Goal: Task Accomplishment & Management: Use online tool/utility

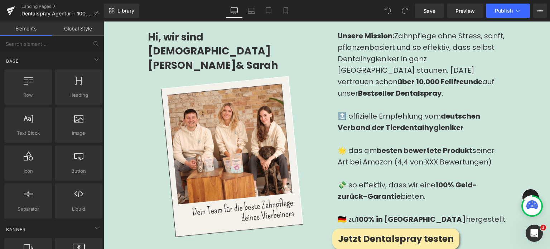
scroll to position [889, 0]
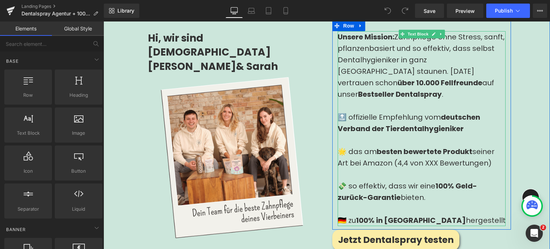
click at [401, 63] on div "Unsere Mission: Zahnpflege ohne Stress, sanft, pflanzenbasiert und so effektiv,…" at bounding box center [422, 65] width 168 height 69
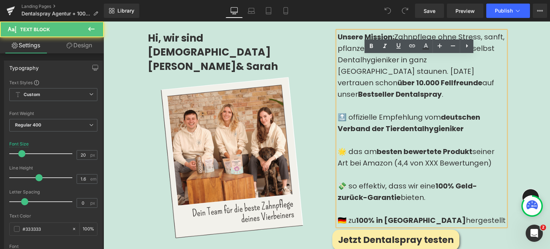
click at [497, 77] on div "Unsere Mission: Zahnpflege ohne Stress, sanft, pflanzenbasiert und so effektiv,…" at bounding box center [422, 65] width 168 height 69
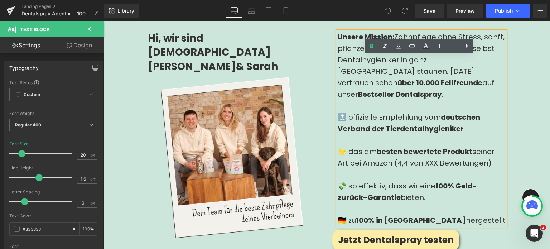
click at [351, 111] on div "🔝 offizielle Empfehlung vom deutschen Verband der Tierdentalhygieniker" at bounding box center [422, 122] width 168 height 23
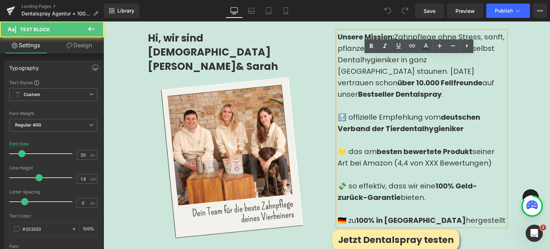
click at [428, 148] on div "🌟 das am besten bewertete Produkt seiner Art bei Amazon (4,4 von XXX Bewertunge…" at bounding box center [422, 157] width 168 height 23
click at [431, 146] on div "🌟 das am besten bewertete Produkt seiner Art bei Amazon (4,4 von XXX Bewertunge…" at bounding box center [422, 157] width 168 height 23
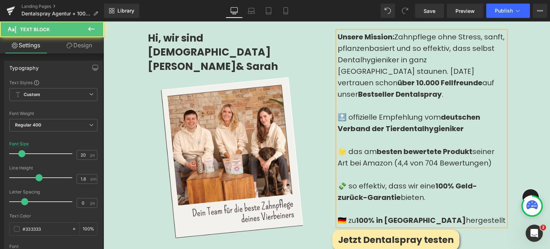
click at [419, 151] on div "🌟 das am besten bewertete Produkt seiner Art bei Amazon (4,4 von 704 Bewertunge…" at bounding box center [422, 157] width 168 height 23
drag, startPoint x: 478, startPoint y: 146, endPoint x: 391, endPoint y: 145, distance: 87.1
click at [391, 146] on div "🌟 das am besten bewertete Produkt seiner Art bei Amazon (4,4 / 704 Bewertungen)" at bounding box center [422, 157] width 168 height 23
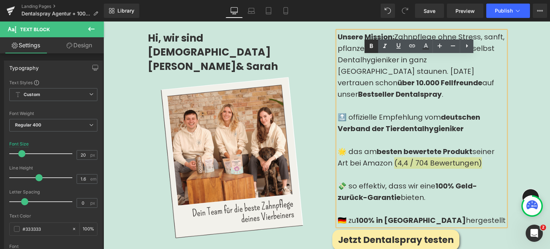
click at [371, 47] on icon at bounding box center [371, 46] width 3 height 4
click at [392, 181] on strong "100% Geld-zurück-Garantie" at bounding box center [407, 192] width 139 height 22
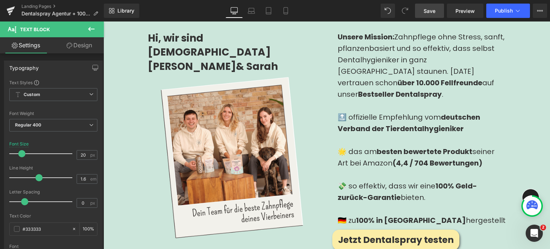
drag, startPoint x: 434, startPoint y: 12, endPoint x: 251, endPoint y: 122, distance: 213.3
click at [434, 12] on span "Save" at bounding box center [430, 11] width 12 height 8
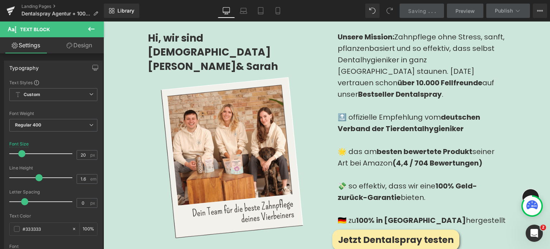
scroll to position [933, 0]
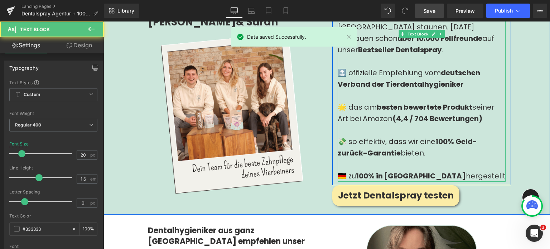
click at [416, 136] on div "💸 so effektiv, dass wir eine 100% Geld-zurück-Garantie bieten." at bounding box center [422, 147] width 168 height 23
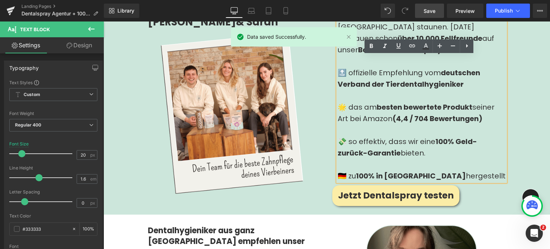
click at [427, 136] on div "💸 so effektiv, dass wir eine 100% Geld-zurück-Garantie bieten." at bounding box center [422, 147] width 168 height 23
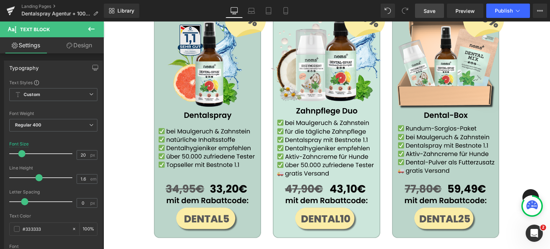
scroll to position [1299, 0]
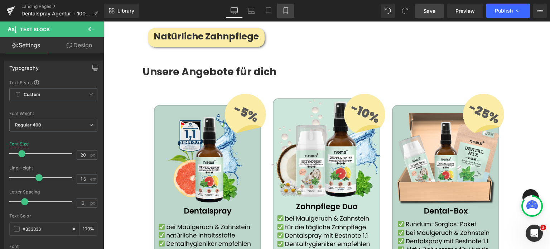
click at [288, 8] on icon at bounding box center [285, 10] width 7 height 7
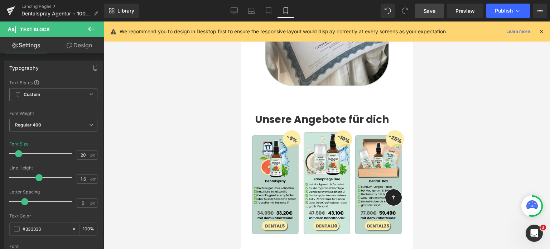
scroll to position [1653, 0]
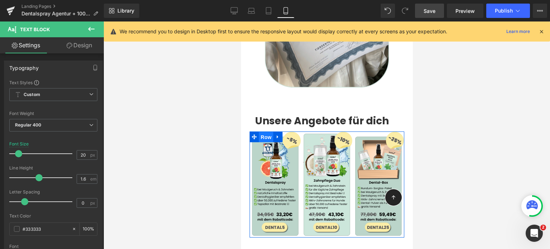
click at [260, 132] on span "Row" at bounding box center [266, 137] width 14 height 11
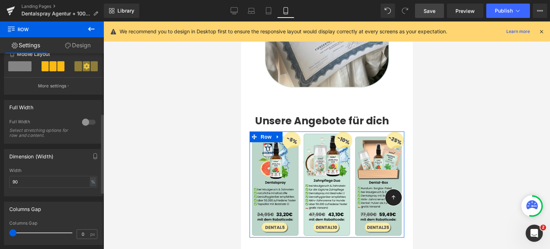
scroll to position [148, 0]
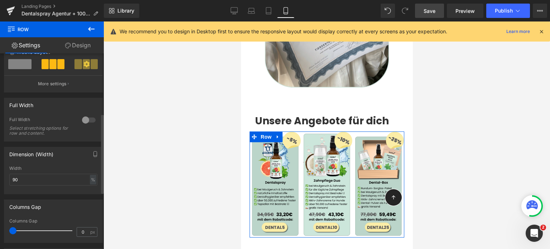
click at [84, 120] on div at bounding box center [88, 119] width 17 height 11
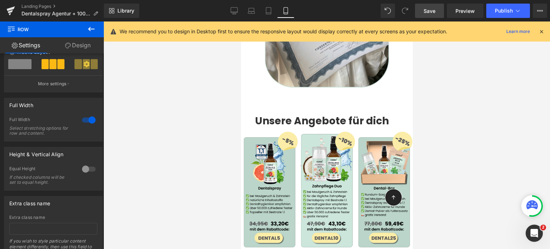
click at [440, 11] on link "Save" at bounding box center [429, 11] width 29 height 14
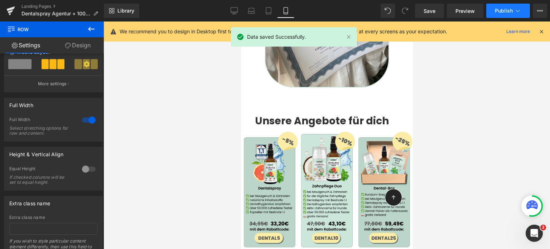
click at [504, 6] on button "Publish" at bounding box center [509, 11] width 44 height 14
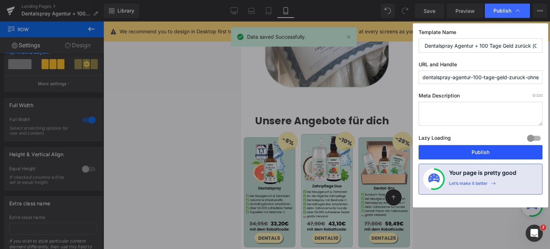
click at [500, 147] on button "Publish" at bounding box center [481, 152] width 124 height 14
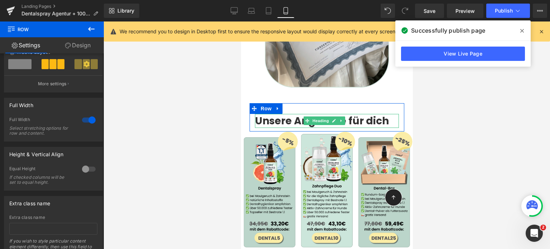
click at [387, 114] on h2 "Unsere Angebote für dich" at bounding box center [327, 121] width 144 height 14
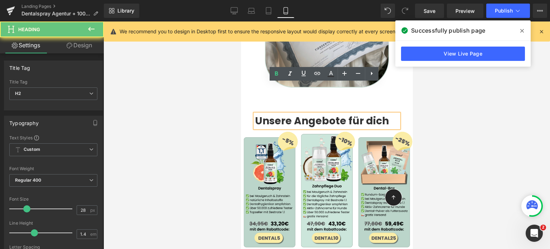
click at [387, 114] on h2 "Unsere Angebote für dich" at bounding box center [327, 121] width 144 height 14
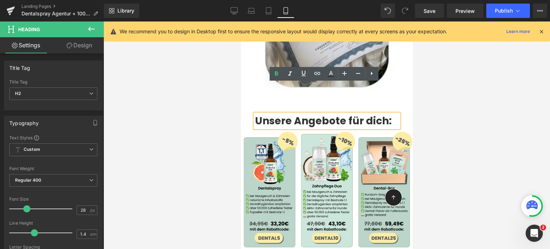
click at [387, 114] on strong "Unsere Angebote für dich:" at bounding box center [323, 121] width 137 height 14
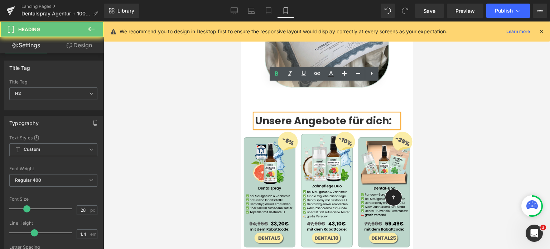
click at [387, 114] on strong "Unsere Angebote für dich:" at bounding box center [323, 121] width 137 height 14
click at [379, 114] on strong "Unsere Angebote für dich:" at bounding box center [323, 121] width 137 height 14
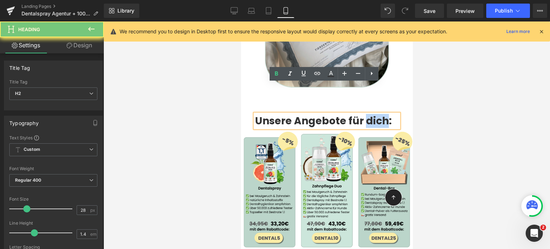
click at [379, 114] on strong "Unsere Angebote für dich:" at bounding box center [323, 121] width 137 height 14
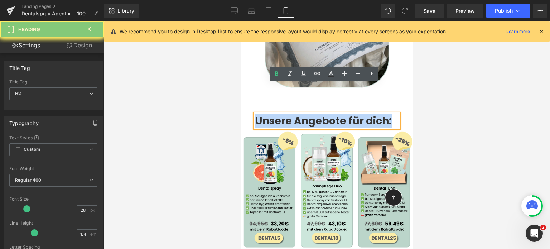
click at [379, 114] on strong "Unsere Angebote für dich:" at bounding box center [323, 121] width 137 height 14
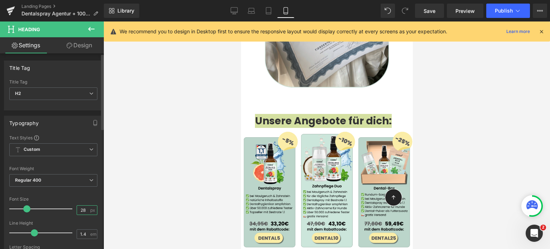
click at [86, 209] on input "28" at bounding box center [83, 210] width 13 height 9
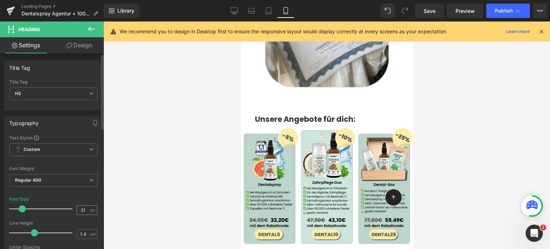
click at [86, 209] on input "21" at bounding box center [83, 210] width 13 height 9
type input "22"
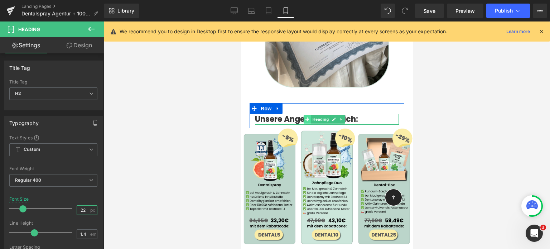
click at [310, 115] on span at bounding box center [308, 119] width 8 height 9
click at [307, 117] on icon at bounding box center [307, 119] width 4 height 4
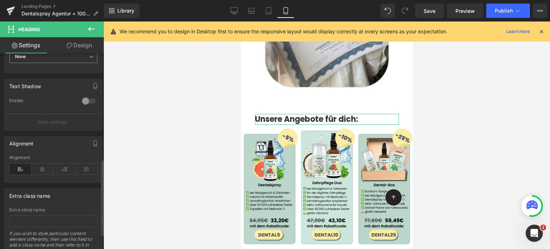
scroll to position [286, 0]
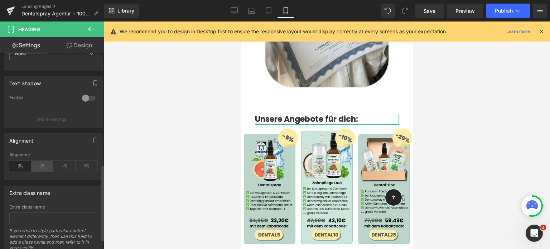
click at [44, 161] on icon at bounding box center [43, 166] width 22 height 11
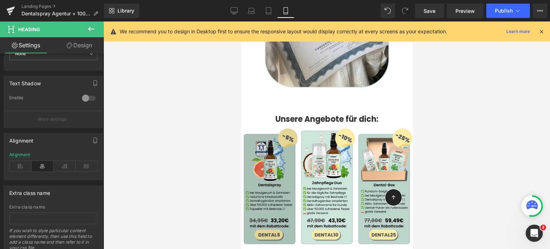
scroll to position [1714, 0]
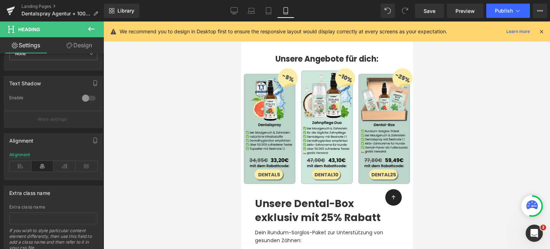
click at [285, 197] on strong "Unsere Dental-Box exklusiv mit 25% Rabatt" at bounding box center [318, 211] width 126 height 28
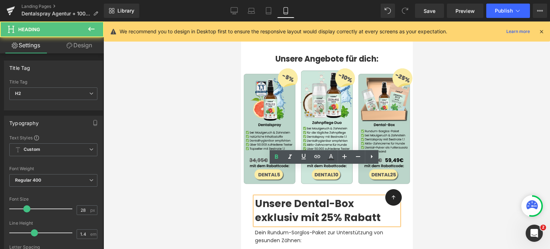
click at [284, 197] on strong "Unsere Dental-Box exklusiv mit 25% Rabatt" at bounding box center [318, 211] width 126 height 28
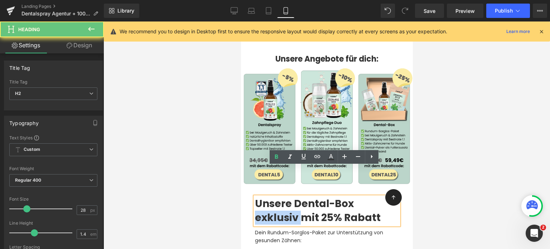
click at [284, 197] on strong "Unsere Dental-Box exklusiv mit 25% Rabatt" at bounding box center [318, 211] width 126 height 28
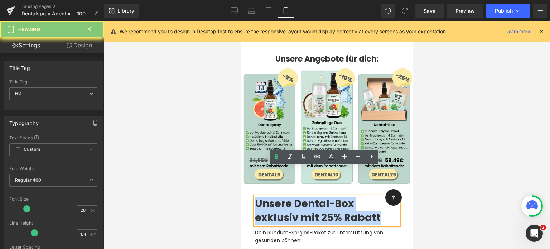
click at [284, 197] on strong "Unsere Dental-Box exklusiv mit 25% Rabatt" at bounding box center [318, 211] width 126 height 28
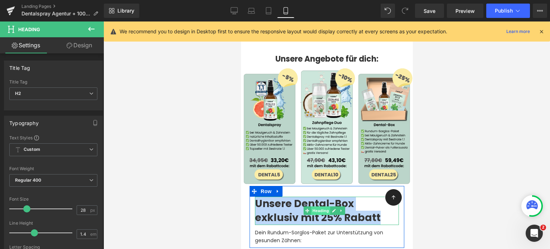
click at [313, 206] on span "Heading" at bounding box center [320, 210] width 19 height 9
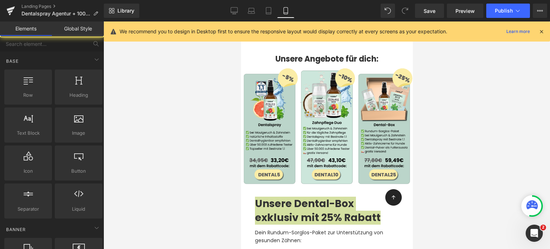
click at [162, 194] on div at bounding box center [327, 136] width 447 height 228
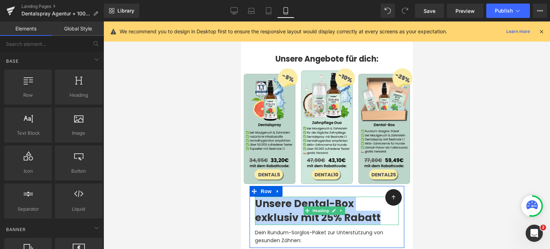
click at [307, 197] on strong "Unsere Dental-Box exklusiv mit 25% Rabatt" at bounding box center [318, 211] width 126 height 28
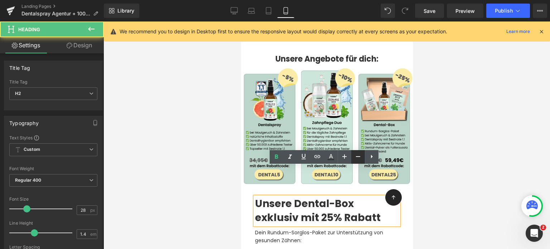
click at [356, 157] on icon at bounding box center [358, 156] width 9 height 9
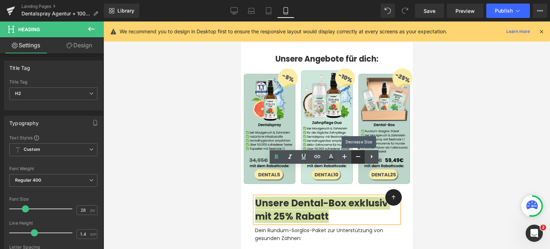
click at [356, 157] on icon at bounding box center [358, 156] width 9 height 9
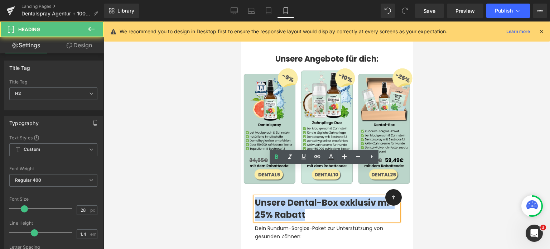
click at [314, 197] on h2 "Unsere Dental-Box exklusiv mit 25% Rabatt" at bounding box center [327, 209] width 144 height 24
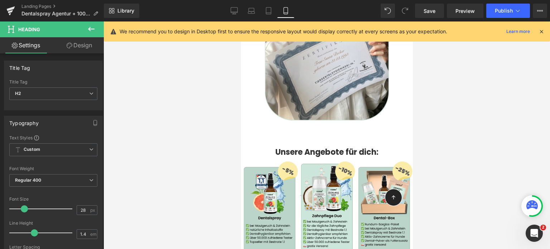
scroll to position [1611, 0]
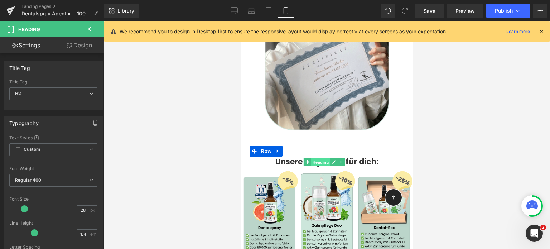
click at [317, 158] on span "Heading" at bounding box center [320, 162] width 19 height 9
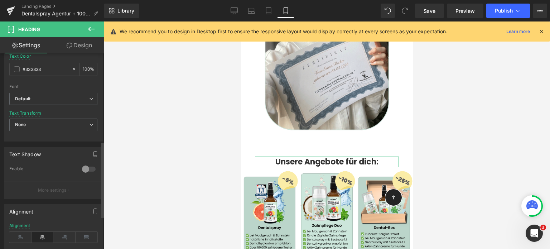
scroll to position [235, 0]
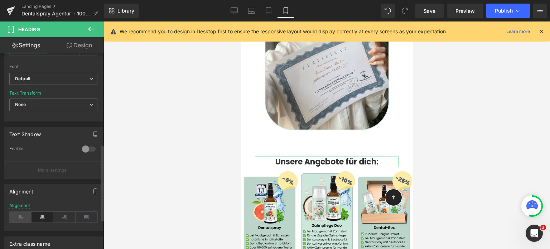
click at [23, 212] on icon at bounding box center [20, 217] width 22 height 11
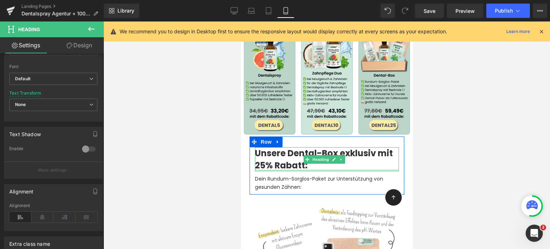
scroll to position [1770, 0]
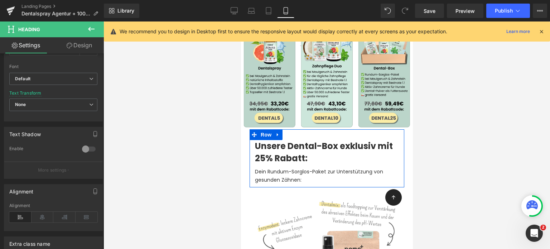
click at [301, 140] on strong "Unsere Dental-Box exklusiv mit 25% Rabatt:" at bounding box center [324, 152] width 138 height 24
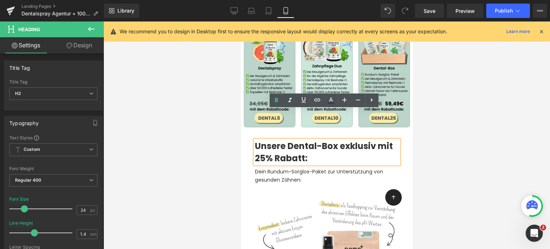
scroll to position [1748, 0]
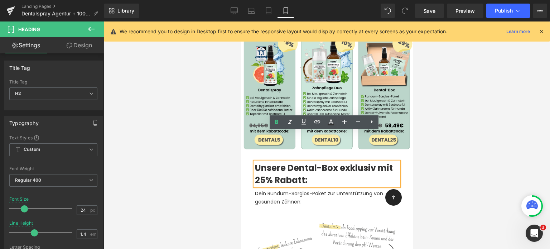
click at [191, 137] on div at bounding box center [327, 136] width 447 height 228
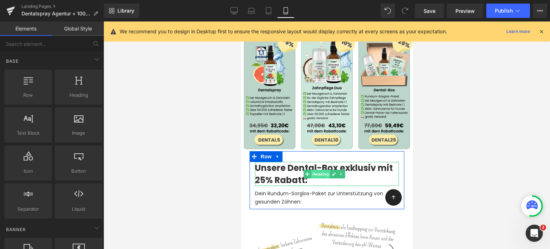
click at [311, 170] on span "Heading" at bounding box center [320, 174] width 19 height 9
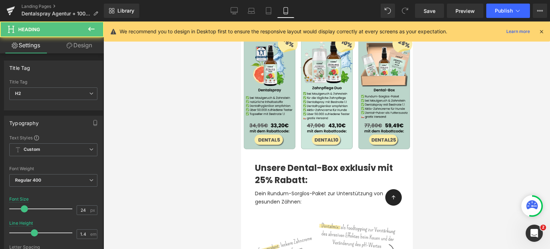
click at [209, 141] on div at bounding box center [327, 136] width 447 height 228
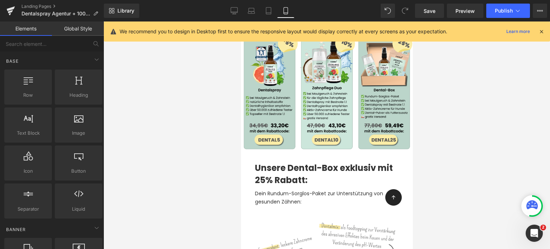
click at [276, 162] on strong "Unsere Dental-Box exklusiv mit 25% Rabatt:" at bounding box center [324, 174] width 138 height 24
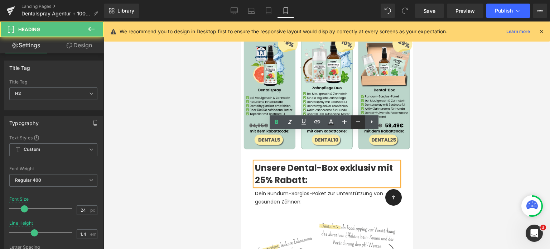
click at [359, 123] on icon at bounding box center [358, 122] width 9 height 9
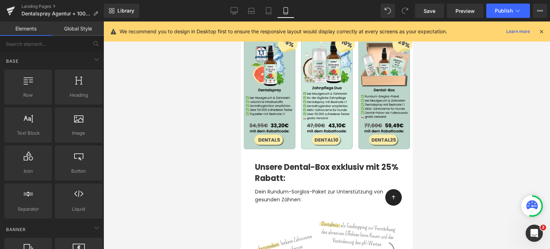
click at [172, 154] on div at bounding box center [327, 136] width 447 height 228
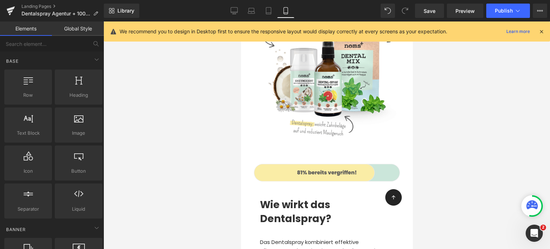
scroll to position [1997, 0]
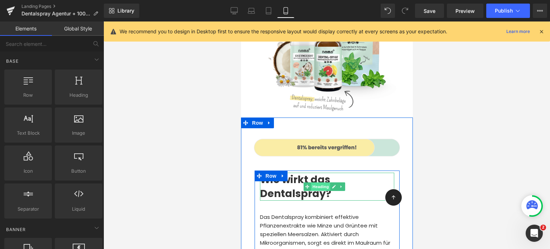
click at [316, 182] on span "Heading" at bounding box center [320, 186] width 19 height 9
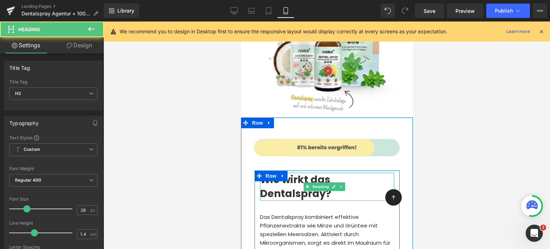
click at [290, 173] on strong "Wie wirkt das Dentalspray?" at bounding box center [295, 187] width 71 height 28
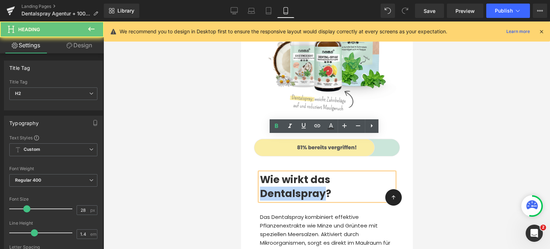
click at [290, 173] on strong "Wie wirkt das Dentalspray?" at bounding box center [295, 187] width 71 height 28
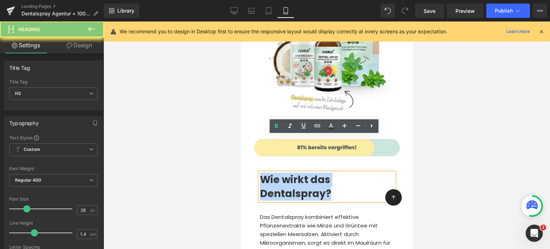
click at [290, 173] on strong "Wie wirkt das Dentalspray?" at bounding box center [295, 187] width 71 height 28
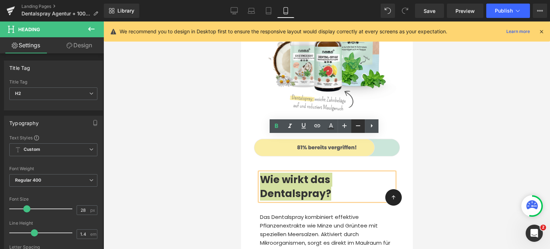
click at [357, 126] on icon at bounding box center [358, 125] width 9 height 9
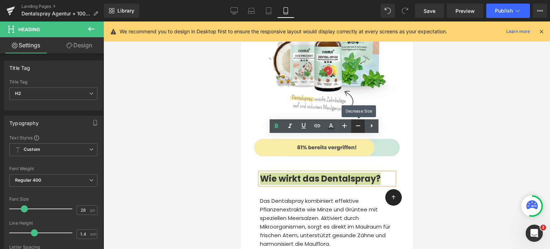
click at [357, 126] on icon at bounding box center [358, 125] width 9 height 9
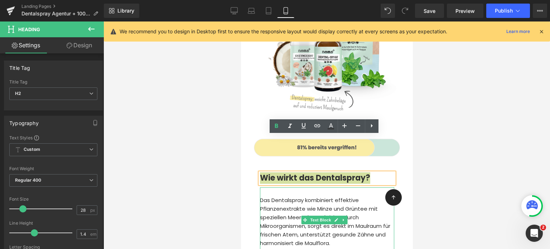
scroll to position [2045, 0]
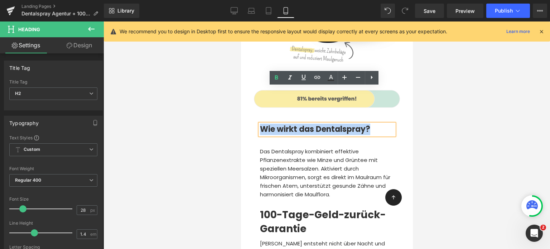
click at [293, 208] on b "100-Tage-Geld-zurück-Garantie" at bounding box center [323, 222] width 126 height 28
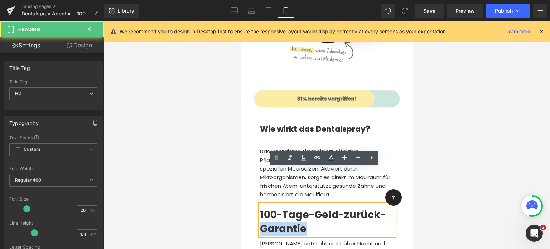
click at [293, 208] on b "100-Tage-Geld-zurück-Garantie" at bounding box center [323, 222] width 126 height 28
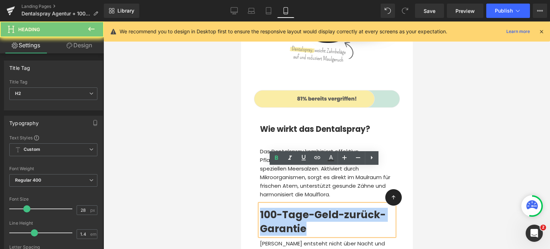
click at [293, 208] on b "100-Tage-Geld-zurück-Garantie" at bounding box center [323, 222] width 126 height 28
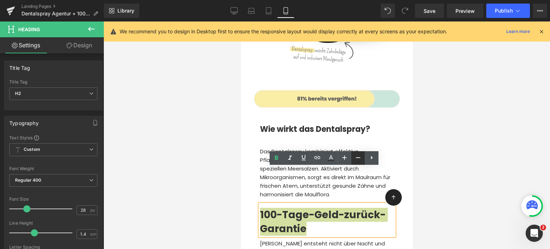
click at [358, 159] on icon at bounding box center [358, 157] width 9 height 9
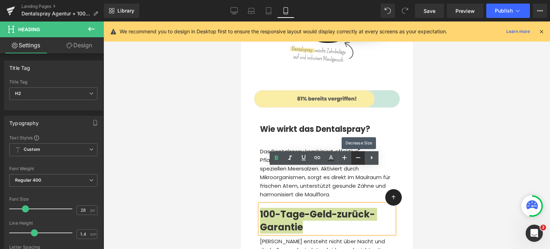
click at [358, 159] on icon at bounding box center [358, 157] width 9 height 9
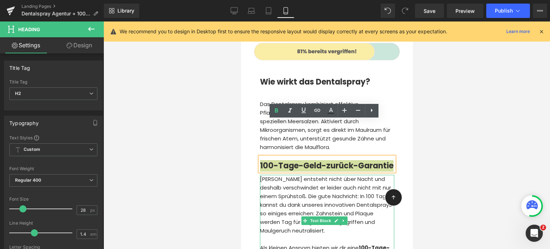
scroll to position [2122, 0]
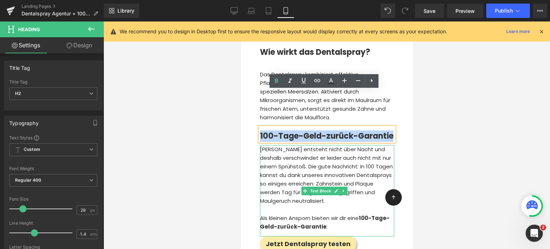
click at [320, 145] on span "[PERSON_NAME] entsteht nicht über Nacht und deshalb verschwindet er leider auch…" at bounding box center [326, 174] width 133 height 59
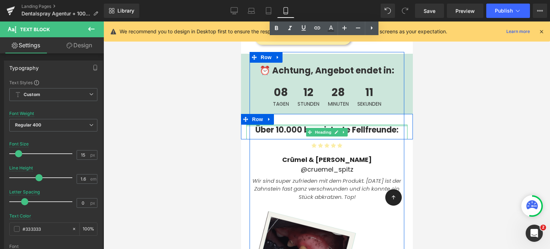
scroll to position [2914, 0]
click at [278, 124] on b "Über 10.000 begeisterte Fellfreunde:" at bounding box center [326, 129] width 143 height 11
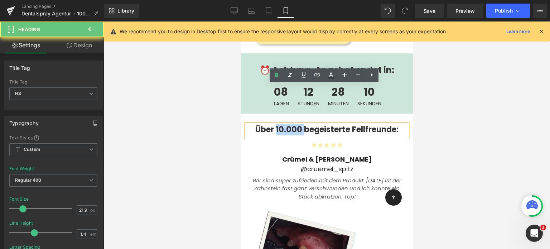
click at [278, 124] on b "Über 10.000 begeisterte Fellfreunde:" at bounding box center [326, 129] width 143 height 11
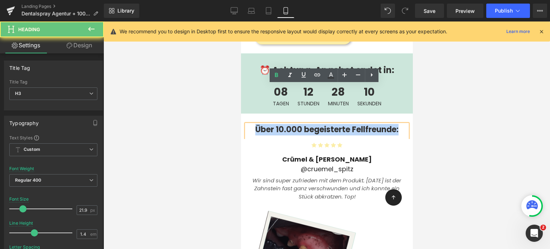
click at [278, 124] on b "Über 10.000 begeisterte Fellfreunde:" at bounding box center [326, 129] width 143 height 11
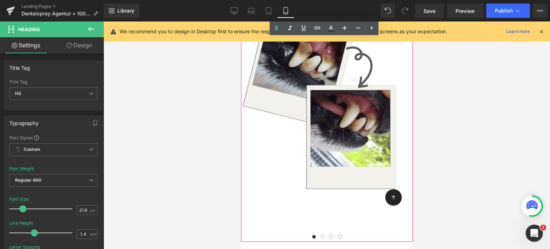
scroll to position [3224, 0]
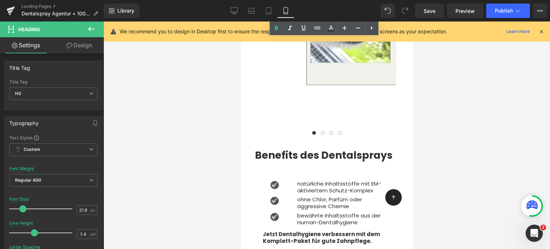
click at [273, 149] on link at bounding box center [276, 153] width 8 height 9
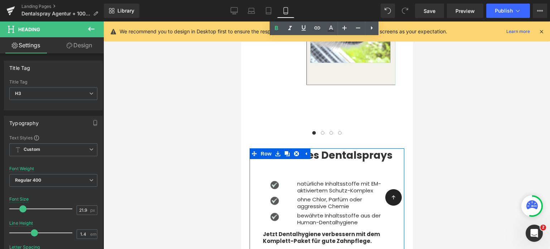
click at [273, 148] on link at bounding box center [277, 153] width 9 height 11
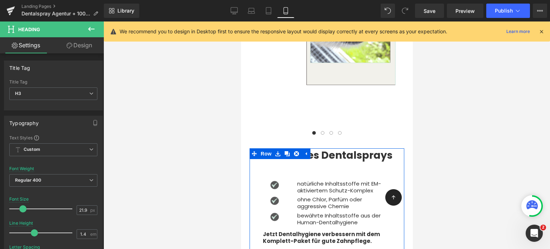
click at [347, 148] on strong "Benefits des Dentalsprays" at bounding box center [324, 155] width 138 height 14
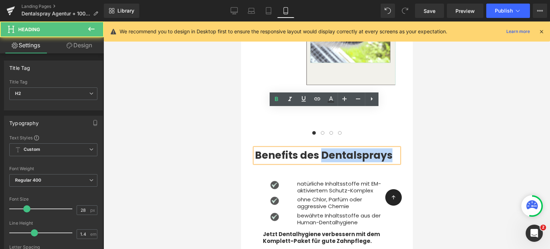
click at [347, 148] on strong "Benefits des Dentalsprays" at bounding box center [324, 155] width 138 height 14
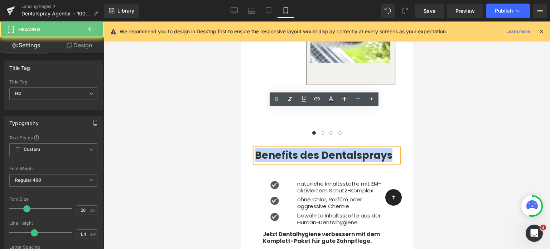
click at [347, 148] on strong "Benefits des Dentalsprays" at bounding box center [324, 155] width 138 height 14
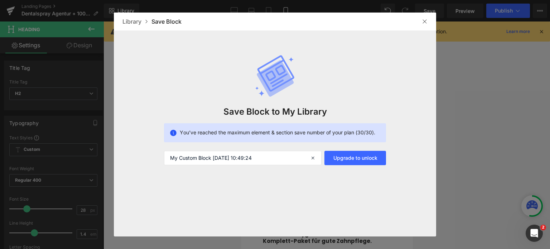
click at [423, 20] on img at bounding box center [425, 22] width 6 height 6
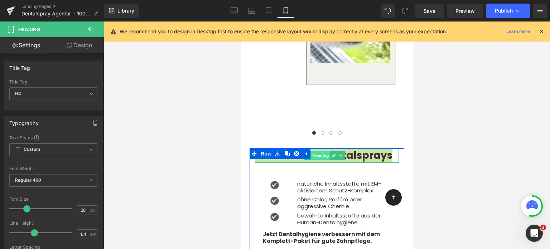
click at [324, 151] on span "Heading" at bounding box center [320, 155] width 19 height 9
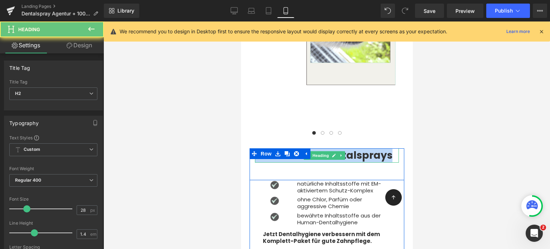
click at [364, 148] on strong "Benefits des Dentalsprays" at bounding box center [324, 155] width 138 height 14
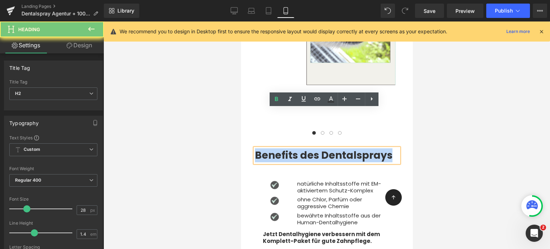
click at [364, 148] on strong "Benefits des Dentalsprays" at bounding box center [324, 155] width 138 height 14
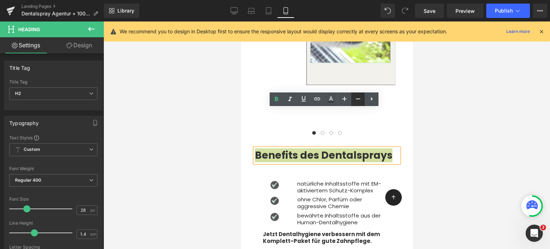
click at [358, 104] on link at bounding box center [359, 99] width 14 height 14
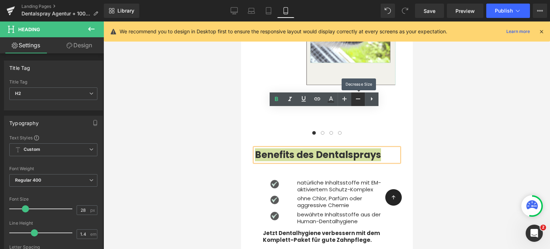
click at [358, 104] on link at bounding box center [359, 99] width 14 height 14
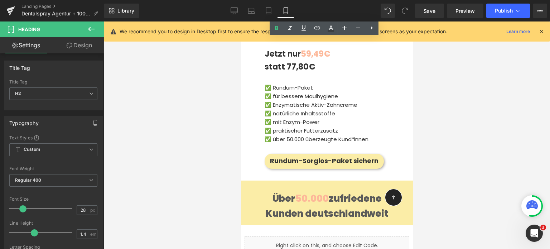
scroll to position [4256, 0]
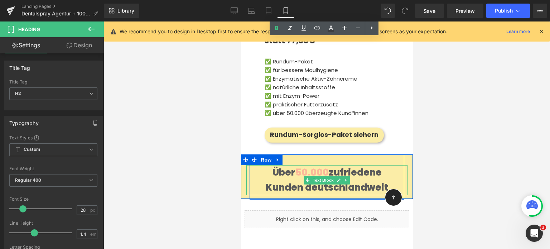
click at [292, 165] on div "Über 50.000 zufriedene Kunden deutschlandweit" at bounding box center [326, 180] width 161 height 30
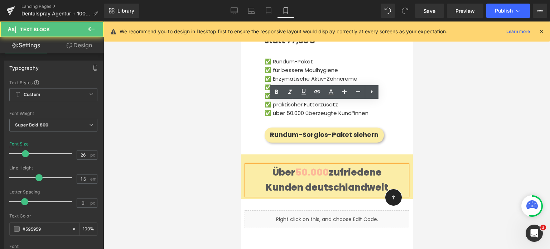
click at [292, 165] on div "Über 50.000 zufriedene Kunden deutschlandweit" at bounding box center [326, 180] width 161 height 30
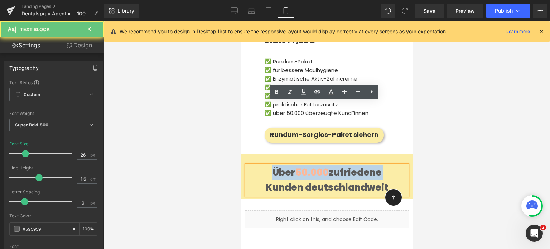
click at [292, 165] on div "Über 50.000 zufriedene Kunden deutschlandweit" at bounding box center [326, 180] width 161 height 30
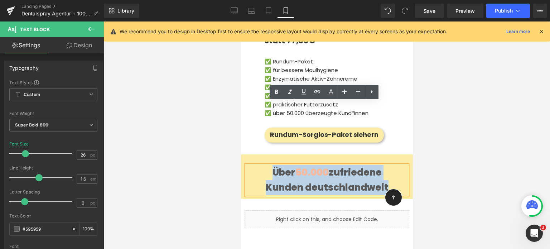
drag, startPoint x: 386, startPoint y: 124, endPoint x: 267, endPoint y: 109, distance: 119.8
click at [267, 165] on div "Über 50.000 zufriedene Kunden deutschlandweit" at bounding box center [326, 180] width 161 height 30
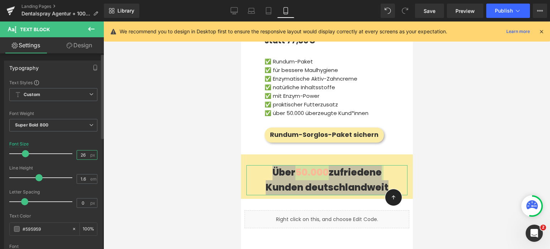
click at [81, 156] on input "26" at bounding box center [83, 155] width 13 height 9
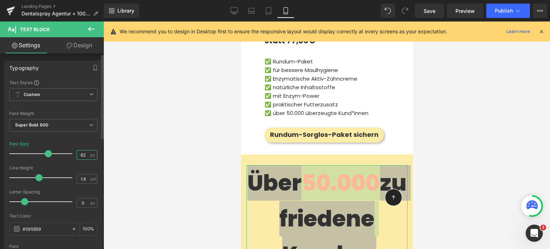
click at [83, 153] on input "62" at bounding box center [83, 155] width 13 height 9
type input "6"
type input "22"
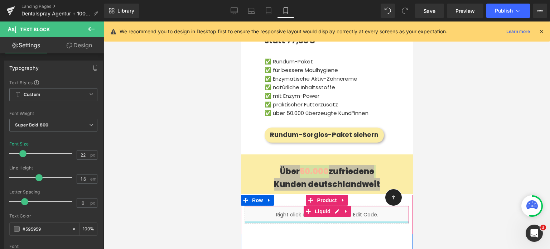
click at [429, 153] on div at bounding box center [327, 136] width 447 height 228
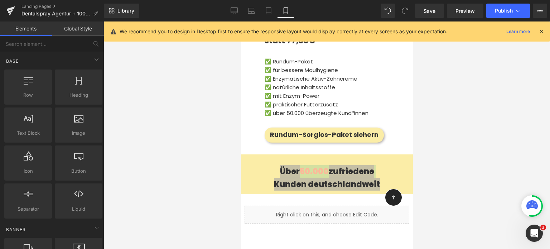
click at [429, 153] on div at bounding box center [327, 136] width 447 height 228
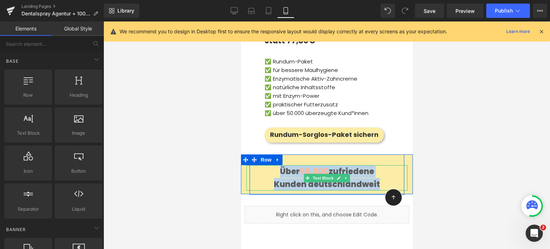
click at [268, 165] on div "Über 50.000 zufriedene Kunden deutschlandweit" at bounding box center [326, 177] width 161 height 25
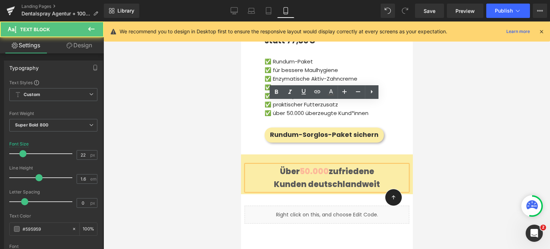
click at [211, 115] on div at bounding box center [327, 136] width 447 height 228
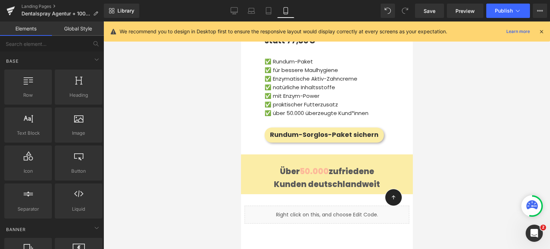
click at [223, 108] on div at bounding box center [327, 136] width 447 height 228
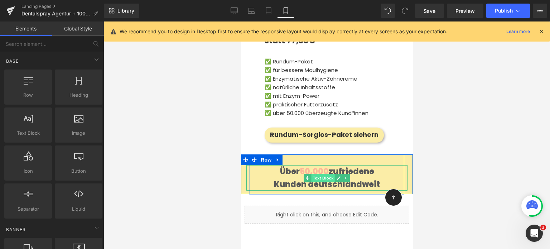
click at [312, 174] on span "Text Block" at bounding box center [323, 178] width 24 height 9
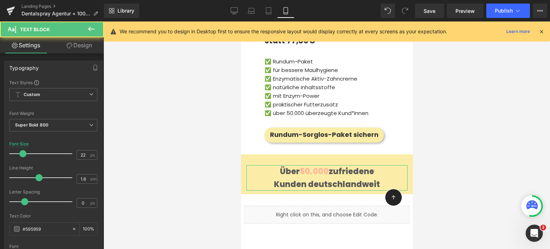
click at [81, 43] on link "Design" at bounding box center [79, 45] width 52 height 16
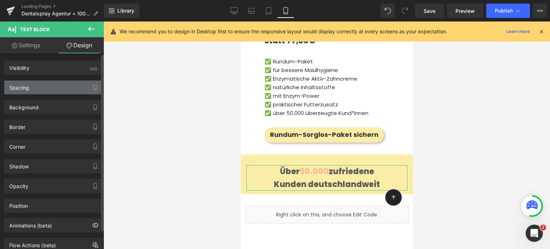
click at [32, 87] on div "Spacing" at bounding box center [53, 88] width 98 height 14
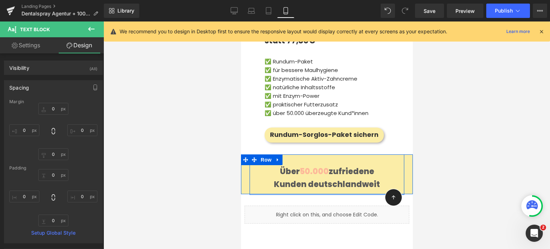
click at [298, 154] on div "Über 50.000 zufriedene Kunden deutschlandweit Text Block Row" at bounding box center [327, 173] width 172 height 39
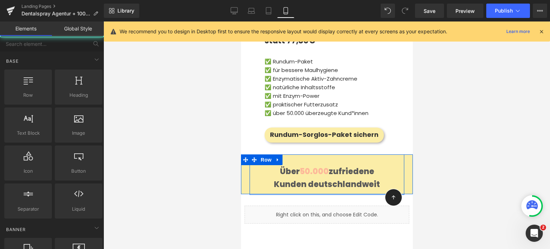
click at [179, 116] on div at bounding box center [327, 136] width 447 height 228
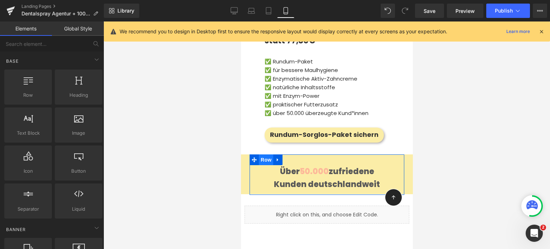
click at [263, 154] on span "Row" at bounding box center [266, 159] width 14 height 11
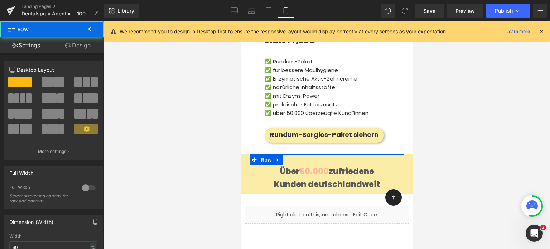
click at [81, 48] on link "Design" at bounding box center [78, 45] width 52 height 16
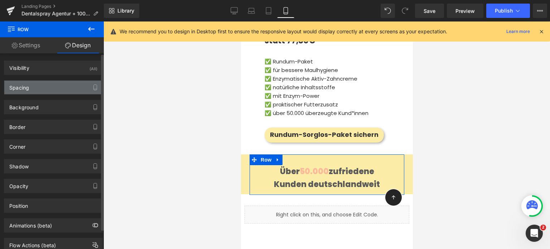
click at [37, 85] on div "Spacing" at bounding box center [53, 88] width 98 height 14
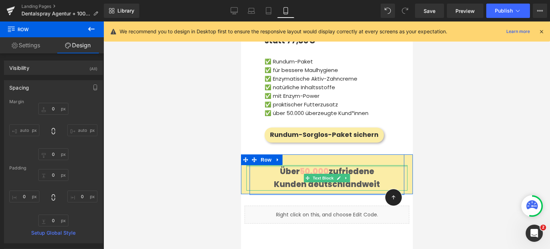
click at [246, 165] on div at bounding box center [326, 166] width 161 height 2
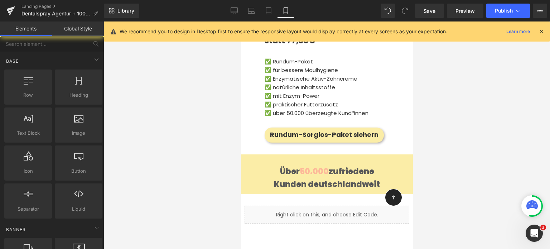
click at [204, 93] on div at bounding box center [327, 136] width 447 height 228
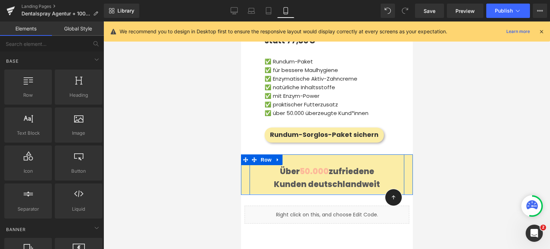
click at [244, 157] on icon at bounding box center [245, 159] width 5 height 5
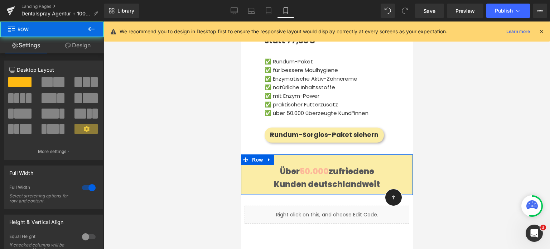
click at [69, 46] on icon at bounding box center [68, 46] width 6 height 6
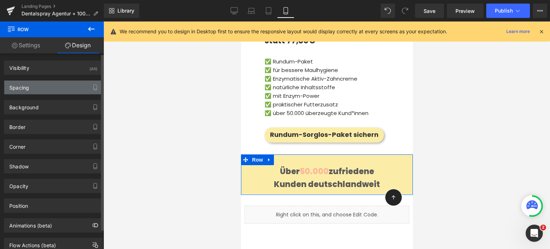
click at [43, 83] on div "Spacing" at bounding box center [53, 88] width 98 height 14
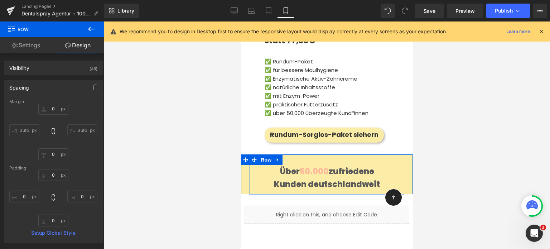
click at [303, 154] on div "Über 50.000 zufriedene Kunden deutschlandweit Text Block Row" at bounding box center [327, 173] width 172 height 39
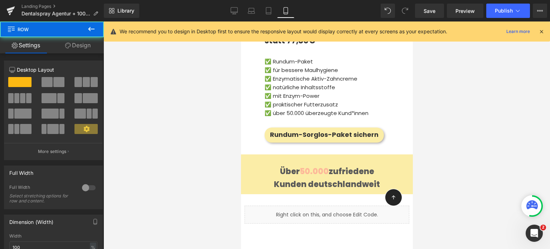
click at [192, 97] on div at bounding box center [327, 136] width 447 height 228
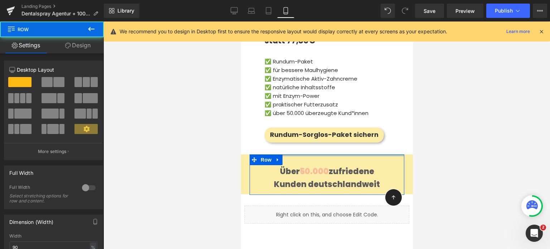
click at [358, 154] on div at bounding box center [326, 155] width 155 height 2
click at [402, 154] on div "Über 50.000 zufriedene Kunden deutschlandweit Text Block Row" at bounding box center [327, 173] width 172 height 39
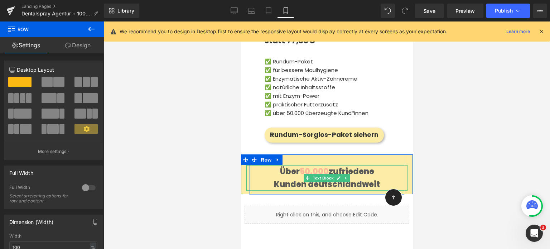
click at [274, 165] on div "Über 50.000 zufriedene Kunden deutschlandweit" at bounding box center [326, 177] width 161 height 25
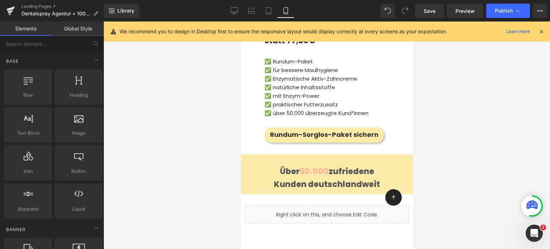
click at [171, 115] on div at bounding box center [327, 136] width 447 height 228
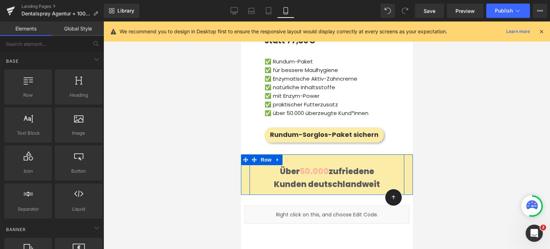
click at [244, 157] on icon at bounding box center [245, 159] width 5 height 5
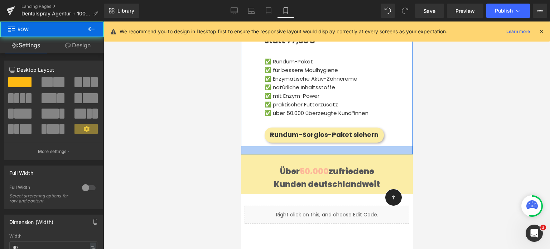
drag, startPoint x: 310, startPoint y: 91, endPoint x: 310, endPoint y: 85, distance: 5.7
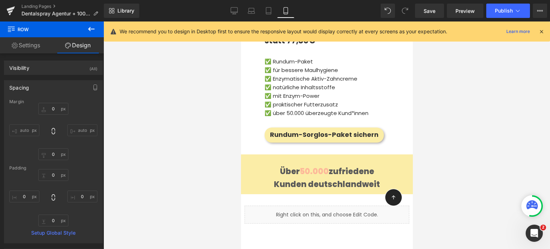
click at [209, 127] on div at bounding box center [327, 136] width 447 height 228
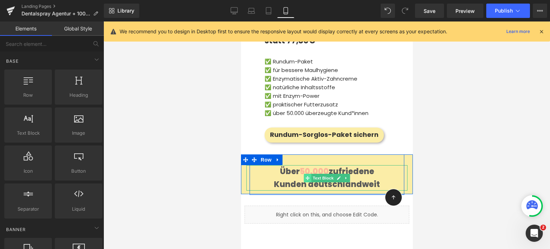
click at [306, 176] on icon at bounding box center [307, 178] width 4 height 4
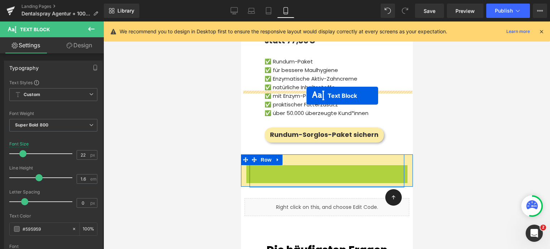
drag, startPoint x: 306, startPoint y: 114, endPoint x: 306, endPoint y: 96, distance: 17.9
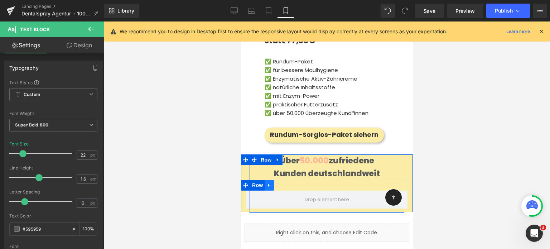
click at [267, 182] on icon at bounding box center [269, 184] width 5 height 5
click at [285, 183] on icon at bounding box center [287, 185] width 5 height 5
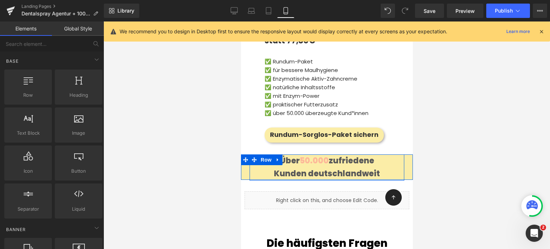
click at [217, 121] on div at bounding box center [327, 136] width 447 height 228
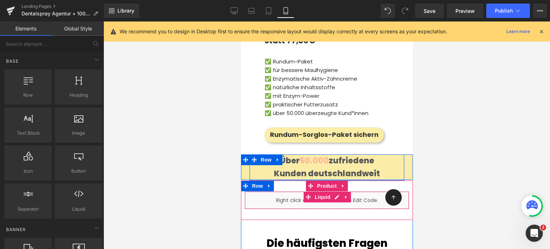
click at [432, 121] on div at bounding box center [327, 136] width 447 height 228
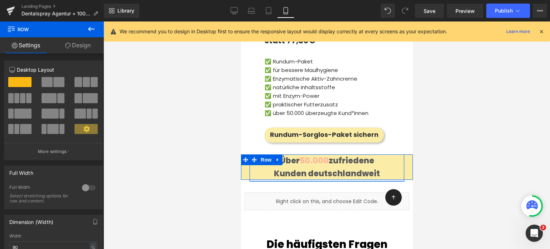
click at [354, 154] on div "Über 50.000 zufriedene Kunden deutschlandweit Text Block Row [GEOGRAPHIC_DATA]" at bounding box center [326, 167] width 155 height 27
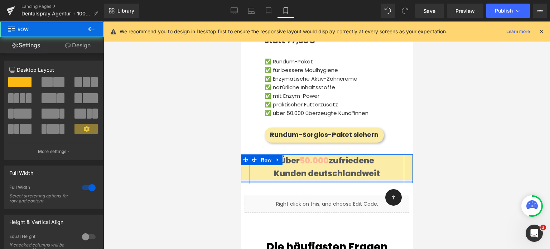
click at [363, 181] on div at bounding box center [327, 182] width 172 height 3
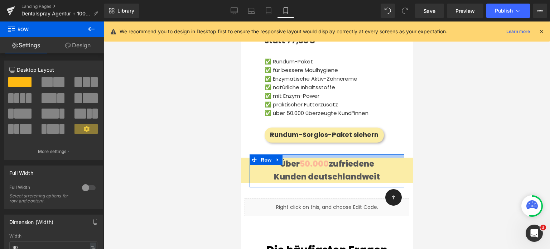
click at [358, 154] on div "Über 50.000 zufriedene Kunden deutschlandweit Text Block Row [GEOGRAPHIC_DATA]" at bounding box center [326, 170] width 155 height 33
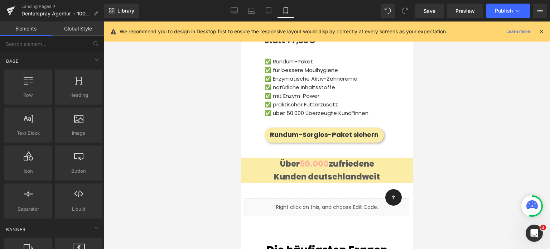
click at [443, 115] on div at bounding box center [327, 136] width 447 height 228
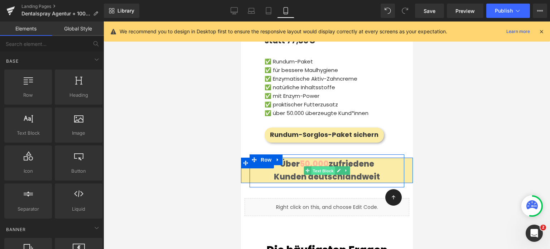
click at [316, 166] on span "Text Block" at bounding box center [323, 170] width 24 height 9
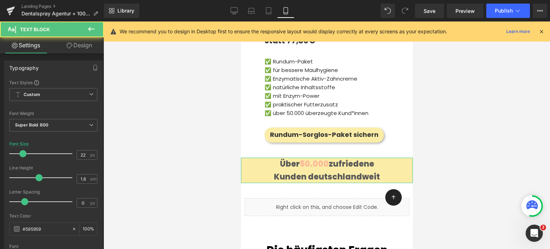
click at [80, 49] on link "Design" at bounding box center [79, 45] width 52 height 16
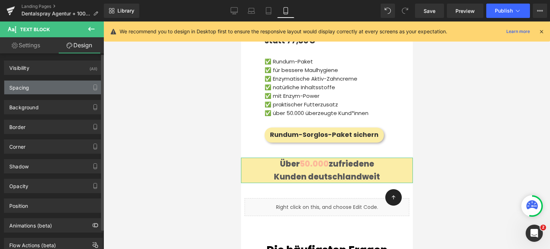
click at [32, 88] on div "Spacing" at bounding box center [53, 88] width 98 height 14
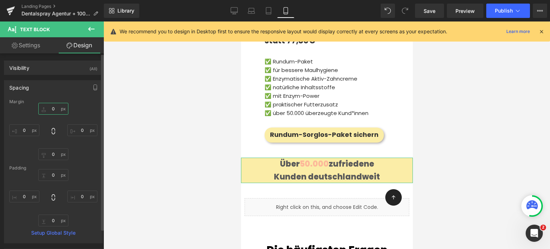
click at [51, 111] on input "0" at bounding box center [53, 109] width 30 height 12
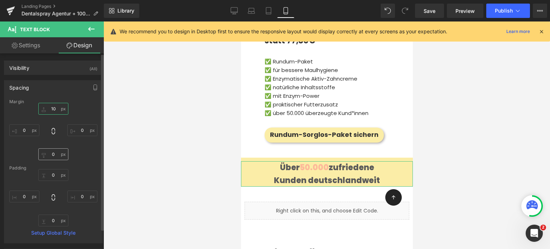
type input "10"
click at [54, 156] on input "0" at bounding box center [53, 154] width 30 height 12
type input "10"
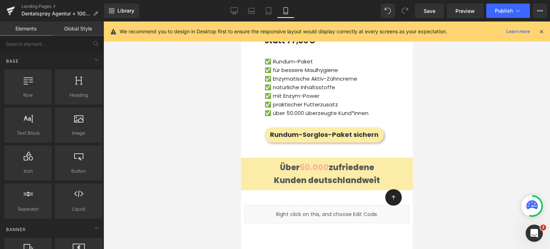
click at [485, 130] on div at bounding box center [327, 136] width 447 height 228
click at [505, 9] on span "Publish" at bounding box center [504, 11] width 18 height 6
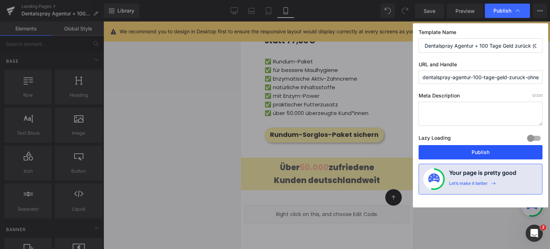
click at [468, 154] on button "Publish" at bounding box center [481, 152] width 124 height 14
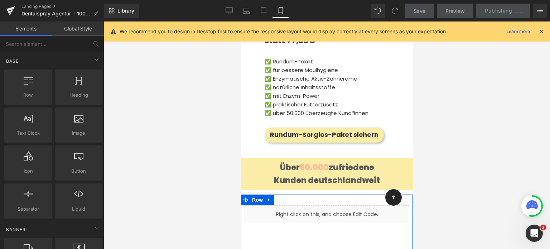
scroll to position [4329, 0]
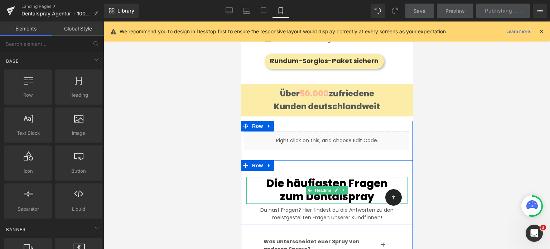
click at [283, 190] on span "zum Dentalspray" at bounding box center [327, 197] width 94 height 14
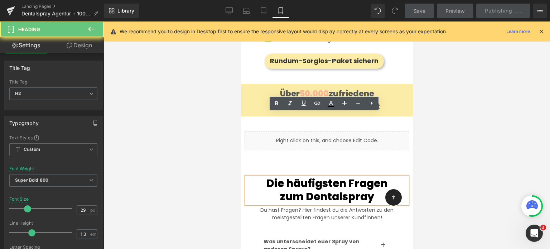
click at [283, 190] on span "zum Dentalspray" at bounding box center [327, 197] width 94 height 14
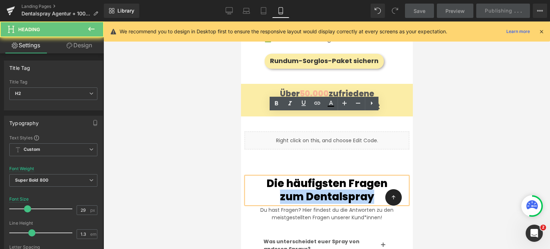
click at [283, 190] on span "zum Dentalspray" at bounding box center [327, 197] width 94 height 14
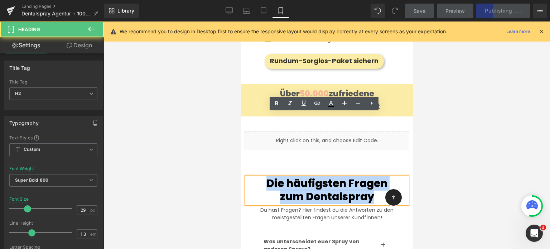
drag, startPoint x: 260, startPoint y: 120, endPoint x: 371, endPoint y: 132, distance: 111.0
click at [371, 177] on div "Die häufigsten Fragen zum Dentalspray" at bounding box center [326, 190] width 161 height 27
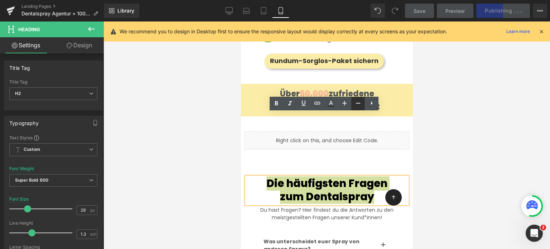
click at [360, 106] on icon at bounding box center [358, 103] width 9 height 9
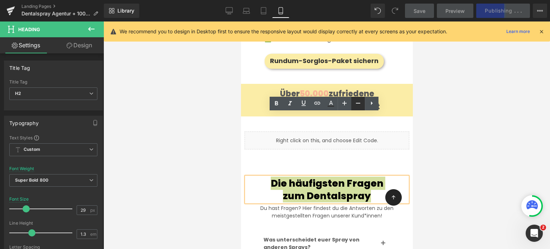
click at [360, 106] on icon at bounding box center [358, 103] width 9 height 9
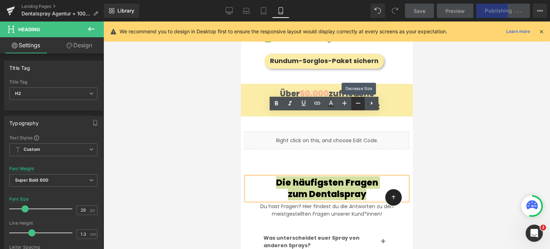
click at [360, 106] on icon at bounding box center [358, 103] width 9 height 9
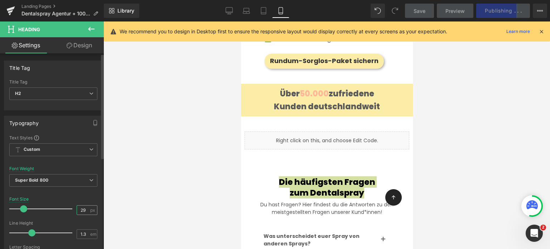
click at [83, 208] on input "29" at bounding box center [83, 210] width 13 height 9
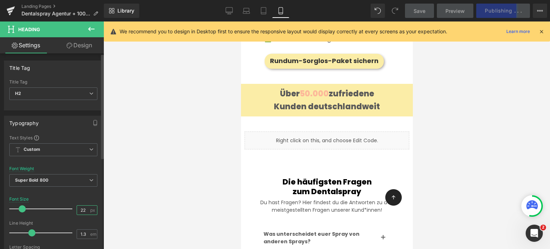
type input "22"
click at [455, 144] on div at bounding box center [327, 136] width 447 height 228
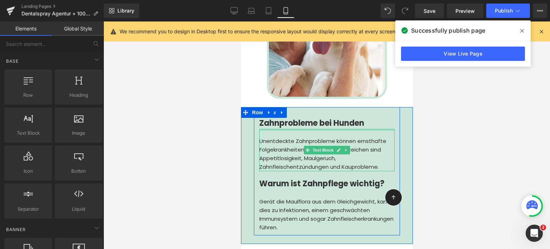
scroll to position [0, 0]
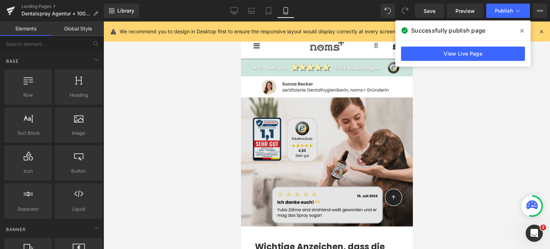
click at [276, 154] on img at bounding box center [327, 161] width 172 height 129
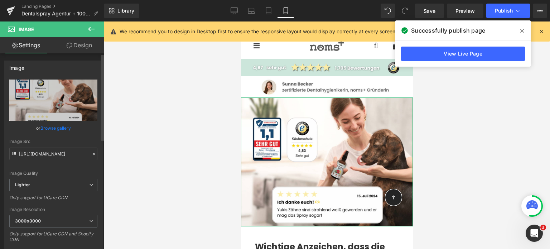
click at [57, 129] on link "Browse gallery" at bounding box center [55, 128] width 30 height 13
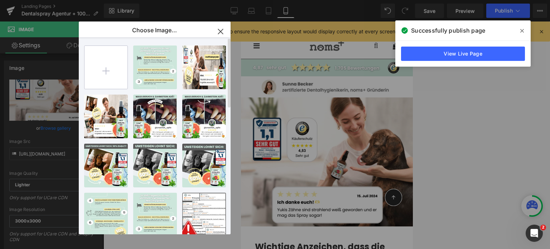
click at [108, 78] on input "file" at bounding box center [106, 67] width 43 height 43
type input "C:\fakepath\Ad Landing Banner (10).png"
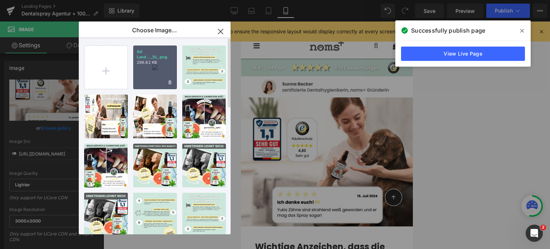
click at [149, 72] on div "Ad Land..._10_.png 286.82 KB" at bounding box center [155, 68] width 44 height 44
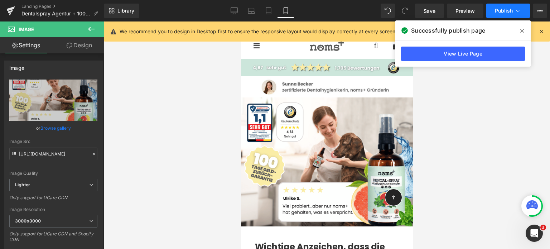
click at [495, 14] on button "Publish" at bounding box center [509, 11] width 44 height 14
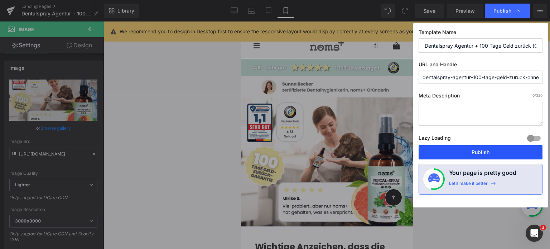
click at [473, 155] on button "Publish" at bounding box center [481, 152] width 124 height 14
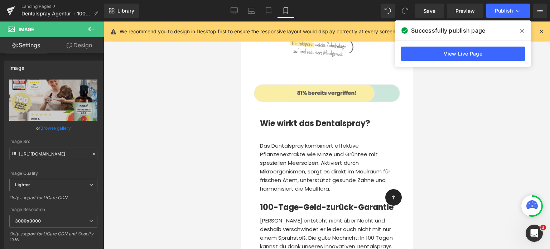
scroll to position [2051, 0]
click at [286, 142] on p "Das Dentalspray kombiniert effektive Pflanzenextrakte wie Minze und Grüntee mit…" at bounding box center [327, 168] width 134 height 52
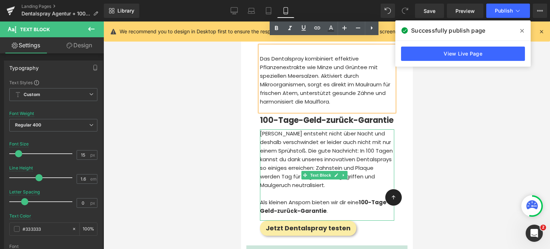
scroll to position [2139, 0]
click at [286, 189] on p at bounding box center [327, 193] width 134 height 9
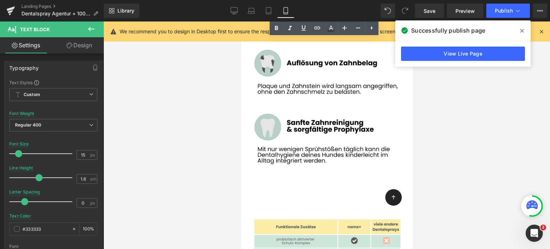
scroll to position [3795, 0]
click at [324, 134] on img at bounding box center [326, 126] width 163 height 163
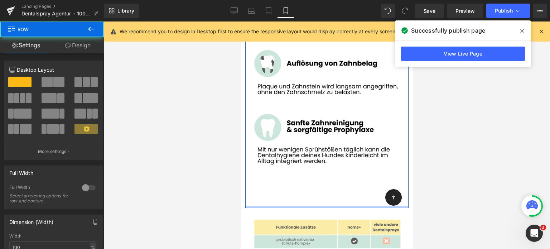
drag, startPoint x: 320, startPoint y: 154, endPoint x: 320, endPoint y: 151, distance: 4.0
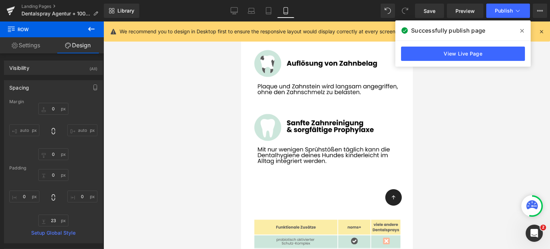
click at [90, 28] on icon at bounding box center [91, 29] width 9 height 9
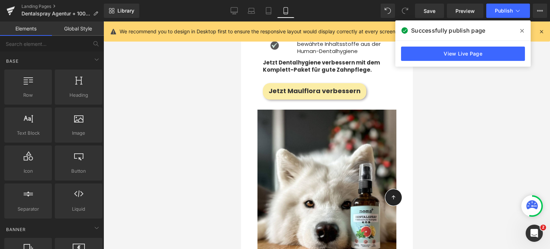
scroll to position [3261, 0]
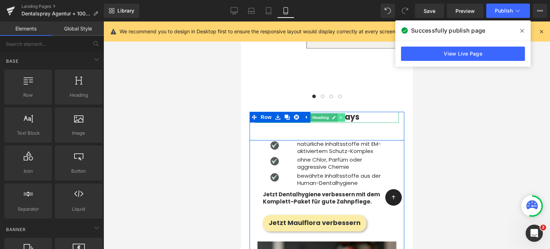
click at [341, 116] on icon at bounding box center [340, 117] width 1 height 3
click at [336, 115] on icon at bounding box center [338, 117] width 4 height 4
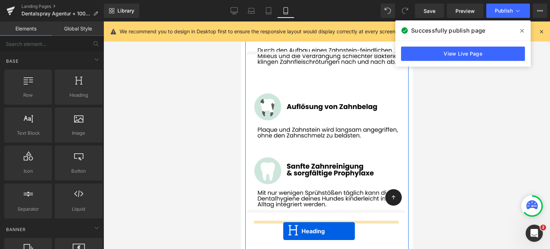
scroll to position [3820, 0]
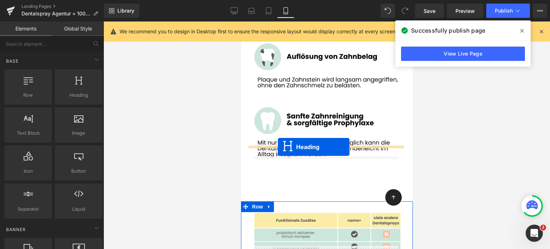
drag, startPoint x: 306, startPoint y: 90, endPoint x: 278, endPoint y: 147, distance: 64.3
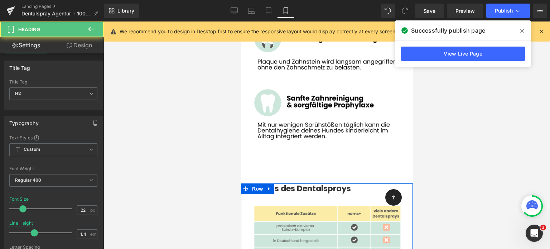
scroll to position [3802, 0]
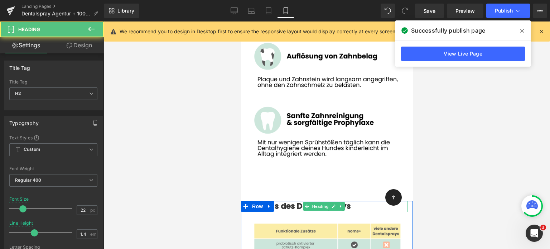
click at [289, 201] on strong "Benefits des Dentalsprays" at bounding box center [298, 206] width 105 height 11
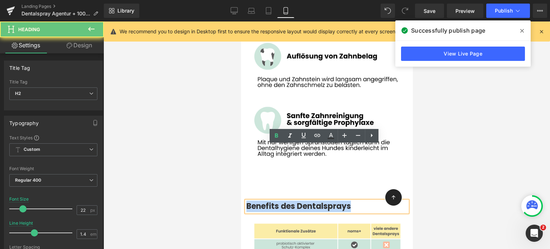
click at [289, 201] on strong "Benefits des Dentalsprays" at bounding box center [298, 206] width 105 height 11
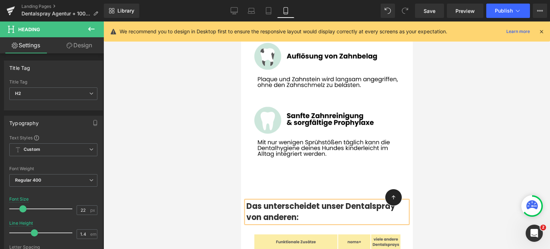
click at [210, 153] on div at bounding box center [327, 136] width 447 height 228
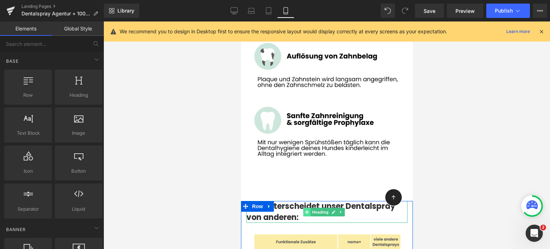
click at [308, 210] on icon at bounding box center [307, 212] width 4 height 4
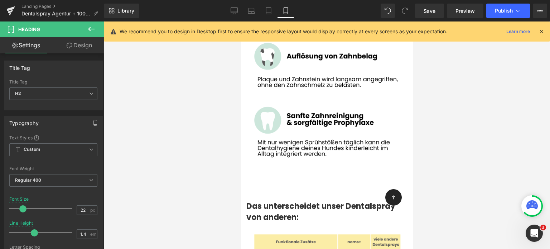
click at [178, 143] on div at bounding box center [327, 136] width 447 height 228
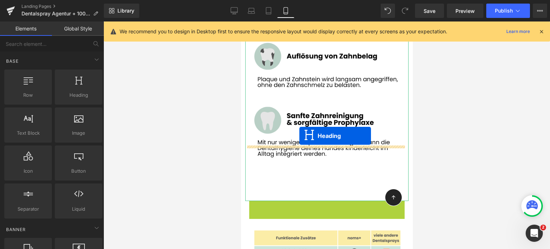
drag, startPoint x: 305, startPoint y: 158, endPoint x: 299, endPoint y: 136, distance: 22.6
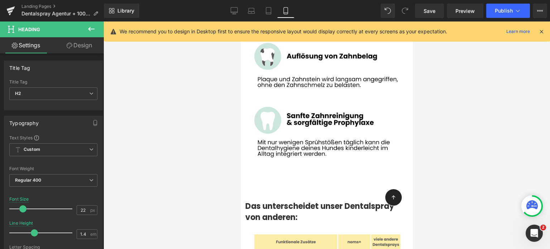
click at [93, 32] on icon at bounding box center [91, 29] width 9 height 9
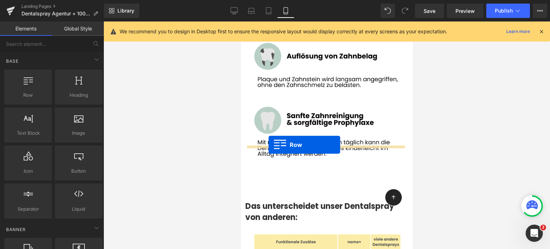
drag, startPoint x: 265, startPoint y: 109, endPoint x: 268, endPoint y: 144, distance: 35.3
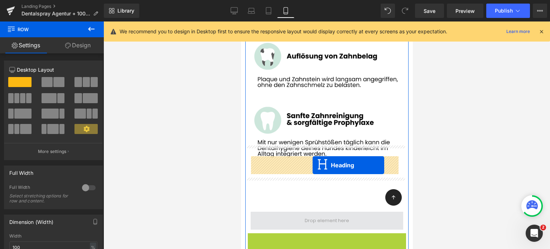
drag, startPoint x: 311, startPoint y: 190, endPoint x: 312, endPoint y: 165, distance: 24.4
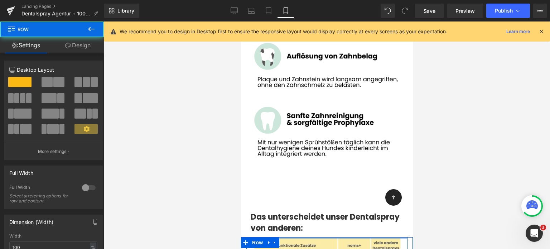
drag, startPoint x: 304, startPoint y: 186, endPoint x: 412, endPoint y: 164, distance: 110.5
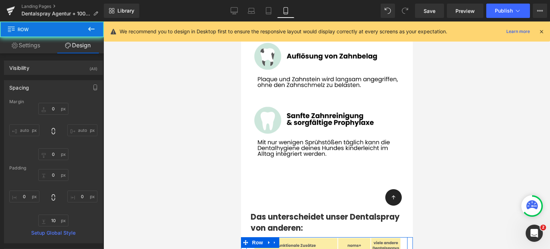
click at [172, 142] on div at bounding box center [327, 136] width 447 height 228
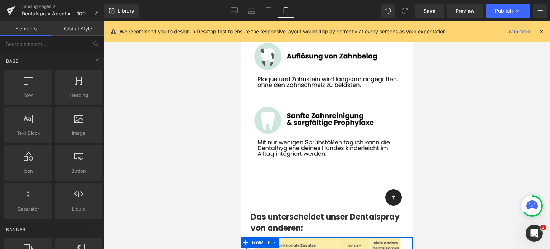
click at [176, 157] on div at bounding box center [327, 136] width 447 height 228
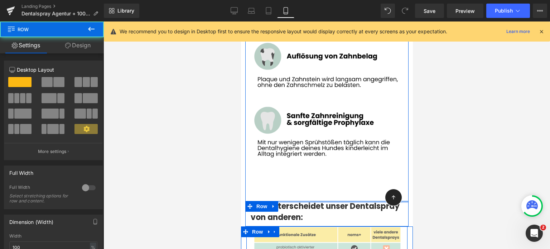
drag, startPoint x: 291, startPoint y: 155, endPoint x: 293, endPoint y: 132, distance: 23.3
click at [293, 132] on div "Image Das unterscheidet unser Dentalspray von anderen: Heading Row" at bounding box center [326, 132] width 163 height 189
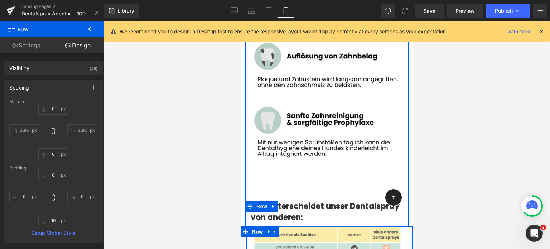
click at [272, 115] on img at bounding box center [326, 119] width 163 height 163
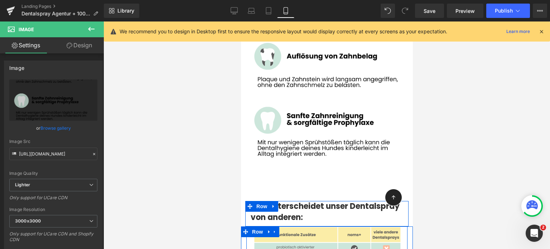
click at [210, 108] on div at bounding box center [327, 136] width 447 height 228
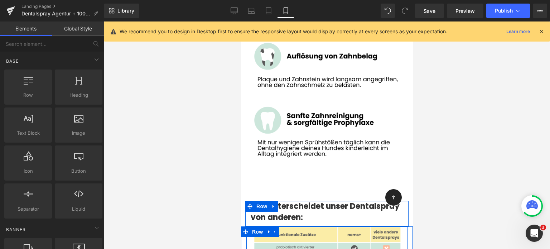
click at [199, 141] on div at bounding box center [327, 136] width 447 height 228
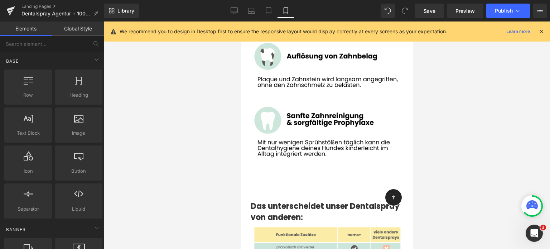
click at [443, 135] on div at bounding box center [327, 136] width 447 height 228
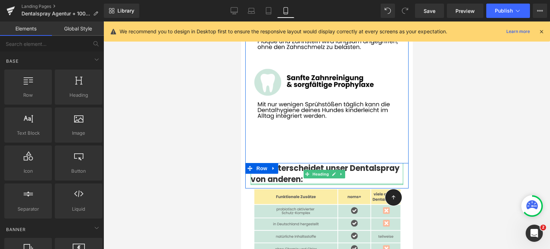
scroll to position [3841, 0]
click at [309, 169] on span at bounding box center [308, 173] width 8 height 9
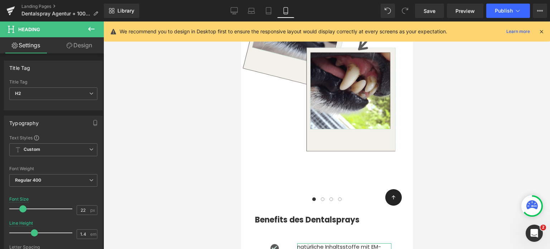
scroll to position [3188, 0]
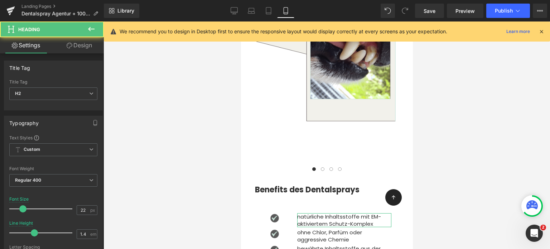
click at [181, 144] on div at bounding box center [327, 136] width 447 height 228
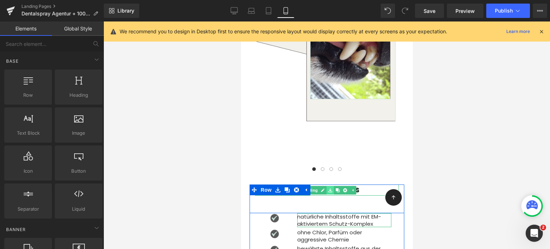
click at [326, 186] on link at bounding box center [330, 190] width 8 height 9
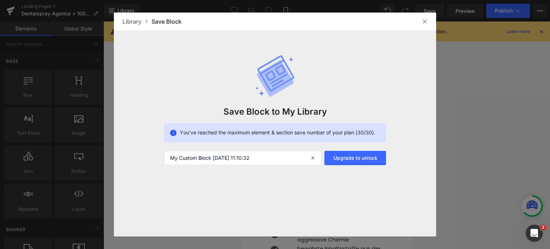
click at [424, 19] on img at bounding box center [425, 22] width 6 height 6
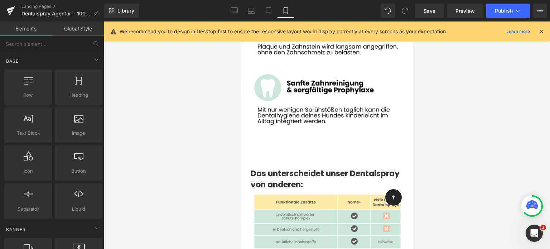
scroll to position [3832, 0]
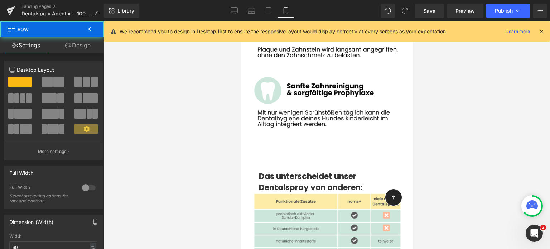
click at [212, 119] on div at bounding box center [327, 136] width 447 height 228
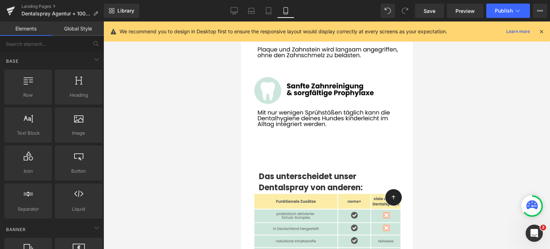
click at [212, 119] on div at bounding box center [327, 136] width 447 height 228
click at [254, 194] on span "Row" at bounding box center [257, 199] width 14 height 11
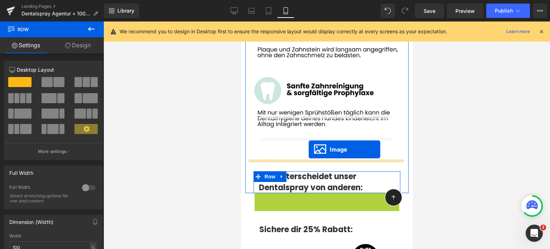
drag, startPoint x: 313, startPoint y: 181, endPoint x: 309, endPoint y: 149, distance: 31.5
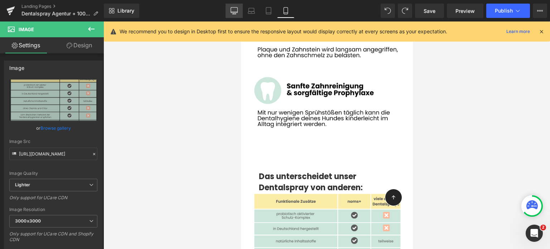
click at [231, 7] on link "Desktop" at bounding box center [234, 11] width 17 height 14
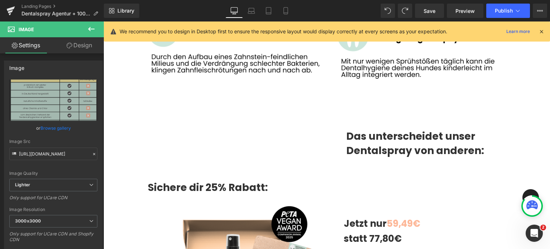
scroll to position [3551, 0]
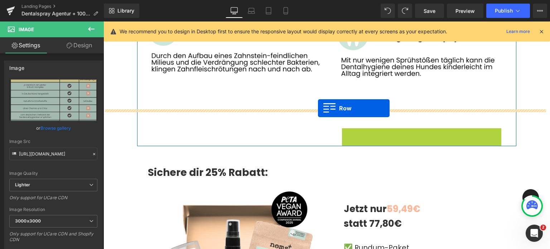
drag, startPoint x: 343, startPoint y: 98, endPoint x: 318, endPoint y: 108, distance: 26.4
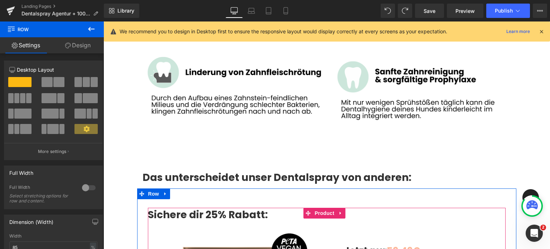
scroll to position [3507, 0]
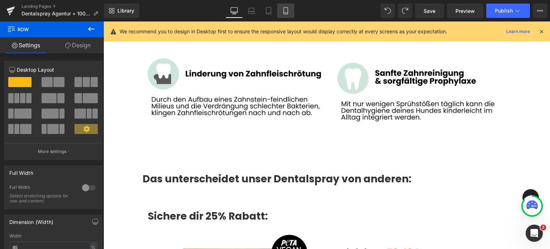
click at [285, 10] on icon at bounding box center [285, 10] width 7 height 7
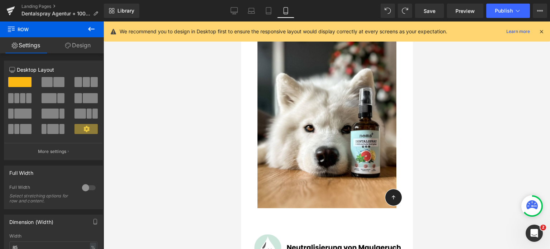
scroll to position [3468, 0]
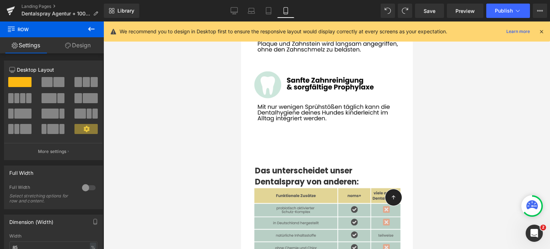
click at [300, 187] on img at bounding box center [327, 233] width 151 height 93
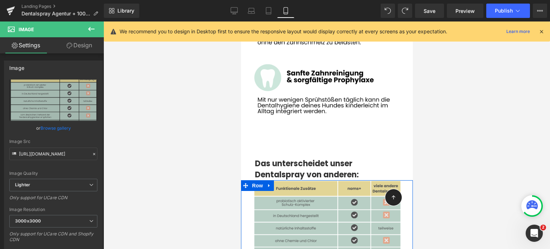
scroll to position [3845, 0]
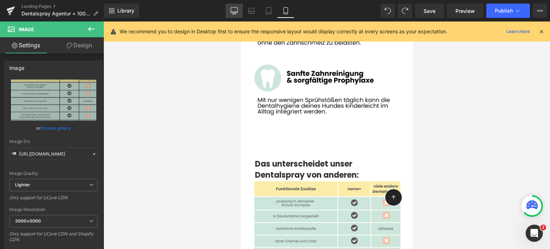
click at [231, 13] on icon at bounding box center [234, 10] width 7 height 7
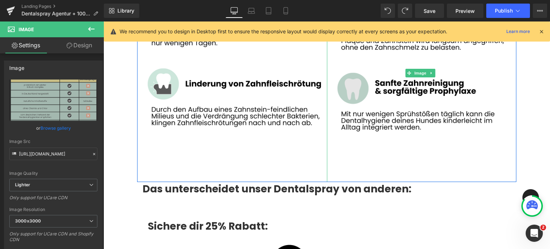
scroll to position [3501, 0]
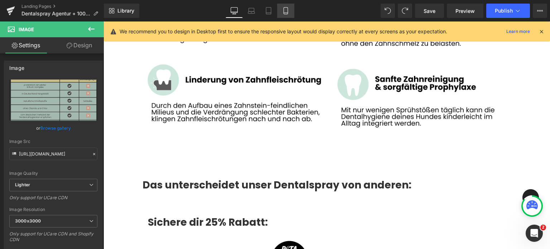
drag, startPoint x: 287, startPoint y: 11, endPoint x: 282, endPoint y: 6, distance: 7.6
click at [282, 6] on link "Mobile" at bounding box center [285, 11] width 17 height 14
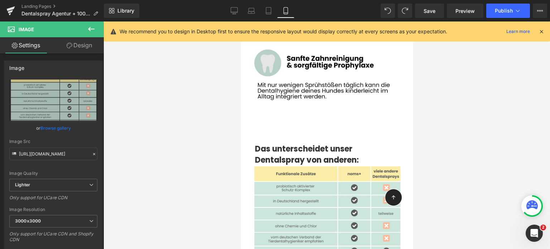
scroll to position [3861, 0]
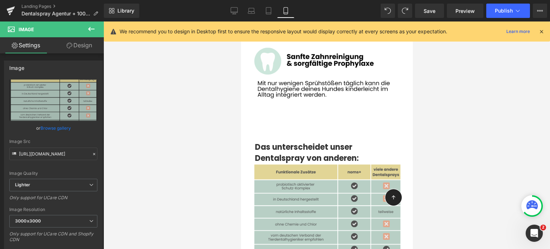
click at [321, 166] on img at bounding box center [327, 210] width 151 height 93
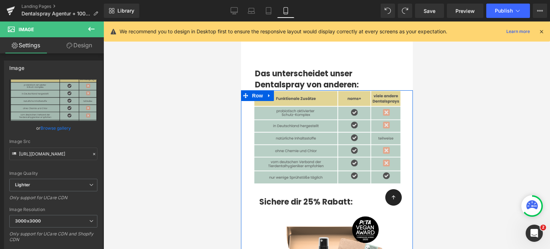
scroll to position [3937, 0]
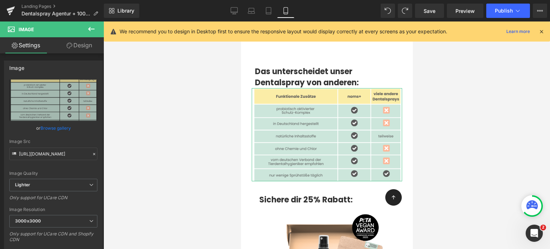
click at [82, 41] on link "Design" at bounding box center [79, 45] width 52 height 16
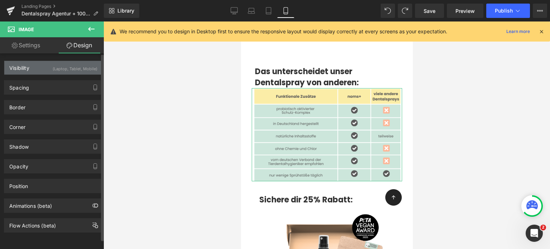
click at [53, 71] on div "(Laptop, Tablet, Mobile)" at bounding box center [75, 67] width 45 height 12
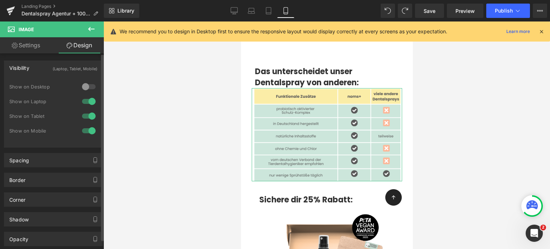
click at [81, 87] on div at bounding box center [88, 86] width 17 height 11
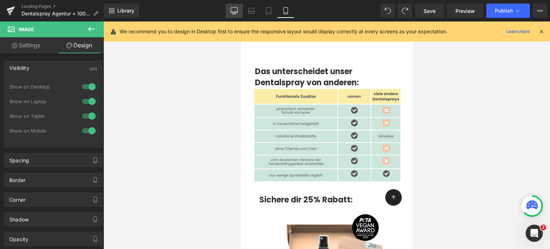
click at [234, 8] on icon at bounding box center [234, 10] width 7 height 5
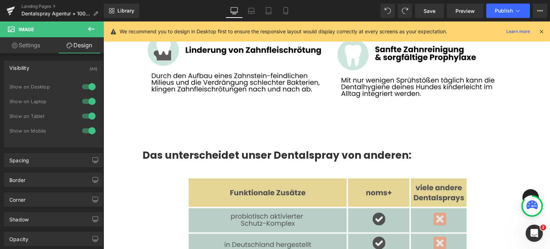
scroll to position [3587, 0]
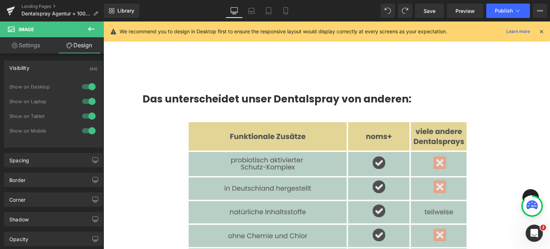
click at [261, 141] on img at bounding box center [327, 209] width 287 height 177
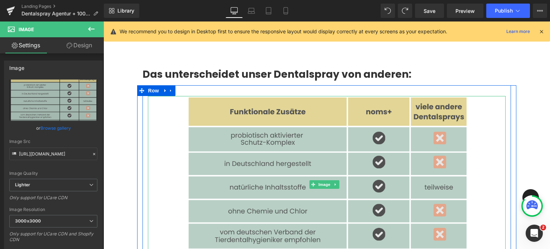
scroll to position [3548, 0]
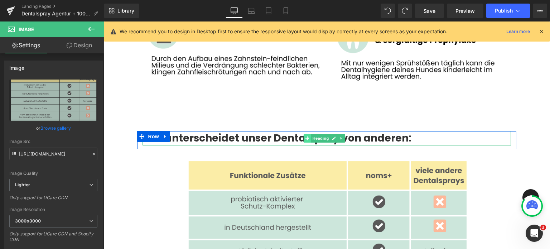
click at [308, 136] on icon at bounding box center [308, 138] width 4 height 4
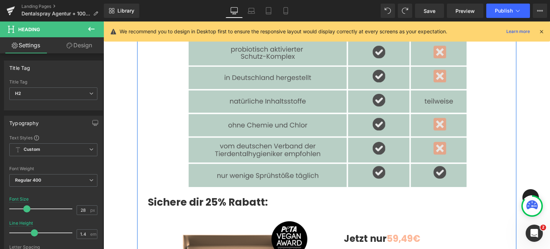
scroll to position [3712, 0]
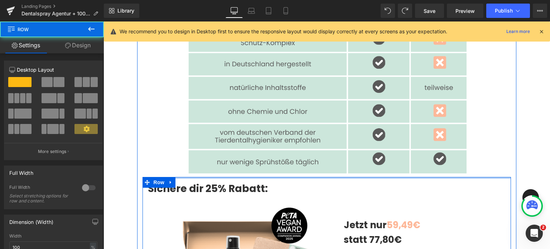
click at [219, 177] on div at bounding box center [327, 178] width 369 height 2
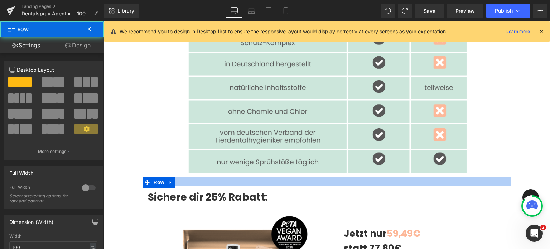
drag, startPoint x: 219, startPoint y: 138, endPoint x: 220, endPoint y: 147, distance: 9.0
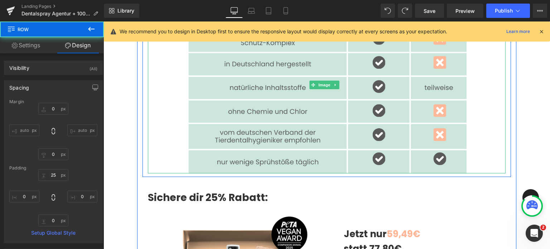
click at [176, 95] on div at bounding box center [327, 84] width 358 height 177
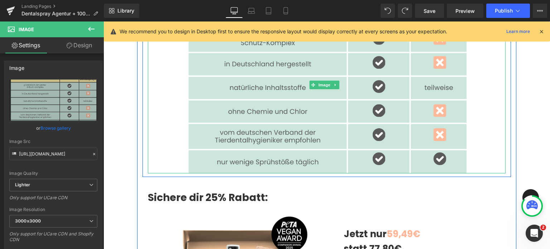
click at [154, 102] on div at bounding box center [327, 84] width 358 height 177
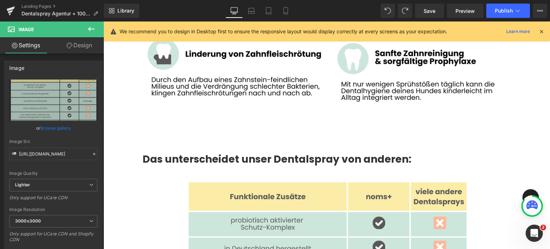
scroll to position [3611, 0]
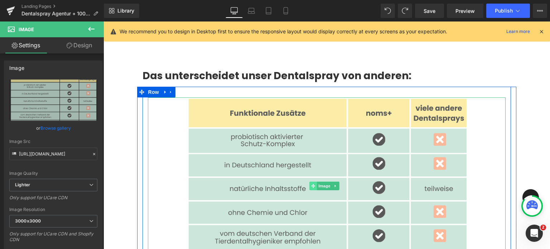
click at [316, 182] on span at bounding box center [314, 186] width 8 height 9
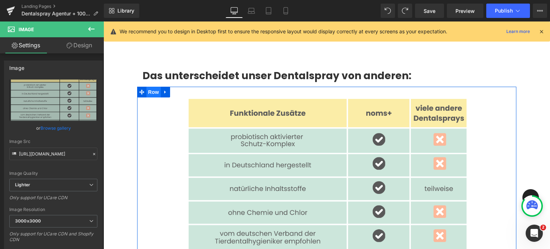
click at [155, 87] on span "Row" at bounding box center [154, 92] width 14 height 11
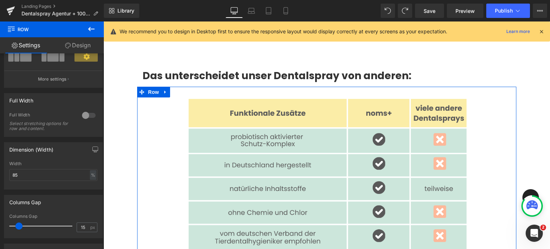
scroll to position [35, 0]
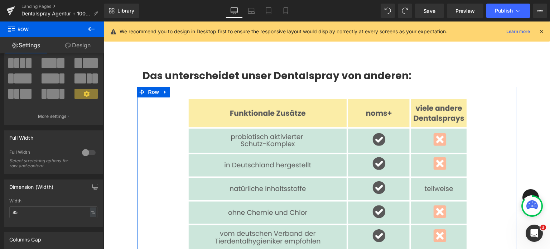
click at [81, 44] on link "Design" at bounding box center [78, 45] width 52 height 16
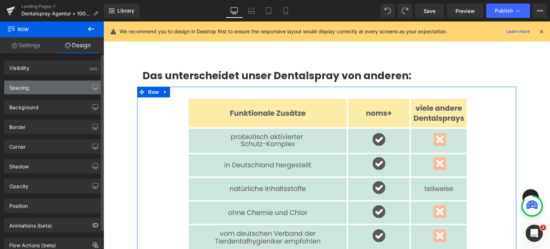
click at [52, 81] on div "Spacing" at bounding box center [53, 88] width 98 height 14
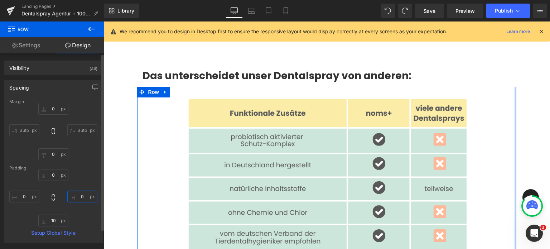
click at [82, 196] on input "0" at bounding box center [82, 197] width 30 height 12
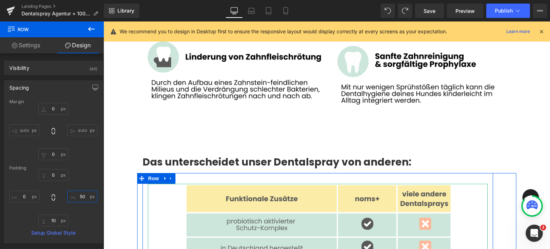
scroll to position [3524, 0]
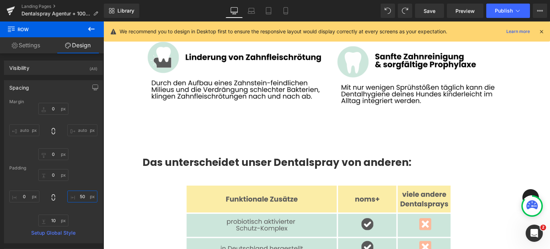
type input "5"
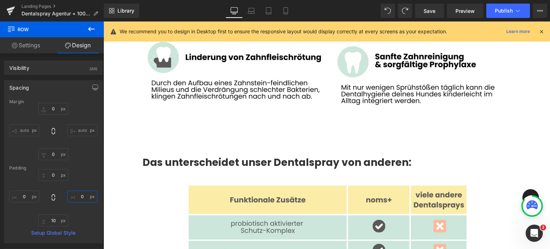
type input "0"
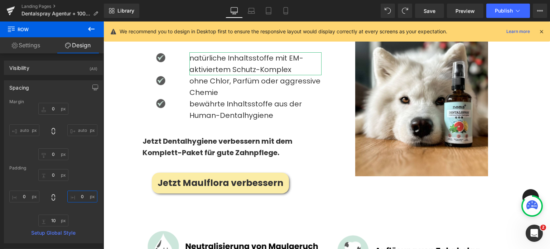
scroll to position [3268, 0]
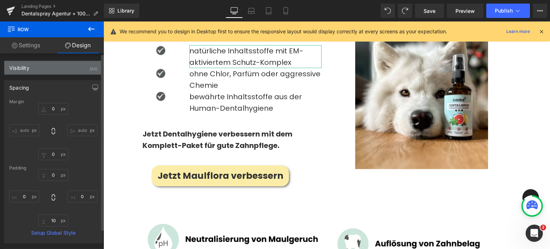
click at [80, 70] on div "Visibility (All)" at bounding box center [53, 68] width 98 height 14
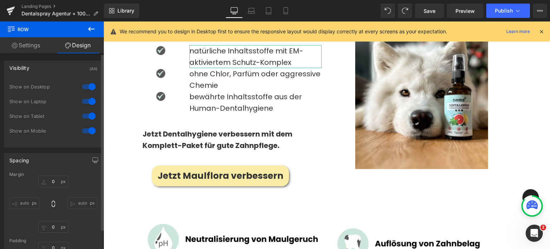
click at [87, 85] on div at bounding box center [88, 86] width 17 height 11
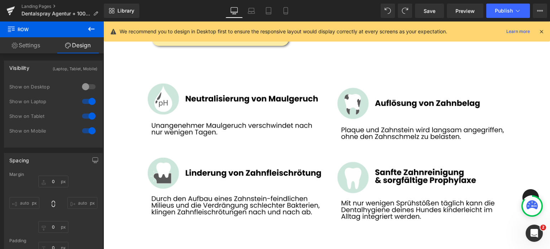
scroll to position [3421, 0]
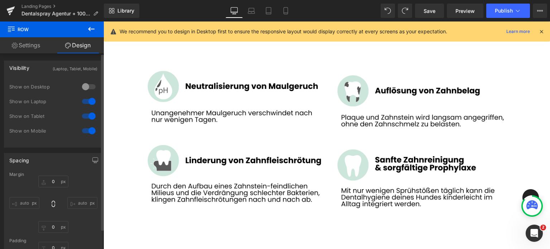
click at [82, 63] on div "(Laptop, Tablet, Mobile)" at bounding box center [75, 67] width 45 height 12
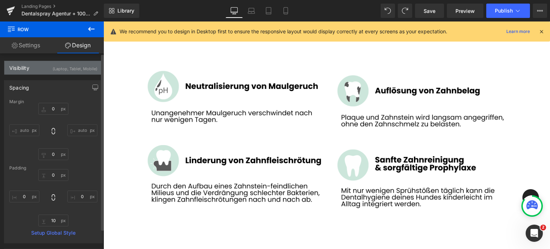
click at [78, 64] on div "(Laptop, Tablet, Mobile)" at bounding box center [75, 67] width 45 height 12
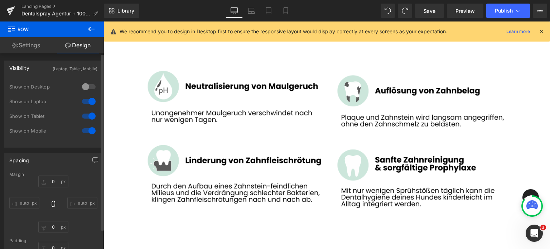
click at [86, 86] on div at bounding box center [88, 86] width 17 height 11
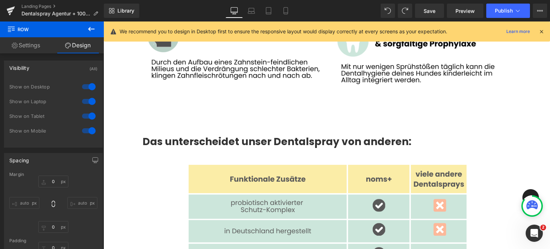
scroll to position [3550, 0]
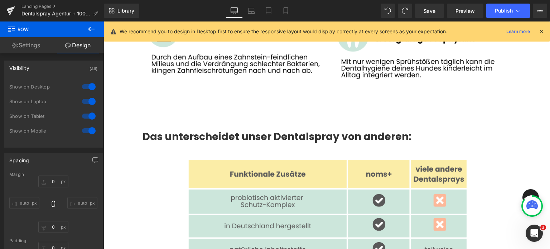
click at [225, 130] on strong "Das unterscheidet unser Dentalspray von anderen:" at bounding box center [277, 137] width 269 height 14
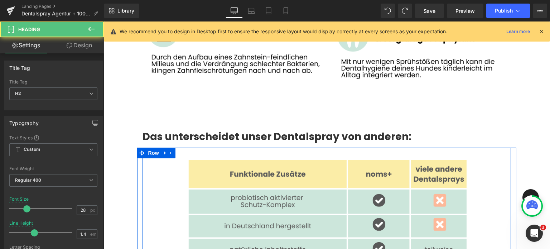
click at [158, 158] on div at bounding box center [327, 246] width 358 height 177
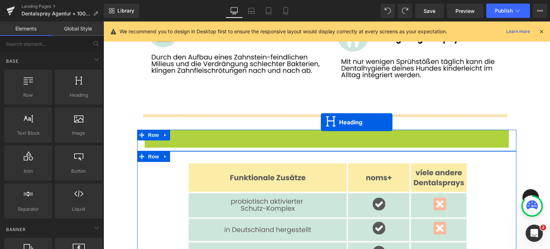
drag, startPoint x: 305, startPoint y: 100, endPoint x: 321, endPoint y: 121, distance: 26.7
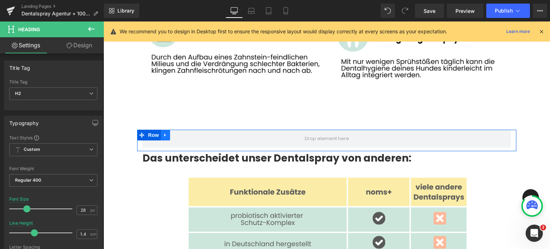
click at [167, 133] on icon at bounding box center [165, 135] width 5 height 5
click at [184, 133] on icon at bounding box center [184, 135] width 5 height 5
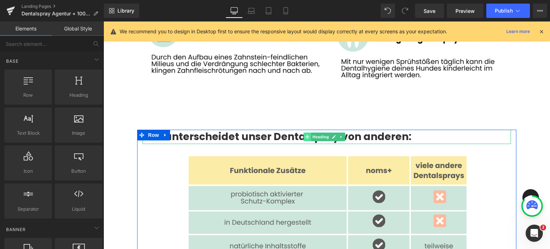
click at [310, 133] on span at bounding box center [308, 137] width 8 height 9
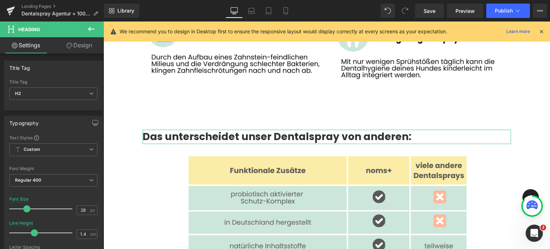
click at [75, 49] on link "Design" at bounding box center [79, 45] width 52 height 16
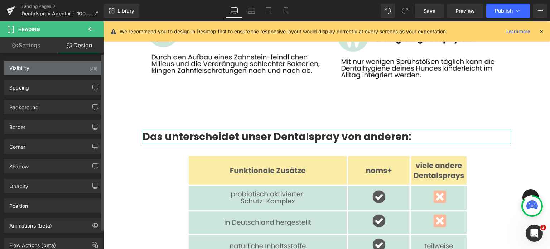
click at [59, 68] on div "Visibility (All)" at bounding box center [53, 68] width 98 height 14
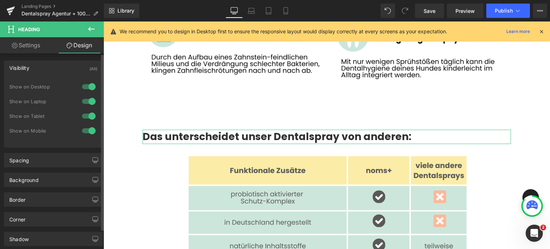
click at [87, 85] on div at bounding box center [88, 86] width 17 height 11
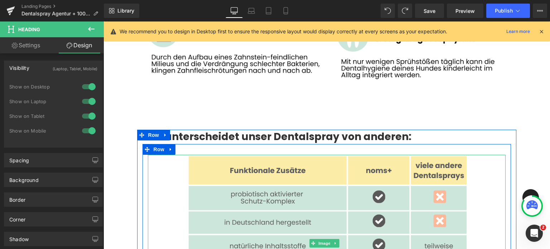
click at [156, 155] on div at bounding box center [327, 243] width 358 height 177
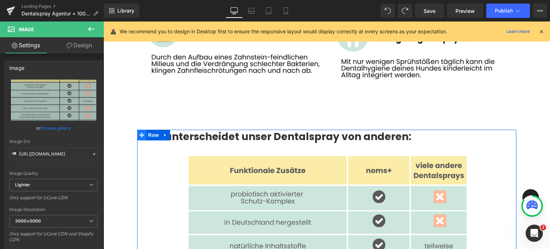
click at [144, 130] on span at bounding box center [141, 135] width 9 height 11
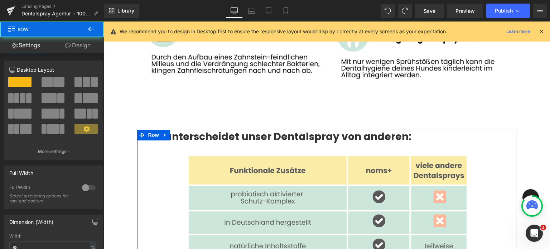
click at [79, 48] on link "Design" at bounding box center [78, 45] width 52 height 16
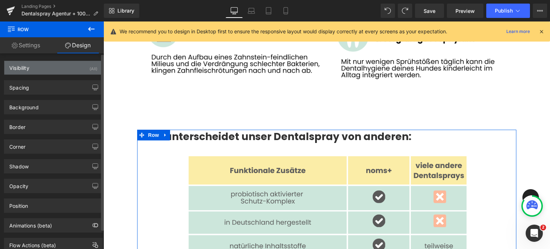
click at [67, 66] on div "Visibility (All)" at bounding box center [53, 68] width 98 height 14
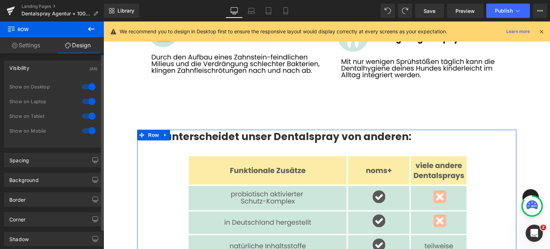
click at [87, 83] on div at bounding box center [88, 86] width 17 height 11
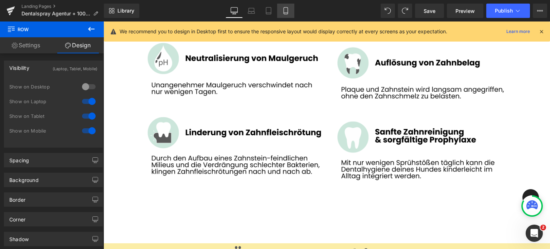
click at [291, 5] on link "Mobile" at bounding box center [285, 11] width 17 height 14
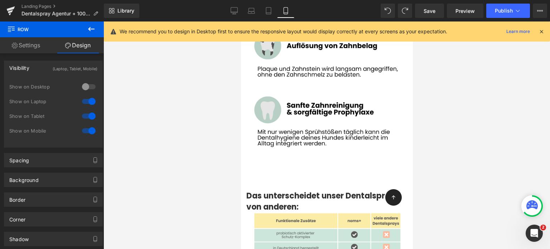
scroll to position [3813, 0]
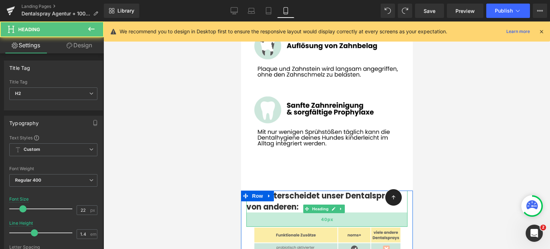
drag, startPoint x: 315, startPoint y: 156, endPoint x: 313, endPoint y: 171, distance: 14.8
click at [313, 212] on div "40px" at bounding box center [326, 219] width 161 height 14
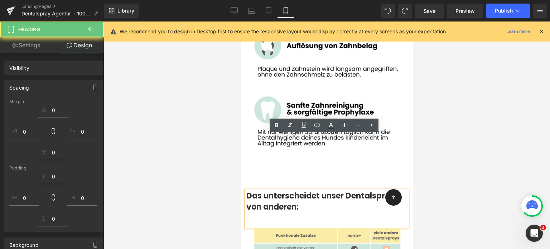
click at [201, 142] on div at bounding box center [327, 136] width 447 height 228
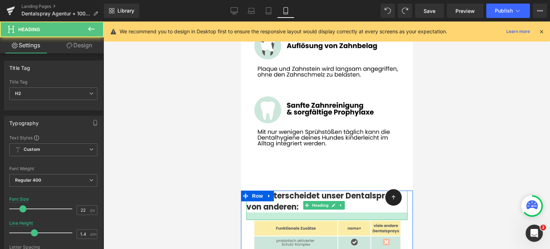
click at [296, 212] on div at bounding box center [326, 216] width 161 height 8
click at [162, 129] on div at bounding box center [327, 136] width 447 height 228
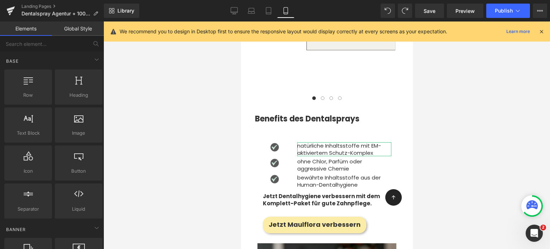
scroll to position [3252, 0]
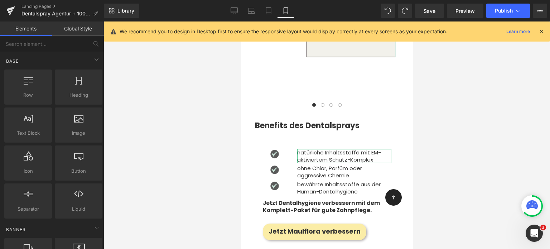
click at [195, 106] on div at bounding box center [327, 136] width 447 height 228
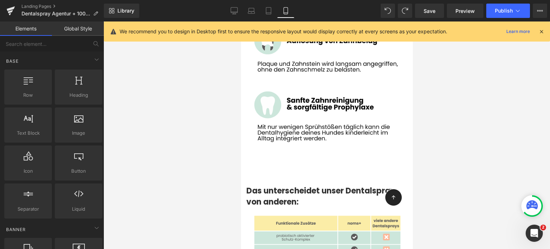
scroll to position [3820, 0]
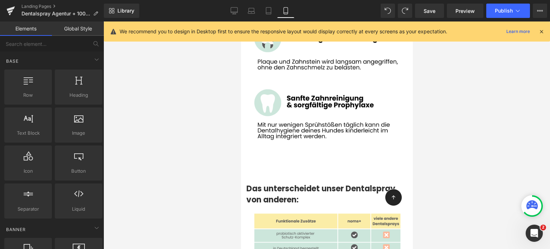
click at [202, 152] on div at bounding box center [327, 136] width 447 height 228
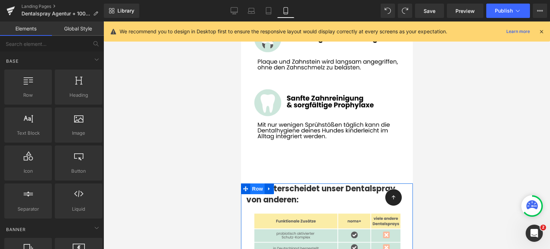
click at [260, 183] on span "Row" at bounding box center [257, 188] width 14 height 11
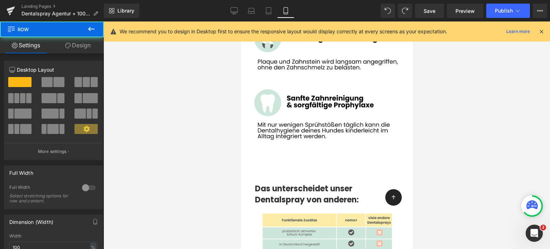
click at [211, 118] on div at bounding box center [327, 136] width 447 height 228
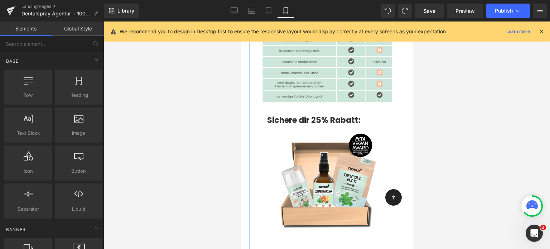
scroll to position [4034, 0]
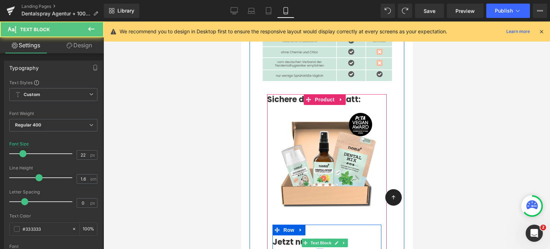
drag, startPoint x: 317, startPoint y: 190, endPoint x: 314, endPoint y: 191, distance: 4.0
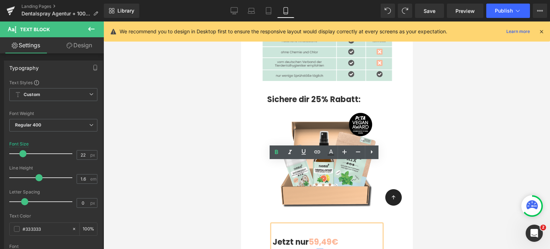
drag, startPoint x: 323, startPoint y: 193, endPoint x: 274, endPoint y: 180, distance: 50.9
click at [274, 225] on div "Jetzt nur 59,49€ statt 77,80€" at bounding box center [326, 243] width 109 height 36
click at [358, 151] on icon at bounding box center [358, 152] width 9 height 9
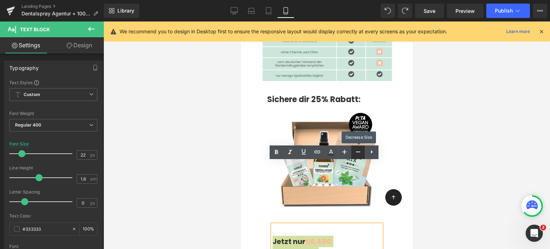
click at [358, 151] on icon at bounding box center [358, 152] width 9 height 9
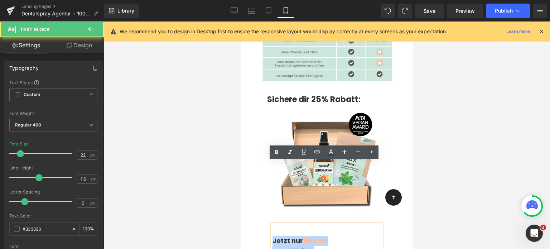
click at [301, 225] on div "Jetzt nur 59,49€ statt 77,80€" at bounding box center [326, 241] width 109 height 32
click at [273, 236] on strong "Jetzt nur" at bounding box center [287, 240] width 30 height 9
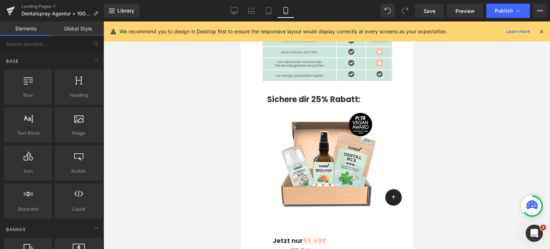
click at [234, 169] on div at bounding box center [327, 136] width 447 height 228
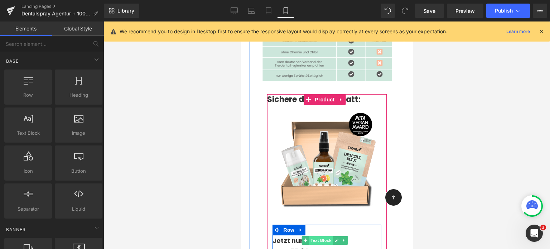
click at [311, 236] on span "Text Block" at bounding box center [321, 240] width 24 height 9
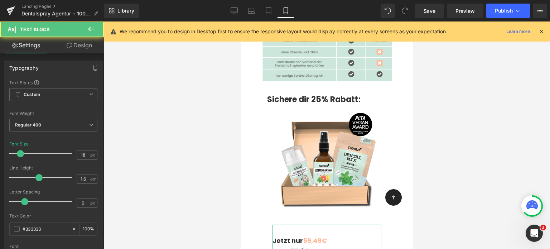
click at [85, 46] on link "Design" at bounding box center [79, 45] width 52 height 16
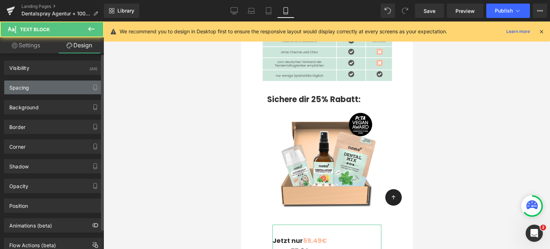
click at [35, 86] on div "Spacing" at bounding box center [53, 88] width 98 height 14
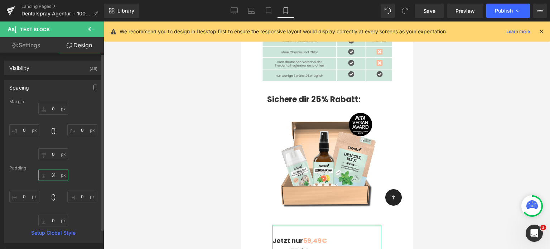
click at [51, 177] on input "text" at bounding box center [53, 175] width 30 height 12
type input "0"
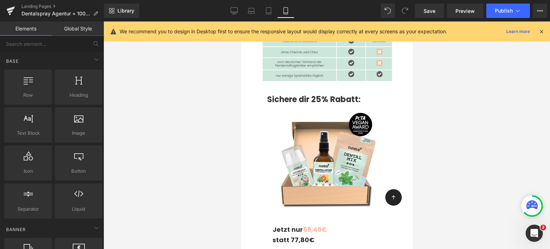
click at [445, 130] on div at bounding box center [327, 136] width 447 height 228
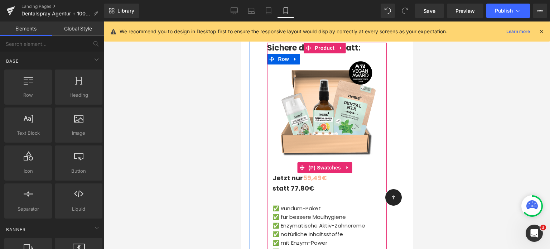
scroll to position [4095, 0]
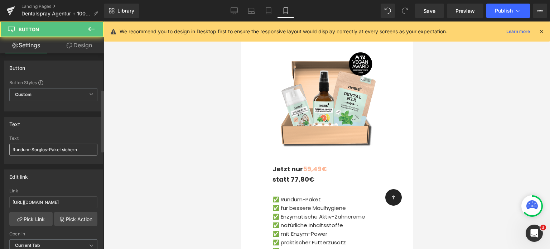
scroll to position [114, 0]
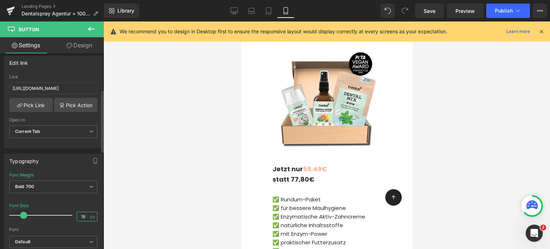
click at [83, 214] on input "18" at bounding box center [83, 216] width 13 height 9
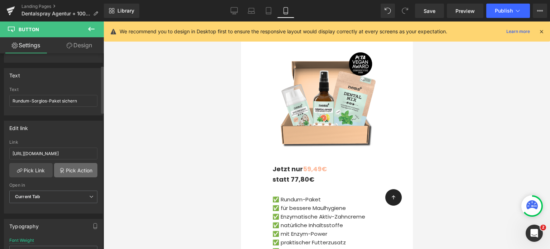
scroll to position [47, 0]
type input "16"
click at [13, 101] on input "Rundum-Sorglos-Paket sichern" at bounding box center [53, 102] width 88 height 12
drag, startPoint x: 70, startPoint y: 101, endPoint x: 104, endPoint y: 103, distance: 34.1
click at [104, 103] on div "Button You are previewing how the will restyle your page. You can not edit Elem…" at bounding box center [275, 130] width 550 height 261
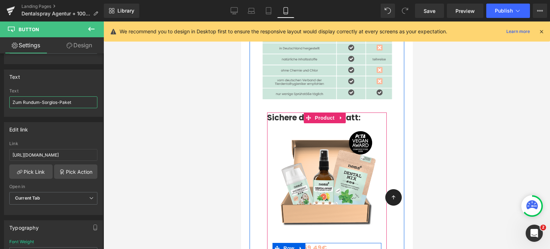
scroll to position [4015, 0]
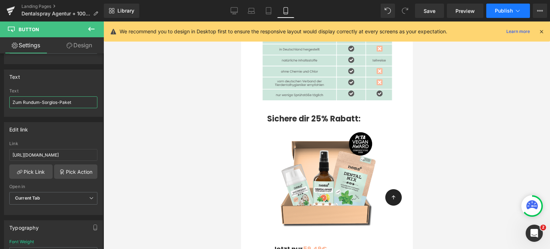
type input "Zum Rundum-Sorglos-Paket"
click at [502, 8] on span "Publish" at bounding box center [504, 11] width 18 height 6
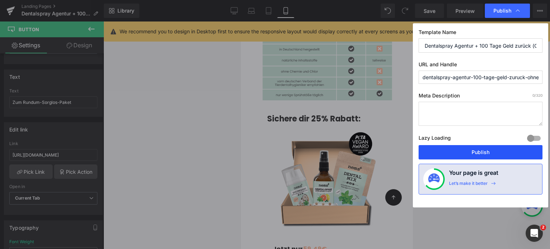
click at [478, 147] on button "Publish" at bounding box center [481, 152] width 124 height 14
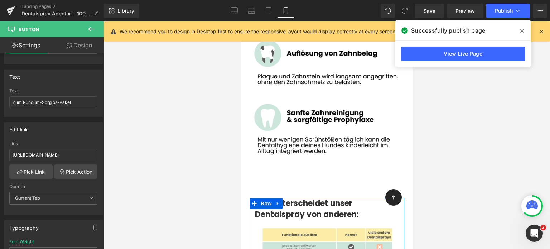
scroll to position [3805, 0]
click at [291, 198] on strong "Das unterscheidet unser Dentalspray von anderen:" at bounding box center [307, 209] width 104 height 22
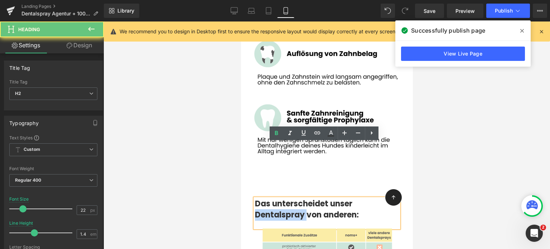
click at [291, 198] on strong "Das unterscheidet unser Dentalspray von anderen:" at bounding box center [307, 209] width 104 height 22
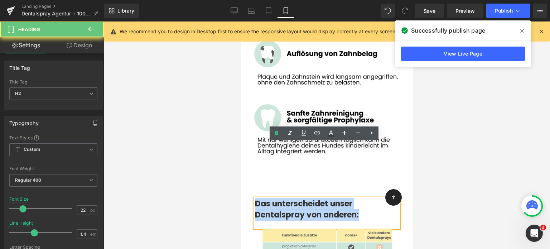
click at [291, 198] on strong "Das unterscheidet unser Dentalspray von anderen:" at bounding box center [307, 209] width 104 height 22
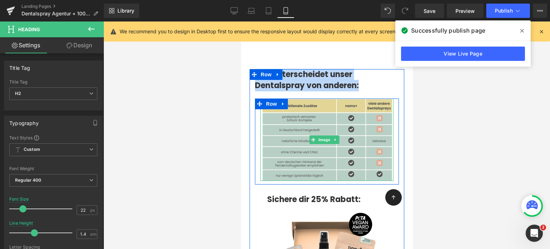
scroll to position [3937, 0]
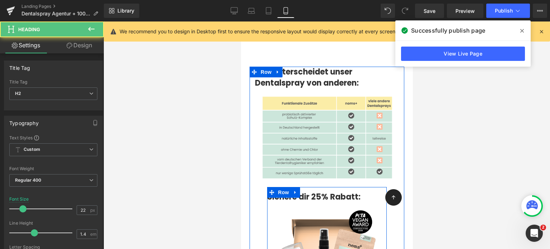
click at [292, 187] on link at bounding box center [295, 192] width 9 height 11
click at [241, 22] on link at bounding box center [241, 22] width 0 height 0
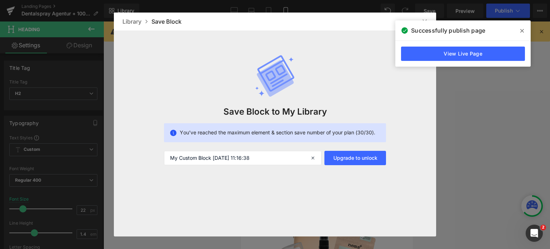
click at [510, 31] on div "Successfully publish page" at bounding box center [463, 30] width 135 height 20
click at [521, 31] on icon at bounding box center [523, 31] width 4 height 6
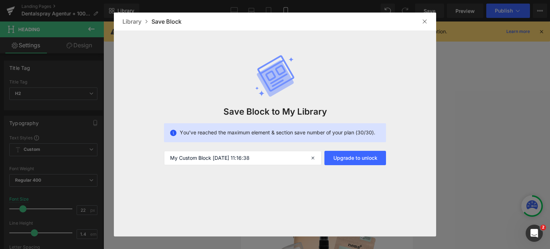
click at [422, 26] on div at bounding box center [424, 21] width 11 height 11
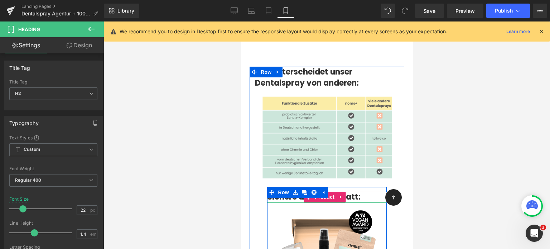
click at [356, 191] on strong "Sichere dir 25% Rabatt:" at bounding box center [314, 196] width 94 height 11
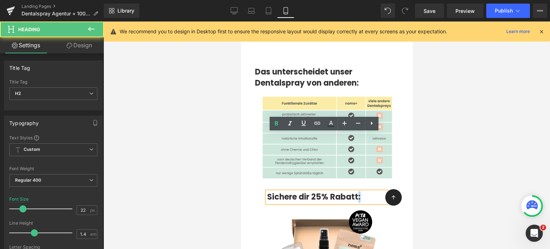
click at [356, 191] on strong "Sichere dir 25% Rabatt:" at bounding box center [314, 196] width 94 height 11
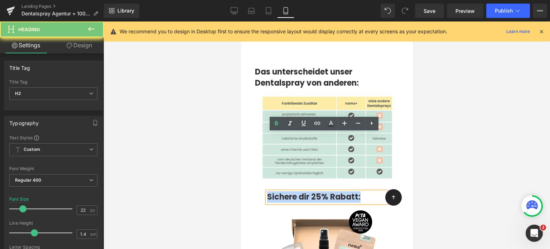
click at [356, 191] on strong "Sichere dir 25% Rabatt:" at bounding box center [314, 196] width 94 height 11
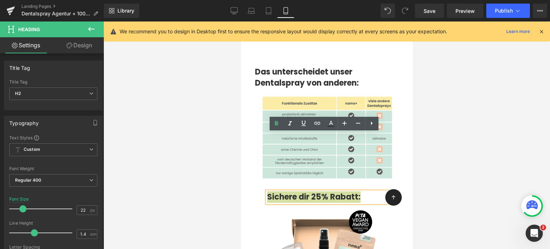
click at [192, 151] on div at bounding box center [327, 136] width 447 height 228
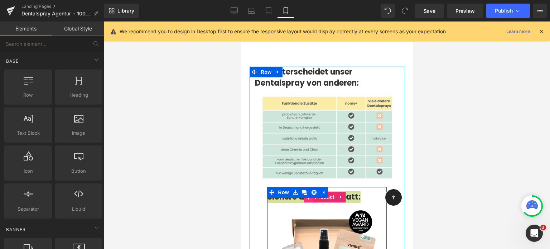
click at [307, 192] on span at bounding box center [308, 197] width 9 height 11
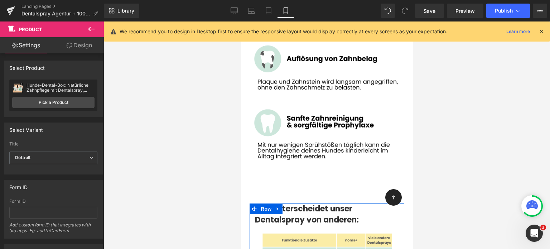
scroll to position [3786, 0]
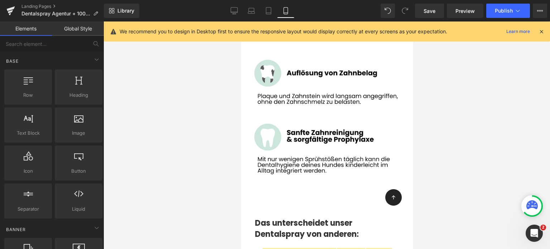
click at [264, 218] on span "Row" at bounding box center [266, 223] width 14 height 11
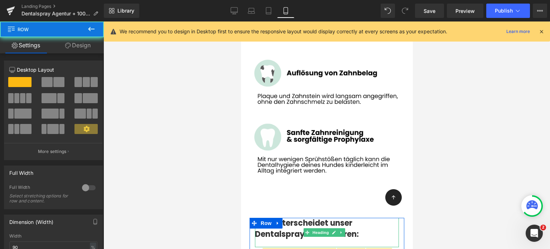
click at [317, 218] on strong "Das unterscheidet unser Dentalspray von anderen:" at bounding box center [307, 229] width 104 height 22
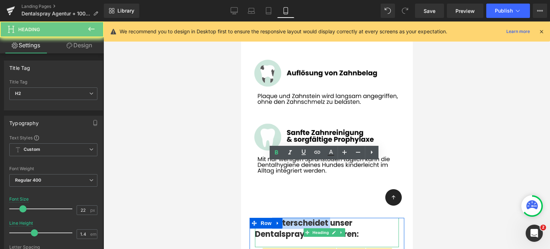
click at [317, 218] on strong "Das unterscheidet unser Dentalspray von anderen:" at bounding box center [307, 229] width 104 height 22
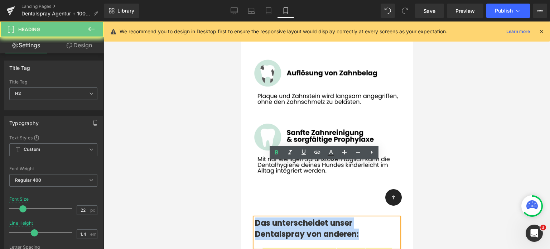
click at [317, 218] on strong "Das unterscheidet unser Dentalspray von anderen:" at bounding box center [307, 229] width 104 height 22
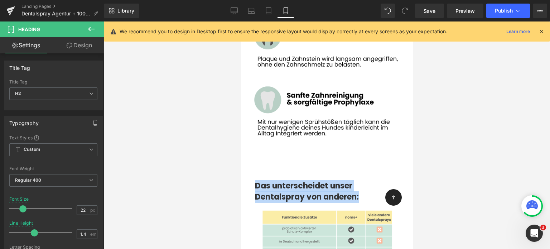
scroll to position [3823, 0]
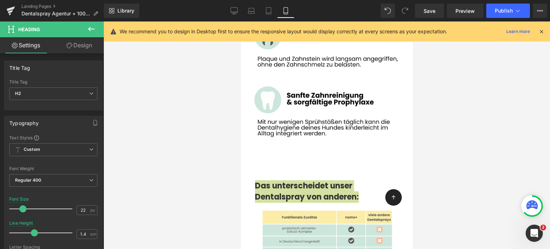
click at [203, 182] on div at bounding box center [327, 136] width 447 height 228
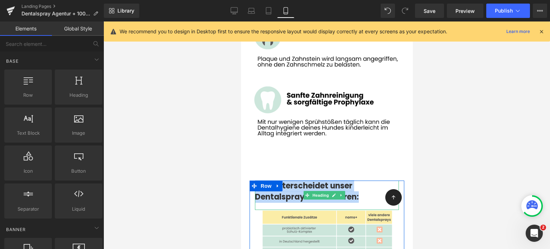
click at [271, 180] on strong "Das unterscheidet unser Dentalspray von anderen:" at bounding box center [307, 191] width 104 height 22
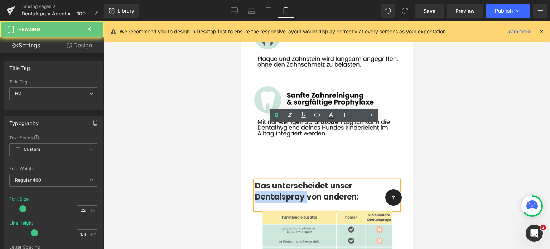
click at [271, 180] on strong "Das unterscheidet unser Dentalspray von anderen:" at bounding box center [307, 191] width 104 height 22
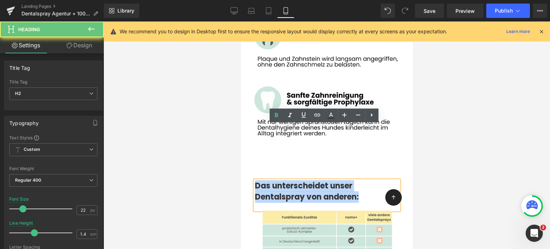
click at [271, 180] on strong "Das unterscheidet unser Dentalspray von anderen:" at bounding box center [307, 191] width 104 height 22
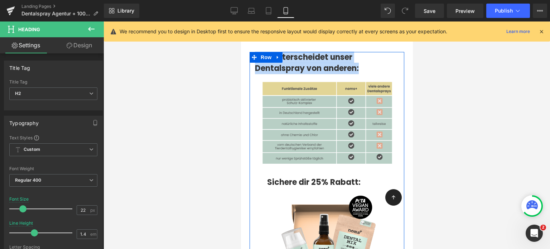
scroll to position [3952, 0]
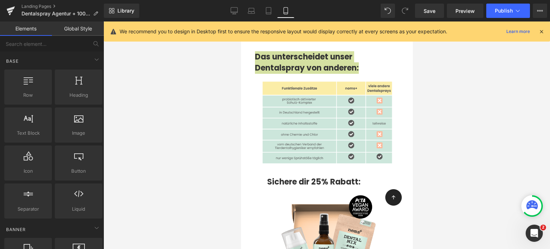
click at [209, 135] on div at bounding box center [327, 136] width 447 height 228
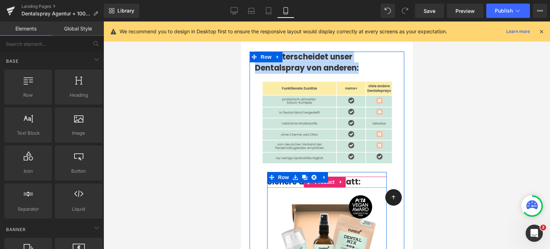
click at [283, 176] on strong "Sichere dir 25% Rabatt:" at bounding box center [314, 181] width 94 height 11
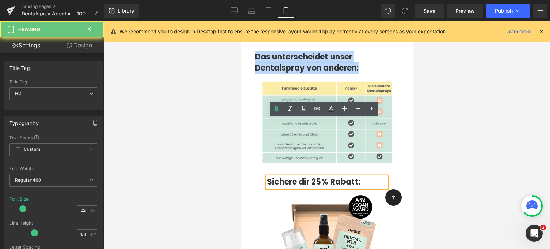
click at [283, 176] on strong "Sichere dir 25% Rabatt:" at bounding box center [314, 181] width 94 height 11
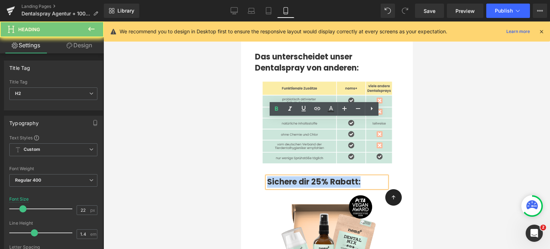
click at [283, 176] on strong "Sichere dir 25% Rabatt:" at bounding box center [314, 181] width 94 height 11
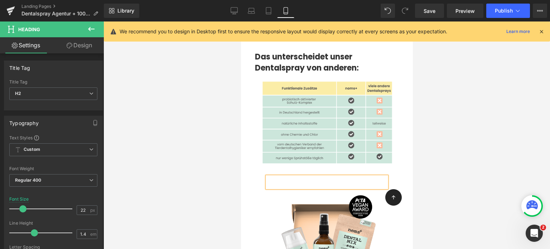
click at [143, 138] on div at bounding box center [327, 136] width 447 height 228
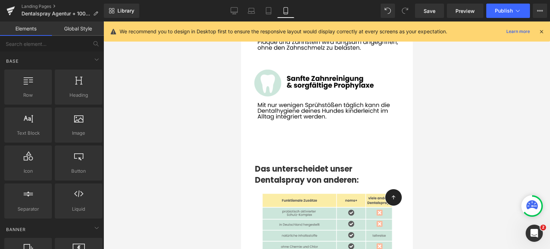
scroll to position [3838, 0]
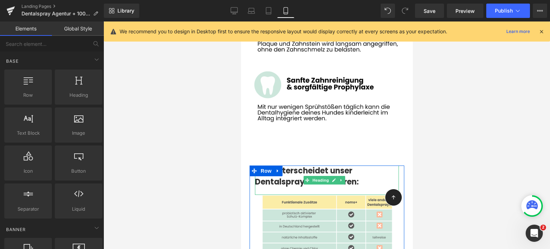
click at [305, 165] on strong "Das unterscheidet unser Dentalspray von anderen:" at bounding box center [307, 176] width 104 height 22
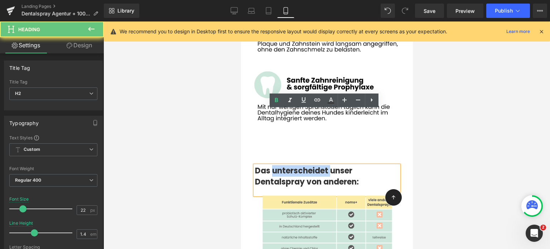
click at [305, 165] on strong "Das unterscheidet unser Dentalspray von anderen:" at bounding box center [307, 176] width 104 height 22
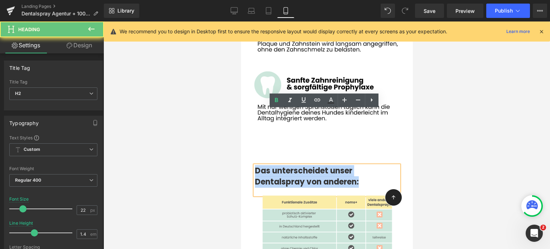
click at [305, 165] on strong "Das unterscheidet unser Dentalspray von anderen:" at bounding box center [307, 176] width 104 height 22
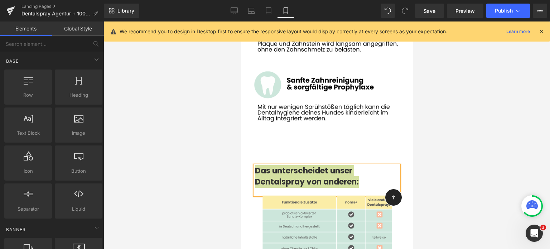
drag, startPoint x: 6, startPoint y: 82, endPoint x: 229, endPoint y: 108, distance: 224.8
click at [229, 108] on div at bounding box center [327, 136] width 447 height 228
click at [211, 133] on div at bounding box center [327, 136] width 447 height 228
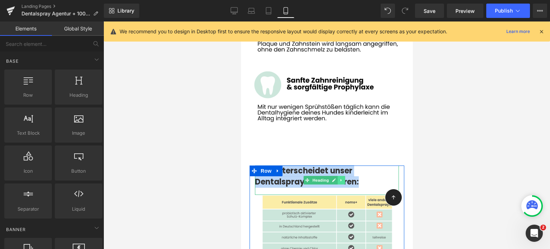
click at [339, 178] on icon at bounding box center [341, 180] width 4 height 4
click at [338, 178] on icon at bounding box center [338, 180] width 4 height 4
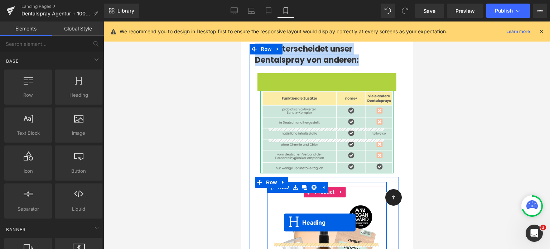
scroll to position [3967, 0]
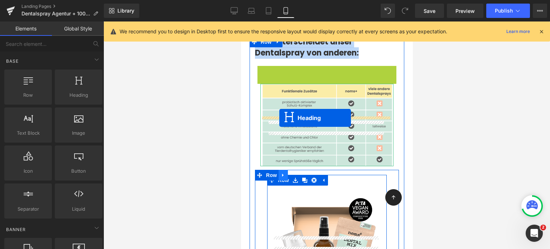
drag, startPoint x: 310, startPoint y: 153, endPoint x: 279, endPoint y: 118, distance: 46.8
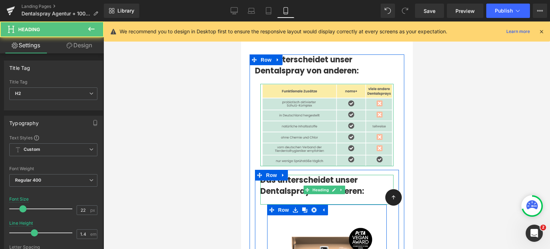
click at [290, 175] on strong "Das unterscheidet unser Dentalspray von anderen:" at bounding box center [312, 186] width 104 height 22
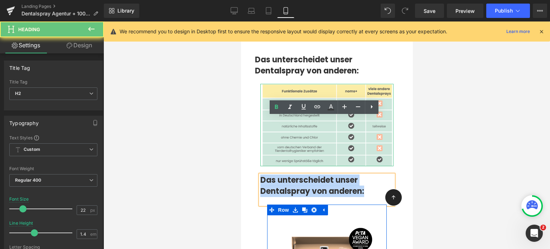
click at [290, 175] on strong "Das unterscheidet unser Dentalspray von anderen:" at bounding box center [312, 186] width 104 height 22
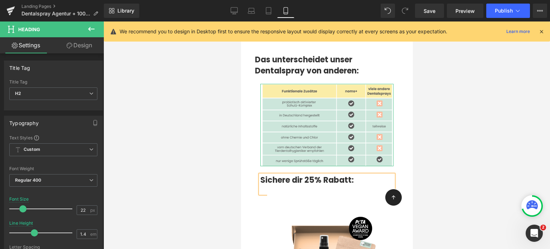
click at [423, 150] on div at bounding box center [327, 136] width 447 height 228
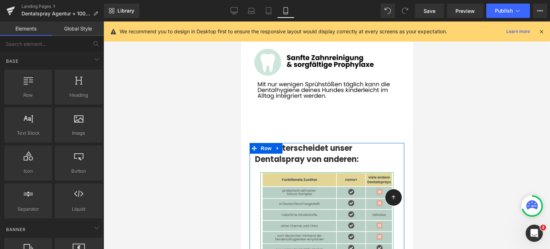
scroll to position [3911, 0]
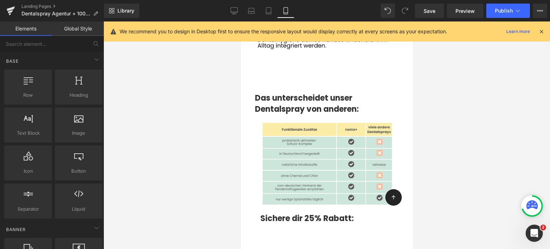
click at [209, 153] on div at bounding box center [327, 136] width 447 height 228
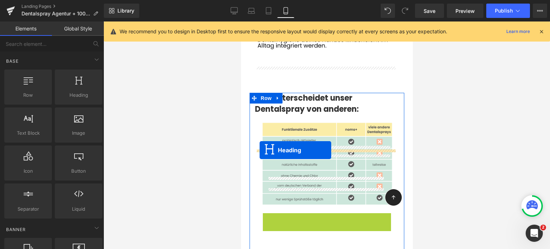
drag, startPoint x: 304, startPoint y: 163, endPoint x: 259, endPoint y: 150, distance: 46.5
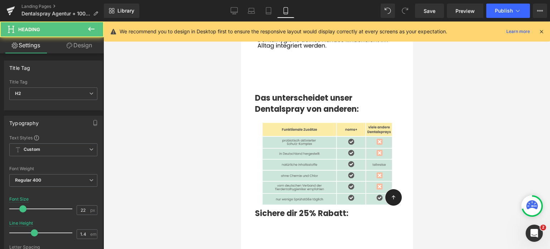
click at [209, 144] on div at bounding box center [327, 136] width 447 height 228
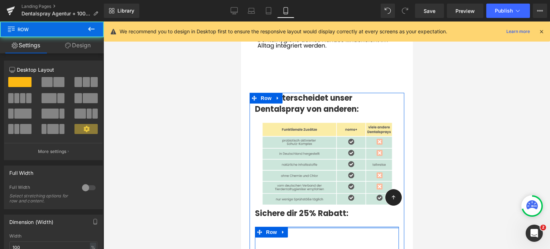
drag, startPoint x: 309, startPoint y: 171, endPoint x: 309, endPoint y: 158, distance: 12.9
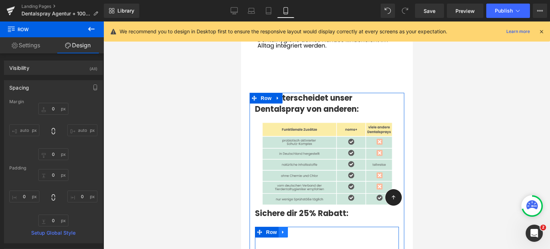
click at [284, 227] on link at bounding box center [282, 232] width 9 height 11
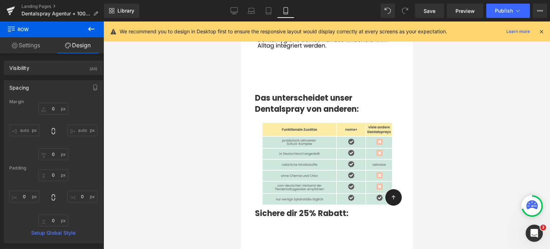
click at [185, 176] on div at bounding box center [327, 136] width 447 height 228
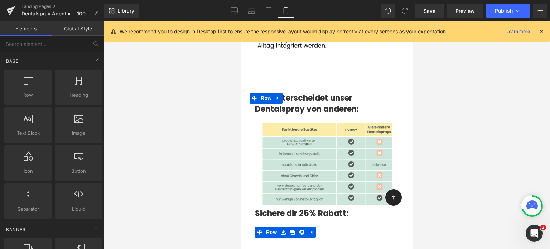
click at [273, 227] on span "Row" at bounding box center [271, 232] width 14 height 11
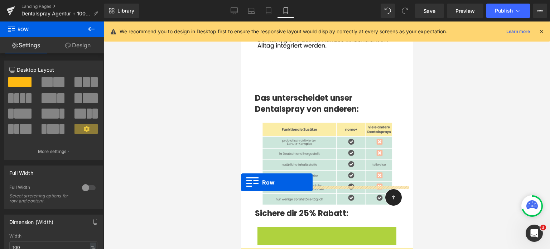
drag, startPoint x: 273, startPoint y: 178, endPoint x: 472, endPoint y: 207, distance: 201.2
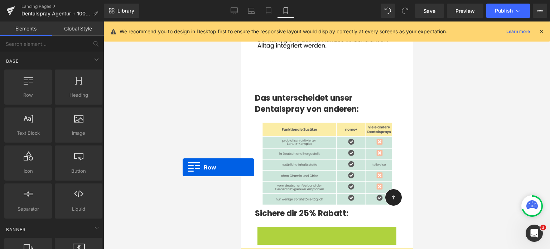
click at [183, 167] on div at bounding box center [327, 136] width 447 height 228
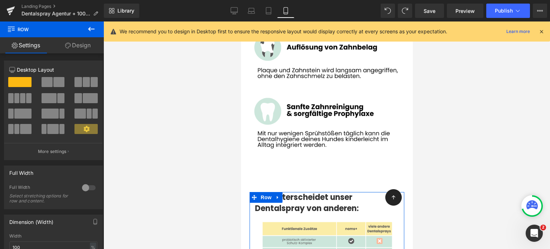
scroll to position [3807, 0]
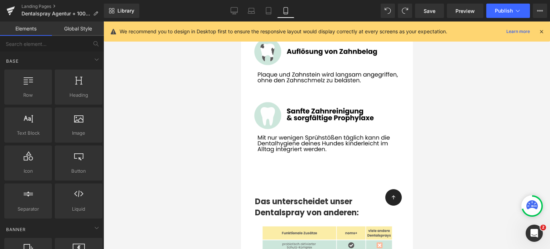
click at [212, 163] on div at bounding box center [327, 136] width 447 height 228
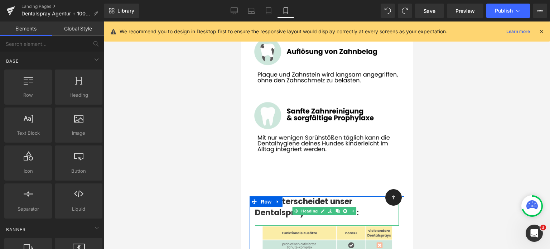
click at [297, 196] on strong "Das unterscheidet unser Dentalspray von anderen:" at bounding box center [307, 207] width 104 height 22
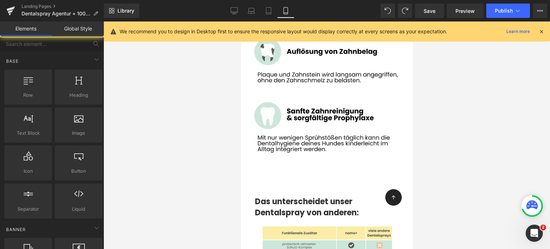
click at [214, 102] on div at bounding box center [327, 136] width 447 height 228
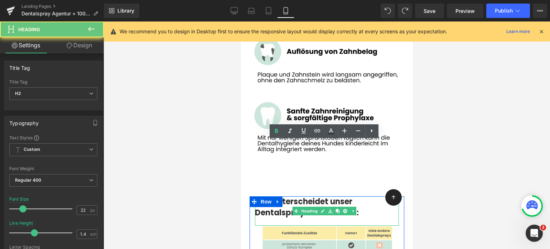
click at [289, 196] on strong "Das unterscheidet unser Dentalspray von anderen:" at bounding box center [307, 207] width 104 height 22
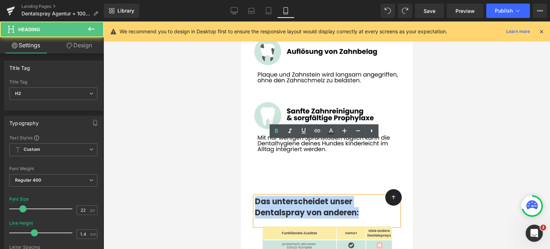
click at [289, 196] on strong "Das unterscheidet unser Dentalspray von anderen:" at bounding box center [307, 207] width 104 height 22
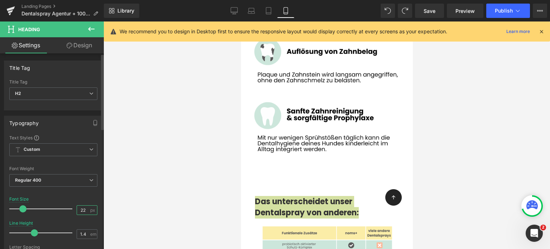
click at [85, 209] on input "22" at bounding box center [83, 210] width 13 height 9
type input "20"
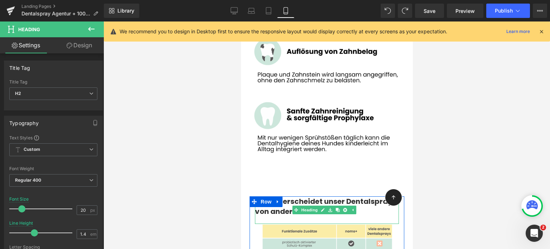
click at [296, 196] on strong "Das unterscheidet unser Dentalspray von anderen:" at bounding box center [324, 206] width 138 height 20
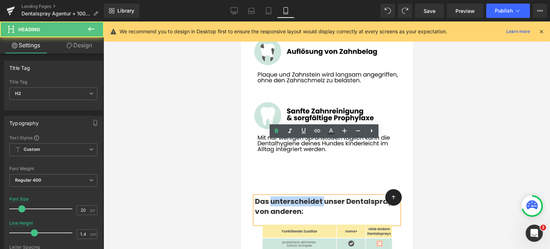
click at [296, 196] on strong "Das unterscheidet unser Dentalspray von anderen:" at bounding box center [324, 206] width 138 height 20
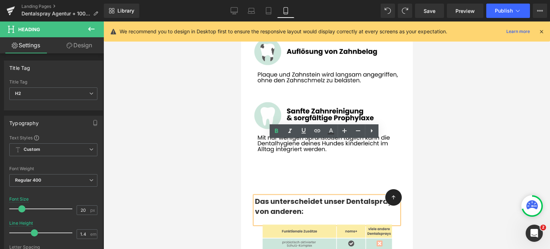
click at [284, 196] on strong "Das unterscheidet unser Dentalspray von anderen:" at bounding box center [324, 206] width 138 height 20
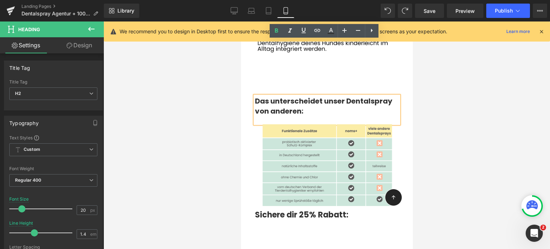
scroll to position [3907, 0]
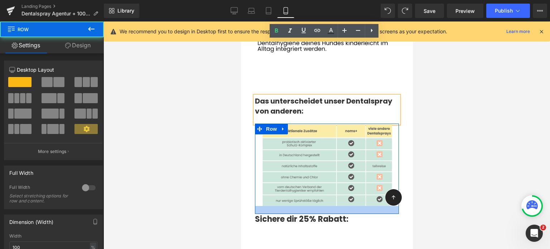
drag, startPoint x: 290, startPoint y: 150, endPoint x: 291, endPoint y: 154, distance: 4.0
click at [291, 206] on div at bounding box center [327, 210] width 144 height 8
click at [165, 153] on div at bounding box center [327, 136] width 447 height 228
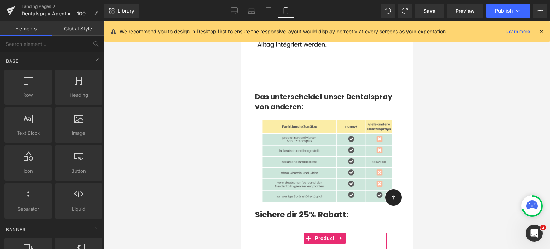
scroll to position [3910, 0]
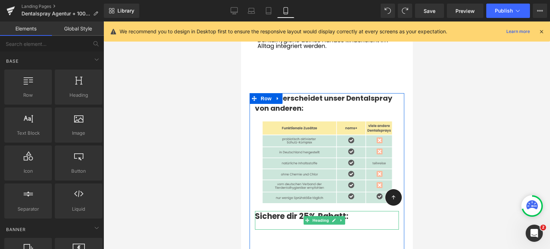
click at [293, 211] on div "Sichere dir 25% Rabatt:" at bounding box center [327, 220] width 144 height 19
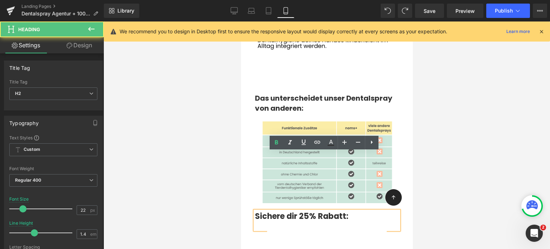
click at [199, 171] on div at bounding box center [327, 136] width 447 height 228
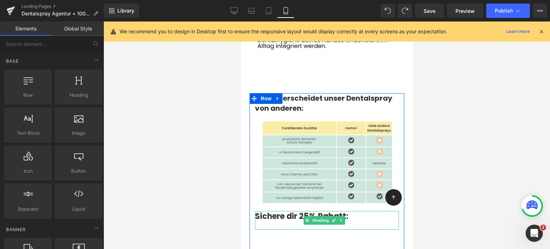
click at [282, 211] on strong "Sichere dir 25% Rabatt:" at bounding box center [302, 216] width 94 height 11
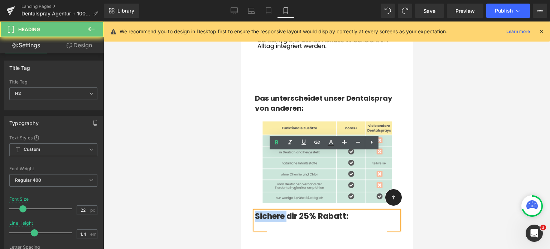
click at [282, 211] on strong "Sichere dir 25% Rabatt:" at bounding box center [302, 216] width 94 height 11
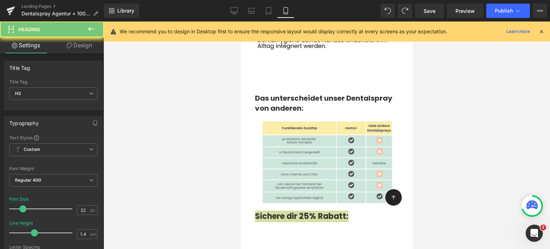
click at [82, 48] on link "Design" at bounding box center [79, 45] width 52 height 16
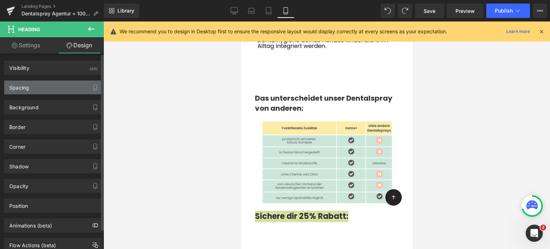
click at [38, 87] on div "Spacing" at bounding box center [53, 88] width 98 height 14
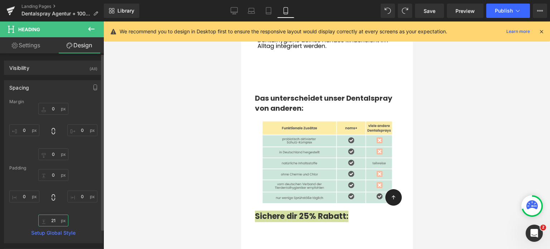
click at [52, 219] on input "21" at bounding box center [53, 221] width 30 height 12
type input "0"
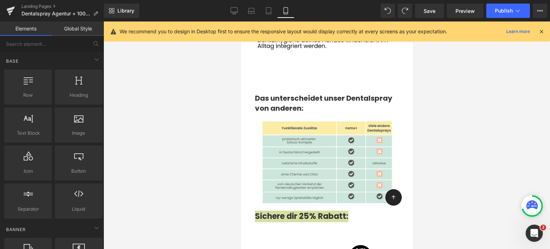
click at [194, 140] on div at bounding box center [327, 136] width 447 height 228
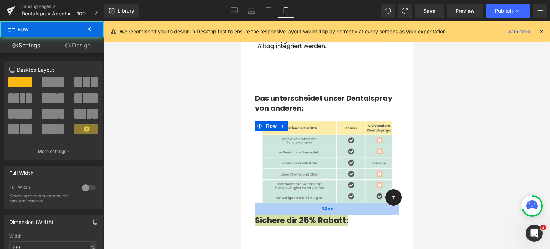
click at [318, 203] on div "34px" at bounding box center [327, 209] width 144 height 12
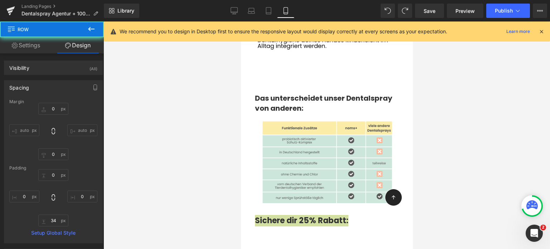
click at [166, 169] on div at bounding box center [327, 136] width 447 height 228
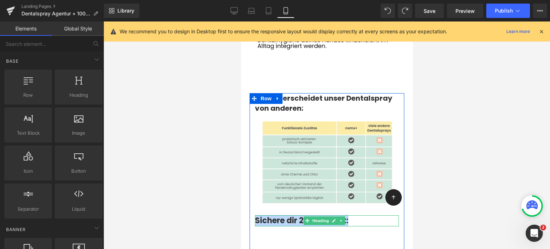
click at [276, 215] on strong "Sichere dir 25% Rabatt:" at bounding box center [302, 220] width 94 height 11
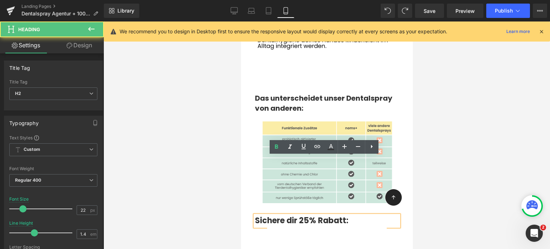
click at [516, 135] on div at bounding box center [327, 136] width 447 height 228
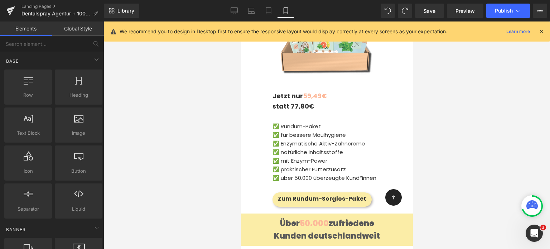
scroll to position [4184, 0]
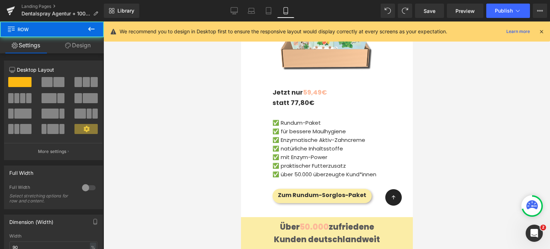
drag, startPoint x: 317, startPoint y: 151, endPoint x: 319, endPoint y: 158, distance: 7.0
click at [319, 158] on div "Das unterscheidet unser Dentalspray von anderen: Heading Image Row 34px Sichere…" at bounding box center [326, 16] width 155 height 395
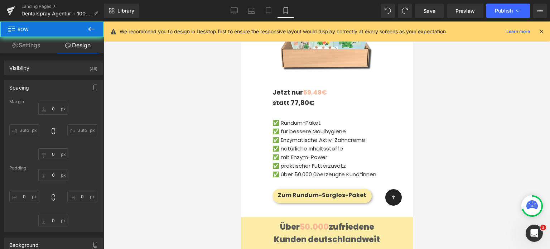
click at [181, 143] on div at bounding box center [327, 136] width 447 height 228
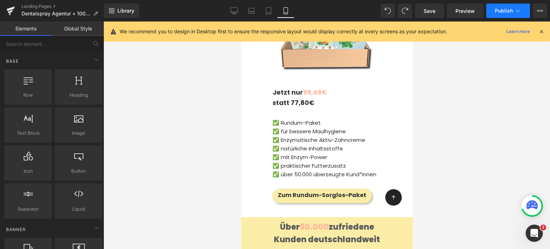
click at [502, 9] on span "Publish" at bounding box center [504, 11] width 18 height 6
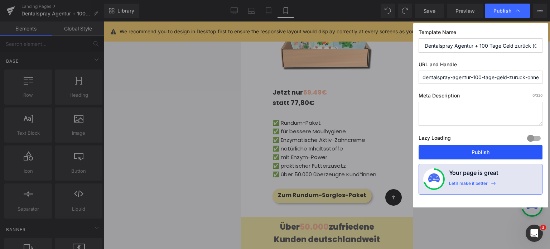
click at [486, 147] on button "Publish" at bounding box center [481, 152] width 124 height 14
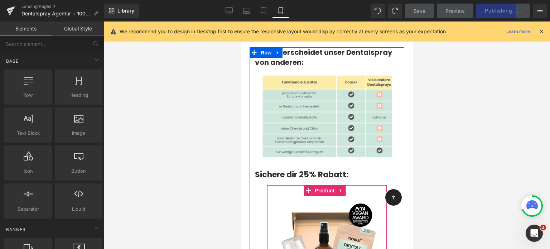
scroll to position [3847, 0]
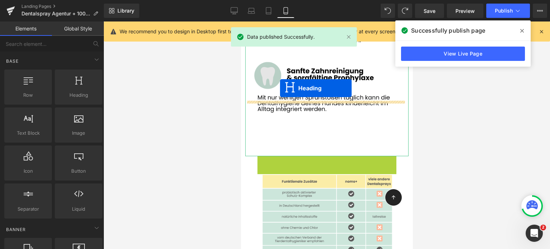
drag, startPoint x: 295, startPoint y: 113, endPoint x: 280, endPoint y: 88, distance: 28.8
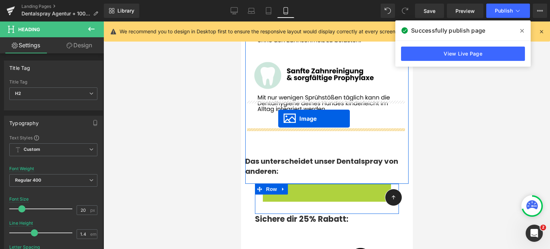
drag, startPoint x: 316, startPoint y: 164, endPoint x: 278, endPoint y: 119, distance: 59.6
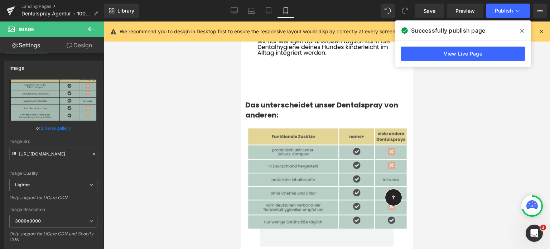
scroll to position [3904, 0]
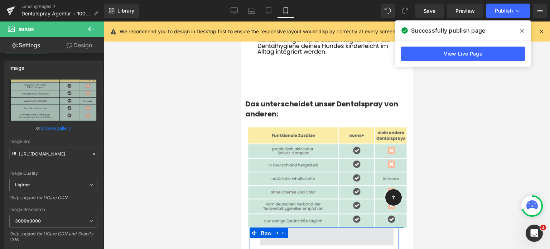
click at [306, 228] on span at bounding box center [326, 237] width 133 height 18
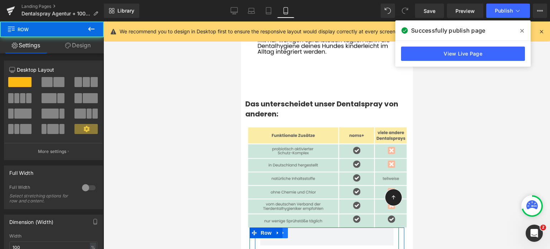
click at [285, 230] on icon at bounding box center [283, 232] width 5 height 5
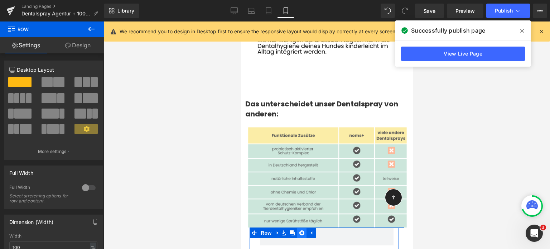
click at [297, 228] on link at bounding box center [301, 233] width 9 height 11
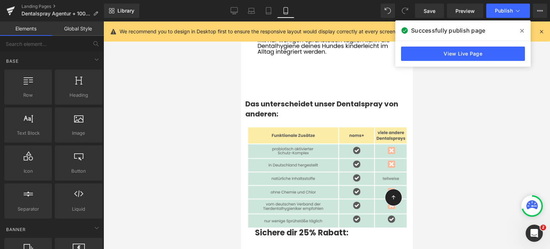
click at [216, 175] on div at bounding box center [327, 136] width 447 height 228
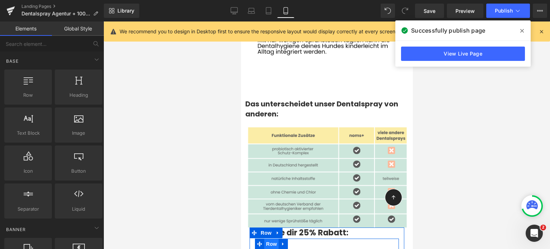
click at [272, 239] on span "Row" at bounding box center [271, 244] width 14 height 11
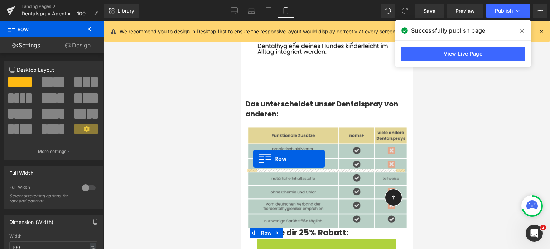
drag, startPoint x: 268, startPoint y: 187, endPoint x: 253, endPoint y: 159, distance: 31.7
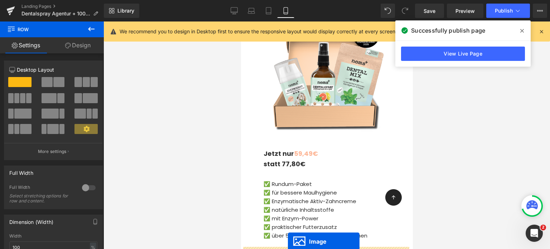
scroll to position [4081, 0]
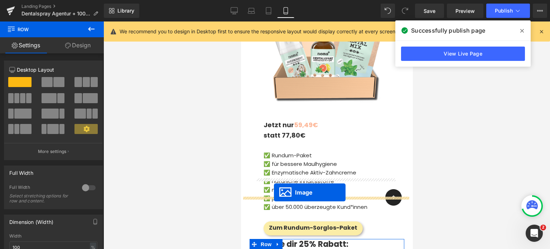
drag, startPoint x: 311, startPoint y: 99, endPoint x: 274, endPoint y: 193, distance: 101.5
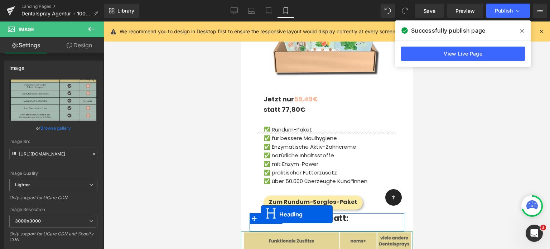
scroll to position [4101, 0]
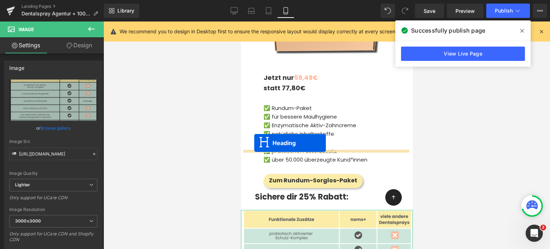
drag, startPoint x: 309, startPoint y: 96, endPoint x: 254, endPoint y: 143, distance: 72.1
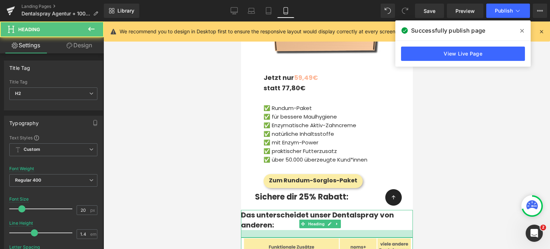
click at [183, 172] on div at bounding box center [327, 136] width 447 height 228
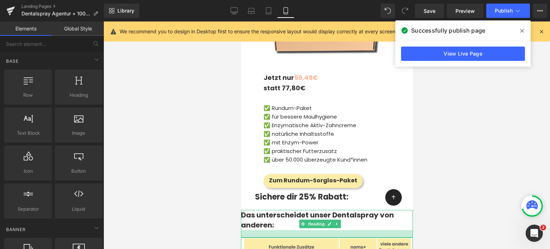
click at [197, 153] on div at bounding box center [327, 136] width 447 height 228
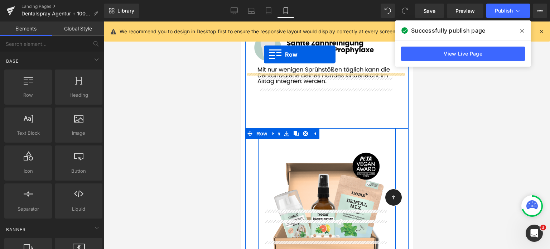
scroll to position [3861, 0]
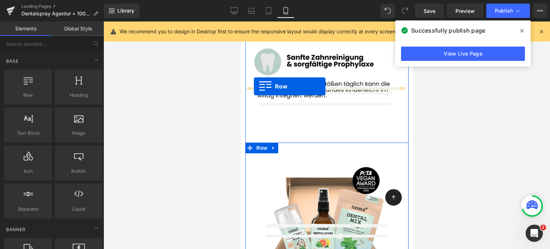
drag, startPoint x: 256, startPoint y: 135, endPoint x: 254, endPoint y: 86, distance: 49.1
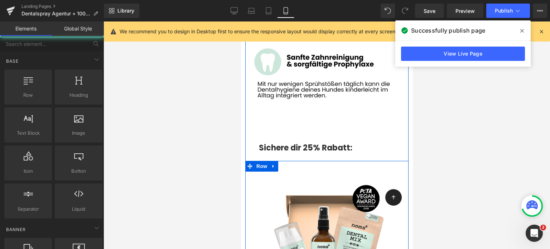
click at [209, 101] on div at bounding box center [327, 136] width 447 height 228
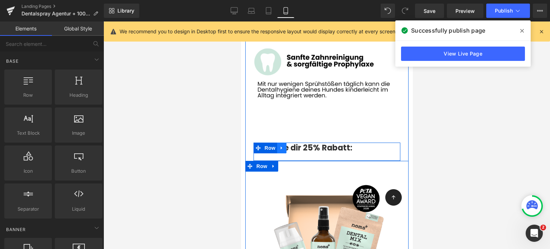
click at [281, 147] on icon at bounding box center [281, 148] width 1 height 3
click at [298, 145] on icon at bounding box center [300, 147] width 5 height 5
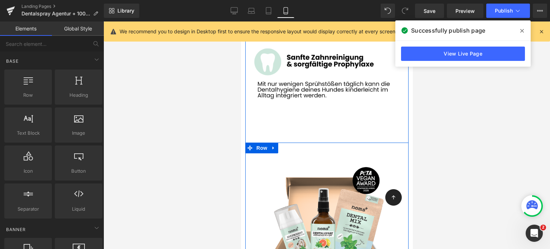
click at [262, 143] on span "Row" at bounding box center [261, 148] width 14 height 11
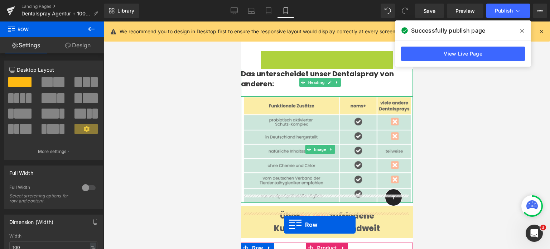
scroll to position [3990, 0]
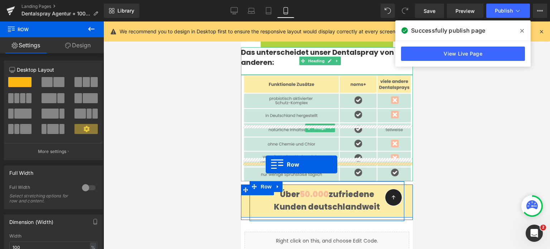
drag, startPoint x: 271, startPoint y: 110, endPoint x: 266, endPoint y: 164, distance: 55.1
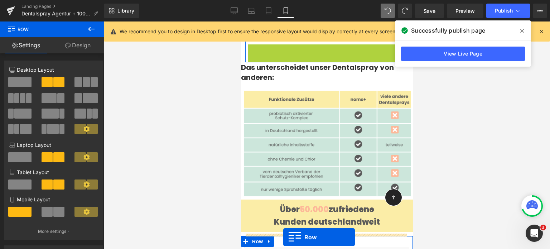
scroll to position [4020, 0]
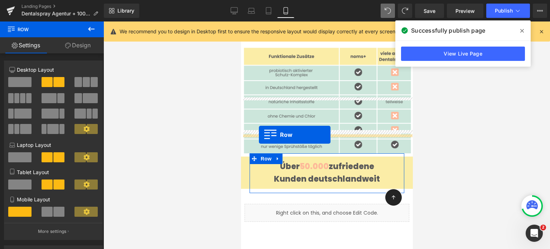
drag, startPoint x: 252, startPoint y: 94, endPoint x: 259, endPoint y: 134, distance: 41.4
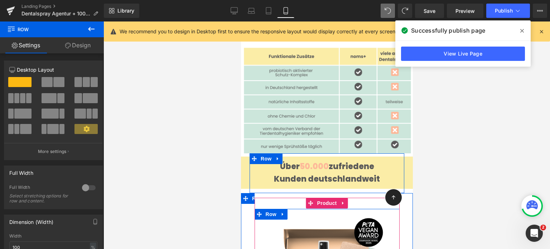
scroll to position [3966, 0]
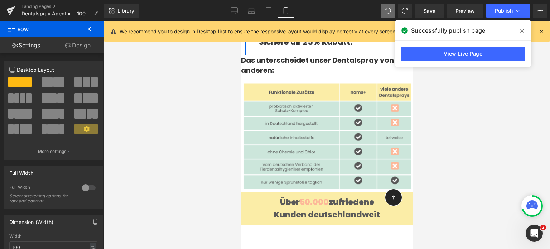
click at [481, 173] on div at bounding box center [327, 136] width 447 height 228
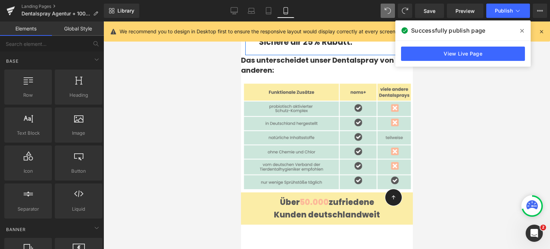
click at [519, 32] on span at bounding box center [522, 30] width 11 height 11
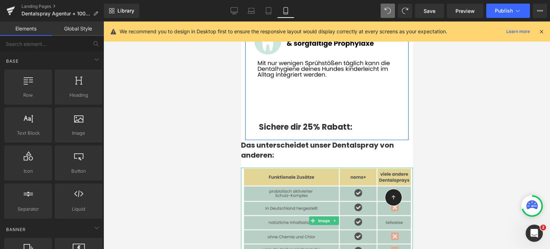
scroll to position [3868, 0]
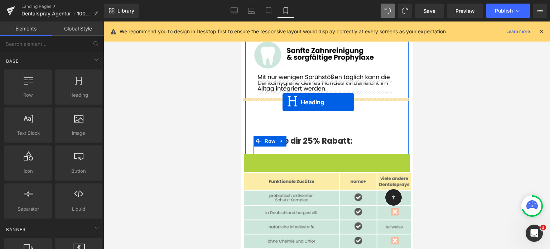
drag, startPoint x: 309, startPoint y: 110, endPoint x: 282, endPoint y: 102, distance: 27.6
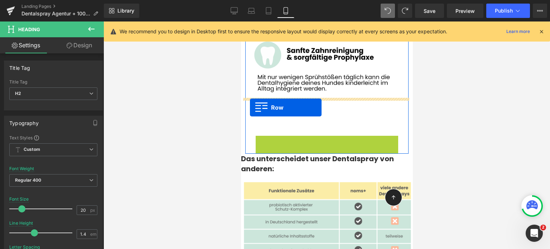
drag, startPoint x: 259, startPoint y: 84, endPoint x: 250, endPoint y: 107, distance: 25.2
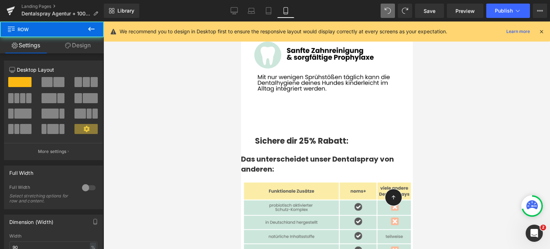
click at [227, 78] on div at bounding box center [327, 136] width 447 height 228
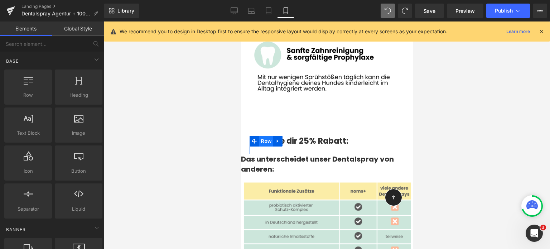
click at [259, 136] on span "Row" at bounding box center [266, 141] width 14 height 11
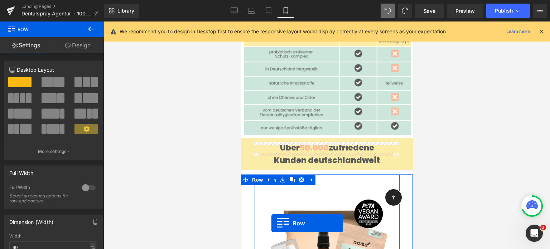
scroll to position [4042, 0]
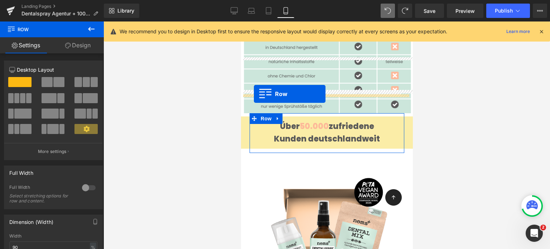
drag, startPoint x: 255, startPoint y: 132, endPoint x: 254, endPoint y: 94, distance: 38.0
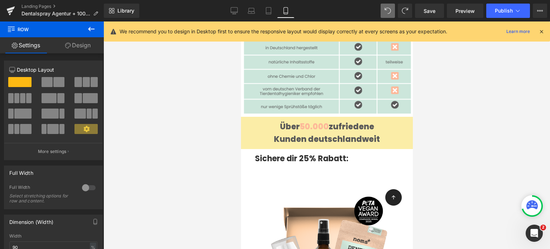
click at [198, 121] on div at bounding box center [327, 136] width 447 height 228
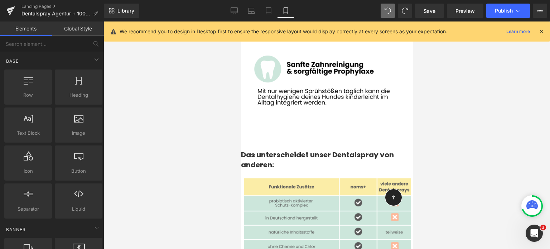
scroll to position [3852, 0]
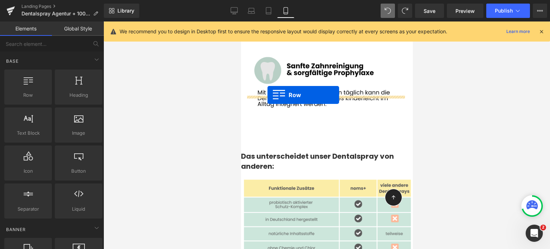
drag, startPoint x: 268, startPoint y: 108, endPoint x: 267, endPoint y: 95, distance: 13.7
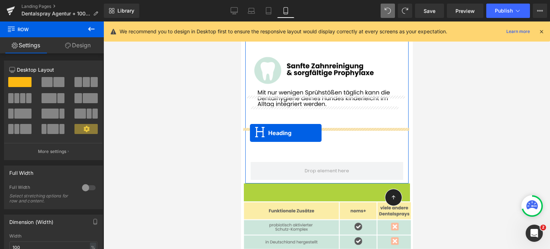
drag, startPoint x: 304, startPoint y: 142, endPoint x: 250, endPoint y: 133, distance: 55.3
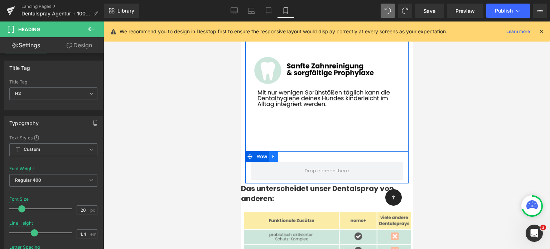
click at [274, 154] on icon at bounding box center [273, 156] width 5 height 5
click at [290, 154] on icon at bounding box center [292, 156] width 5 height 5
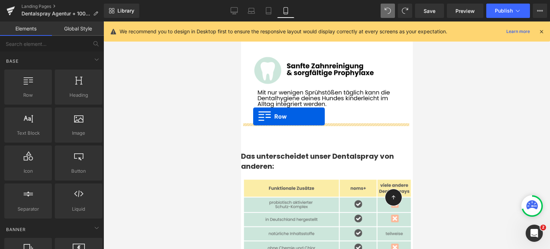
drag, startPoint x: 264, startPoint y: 115, endPoint x: 253, endPoint y: 116, distance: 11.3
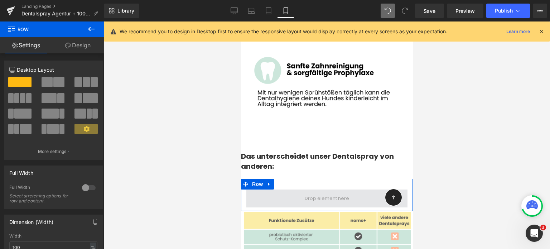
drag, startPoint x: 309, startPoint y: 112, endPoint x: 317, endPoint y: 134, distance: 23.2
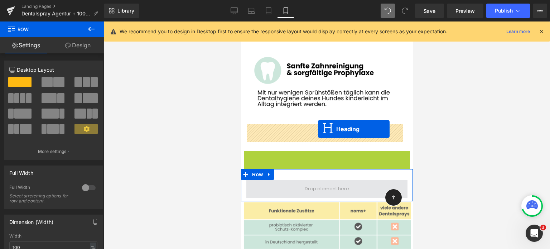
drag, startPoint x: 310, startPoint y: 108, endPoint x: 318, endPoint y: 129, distance: 22.2
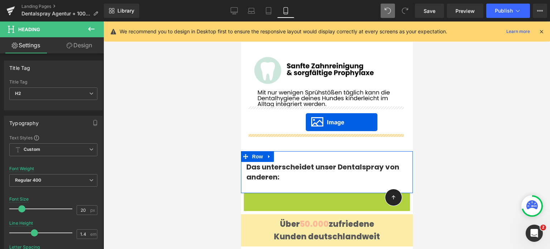
drag, startPoint x: 313, startPoint y: 190, endPoint x: 306, endPoint y: 122, distance: 68.5
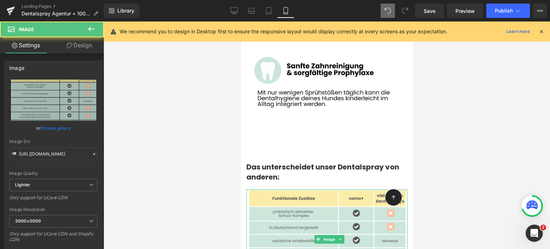
click at [240, 129] on div at bounding box center [327, 136] width 447 height 228
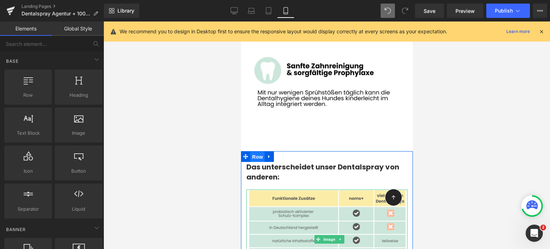
click at [260, 152] on span "Row" at bounding box center [257, 157] width 14 height 11
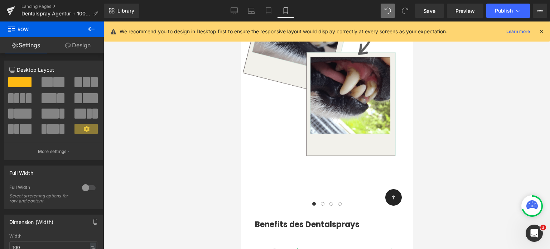
scroll to position [3168, 0]
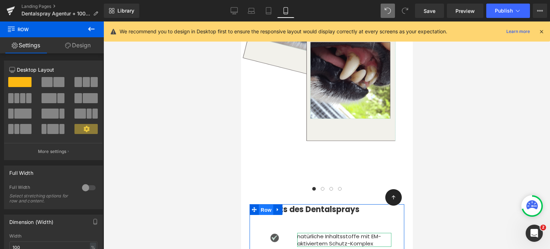
click at [268, 205] on span "Row" at bounding box center [266, 210] width 14 height 11
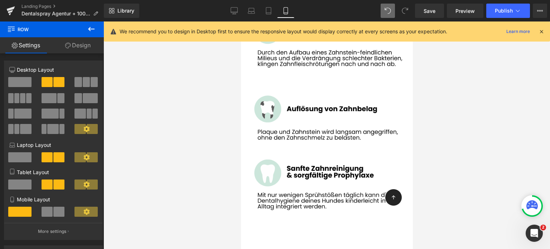
scroll to position [3892, 0]
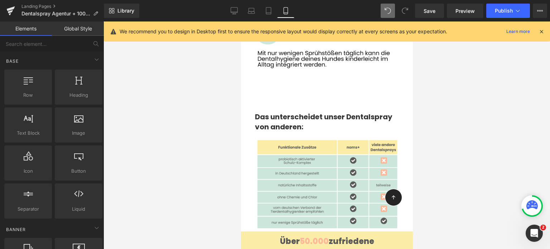
click at [189, 133] on div at bounding box center [327, 136] width 447 height 228
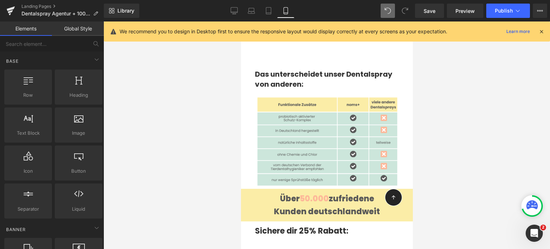
scroll to position [3935, 0]
click at [177, 228] on div at bounding box center [327, 136] width 447 height 228
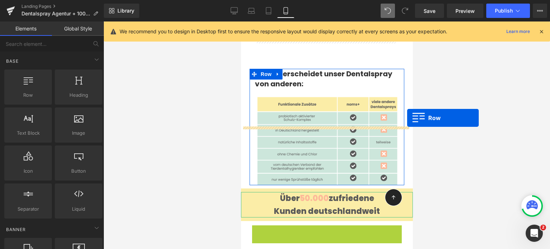
drag, startPoint x: 255, startPoint y: 172, endPoint x: 411, endPoint y: 119, distance: 164.5
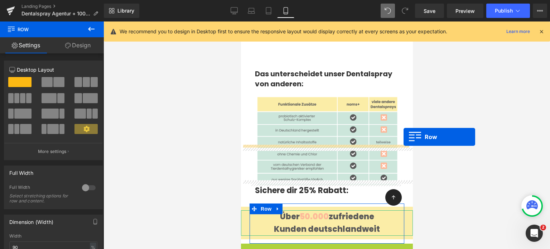
drag, startPoint x: 245, startPoint y: 191, endPoint x: 403, endPoint y: 137, distance: 167.7
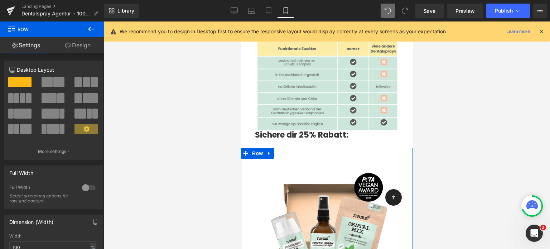
scroll to position [3979, 0]
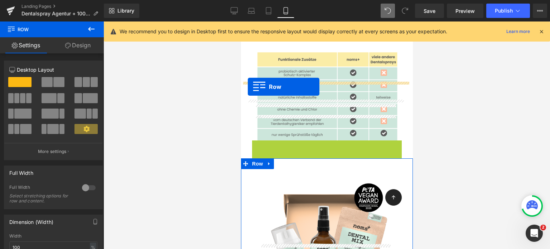
drag, startPoint x: 254, startPoint y: 86, endPoint x: 248, endPoint y: 87, distance: 6.5
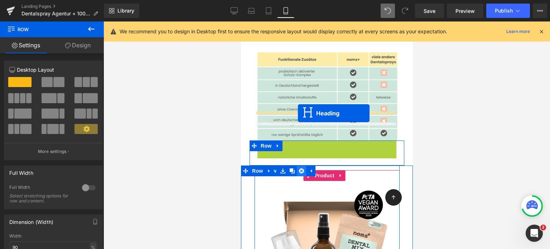
drag, startPoint x: 306, startPoint y: 86, endPoint x: 298, endPoint y: 114, distance: 29.2
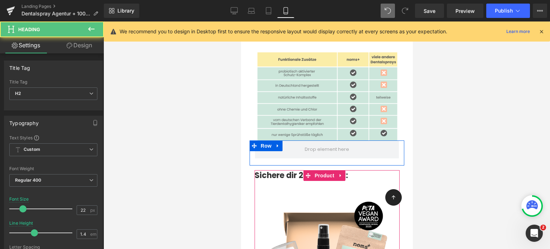
click at [162, 124] on div at bounding box center [327, 136] width 447 height 228
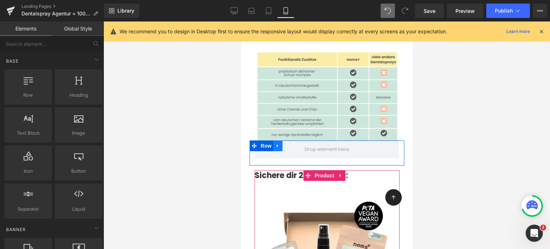
click at [277, 144] on icon at bounding box center [277, 145] width 1 height 3
click at [295, 143] on icon at bounding box center [296, 145] width 5 height 5
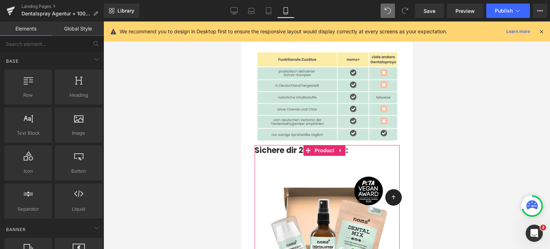
click at [207, 109] on div at bounding box center [327, 136] width 447 height 228
click at [456, 120] on div at bounding box center [327, 136] width 447 height 228
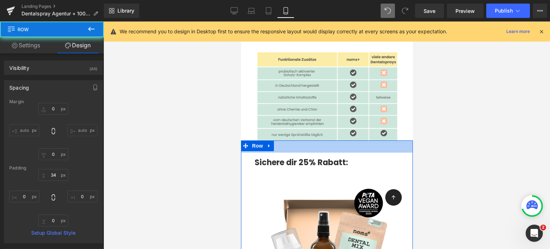
click at [137, 138] on div at bounding box center [327, 136] width 447 height 228
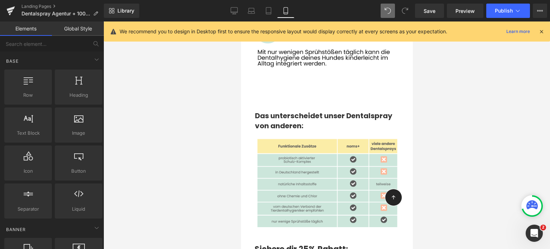
scroll to position [3892, 0]
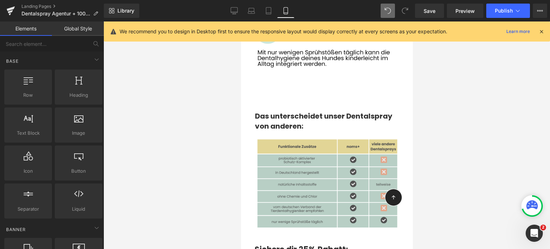
click at [283, 139] on img at bounding box center [327, 183] width 144 height 89
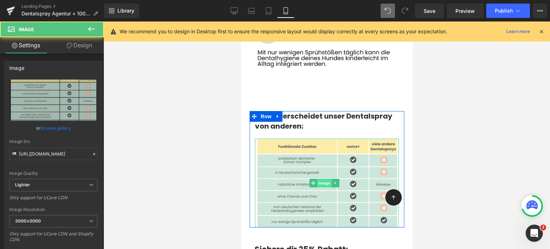
click at [325, 179] on span "Image" at bounding box center [324, 183] width 15 height 9
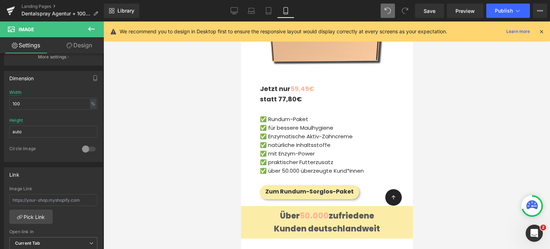
scroll to position [4236, 0]
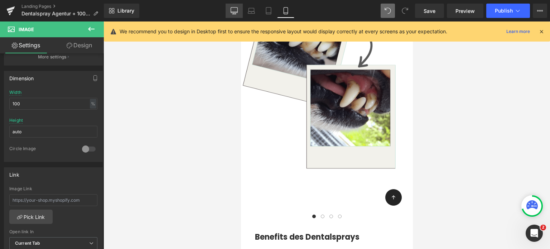
click at [234, 8] on icon at bounding box center [234, 10] width 7 height 7
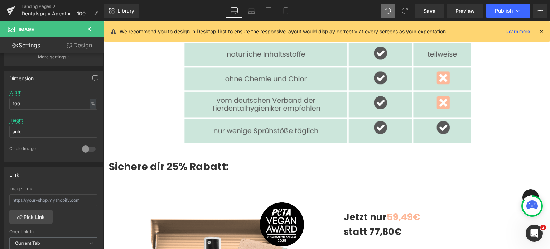
scroll to position [3734, 0]
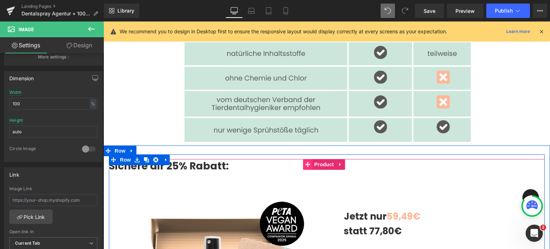
click at [308, 159] on span at bounding box center [308, 164] width 9 height 11
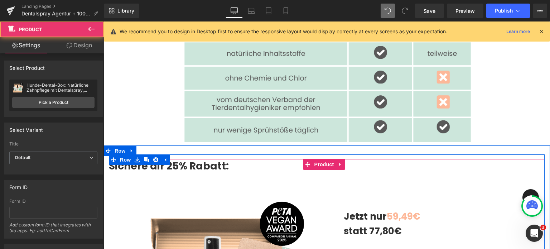
click at [201, 159] on strong "Sichere dir 25% Rabatt:" at bounding box center [169, 166] width 120 height 14
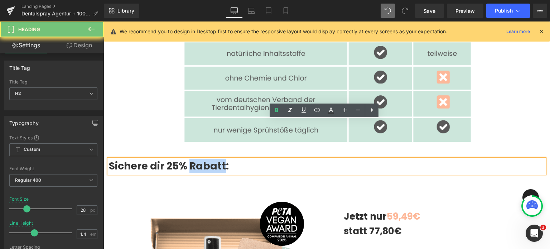
click at [201, 159] on strong "Sichere dir 25% Rabatt:" at bounding box center [169, 166] width 120 height 14
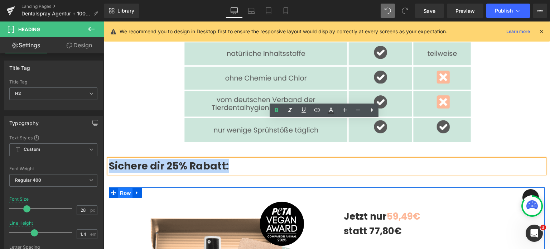
click at [128, 188] on span "Row" at bounding box center [125, 193] width 14 height 11
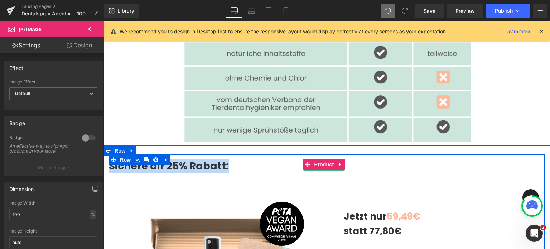
click at [224, 159] on strong "Sichere dir 25% Rabatt:" at bounding box center [169, 166] width 120 height 14
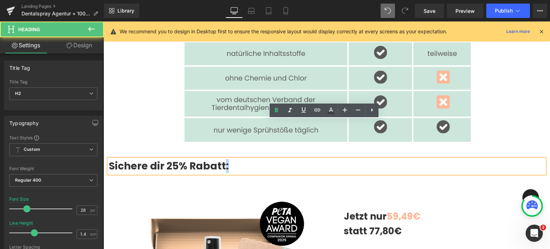
click at [224, 159] on strong "Sichere dir 25% Rabatt:" at bounding box center [169, 166] width 120 height 14
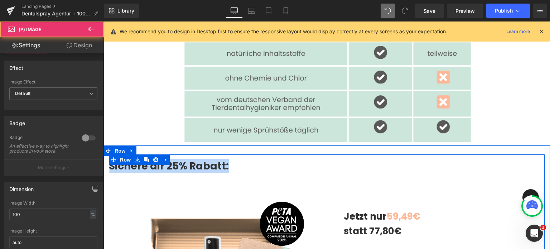
click at [283, 159] on h2 "Sichere dir 25% Rabatt:" at bounding box center [327, 166] width 436 height 14
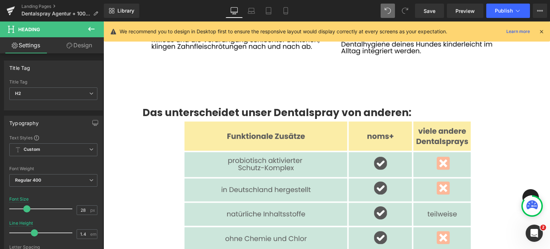
scroll to position [3569, 0]
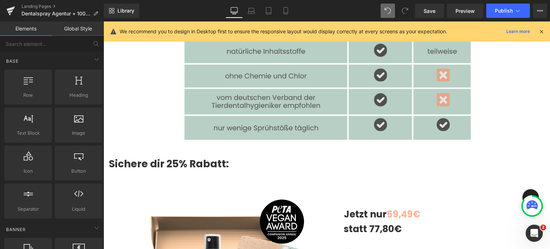
scroll to position [3737, 0]
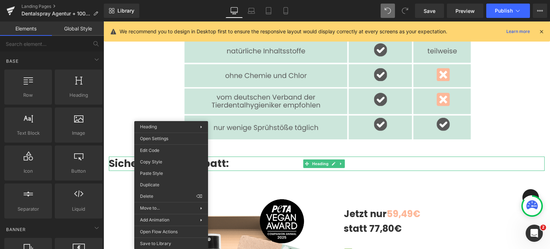
click at [151, 98] on div at bounding box center [327, 48] width 369 height 183
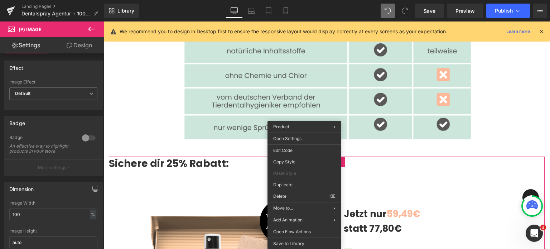
click at [211, 157] on strong "Sichere dir 25% Rabatt:" at bounding box center [169, 164] width 120 height 14
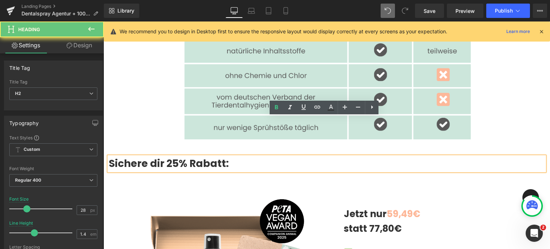
click at [206, 157] on strong "Sichere dir 25% Rabatt:" at bounding box center [169, 164] width 120 height 14
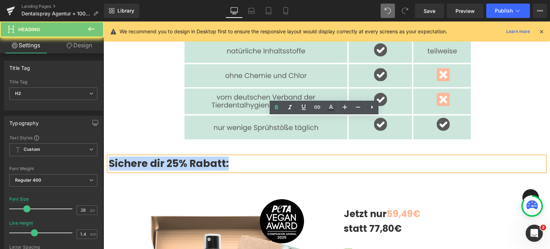
click at [206, 157] on strong "Sichere dir 25% Rabatt:" at bounding box center [169, 164] width 120 height 14
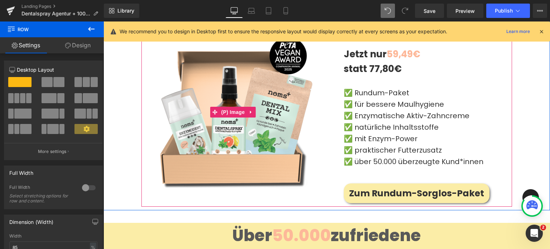
scroll to position [3957, 0]
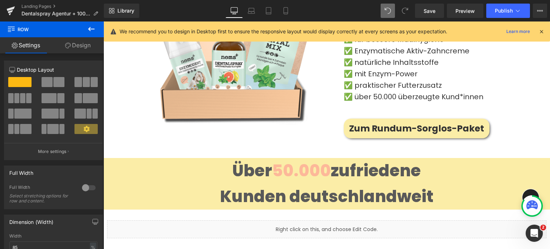
click at [285, 3] on div "Library Desktop Desktop Laptop Tablet Mobile Save Preview Publish Scheduled Vie…" at bounding box center [327, 11] width 446 height 22
click at [285, 6] on link "Mobile" at bounding box center [285, 11] width 17 height 14
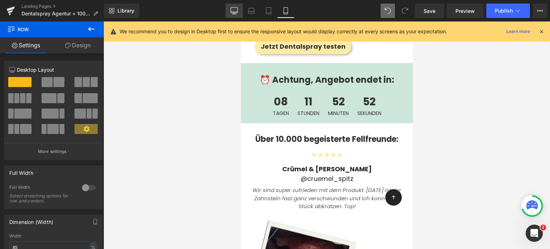
click at [239, 8] on link "Desktop" at bounding box center [234, 11] width 17 height 14
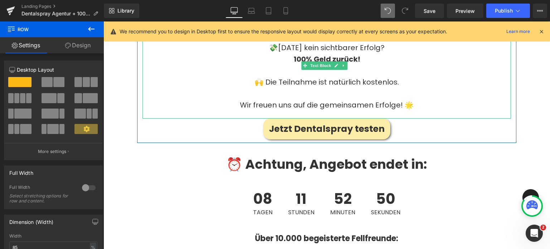
scroll to position [2593, 0]
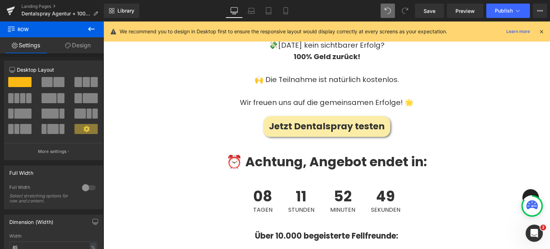
click at [247, 153] on strong "⏰ Achtung, Angebot endet in:" at bounding box center [326, 162] width 201 height 18
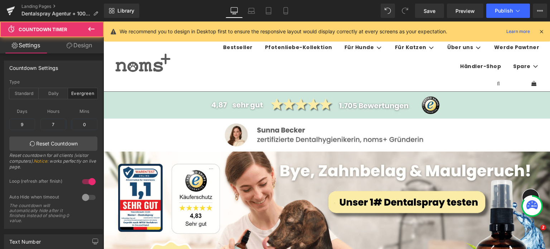
click at [81, 46] on link "Design" at bounding box center [79, 45] width 52 height 16
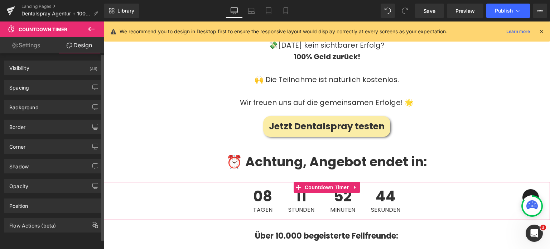
scroll to position [2593, 0]
click at [42, 105] on div "Background" at bounding box center [53, 107] width 98 height 14
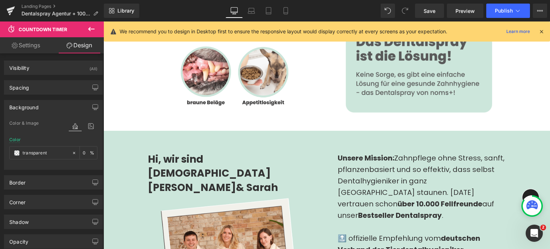
scroll to position [771, 0]
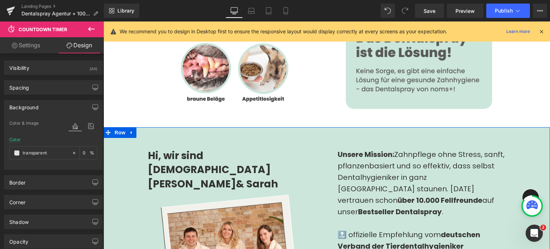
click at [283, 128] on div "Hi, wir sind [PERSON_NAME] & [PERSON_NAME] Image Row Unsere Mission: Zahnpflege…" at bounding box center [327, 251] width 447 height 249
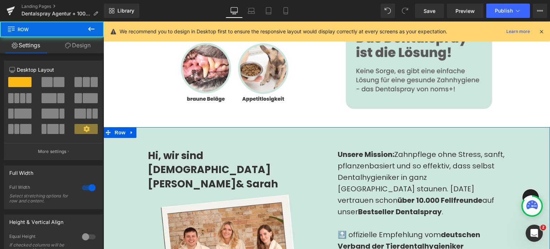
click at [76, 40] on link "Design" at bounding box center [78, 45] width 52 height 16
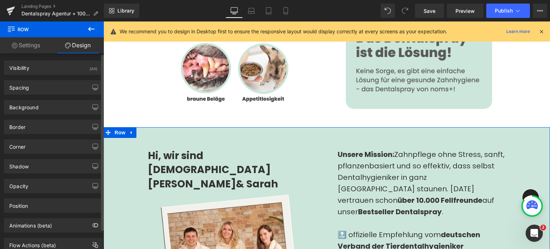
click at [42, 99] on div "Background Color & Image color #cce6db Color #cce6db 100 % Image Replace Image …" at bounding box center [53, 105] width 107 height 20
click at [50, 104] on div "Background" at bounding box center [53, 107] width 98 height 14
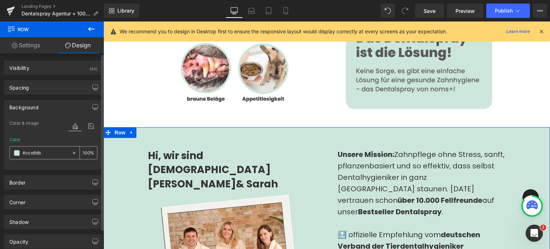
click at [47, 152] on input "#cce6db" at bounding box center [46, 153] width 46 height 8
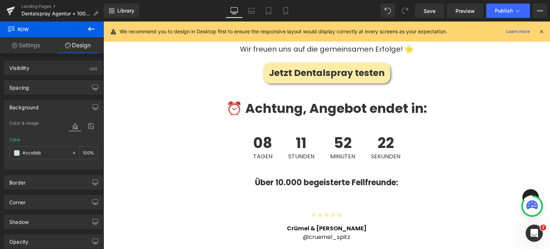
scroll to position [2646, 0]
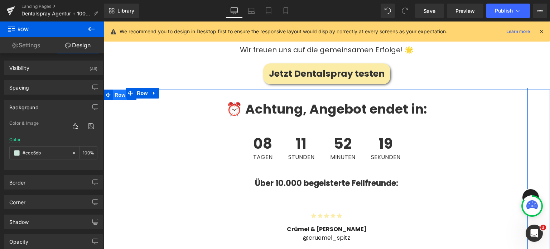
click at [116, 90] on span "Row" at bounding box center [120, 95] width 14 height 11
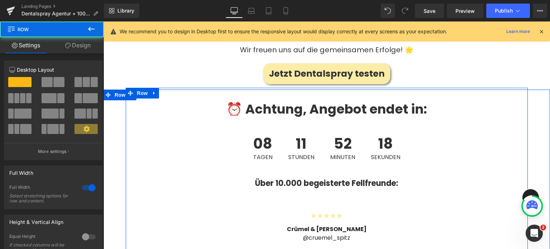
click at [222, 167] on div "Über 10.000 begeisterte Fellfreunde: Heading Row" at bounding box center [327, 185] width 430 height 37
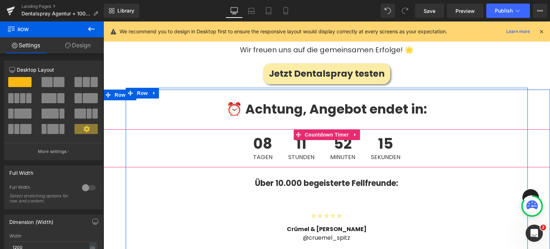
click at [290, 129] on div "11 Stunden" at bounding box center [301, 148] width 40 height 38
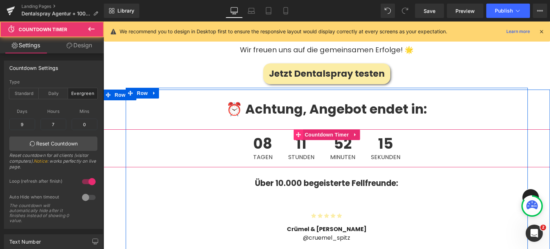
click at [296, 132] on icon at bounding box center [298, 134] width 5 height 5
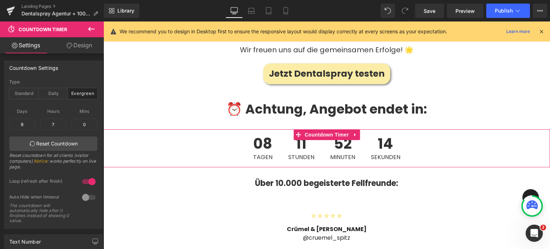
click at [75, 51] on link "Design" at bounding box center [79, 45] width 52 height 16
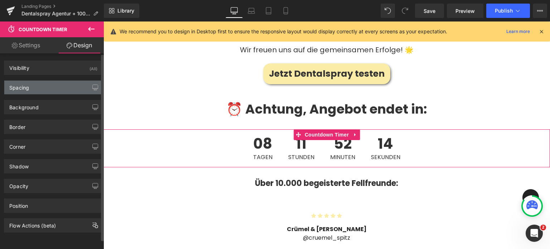
type input "transparent"
type input "0"
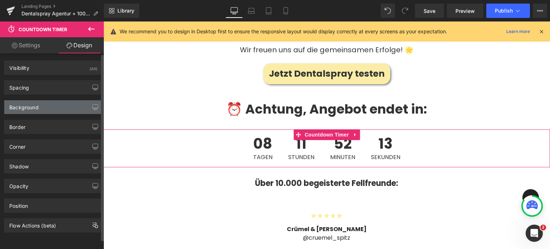
click at [26, 104] on div "Background" at bounding box center [23, 105] width 29 height 10
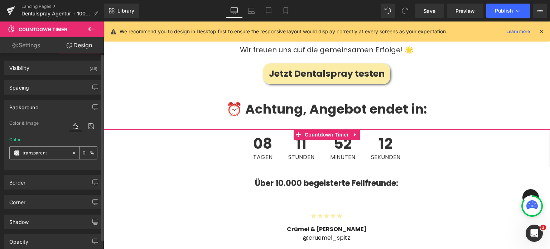
click at [37, 149] on input "transparent" at bounding box center [46, 153] width 46 height 8
paste input "#cce6db"
type input "#cce6db"
type input "100"
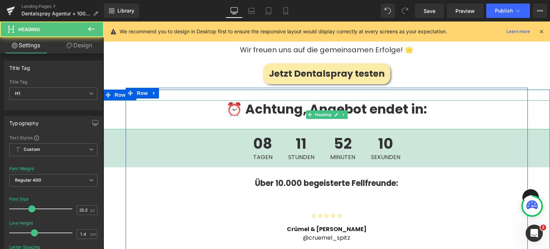
click at [255, 100] on strong "⏰ Achtung, Angebot endet in:" at bounding box center [326, 109] width 201 height 18
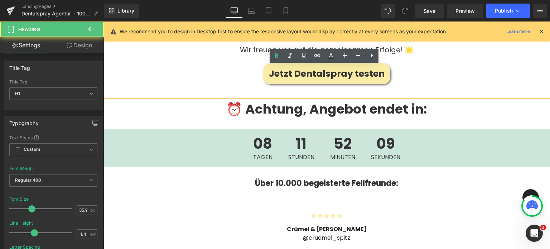
click at [255, 137] on span "08" at bounding box center [262, 146] width 19 height 18
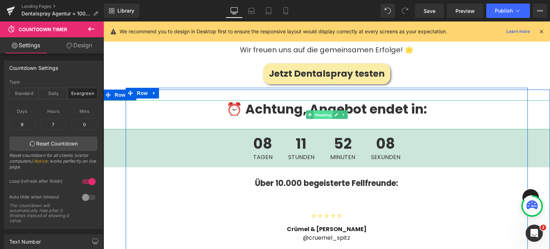
click at [314, 111] on span "Heading" at bounding box center [323, 115] width 19 height 9
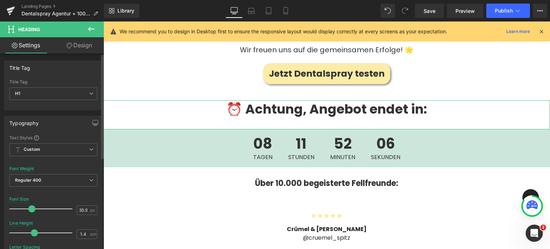
click at [83, 52] on link "Design" at bounding box center [79, 45] width 52 height 16
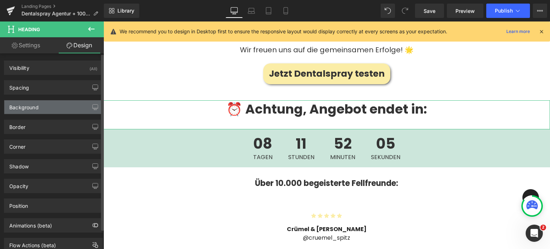
click at [38, 108] on div "Background" at bounding box center [23, 105] width 29 height 10
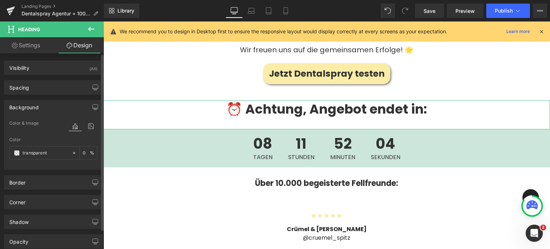
click at [44, 144] on div "Color transparent 0 %" at bounding box center [53, 152] width 88 height 30
click at [48, 149] on input "transparent" at bounding box center [46, 153] width 46 height 8
paste input "#cce6db"
type input "#cce6db"
type input "100"
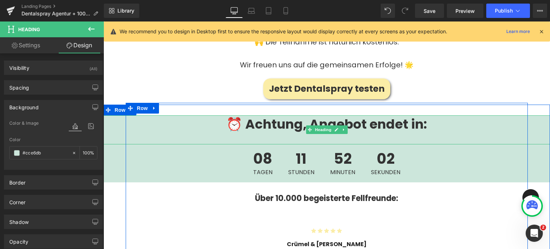
scroll to position [2631, 0]
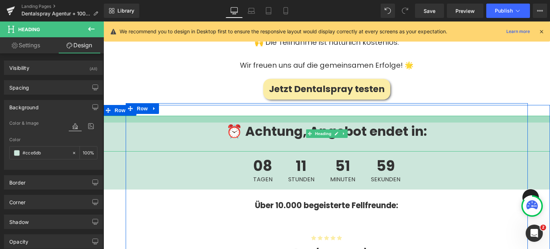
drag, startPoint x: 206, startPoint y: 82, endPoint x: 207, endPoint y: 89, distance: 6.9
click at [207, 116] on div "⏰ Achtung, Angebot endet in: Heading" at bounding box center [327, 134] width 447 height 36
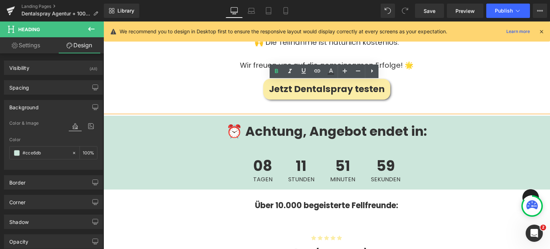
click at [197, 123] on h1 "⏰ Achtung, Angebot endet in:" at bounding box center [327, 132] width 447 height 18
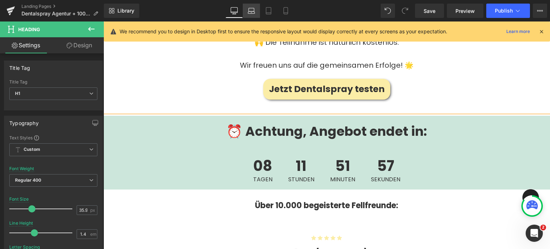
click at [252, 11] on icon at bounding box center [251, 10] width 7 height 7
type input "100"
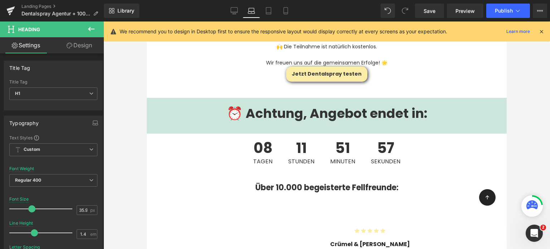
scroll to position [2267, 0]
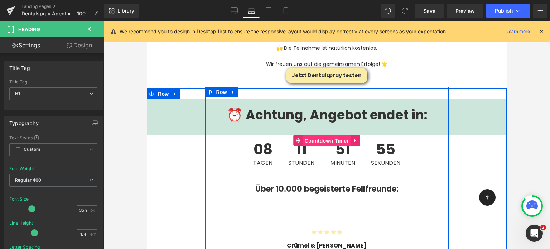
click at [303, 135] on span "Countdown Timer" at bounding box center [327, 140] width 48 height 11
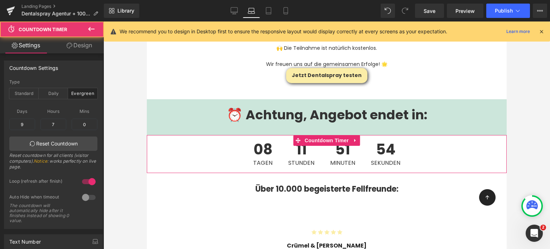
drag, startPoint x: 82, startPoint y: 48, endPoint x: 24, endPoint y: 110, distance: 84.4
click at [82, 48] on link "Design" at bounding box center [79, 45] width 52 height 16
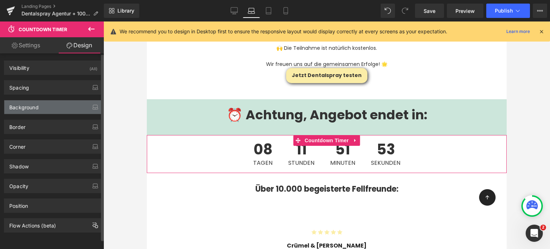
click at [29, 111] on div "Background" at bounding box center [53, 107] width 98 height 14
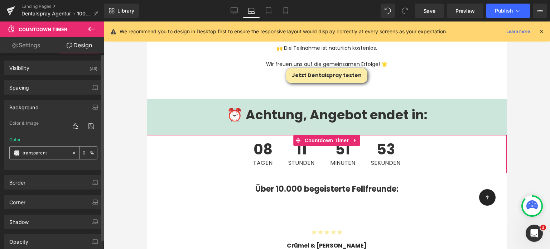
click at [38, 150] on input "transparent" at bounding box center [46, 153] width 46 height 8
paste input "#cce6db"
type input "#cce6db"
type input "100"
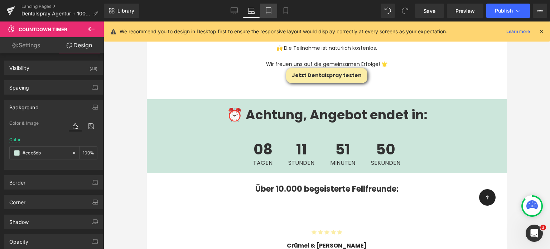
click at [269, 12] on icon at bounding box center [268, 10] width 7 height 7
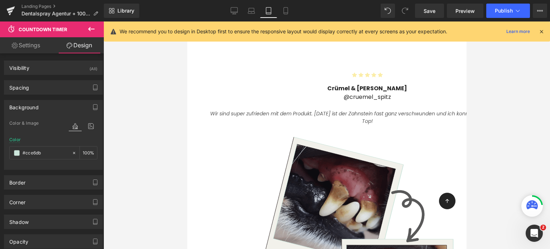
type input "transparent"
type input "0"
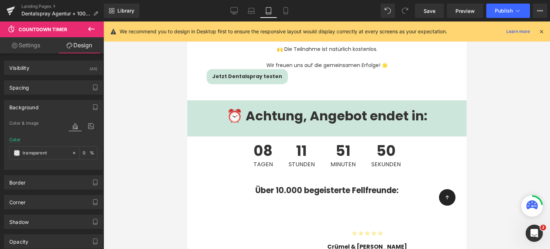
scroll to position [2108, 0]
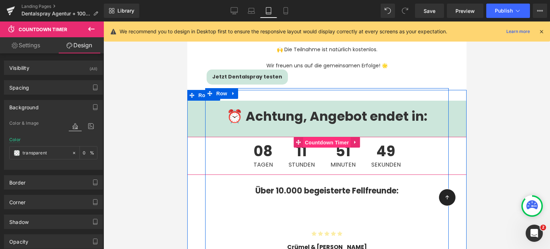
click at [303, 137] on span "Countdown Timer" at bounding box center [327, 142] width 48 height 11
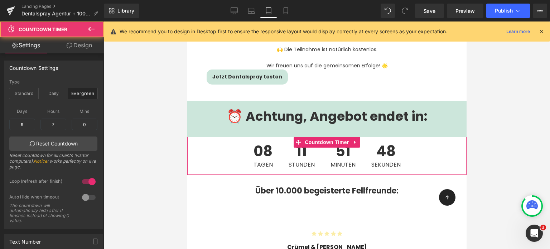
click at [81, 45] on link "Design" at bounding box center [79, 45] width 52 height 16
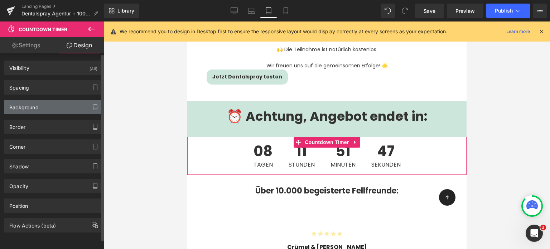
click at [32, 108] on div "Background" at bounding box center [23, 105] width 29 height 10
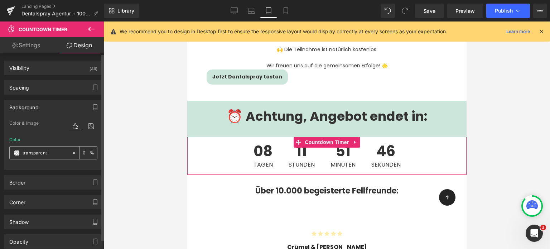
click at [58, 154] on input "transparent" at bounding box center [46, 153] width 46 height 8
paste input "#cce6db"
type input "#cce6db"
type input "100"
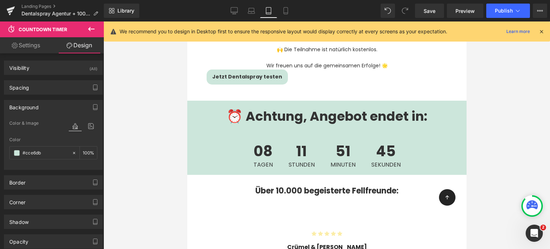
click at [521, 116] on div at bounding box center [327, 136] width 447 height 228
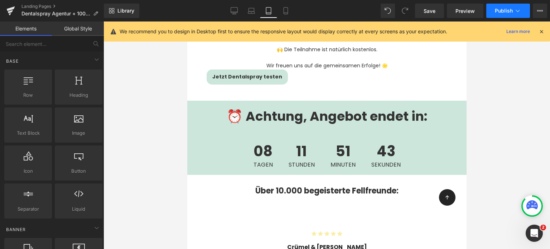
click at [496, 6] on button "Publish" at bounding box center [509, 11] width 44 height 14
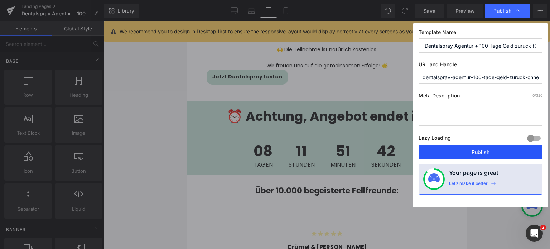
click at [475, 152] on button "Publish" at bounding box center [481, 152] width 124 height 14
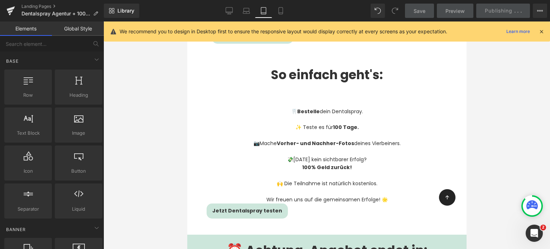
scroll to position [1994, 0]
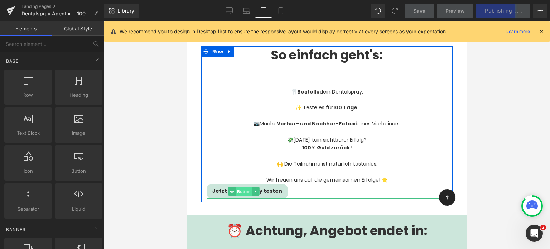
click at [245, 187] on span "Button" at bounding box center [243, 191] width 16 height 9
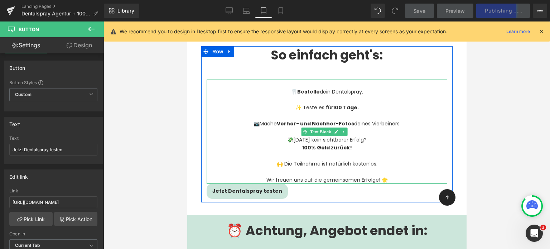
scroll to position [1988, 0]
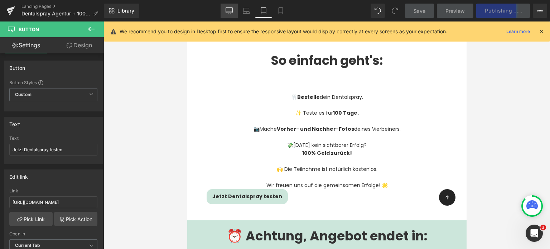
click at [230, 8] on icon at bounding box center [229, 10] width 7 height 7
type input "25"
type input "#fbeda7"
type input "100"
type input "none"
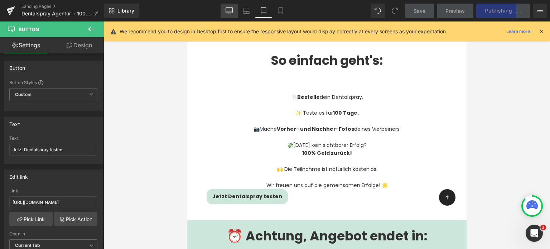
type input "0"
type input "100"
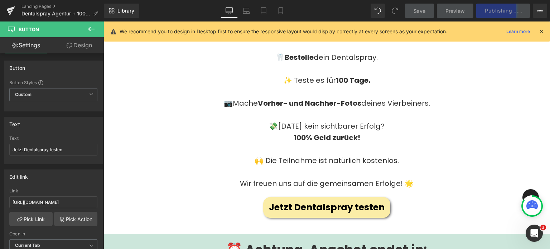
scroll to position [2512, 0]
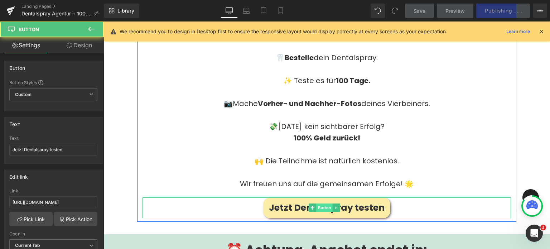
click at [323, 197] on div "Jetzt Dentalspray testen Button" at bounding box center [327, 207] width 369 height 21
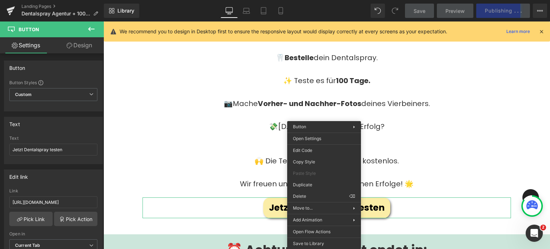
drag, startPoint x: 419, startPoint y: 185, endPoint x: 316, endPoint y: 163, distance: 105.8
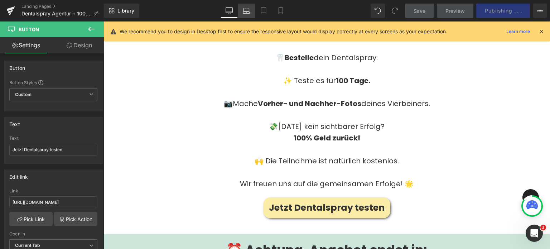
click at [243, 9] on icon at bounding box center [246, 10] width 7 height 7
type input "100"
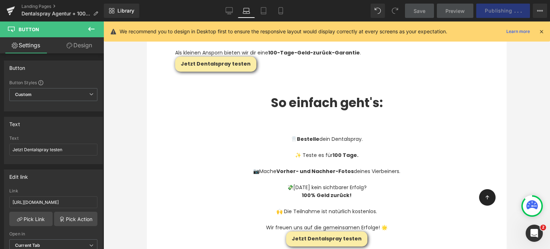
scroll to position [2136, 0]
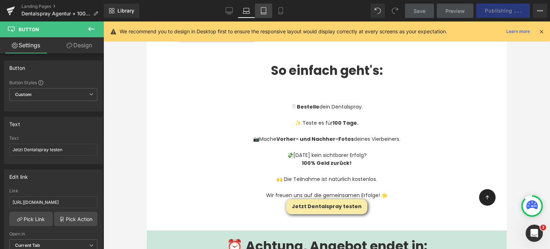
click at [263, 10] on icon at bounding box center [263, 10] width 7 height 7
type input "14"
type input "100"
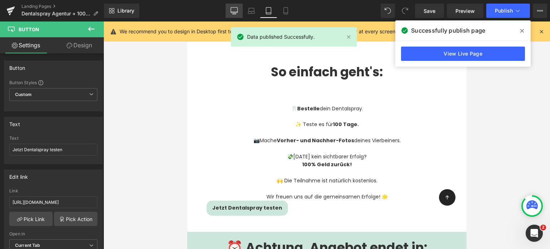
click at [242, 9] on link "Desktop" at bounding box center [234, 11] width 17 height 14
type input "25"
type input "100"
type input "0"
type input "100"
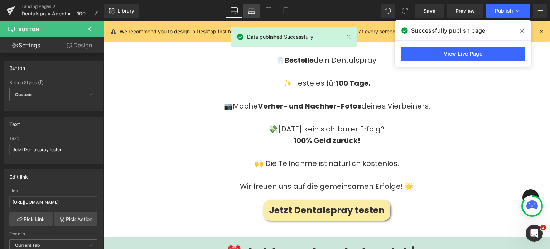
click at [247, 10] on link "Laptop" at bounding box center [251, 11] width 17 height 14
type input "100"
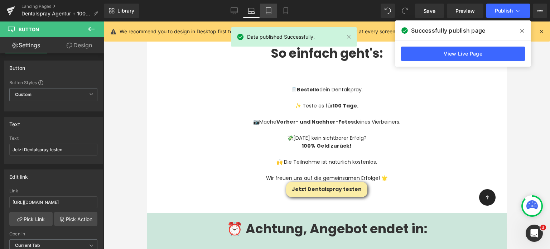
click at [263, 11] on link "Tablet" at bounding box center [268, 11] width 17 height 14
type input "14"
type input "100"
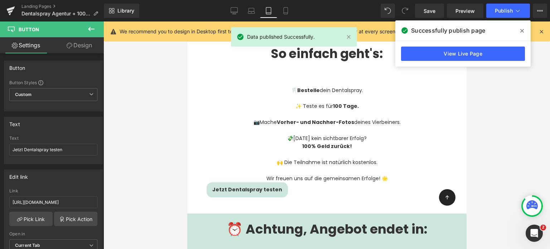
scroll to position [1995, 0]
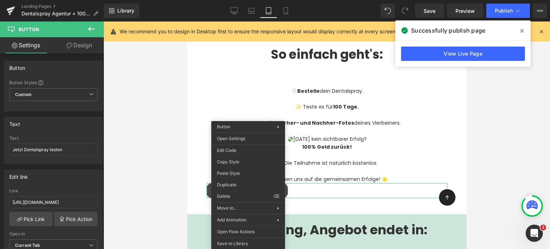
drag, startPoint x: 435, startPoint y: 192, endPoint x: 248, endPoint y: 170, distance: 188.6
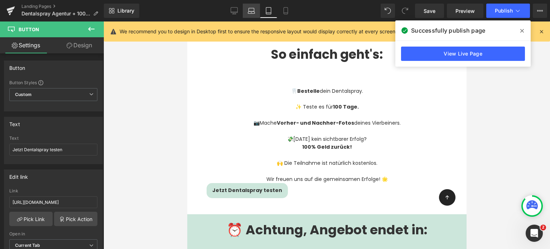
click at [251, 13] on icon at bounding box center [251, 10] width 7 height 7
type input "100"
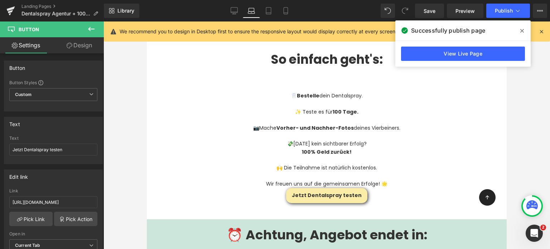
scroll to position [2154, 0]
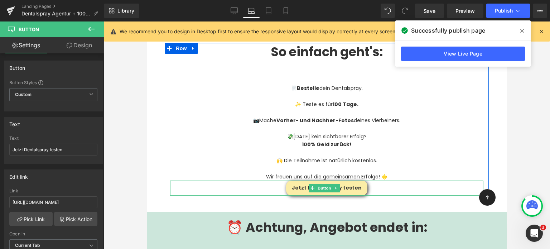
click at [419, 181] on div "Jetzt Dentalspray testen" at bounding box center [327, 188] width 314 height 15
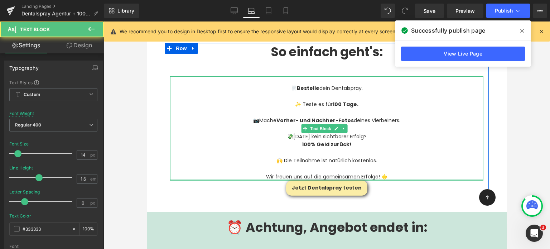
click at [400, 179] on div at bounding box center [327, 180] width 314 height 2
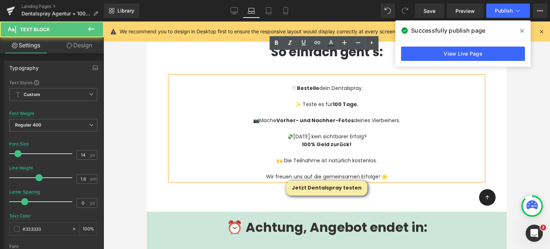
click at [147, 22] on div at bounding box center [147, 22] width 0 height 0
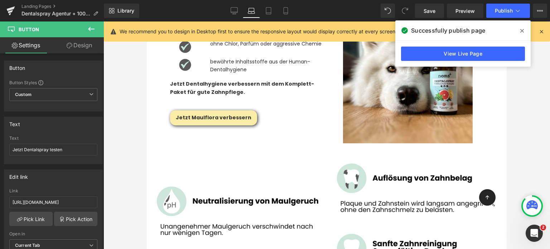
scroll to position [2860, 0]
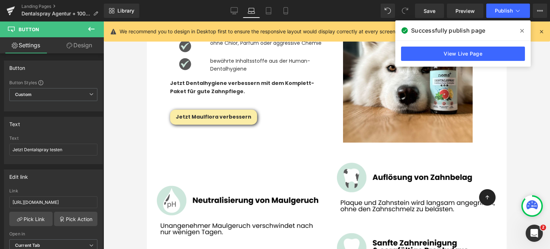
click at [90, 29] on icon at bounding box center [91, 29] width 6 height 4
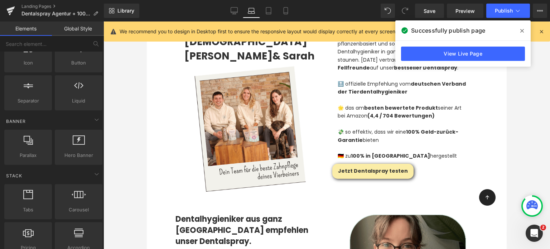
scroll to position [935, 0]
click at [289, 15] on link "Mobile" at bounding box center [285, 11] width 17 height 14
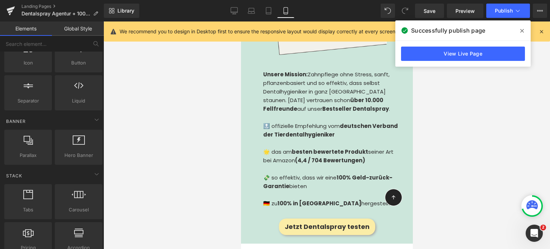
scroll to position [1191, 0]
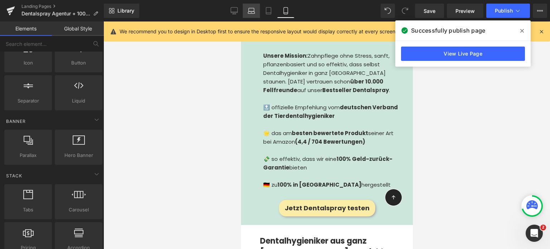
click at [251, 8] on icon at bounding box center [251, 9] width 5 height 3
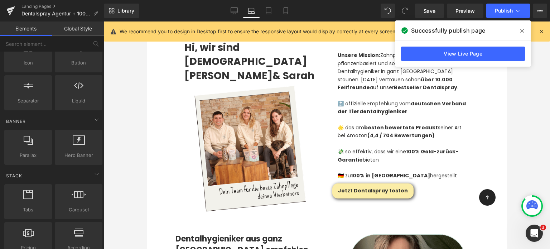
scroll to position [904, 0]
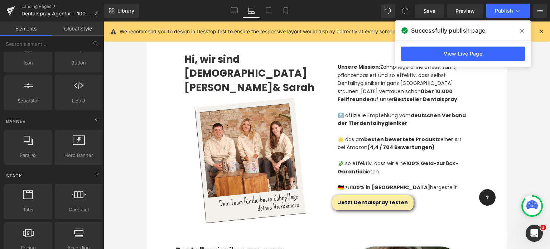
click at [395, 201] on span "Button" at bounding box center [403, 203] width 16 height 9
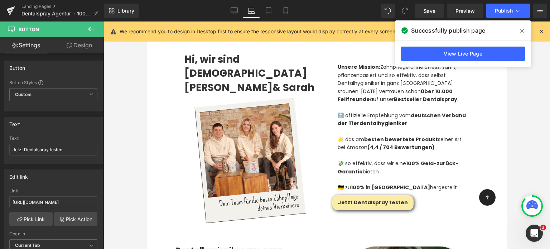
click at [91, 30] on icon at bounding box center [91, 29] width 9 height 9
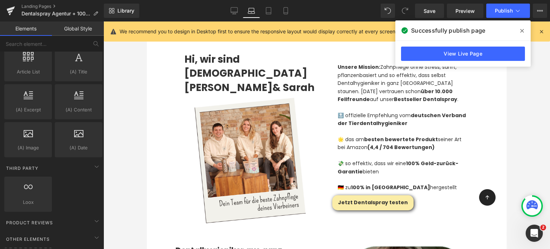
scroll to position [1415, 0]
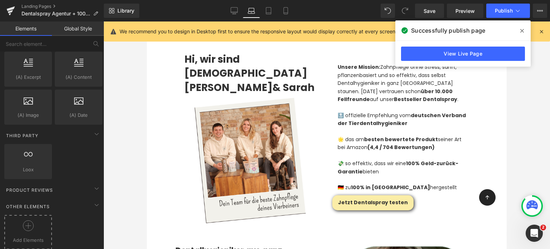
click at [26, 237] on span "Add Elements" at bounding box center [28, 241] width 44 height 8
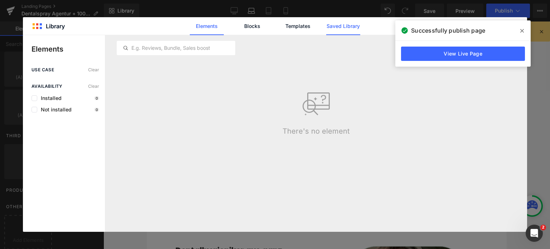
click at [338, 29] on link "Saved Library" at bounding box center [343, 26] width 34 height 18
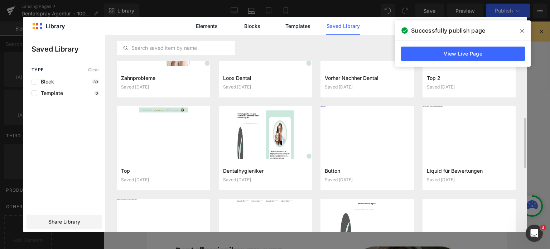
scroll to position [326, 0]
drag, startPoint x: 354, startPoint y: 125, endPoint x: 334, endPoint y: 178, distance: 55.9
click at [334, 178] on button "Add to page" at bounding box center [360, 173] width 71 height 11
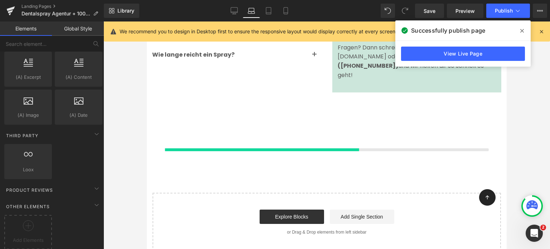
scroll to position [3966, 0]
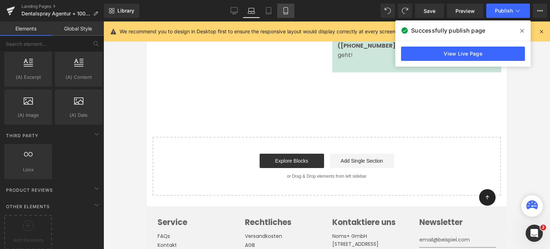
click at [281, 10] on link "Mobile" at bounding box center [285, 11] width 17 height 14
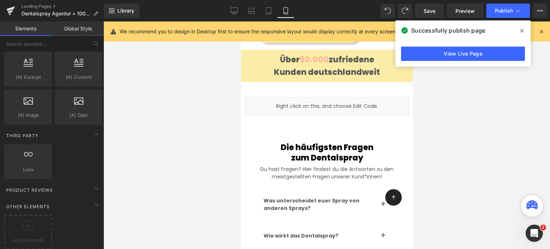
scroll to position [4255, 0]
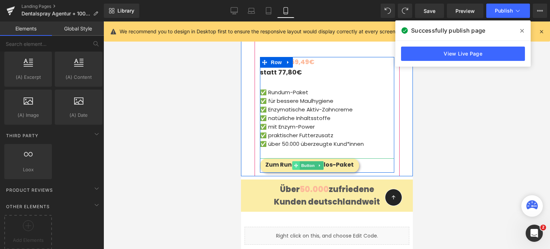
click at [296, 161] on span at bounding box center [296, 165] width 8 height 9
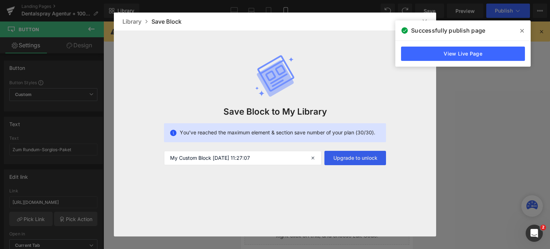
click at [334, 160] on button "Upgrade to unlock" at bounding box center [356, 158] width 62 height 14
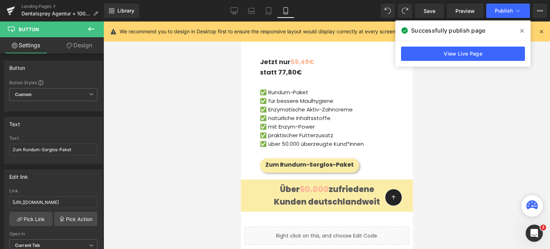
click at [90, 28] on icon at bounding box center [91, 29] width 9 height 9
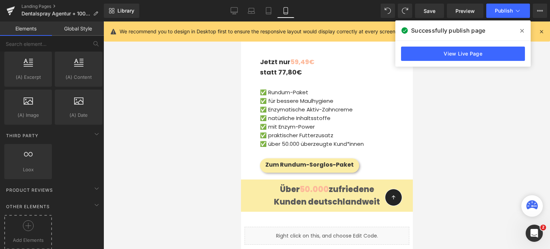
click at [32, 227] on div at bounding box center [28, 228] width 44 height 16
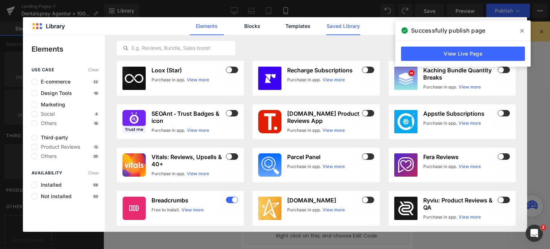
click at [352, 28] on link "Saved Library" at bounding box center [343, 26] width 34 height 18
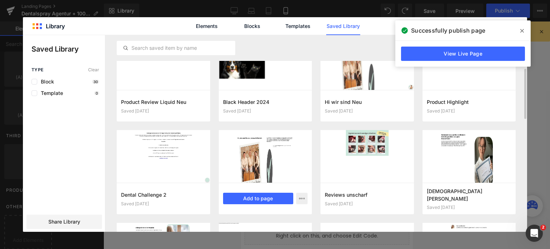
scroll to position [120, 0]
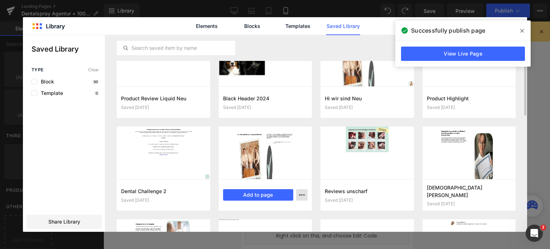
click at [298, 196] on button "button" at bounding box center [301, 194] width 11 height 11
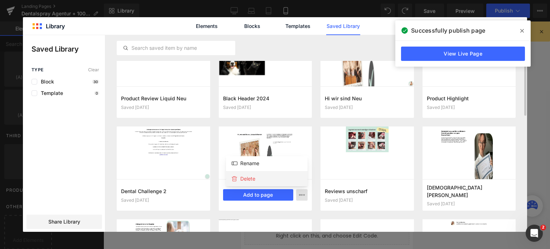
click at [265, 179] on div "Delete" at bounding box center [267, 178] width 82 height 15
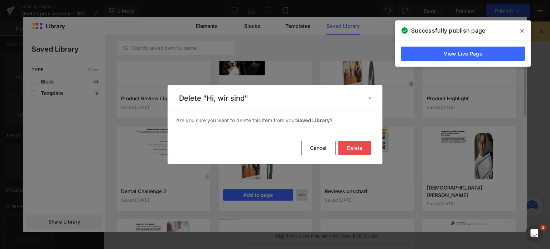
click at [359, 144] on button "Delete" at bounding box center [355, 148] width 33 height 14
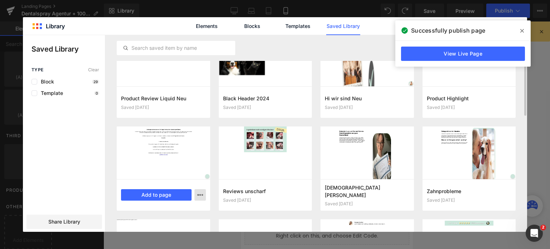
click at [196, 196] on button "button" at bounding box center [200, 194] width 11 height 11
click at [417, 143] on div at bounding box center [275, 133] width 505 height 197
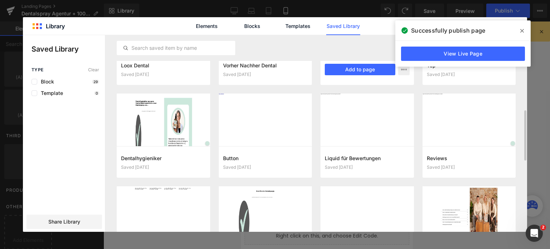
scroll to position [342, 0]
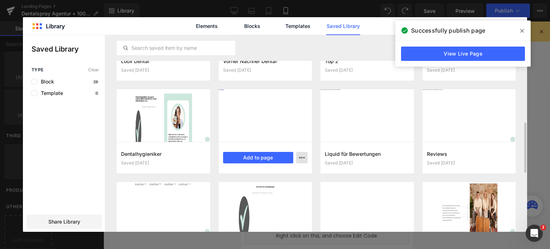
click at [298, 158] on button "button" at bounding box center [301, 157] width 11 height 11
click at [268, 190] on div "Delete" at bounding box center [267, 188] width 82 height 15
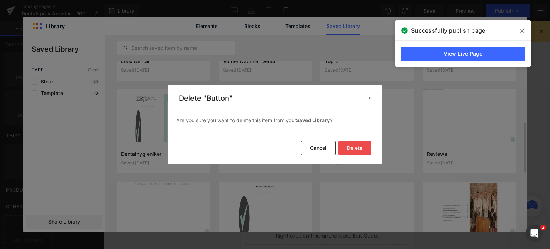
click at [351, 145] on button "Delete" at bounding box center [355, 148] width 33 height 14
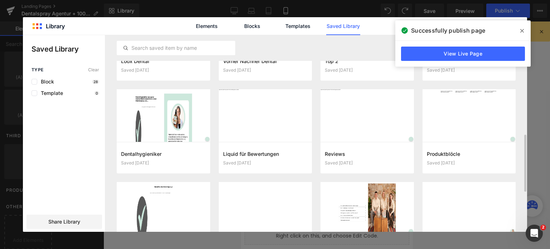
click at [522, 30] on icon at bounding box center [523, 31] width 4 height 4
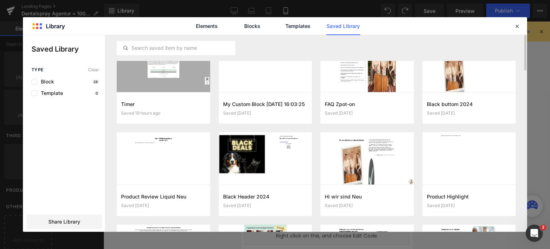
scroll to position [0, 0]
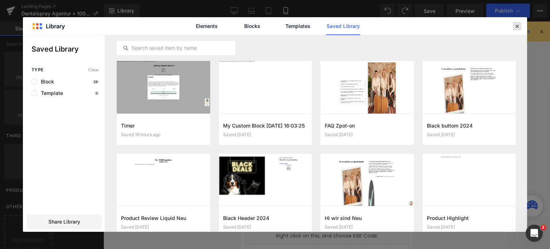
click at [518, 26] on icon at bounding box center [517, 26] width 6 height 6
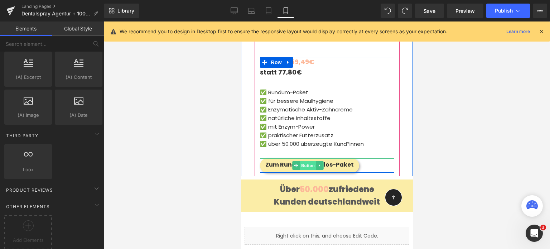
click at [304, 161] on span "Button" at bounding box center [308, 165] width 16 height 9
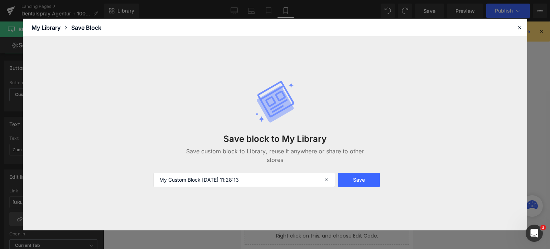
click at [239, 191] on div "Save block to My Library Save custom block to Library, reuse it anywhere or sha…" at bounding box center [275, 133] width 252 height 135
click at [247, 180] on input "My Custom Block [DATE] 11:28:13" at bounding box center [244, 180] width 182 height 14
type input "Button"
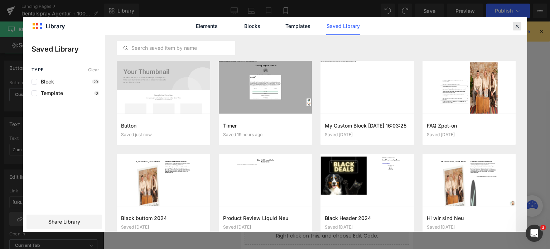
click at [517, 24] on icon at bounding box center [517, 26] width 6 height 6
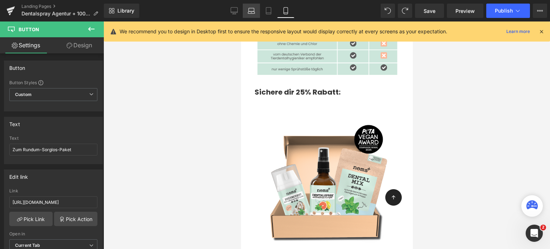
click at [246, 10] on link "Laptop" at bounding box center [251, 11] width 17 height 14
type input "14"
type input "100"
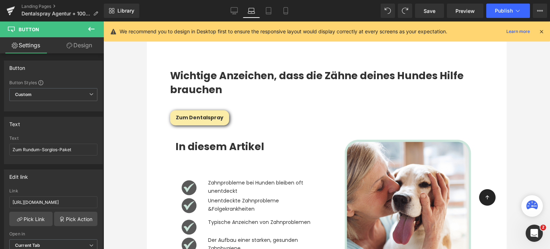
scroll to position [373, 0]
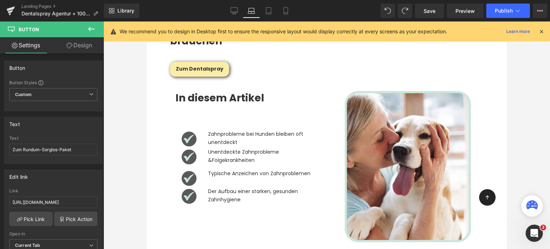
click at [86, 30] on button at bounding box center [91, 30] width 25 height 16
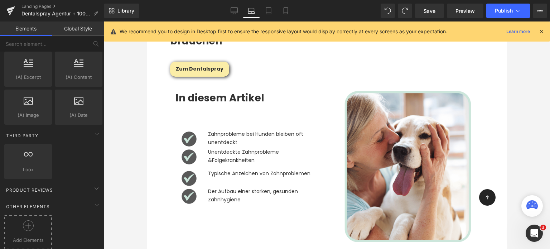
click at [25, 220] on icon at bounding box center [28, 225] width 11 height 11
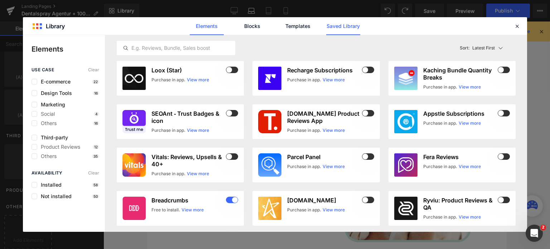
click at [340, 25] on link "Saved Library" at bounding box center [343, 26] width 34 height 18
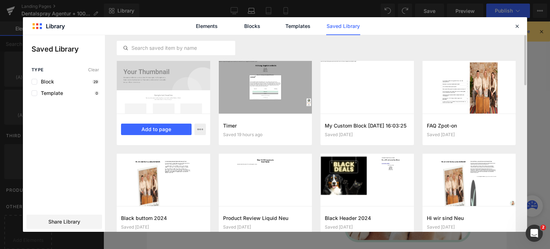
click at [152, 85] on div at bounding box center [164, 87] width 94 height 53
click at [154, 128] on button "Add to page" at bounding box center [156, 129] width 71 height 11
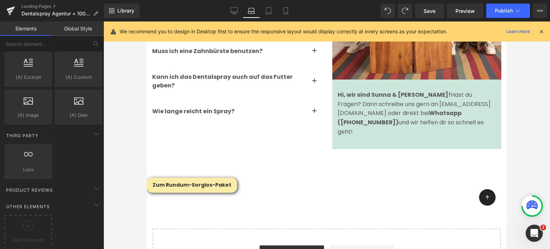
scroll to position [3884, 0]
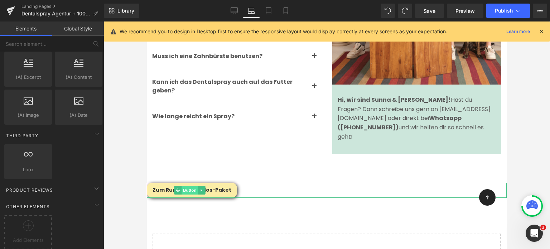
click at [188, 186] on span "Button" at bounding box center [190, 190] width 16 height 9
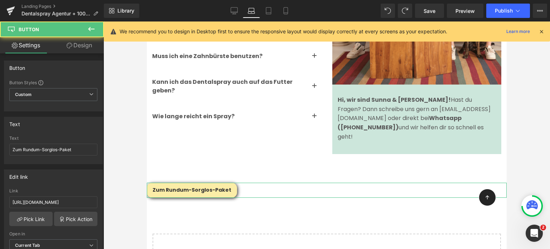
click at [82, 46] on link "Design" at bounding box center [79, 45] width 52 height 16
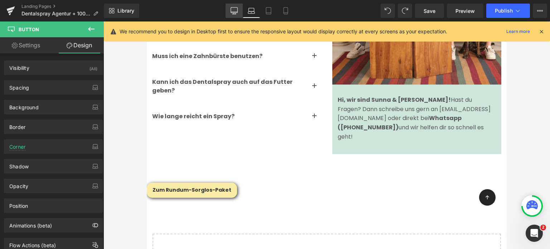
click at [232, 13] on icon at bounding box center [234, 10] width 7 height 5
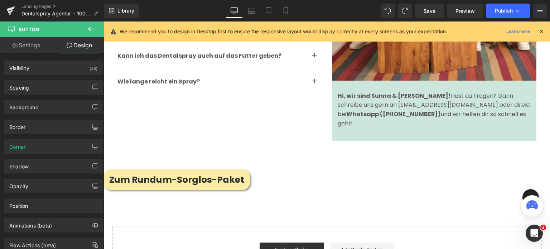
scroll to position [4407, 0]
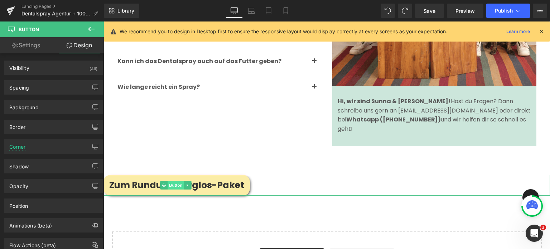
click at [179, 181] on span "Button" at bounding box center [176, 185] width 16 height 9
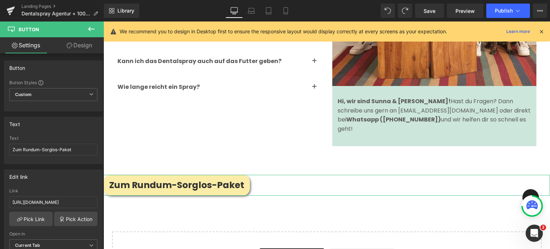
click at [79, 48] on link "Design" at bounding box center [79, 45] width 52 height 16
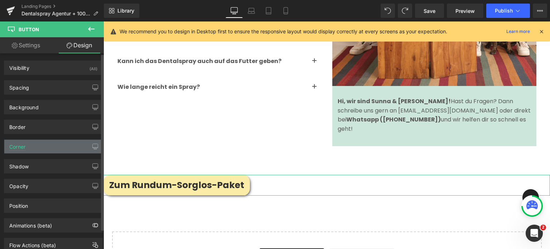
click at [48, 143] on div "Corner" at bounding box center [53, 147] width 98 height 14
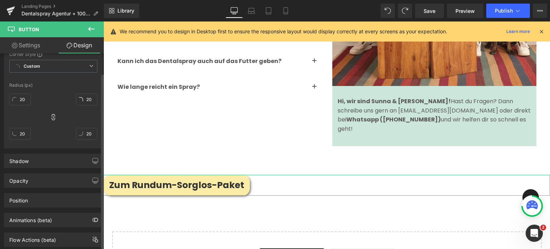
scroll to position [123, 0]
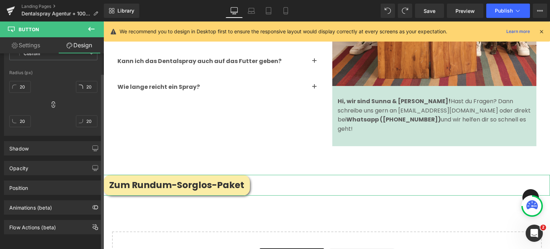
click at [48, 143] on div "Shadow" at bounding box center [53, 149] width 98 height 14
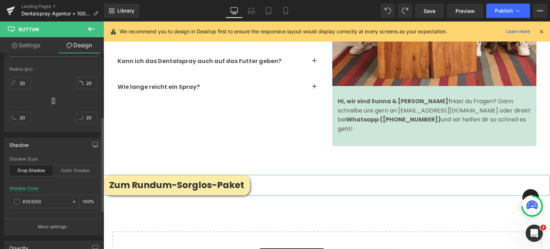
scroll to position [156, 0]
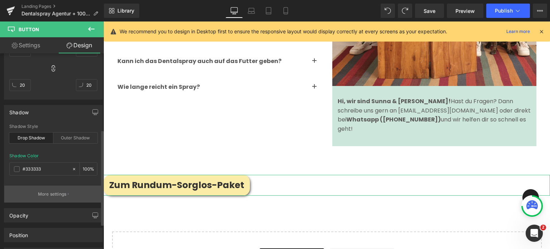
click at [58, 195] on p "More settings" at bounding box center [52, 194] width 29 height 6
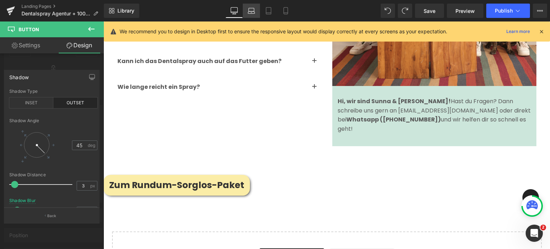
click at [254, 15] on link "Laptop" at bounding box center [251, 11] width 17 height 14
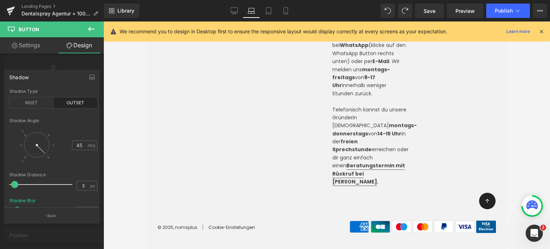
type input "19.49"
type input "100"
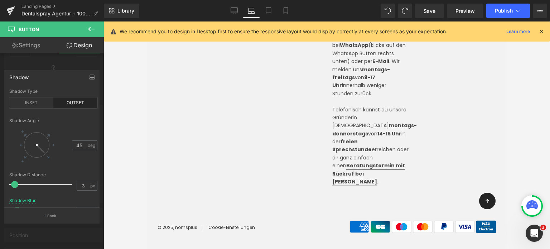
type input "7.3"
type input "-1.8"
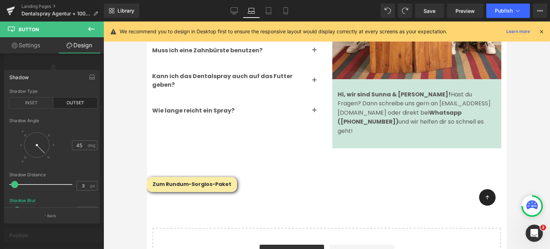
scroll to position [3897, 0]
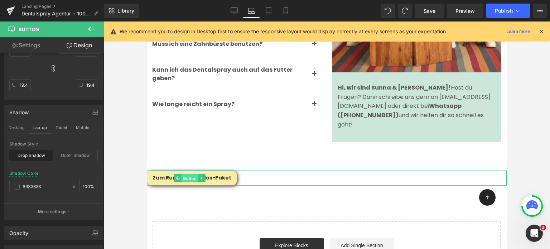
click at [187, 174] on span "Button" at bounding box center [190, 178] width 16 height 9
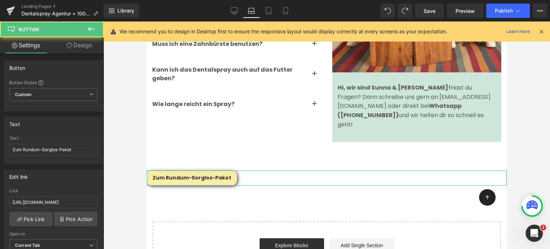
click at [73, 48] on link "Design" at bounding box center [79, 45] width 52 height 16
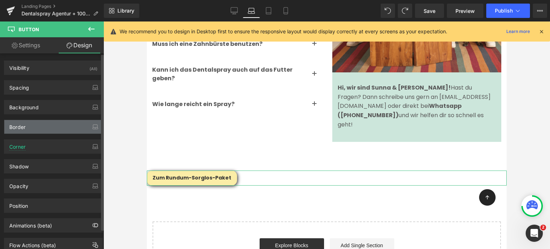
click at [39, 124] on div "Border" at bounding box center [53, 127] width 98 height 14
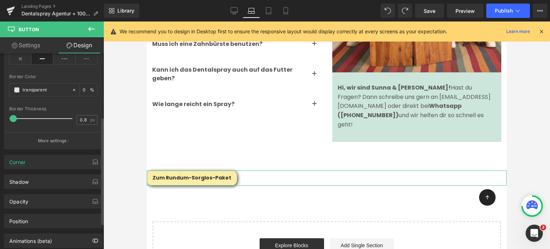
scroll to position [126, 0]
click at [21, 163] on div "Corner" at bounding box center [17, 159] width 16 height 10
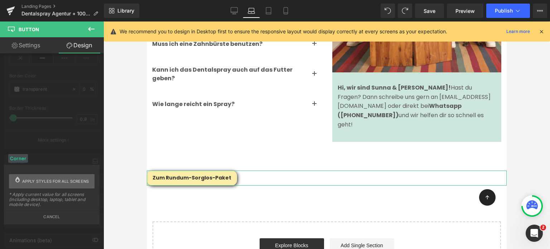
click at [59, 183] on span "Apply styles for all screens" at bounding box center [55, 181] width 67 height 14
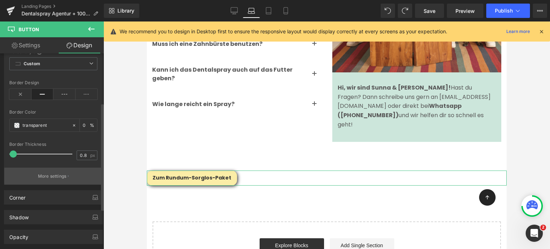
scroll to position [90, 0]
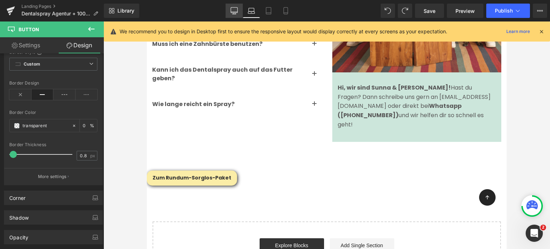
click at [239, 10] on link "Desktop" at bounding box center [234, 11] width 17 height 14
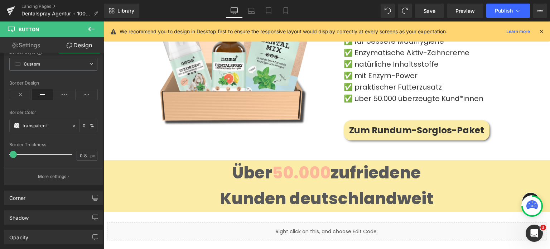
type input "0"
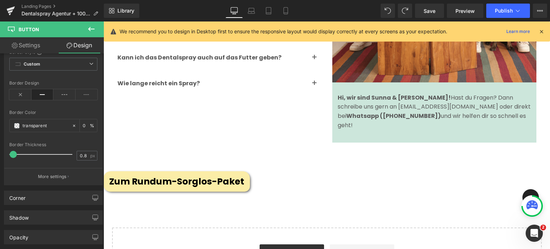
scroll to position [4407, 0]
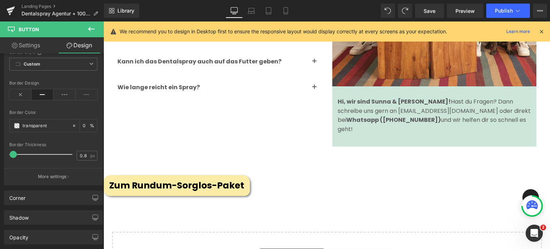
click at [202, 179] on span "Zum Rundum-Sorglos-Paket" at bounding box center [176, 185] width 135 height 13
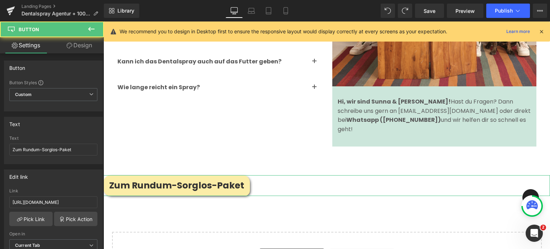
click at [82, 39] on link "Design" at bounding box center [79, 45] width 52 height 16
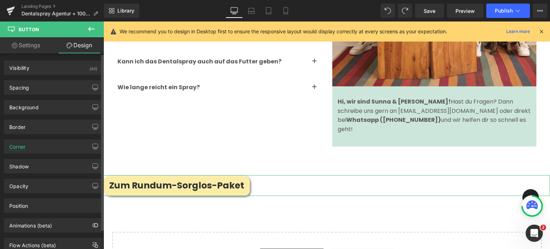
scroll to position [22, 0]
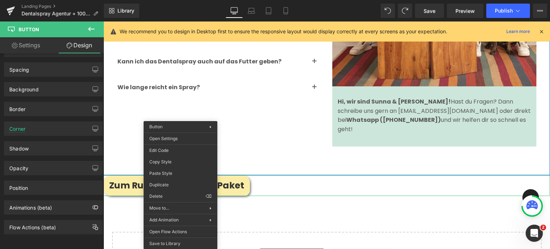
click at [264, 175] on div "Zum Rundum-Sorglos-Paket" at bounding box center [327, 185] width 447 height 21
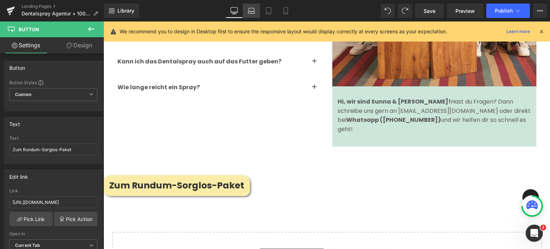
click at [250, 14] on icon at bounding box center [251, 10] width 7 height 7
type input "14"
type input "100"
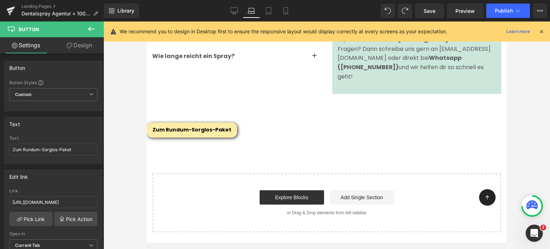
scroll to position [3879, 0]
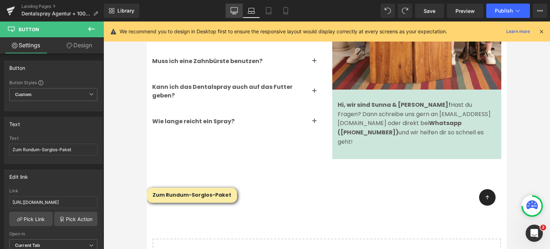
click at [238, 9] on icon at bounding box center [234, 10] width 7 height 5
type input "25"
type input "100"
type input "0"
type input "100"
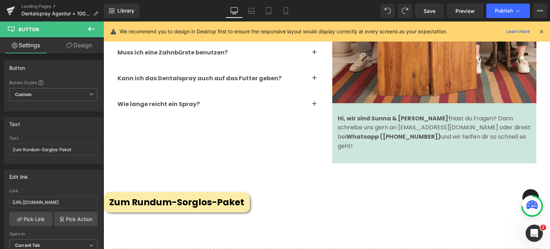
scroll to position [4390, 0]
click at [270, 11] on icon at bounding box center [268, 10] width 7 height 7
type input "100"
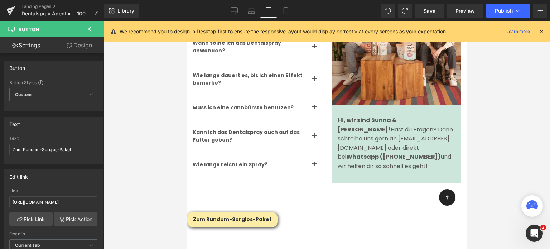
scroll to position [3564, 0]
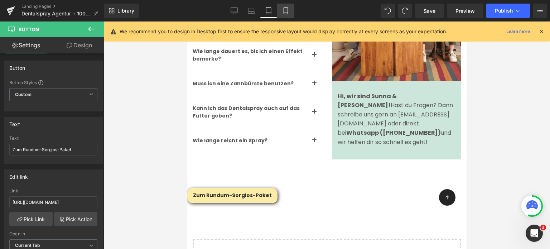
click at [281, 11] on link "Mobile" at bounding box center [285, 11] width 17 height 14
type input "16"
type input "100"
type input "#333333"
type input "100"
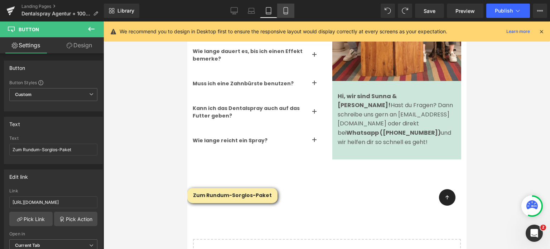
type input "100"
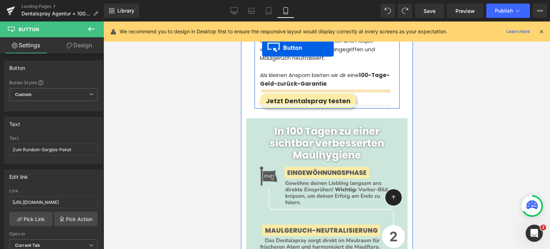
scroll to position [2237, 0]
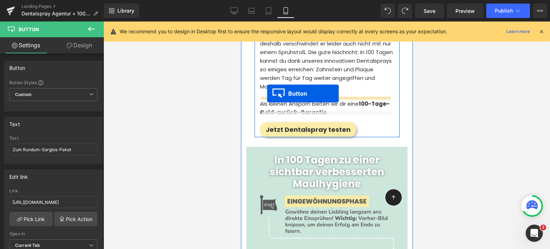
drag, startPoint x: 278, startPoint y: 158, endPoint x: 267, endPoint y: 94, distance: 65.2
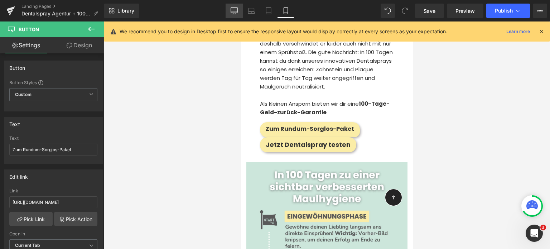
click at [235, 8] on icon at bounding box center [234, 10] width 7 height 7
type input "25"
type input "100"
type input "none"
type input "0"
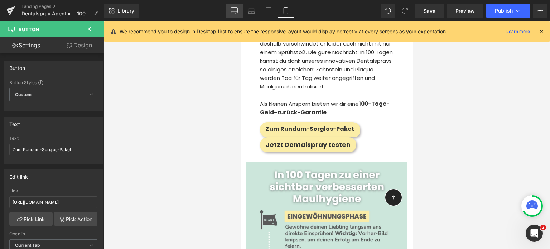
type input "100"
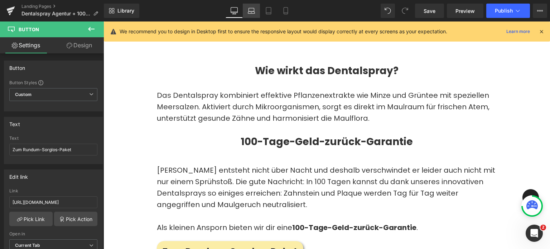
click at [249, 10] on icon at bounding box center [251, 10] width 7 height 7
type input "14"
type input "100"
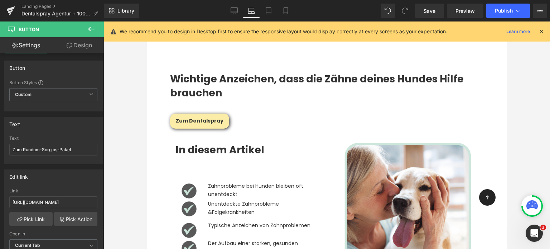
scroll to position [320, 0]
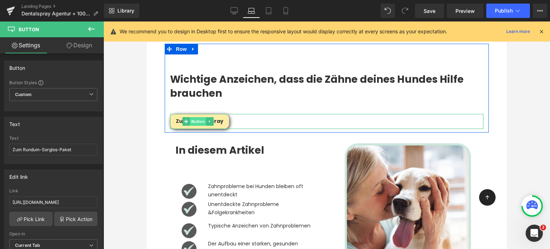
click at [192, 124] on span "Button" at bounding box center [198, 121] width 16 height 9
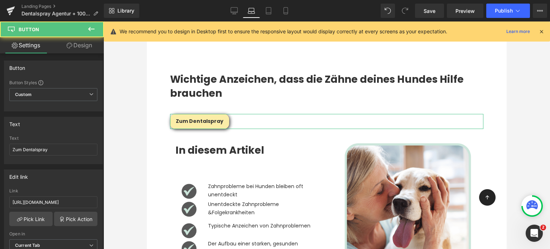
click at [83, 48] on link "Design" at bounding box center [79, 45] width 52 height 16
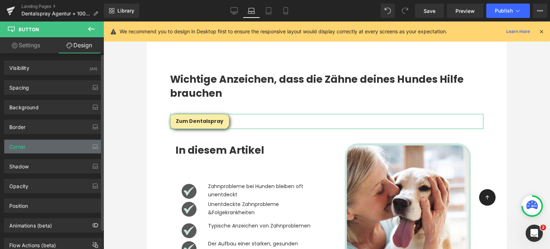
click at [44, 143] on div "Corner" at bounding box center [53, 147] width 98 height 14
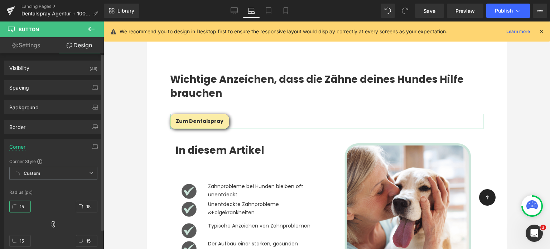
click at [26, 203] on input "15" at bounding box center [20, 207] width 22 height 12
type input "20"
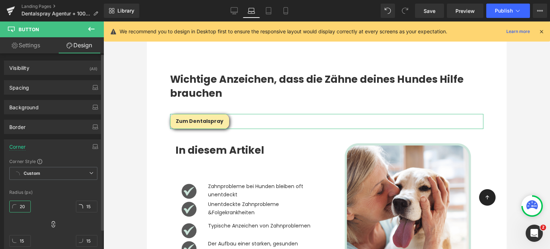
type input "20"
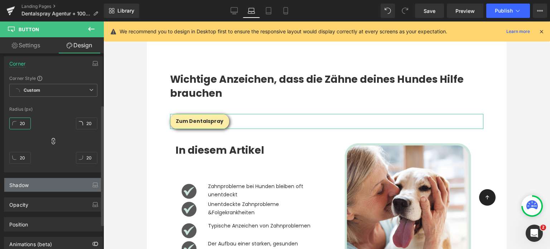
type input "20"
click at [33, 185] on div "Shadow" at bounding box center [53, 185] width 98 height 14
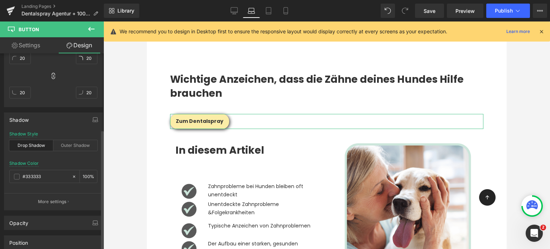
scroll to position [155, 0]
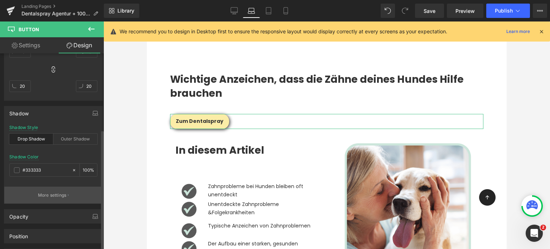
click at [47, 190] on button "More settings" at bounding box center [53, 195] width 98 height 17
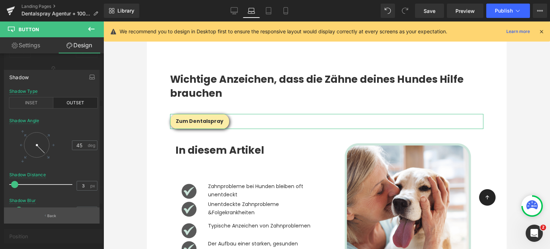
click at [60, 213] on button "Back" at bounding box center [52, 215] width 96 height 16
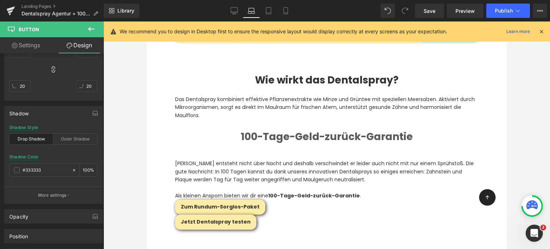
scroll to position [2062, 0]
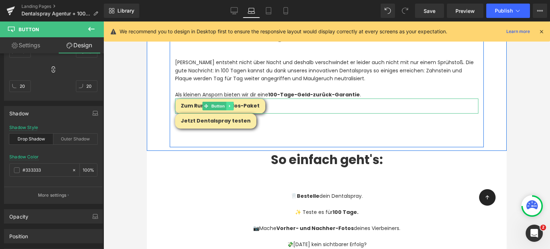
click at [228, 104] on icon at bounding box center [230, 106] width 4 height 4
click at [235, 104] on icon at bounding box center [234, 106] width 4 height 4
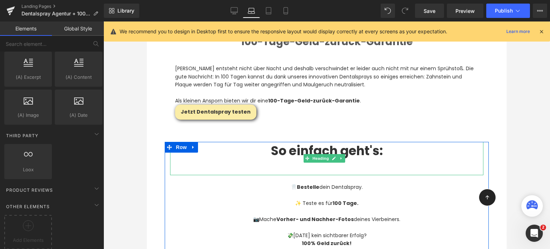
scroll to position [2055, 0]
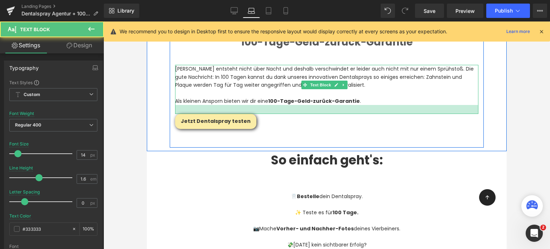
drag, startPoint x: 259, startPoint y: 80, endPoint x: 261, endPoint y: 90, distance: 9.7
click at [261, 105] on div at bounding box center [327, 109] width 304 height 9
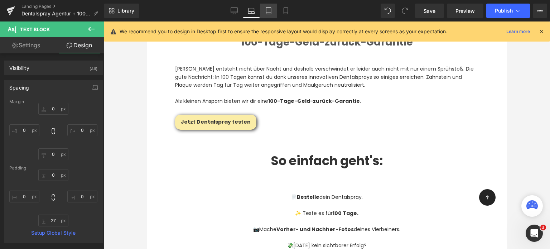
click at [265, 16] on link "Tablet" at bounding box center [268, 11] width 17 height 14
type input "0"
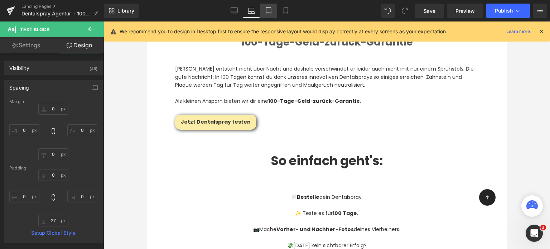
type input "0"
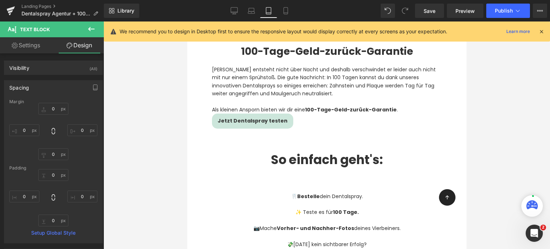
scroll to position [1888, 0]
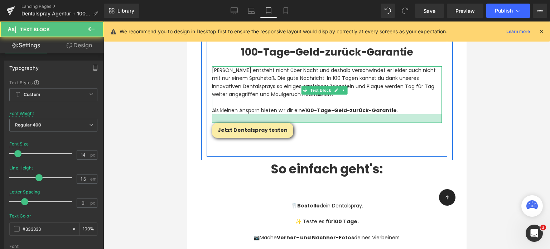
drag, startPoint x: 297, startPoint y: 87, endPoint x: 299, endPoint y: 96, distance: 8.8
click at [299, 114] on div at bounding box center [327, 118] width 230 height 9
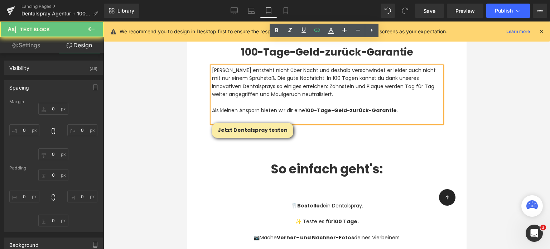
type input "0"
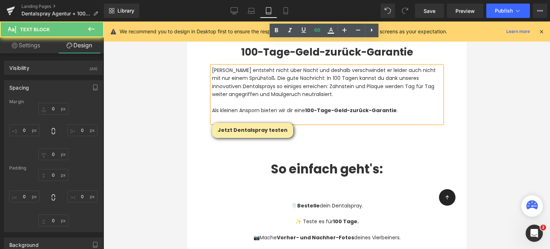
type input "0"
type input "24"
type input "0"
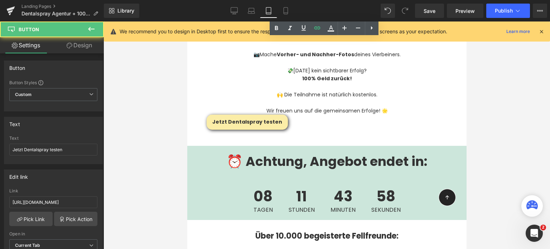
scroll to position [2071, 0]
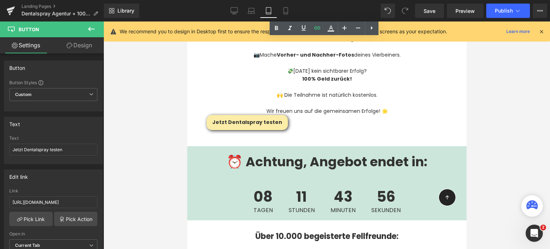
click at [172, 111] on div at bounding box center [327, 136] width 447 height 228
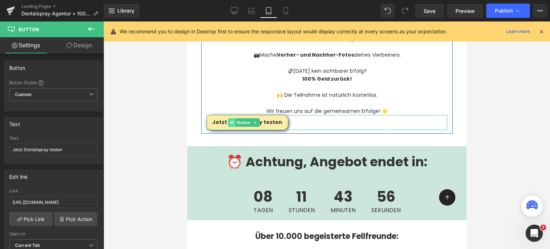
click at [233, 120] on icon at bounding box center [232, 122] width 4 height 4
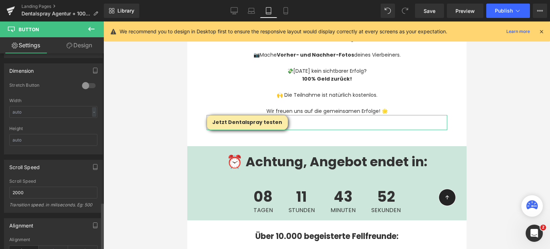
scroll to position [612, 0]
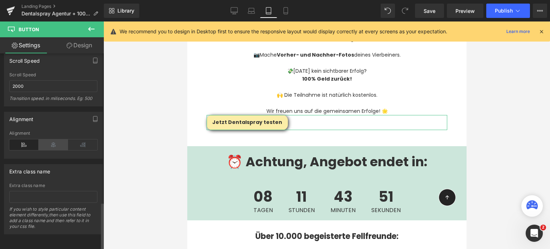
click at [46, 144] on icon at bounding box center [53, 144] width 29 height 11
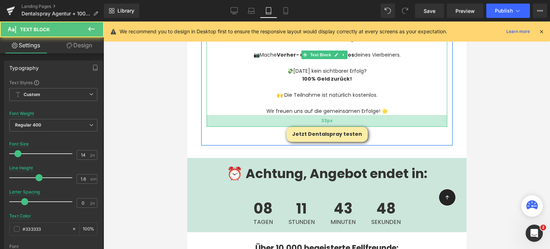
drag, startPoint x: 277, startPoint y: 88, endPoint x: 277, endPoint y: 100, distance: 11.8
click at [277, 115] on div "33px" at bounding box center [326, 121] width 241 height 12
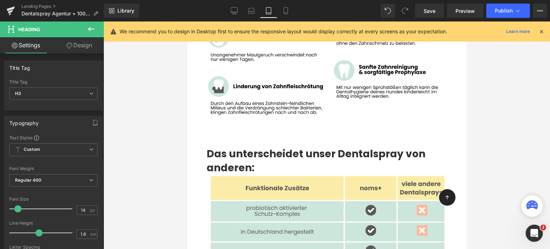
scroll to position [2883, 0]
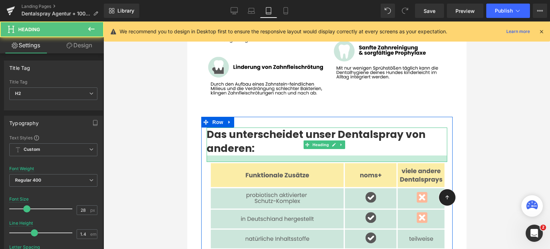
drag, startPoint x: 259, startPoint y: 125, endPoint x: 261, endPoint y: 132, distance: 7.0
click at [261, 156] on div at bounding box center [326, 159] width 241 height 6
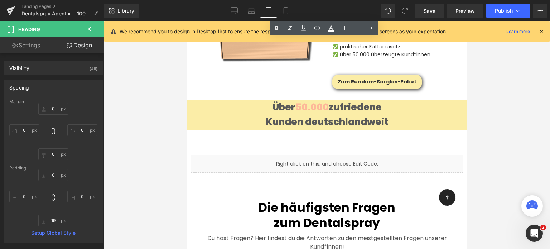
scroll to position [3334, 0]
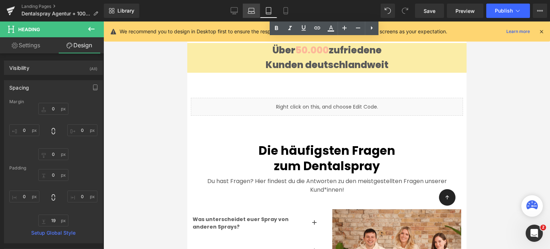
click at [245, 13] on link "Laptop" at bounding box center [251, 11] width 17 height 14
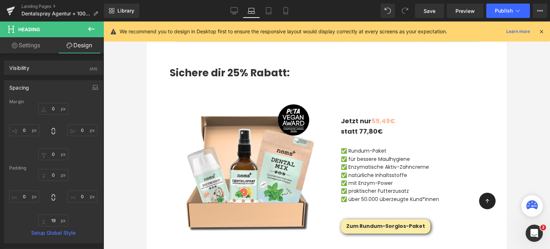
type input "0"
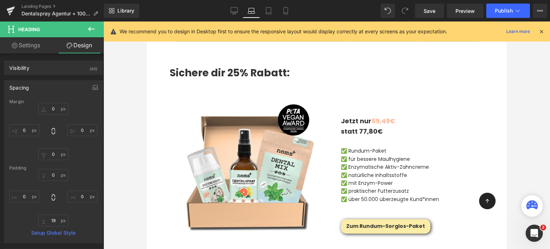
type input "0"
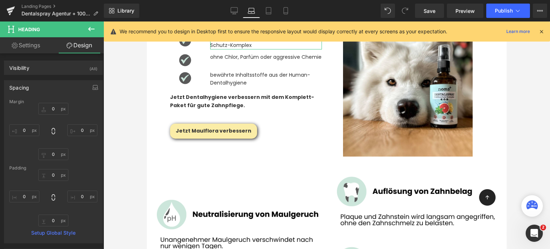
scroll to position [2856, 0]
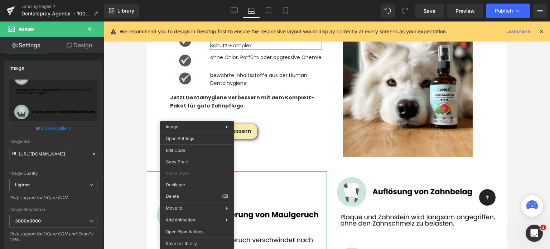
click at [83, 47] on link "Design" at bounding box center [79, 45] width 52 height 16
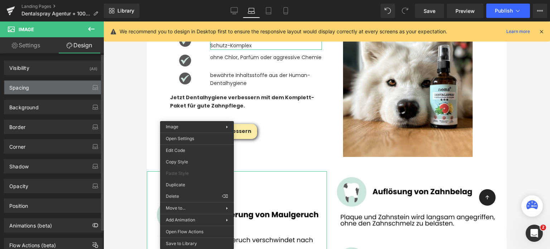
click at [39, 88] on div "Spacing" at bounding box center [53, 88] width 98 height 14
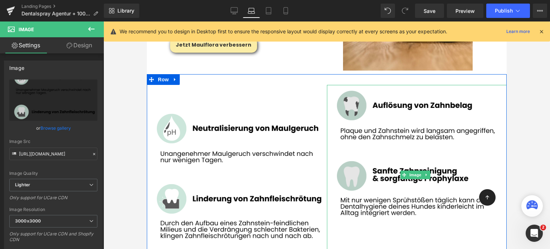
scroll to position [2955, 0]
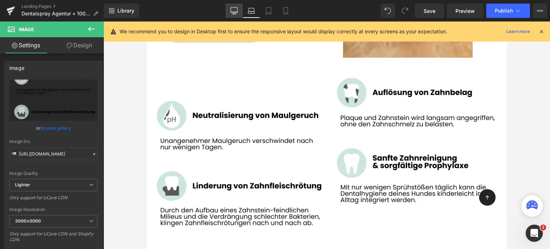
click at [235, 9] on icon at bounding box center [234, 10] width 7 height 7
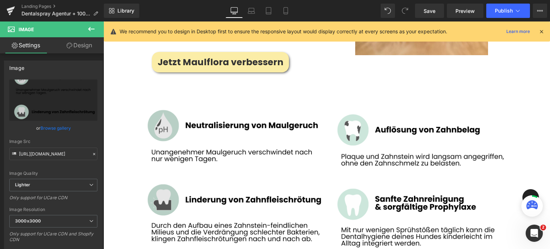
scroll to position [3388, 0]
click at [277, 115] on img at bounding box center [232, 175] width 190 height 190
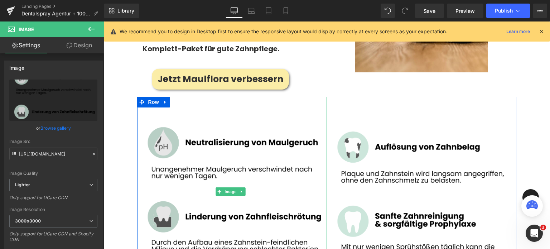
scroll to position [3371, 0]
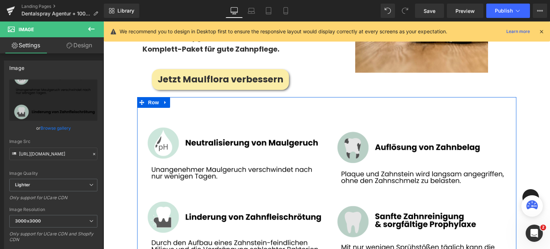
click at [350, 125] on img at bounding box center [422, 206] width 190 height 219
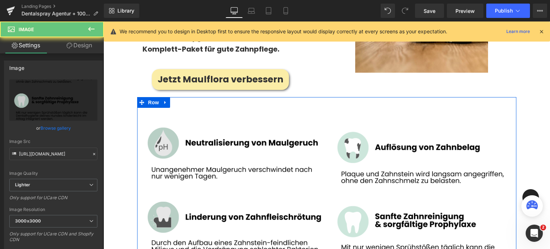
drag, startPoint x: 350, startPoint y: 125, endPoint x: 271, endPoint y: 110, distance: 80.3
click at [271, 110] on div "Image Image Row" at bounding box center [327, 206] width 380 height 219
click at [271, 110] on img at bounding box center [232, 192] width 190 height 190
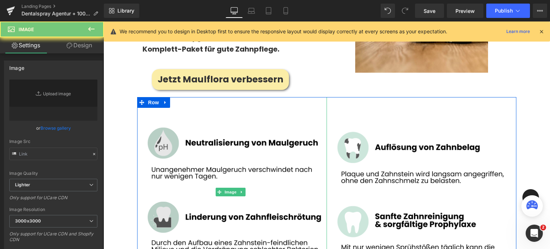
type input "[URL][DOMAIN_NAME]"
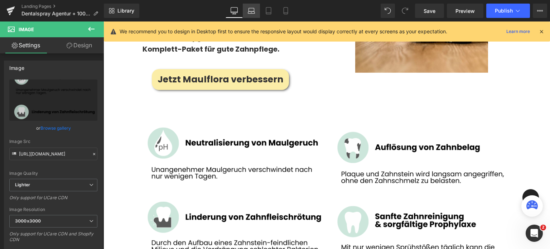
click at [249, 9] on icon at bounding box center [251, 10] width 7 height 7
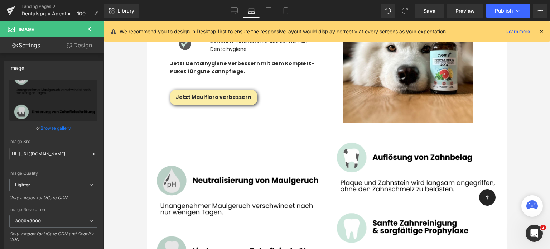
scroll to position [2937, 0]
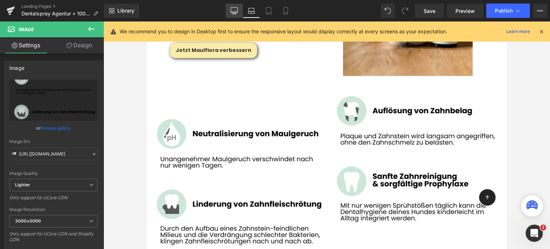
click at [234, 9] on icon at bounding box center [234, 10] width 7 height 7
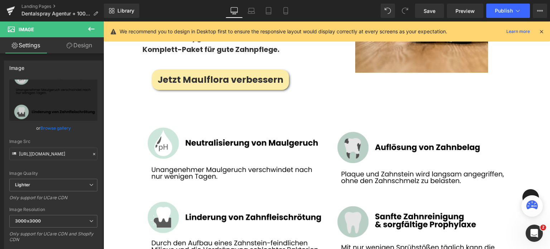
scroll to position [3370, 0]
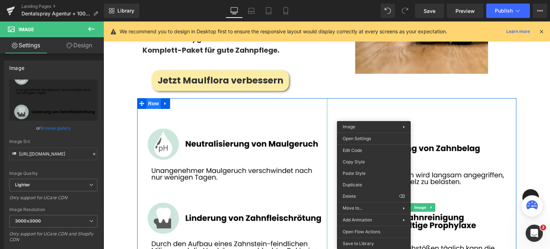
click at [156, 98] on span "Row" at bounding box center [154, 103] width 14 height 11
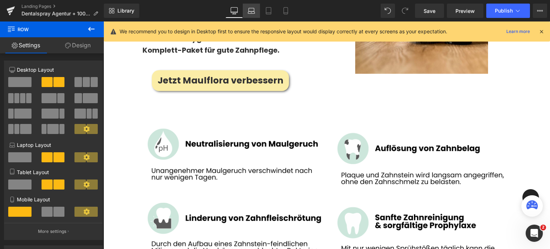
click at [250, 11] on icon at bounding box center [251, 10] width 7 height 7
type input "100"
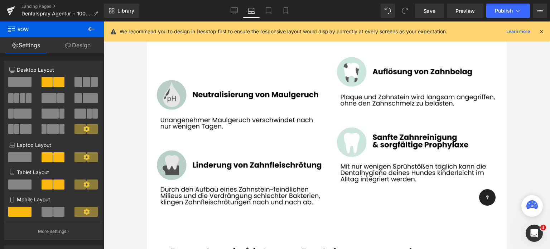
scroll to position [2911, 0]
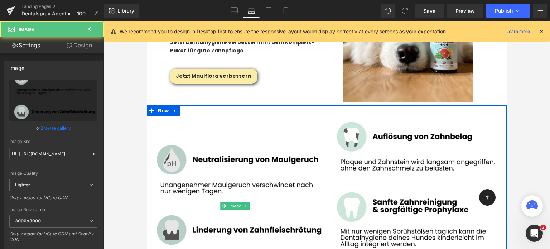
click at [232, 116] on img at bounding box center [237, 206] width 180 height 180
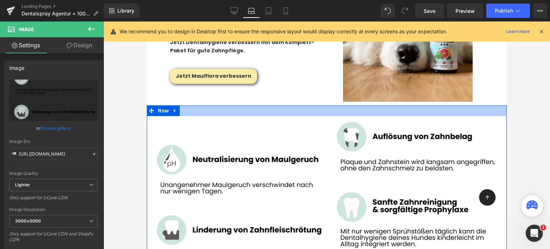
click at [201, 105] on div at bounding box center [327, 110] width 360 height 11
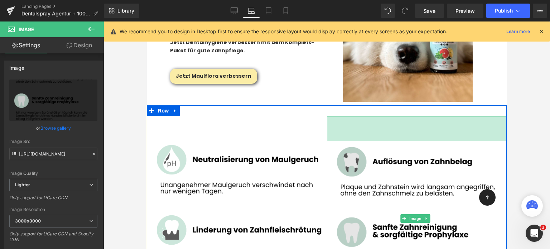
drag, startPoint x: 357, startPoint y: 91, endPoint x: 358, endPoint y: 116, distance: 25.1
click at [358, 116] on div "Image 70px" at bounding box center [417, 218] width 180 height 205
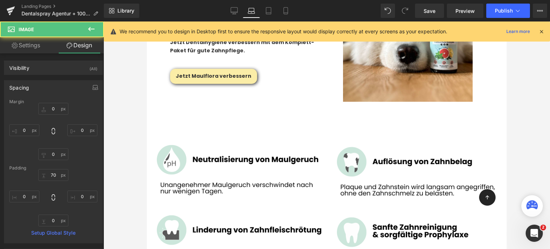
click at [226, 105] on div "Image Image 70px Row" at bounding box center [327, 215] width 360 height 220
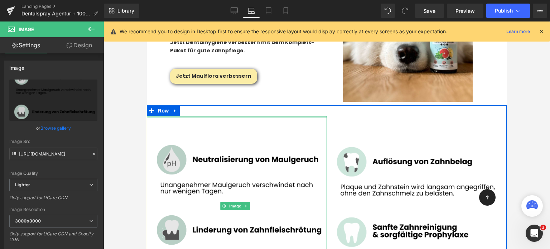
click at [237, 116] on div at bounding box center [237, 117] width 180 height 2
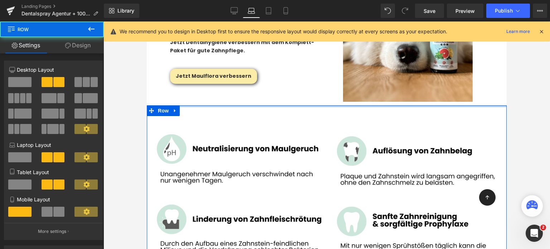
drag, startPoint x: 246, startPoint y: 87, endPoint x: 250, endPoint y: 67, distance: 20.9
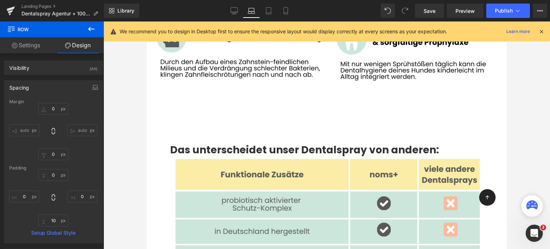
scroll to position [3086, 0]
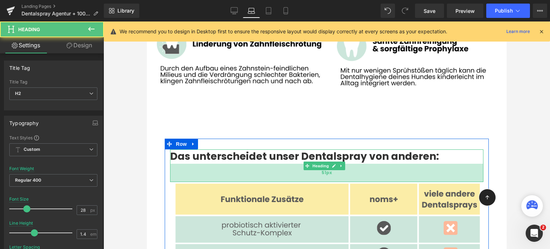
drag, startPoint x: 268, startPoint y: 149, endPoint x: 293, endPoint y: 175, distance: 35.5
click at [269, 164] on div "51px" at bounding box center [327, 173] width 314 height 18
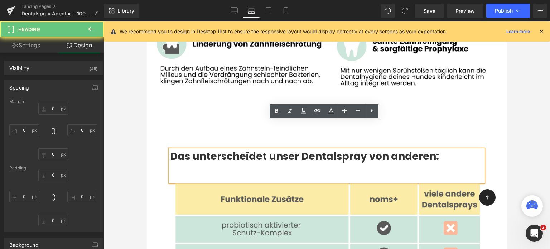
type input "0"
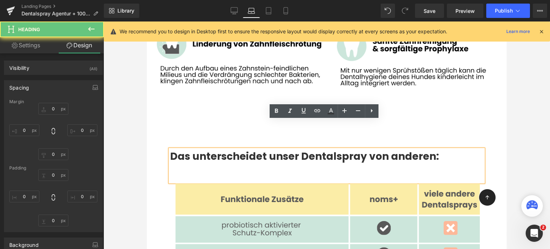
type input "0"
type input "51"
type input "0"
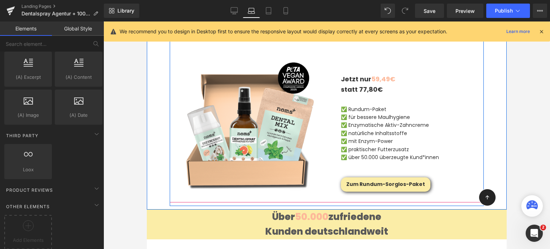
scroll to position [3519, 0]
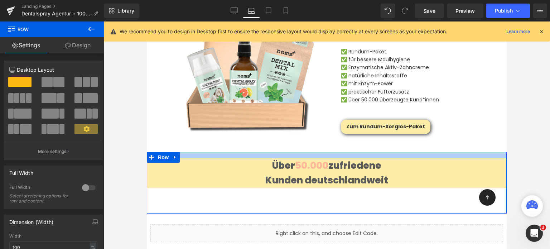
drag, startPoint x: 232, startPoint y: 118, endPoint x: 233, endPoint y: 124, distance: 6.2
click at [233, 152] on div "Über 50.000 zufriedene Kunden deutschlandweit Text Block Row [GEOGRAPHIC_DATA]" at bounding box center [327, 183] width 360 height 62
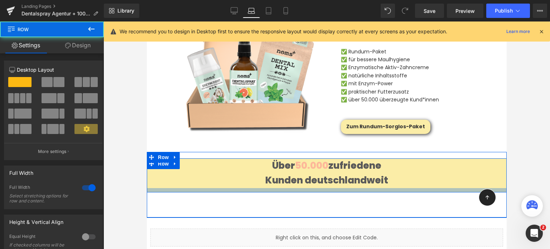
drag, startPoint x: 248, startPoint y: 152, endPoint x: 248, endPoint y: 156, distance: 4.3
click at [248, 188] on div at bounding box center [327, 190] width 360 height 4
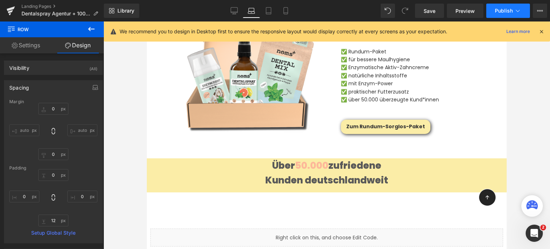
click at [499, 15] on button "Publish" at bounding box center [509, 11] width 44 height 14
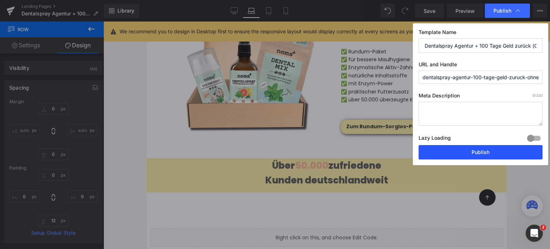
click at [448, 149] on button "Publish" at bounding box center [481, 152] width 124 height 14
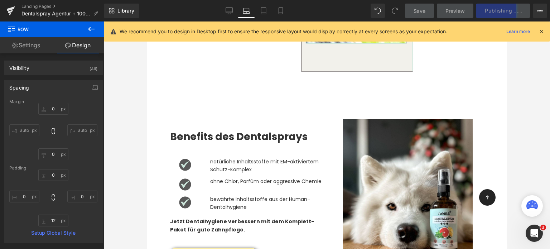
scroll to position [2714, 0]
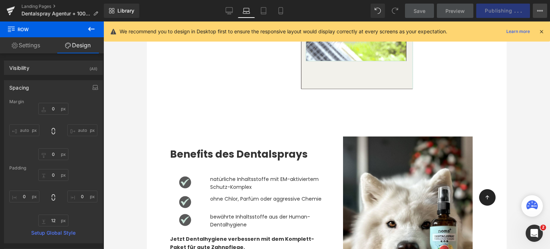
click at [538, 11] on icon at bounding box center [541, 11] width 6 height 6
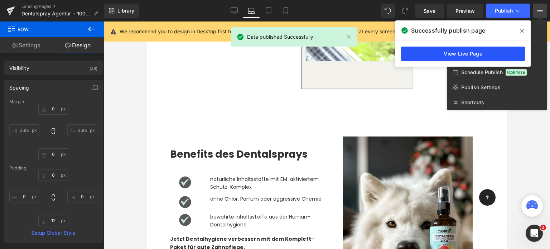
click at [492, 50] on link "View Live Page" at bounding box center [463, 54] width 124 height 14
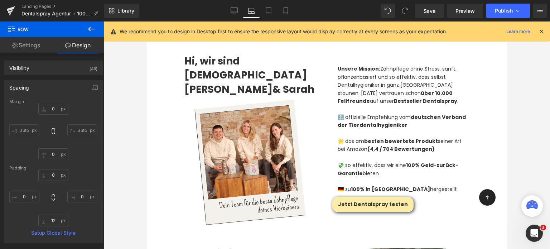
scroll to position [925, 0]
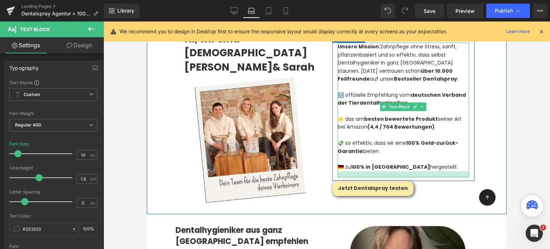
drag, startPoint x: 363, startPoint y: 170, endPoint x: 360, endPoint y: 25, distance: 145.5
click at [367, 176] on div "Unsere Mission: Zahnpflege ohne Stress, sanft, pflanzenbasiert und so effektiv,…" at bounding box center [404, 106] width 142 height 149
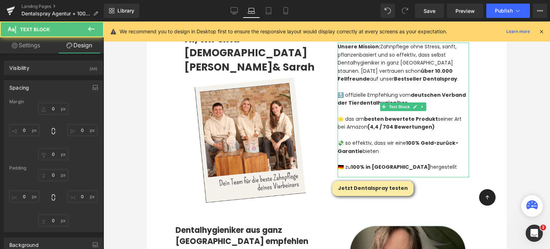
type input "0"
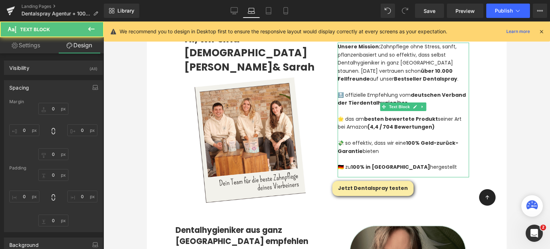
type input "0"
type input "17"
type input "0"
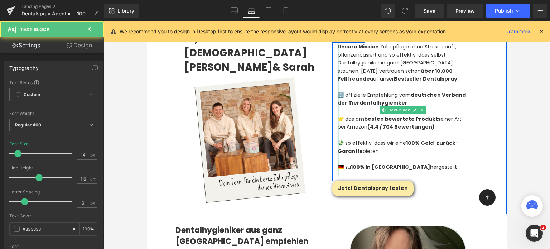
drag, startPoint x: 376, startPoint y: 147, endPoint x: 336, endPoint y: 94, distance: 66.4
click at [338, 94] on div "Unsere Mission: Zahnpflege ohne Stress, sanft, pflanzenbasiert und so effektiv,…" at bounding box center [404, 110] width 132 height 135
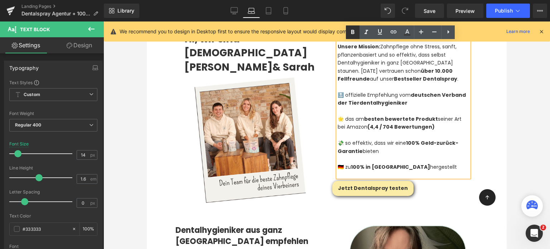
click at [356, 35] on icon at bounding box center [353, 32] width 9 height 9
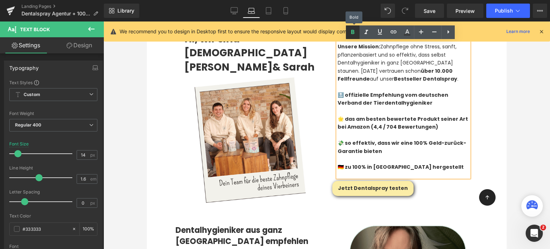
click at [356, 35] on icon at bounding box center [353, 32] width 9 height 9
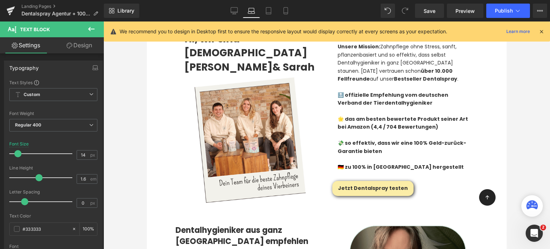
click at [358, 41] on div "We recommend you to design in Desktop first to ensure the responsive layout wou…" at bounding box center [327, 32] width 446 height 20
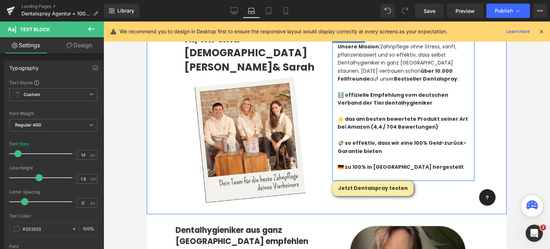
click at [348, 98] on div "🔝 offizielle Empfehlung vom deutschen Verband der Tierdentalhygieniker" at bounding box center [404, 99] width 132 height 16
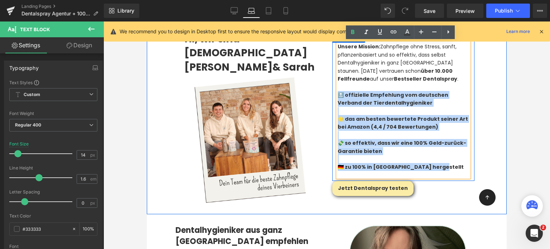
drag, startPoint x: 435, startPoint y: 164, endPoint x: 336, endPoint y: 95, distance: 120.7
click at [338, 95] on div "Unsere Mission: Zahnpflege ohne Stress, sanft, pflanzenbasiert und so effektiv,…" at bounding box center [404, 110] width 132 height 135
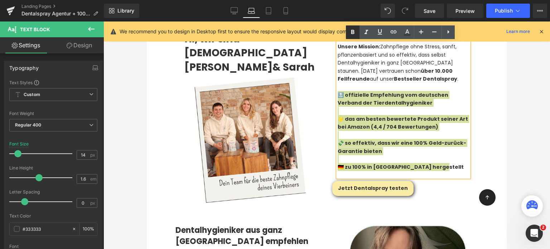
click at [350, 32] on icon at bounding box center [353, 32] width 9 height 9
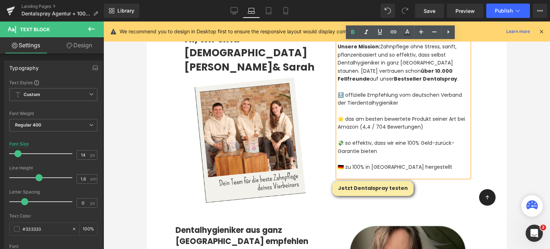
click at [395, 140] on div "💸 so effektiv, dass wir eine 100% Geld-zurück-Garantie bieten" at bounding box center [404, 147] width 132 height 16
click at [399, 95] on div "🔝 offizielle Empfehlung vom deutschen Verband der Tierdentalhygieniker" at bounding box center [404, 99] width 132 height 16
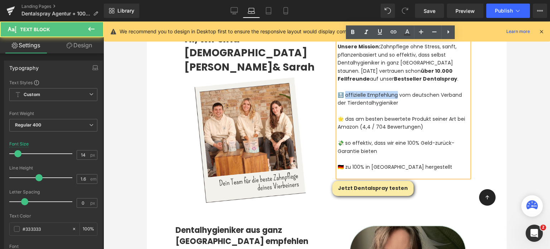
drag, startPoint x: 395, startPoint y: 93, endPoint x: 343, endPoint y: 93, distance: 52.3
click at [343, 93] on div "🔝 offizielle Empfehlung vom deutschen Verband der Tierdentalhygieniker" at bounding box center [404, 99] width 132 height 16
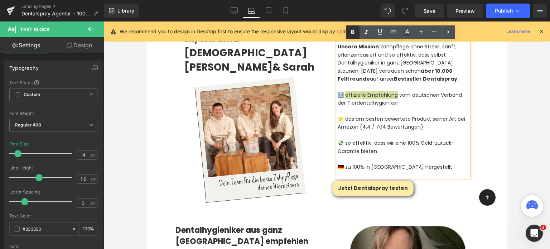
click at [352, 30] on icon at bounding box center [353, 32] width 9 height 9
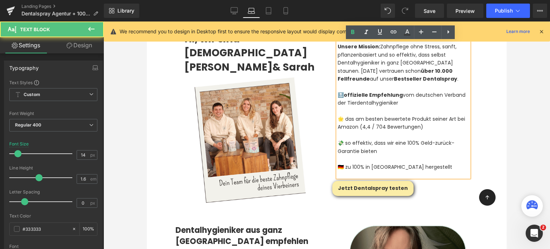
click at [362, 126] on div "🌟 das am besten bewertete Produkt seiner Art bei Amazon (4,4 / 704 Bewertungen)" at bounding box center [404, 123] width 132 height 16
drag, startPoint x: 429, startPoint y: 118, endPoint x: 351, endPoint y: 118, distance: 77.4
click at [351, 118] on div "🌟 das am besten bewertete Produkt seiner Art bei Amazon (4,4 / 704 Bewertungen)" at bounding box center [404, 123] width 132 height 16
drag, startPoint x: 343, startPoint y: 118, endPoint x: 428, endPoint y: 116, distance: 84.6
click at [428, 116] on div "🌟 das am besten bewertete Produkt seiner Art bei Amazon (4,4 / 704 Bewertungen)" at bounding box center [404, 123] width 132 height 16
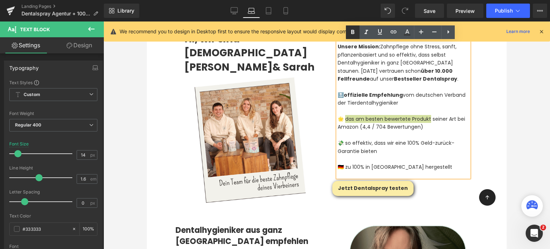
click at [353, 35] on icon at bounding box center [353, 32] width 9 height 9
click at [358, 160] on div at bounding box center [404, 159] width 132 height 8
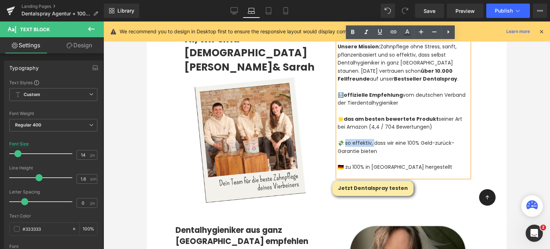
drag, startPoint x: 370, startPoint y: 143, endPoint x: 344, endPoint y: 142, distance: 26.2
click at [344, 142] on div "💸 so effektiv, dass wir eine 100% Geld-zurück-Garantie bieten" at bounding box center [404, 147] width 132 height 16
click at [353, 32] on icon at bounding box center [353, 32] width 3 height 4
click at [361, 159] on div at bounding box center [404, 159] width 132 height 8
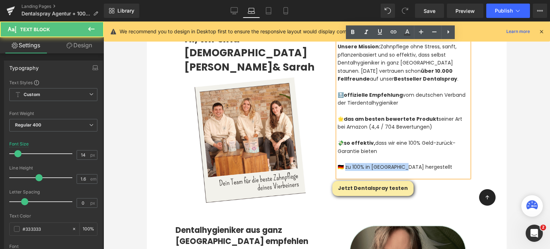
drag, startPoint x: 400, startPoint y: 166, endPoint x: 341, endPoint y: 166, distance: 59.1
click at [341, 166] on div "🇩🇪 zu 100% in [GEOGRAPHIC_DATA] hergestellt" at bounding box center [404, 167] width 132 height 8
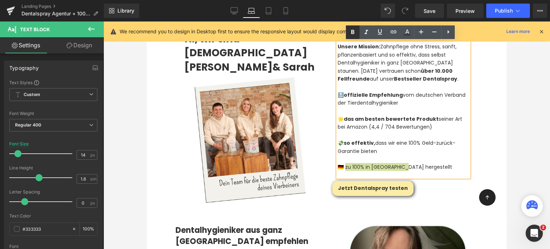
click at [348, 31] on link at bounding box center [353, 32] width 14 height 14
click at [378, 163] on strong "zu 100% in [GEOGRAPHIC_DATA]" at bounding box center [387, 166] width 87 height 7
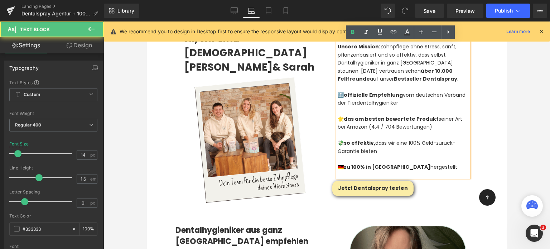
click at [372, 122] on div "🌟 das am besten bewertete Produkt seiner Art bei Amazon (4,4 / 704 Bewertungen)" at bounding box center [404, 123] width 132 height 16
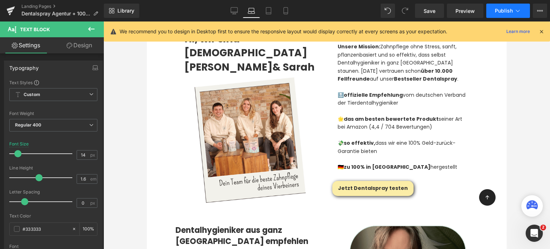
click at [503, 16] on button "Publish" at bounding box center [509, 11] width 44 height 14
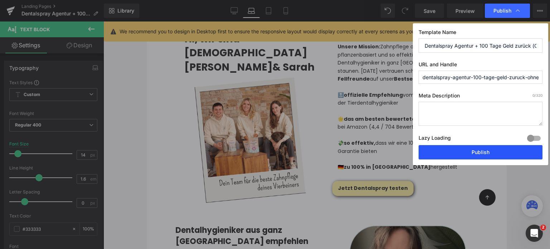
click at [472, 152] on button "Publish" at bounding box center [481, 152] width 124 height 14
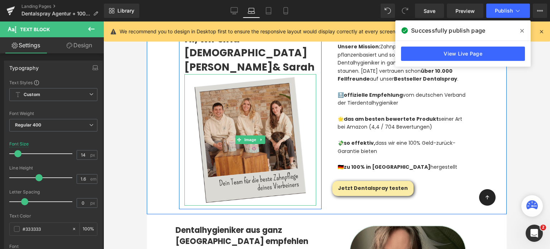
scroll to position [884, 0]
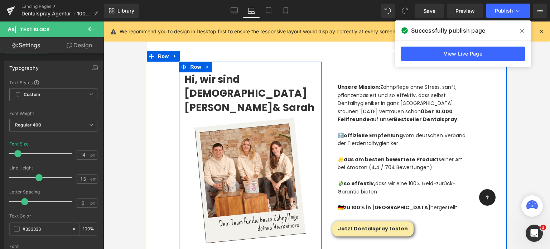
click at [220, 81] on span "Hi, wir sind [DEMOGRAPHIC_DATA][PERSON_NAME]" at bounding box center [246, 93] width 123 height 42
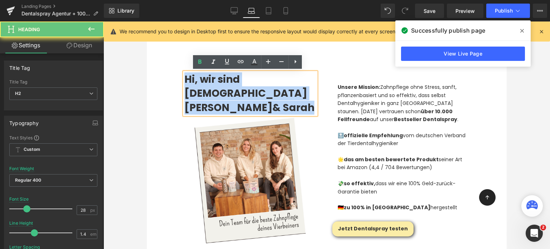
click at [220, 81] on span "Hi, wir sind [DEMOGRAPHIC_DATA][PERSON_NAME]" at bounding box center [246, 93] width 123 height 42
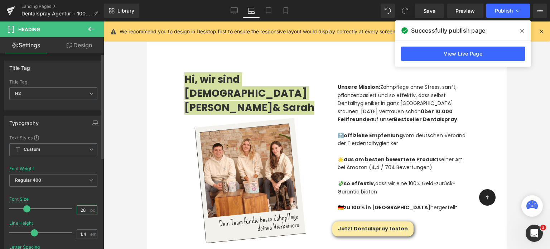
click at [78, 212] on input "28" at bounding box center [83, 210] width 13 height 9
click at [86, 207] on input "28" at bounding box center [83, 210] width 13 height 9
type input "22"
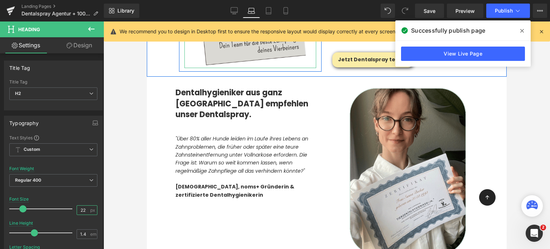
scroll to position [1054, 0]
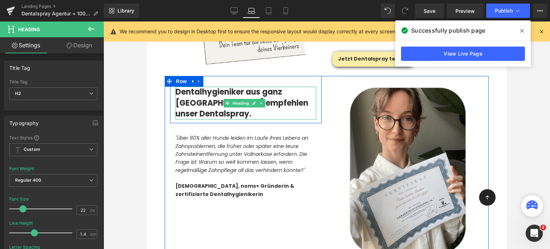
click at [205, 107] on span "Dentalhygieniker aus ganz [GEOGRAPHIC_DATA] empfehlen unser Dentalspray." at bounding box center [242, 102] width 133 height 33
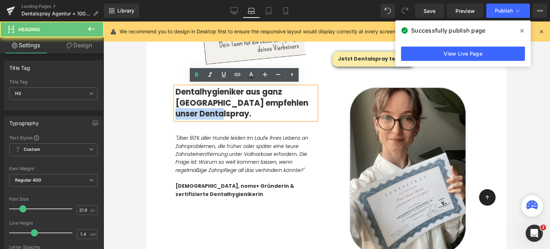
click at [205, 107] on span "Dentalhygieniker aus ganz [GEOGRAPHIC_DATA] empfehlen unser Dentalspray." at bounding box center [242, 102] width 133 height 33
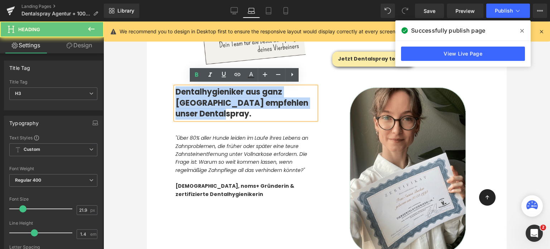
click at [205, 107] on span "Dentalhygieniker aus ganz [GEOGRAPHIC_DATA] empfehlen unser Dentalspray." at bounding box center [242, 102] width 133 height 33
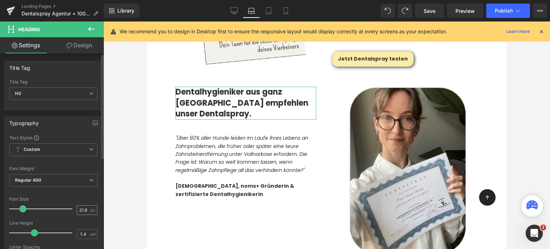
click at [90, 210] on span "px" at bounding box center [93, 210] width 6 height 5
click at [86, 207] on input "21.98" at bounding box center [83, 210] width 13 height 9
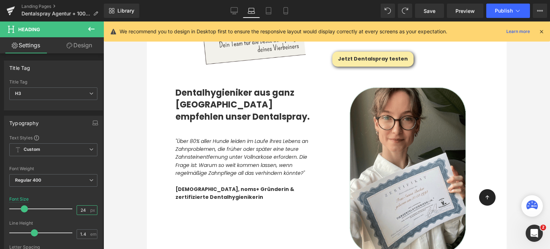
type input "24"
click at [140, 155] on div at bounding box center [327, 136] width 447 height 228
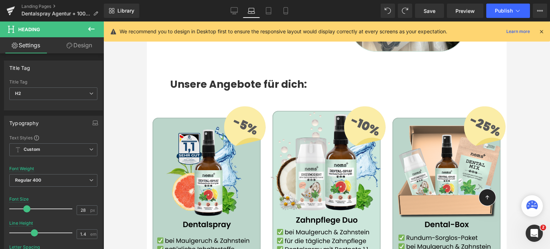
scroll to position [1209, 0]
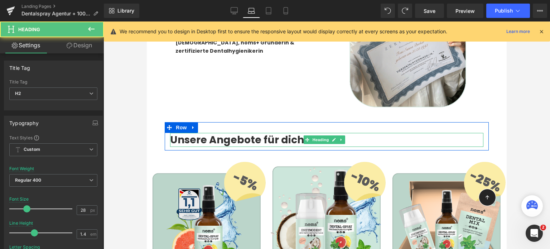
click at [184, 133] on strong "Unsere Angebote für dich:" at bounding box center [238, 140] width 137 height 14
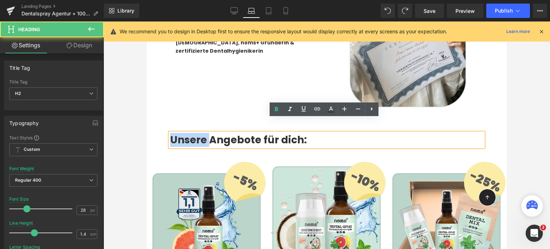
click at [184, 133] on strong "Unsere Angebote für dich:" at bounding box center [238, 140] width 137 height 14
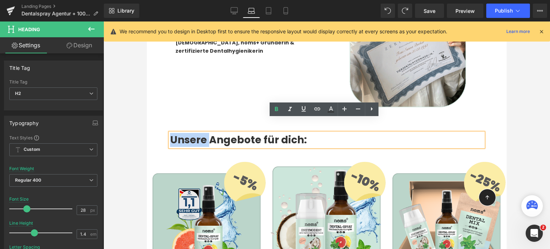
click at [214, 133] on strong "Unsere Angebote für dich:" at bounding box center [238, 140] width 137 height 14
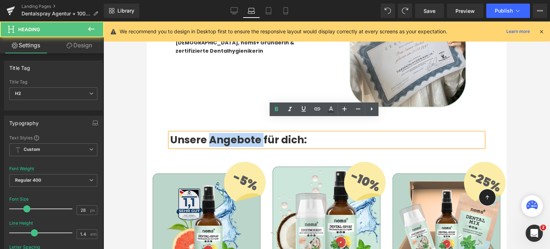
click at [214, 133] on strong "Unsere Angebote für dich:" at bounding box center [238, 140] width 137 height 14
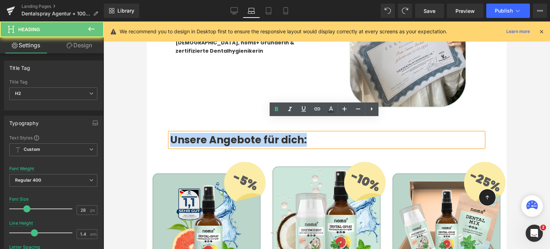
click at [214, 133] on strong "Unsere Angebote für dich:" at bounding box center [238, 140] width 137 height 14
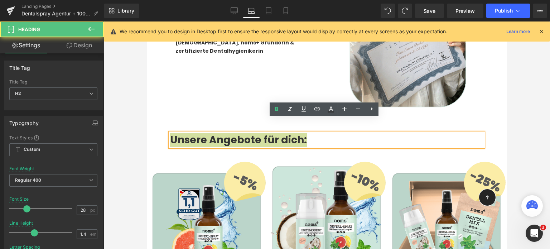
click at [122, 98] on div at bounding box center [327, 136] width 447 height 228
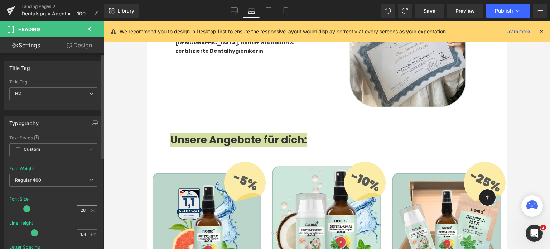
click at [87, 207] on div "28 px" at bounding box center [87, 210] width 21 height 10
click at [85, 209] on input "28" at bounding box center [83, 210] width 13 height 9
type input "24"
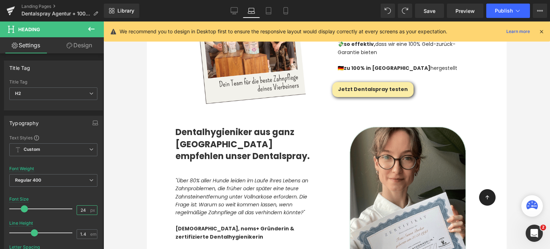
scroll to position [1024, 0]
click at [199, 145] on span "Dentalhygieniker aus ganz [GEOGRAPHIC_DATA] empfehlen unser Dentalspray." at bounding box center [243, 144] width 134 height 36
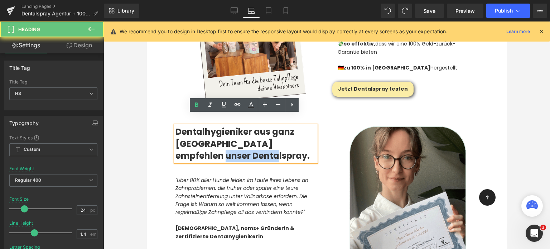
click at [199, 145] on span "Dentalhygieniker aus ganz [GEOGRAPHIC_DATA] empfehlen unser Dentalspray." at bounding box center [243, 144] width 134 height 36
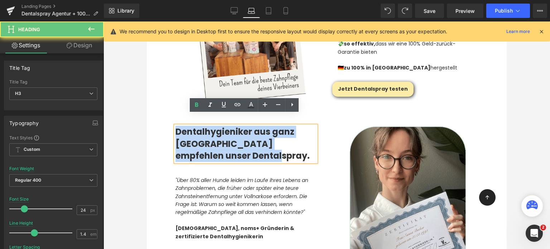
click at [199, 145] on span "Dentalhygieniker aus ganz [GEOGRAPHIC_DATA] empfehlen unser Dentalspray." at bounding box center [243, 144] width 134 height 36
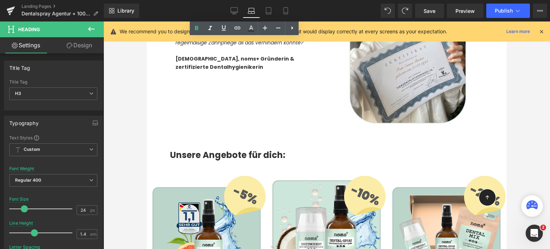
scroll to position [1193, 0]
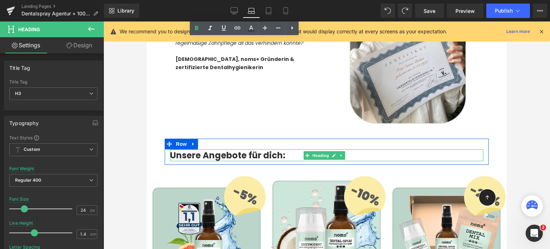
click at [197, 149] on strong "Unsere Angebote für dich:" at bounding box center [227, 155] width 115 height 12
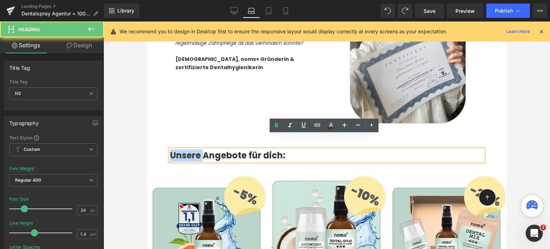
click at [197, 149] on strong "Unsere Angebote für dich:" at bounding box center [227, 155] width 115 height 12
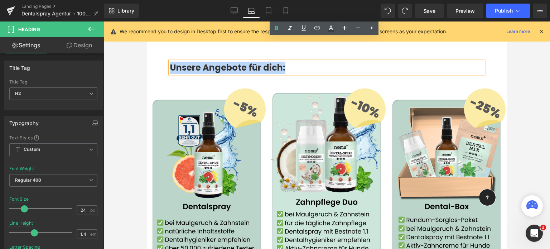
scroll to position [1416, 0]
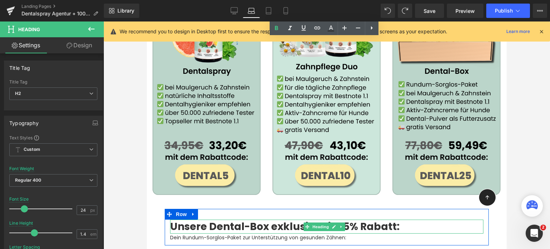
click at [206, 220] on strong "Unsere Dental-Box exklusiv mit 25% Rabatt:" at bounding box center [285, 227] width 230 height 14
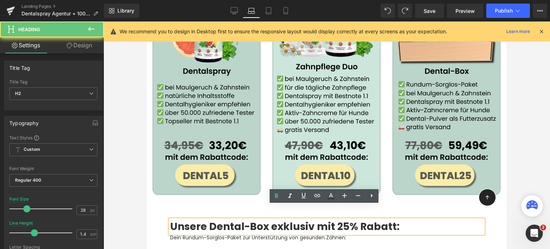
click at [206, 220] on strong "Unsere Dental-Box exklusiv mit 25% Rabatt:" at bounding box center [285, 227] width 230 height 14
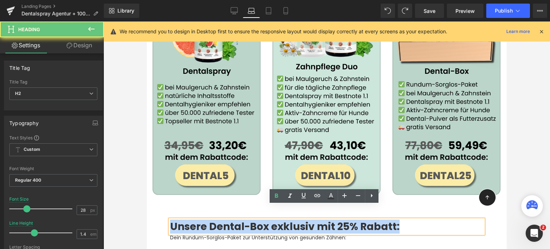
click at [206, 220] on strong "Unsere Dental-Box exklusiv mit 25% Rabatt:" at bounding box center [285, 227] width 230 height 14
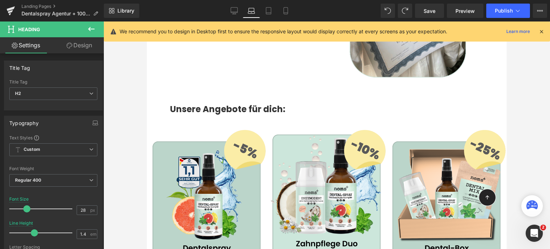
scroll to position [1238, 0]
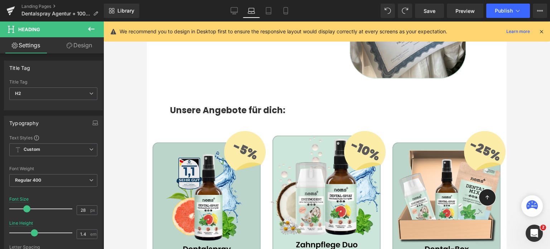
click at [197, 104] on strong "Unsere Angebote für dich:" at bounding box center [227, 110] width 115 height 12
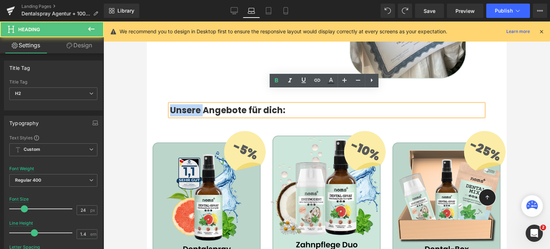
click at [197, 104] on strong "Unsere Angebote für dich:" at bounding box center [227, 110] width 115 height 12
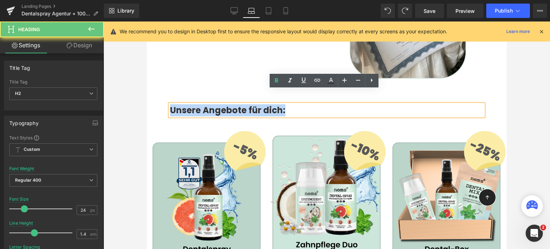
click at [197, 104] on strong "Unsere Angebote für dich:" at bounding box center [227, 110] width 115 height 12
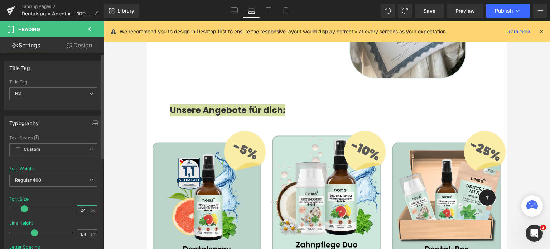
click at [83, 210] on input "24" at bounding box center [83, 210] width 13 height 9
type input "28"
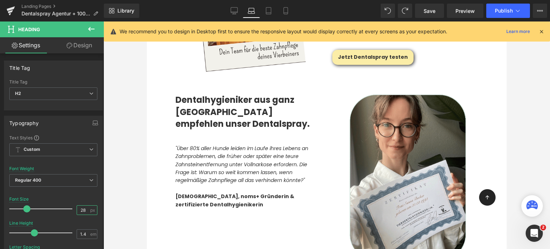
scroll to position [1037, 0]
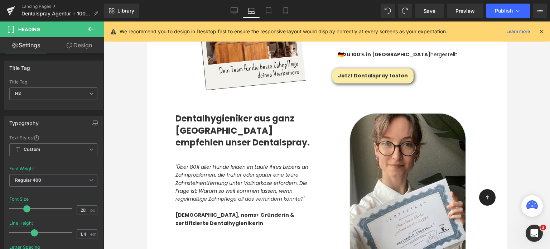
click at [207, 123] on span "Dentalhygieniker aus ganz [GEOGRAPHIC_DATA] empfehlen unser Dentalspray." at bounding box center [243, 131] width 134 height 36
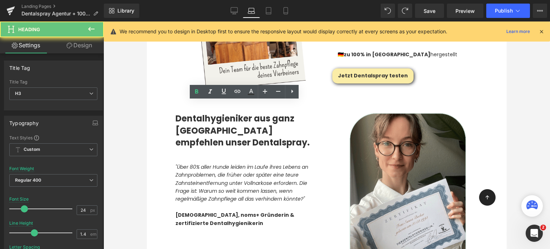
click at [207, 123] on span "Dentalhygieniker aus ganz [GEOGRAPHIC_DATA] empfehlen unser Dentalspray." at bounding box center [243, 131] width 134 height 36
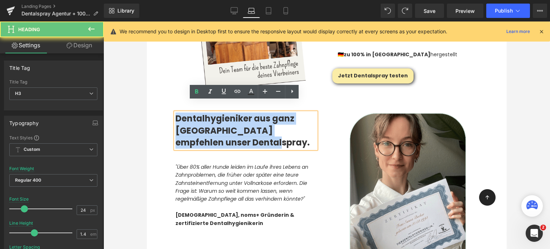
click at [207, 123] on span "Dentalhygieniker aus ganz [GEOGRAPHIC_DATA] empfehlen unser Dentalspray." at bounding box center [243, 131] width 134 height 36
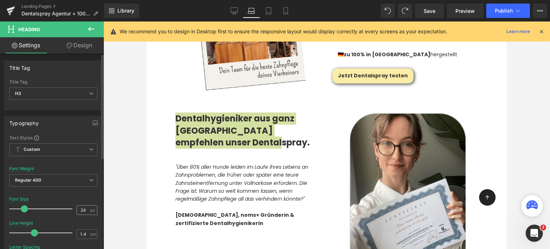
click at [86, 207] on input "24" at bounding box center [83, 210] width 13 height 9
type input "28"
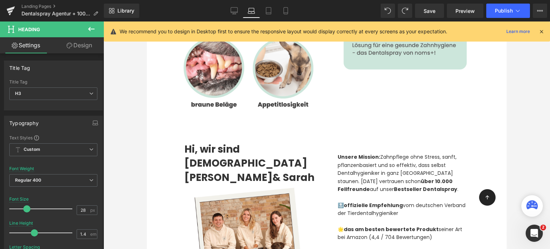
scroll to position [815, 0]
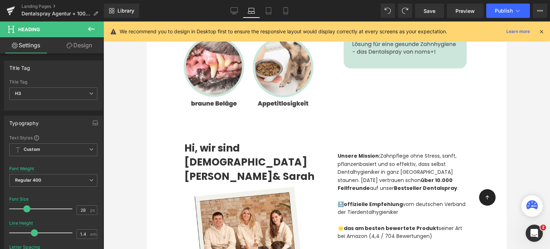
click at [273, 169] on span "& Sarah" at bounding box center [294, 176] width 42 height 14
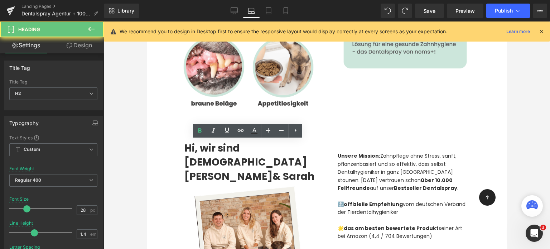
click at [273, 169] on span "& Sarah" at bounding box center [294, 176] width 42 height 14
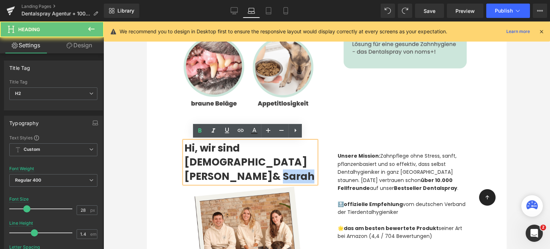
click at [273, 169] on span "& Sarah" at bounding box center [294, 176] width 42 height 14
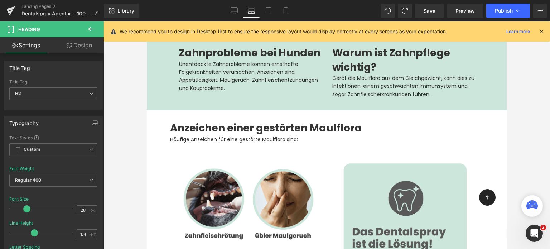
scroll to position [592, 0]
click at [222, 131] on span "Anzeichen einer gestörten Maulflora" at bounding box center [266, 128] width 192 height 14
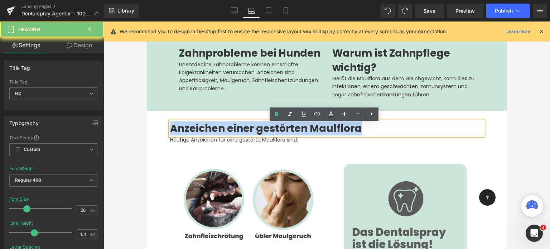
click at [222, 131] on span "Anzeichen einer gestörten Maulflora" at bounding box center [266, 128] width 192 height 14
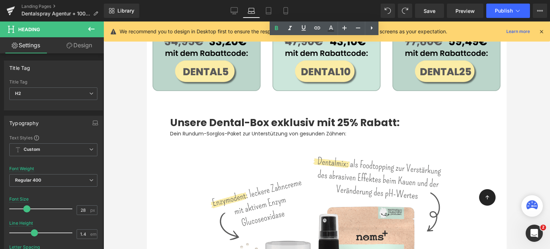
scroll to position [1522, 0]
click at [223, 116] on strong "Unsere Dental-Box exklusiv mit 25% Rabatt:" at bounding box center [285, 123] width 230 height 14
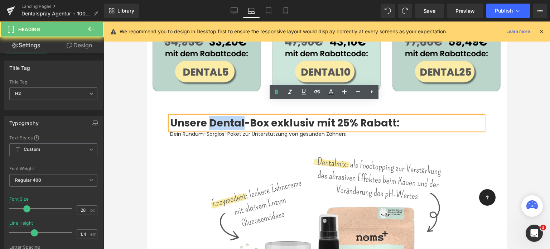
click at [223, 116] on strong "Unsere Dental-Box exklusiv mit 25% Rabatt:" at bounding box center [285, 123] width 230 height 14
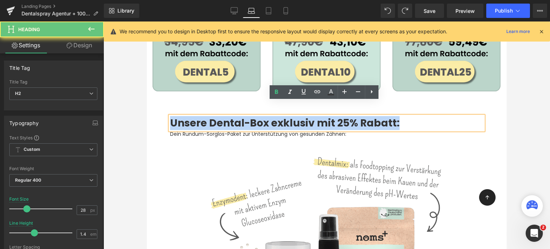
click at [223, 116] on strong "Unsere Dental-Box exklusiv mit 25% Rabatt:" at bounding box center [285, 123] width 230 height 14
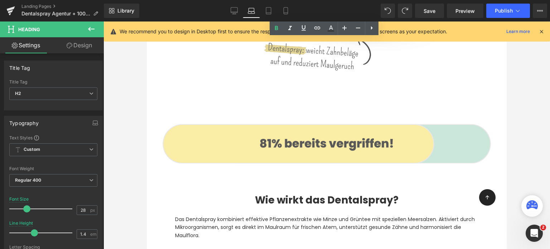
scroll to position [1939, 0]
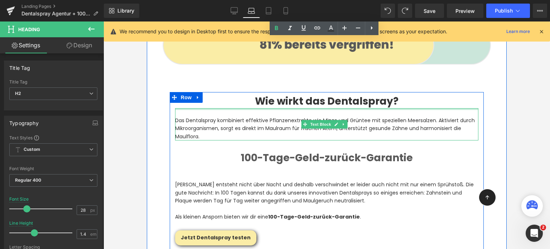
click at [283, 108] on div at bounding box center [327, 109] width 304 height 2
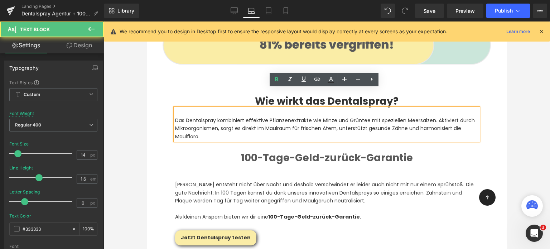
click at [256, 94] on strong "Wie wirkt das Dentalspray?" at bounding box center [327, 101] width 144 height 14
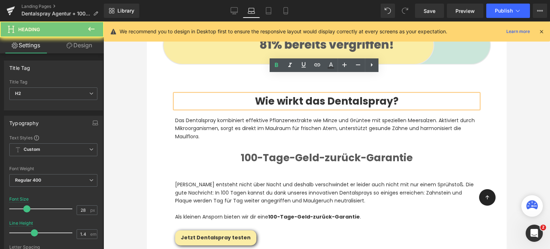
click at [256, 94] on strong "Wie wirkt das Dentalspray?" at bounding box center [327, 101] width 144 height 14
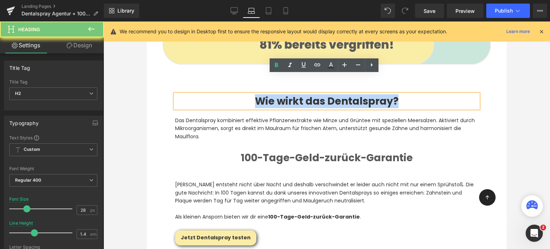
click at [256, 94] on strong "Wie wirkt das Dentalspray?" at bounding box center [327, 101] width 144 height 14
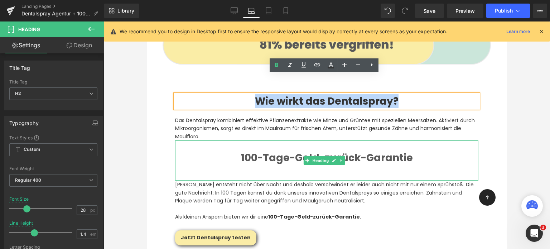
click at [279, 151] on b "100-Tage-Geld-zurück-Garantie" at bounding box center [327, 158] width 172 height 14
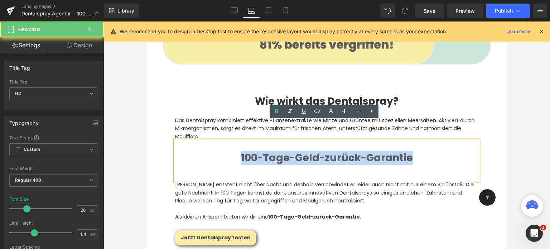
click at [279, 151] on b "100-Tage-Geld-zurück-Garantie" at bounding box center [327, 158] width 172 height 14
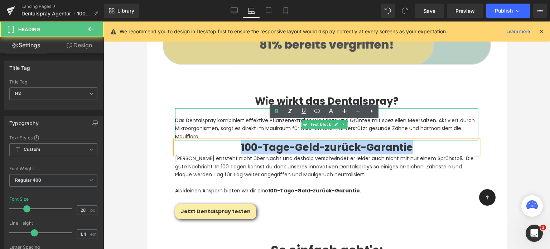
click at [191, 67] on div "Image" at bounding box center [327, 44] width 339 height 87
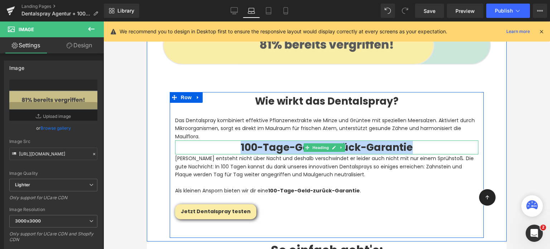
click at [228, 140] on h2 "100-Tage-Geld-zurück-Garantie" at bounding box center [327, 147] width 304 height 14
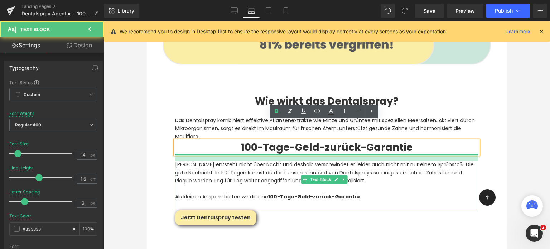
drag, startPoint x: 235, startPoint y: 136, endPoint x: 237, endPoint y: 142, distance: 6.3
click at [237, 154] on div "[PERSON_NAME] entsteht nicht über Nacht und deshalb verschwindet er leider auch…" at bounding box center [327, 182] width 304 height 56
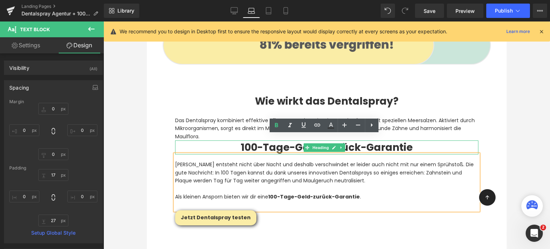
click at [199, 116] on p "Das Dentalspray kombiniert effektive Pflanzenextrakte wie Minze und Grüntee mit…" at bounding box center [327, 128] width 304 height 24
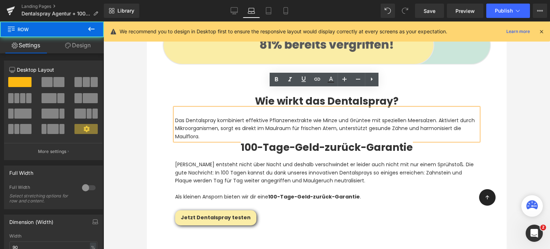
click at [172, 94] on div "Wie wirkt das Dentalspray? Heading Das Dentalspray kombiniert effektive Pflanze…" at bounding box center [327, 159] width 315 height 131
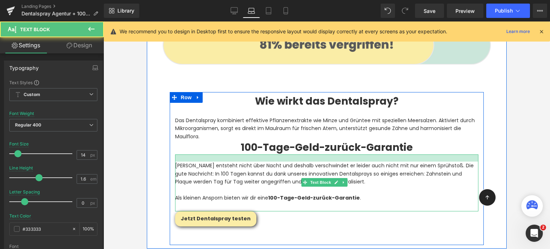
click at [221, 154] on div at bounding box center [327, 157] width 304 height 7
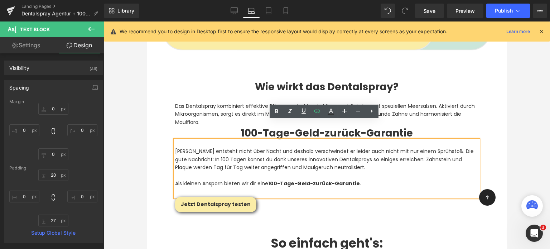
scroll to position [1953, 0]
click at [238, 126] on h2 "100-Tage-Geld-zurück-Garantie" at bounding box center [327, 133] width 304 height 14
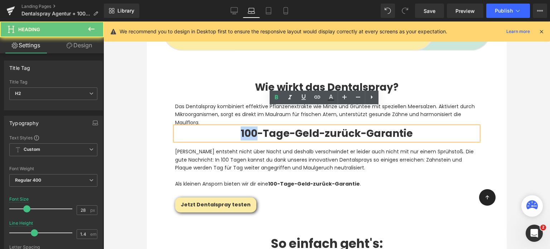
click at [238, 126] on h2 "100-Tage-Geld-zurück-Garantie" at bounding box center [327, 133] width 304 height 14
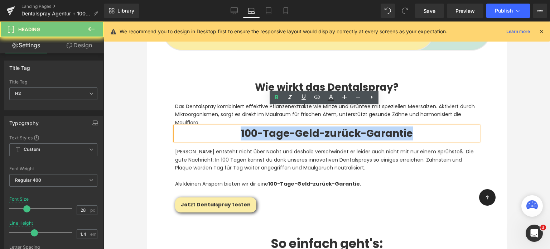
click at [238, 126] on h2 "100-Tage-Geld-zurück-Garantie" at bounding box center [327, 133] width 304 height 14
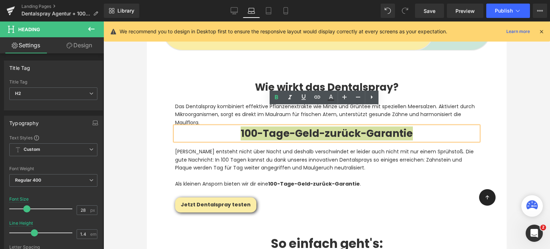
click at [277, 222] on div "Rendering Content" at bounding box center [275, 221] width 44 height 8
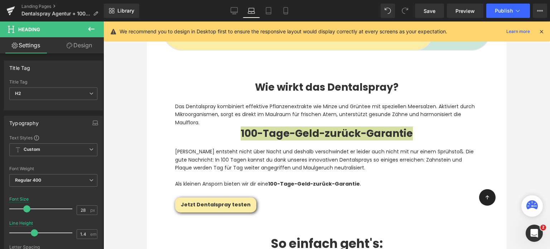
click at [277, 222] on div "Rendering Content" at bounding box center [275, 221] width 44 height 8
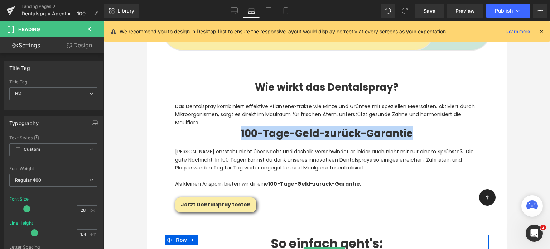
click at [277, 235] on b "So einfach geht's:" at bounding box center [327, 244] width 112 height 18
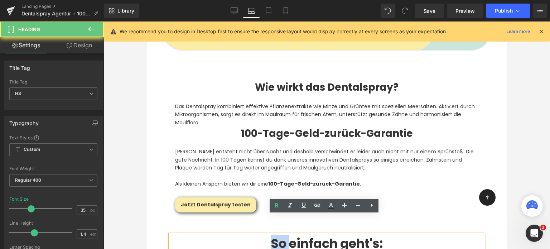
click at [277, 235] on b "So einfach geht's:" at bounding box center [327, 244] width 112 height 18
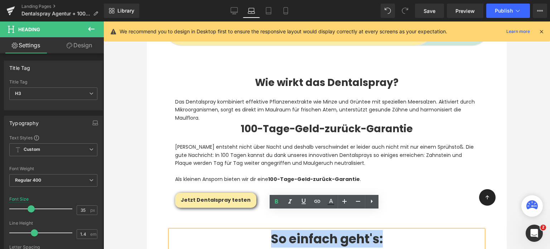
scroll to position [1959, 0]
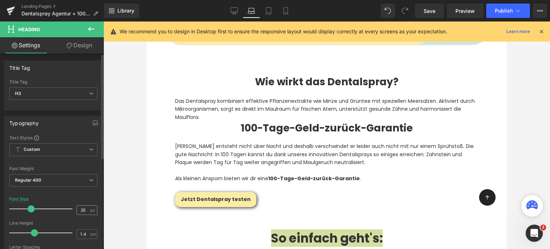
click at [83, 209] on input "35" at bounding box center [83, 210] width 13 height 9
type input "3"
type input "28"
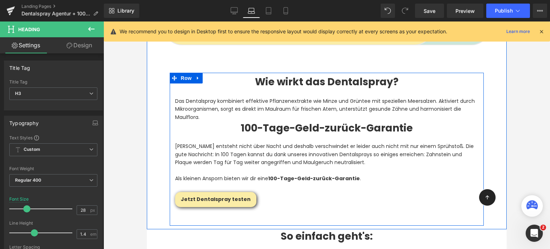
click at [229, 121] on h2 "100-Tage-Geld-zurück-Garantie" at bounding box center [327, 128] width 304 height 14
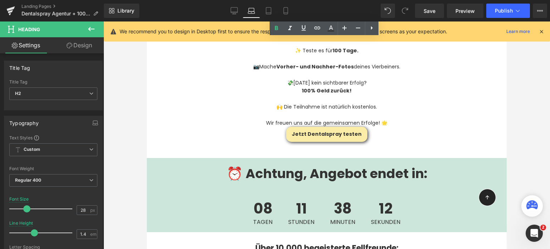
scroll to position [2223, 0]
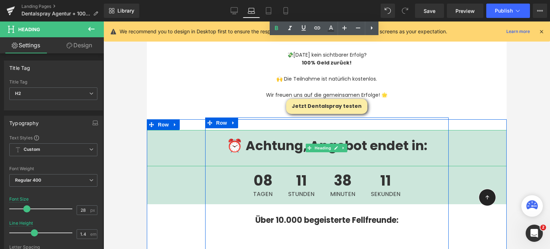
click at [269, 137] on strong "⏰ Achtung, Angebot endet in:" at bounding box center [327, 146] width 201 height 18
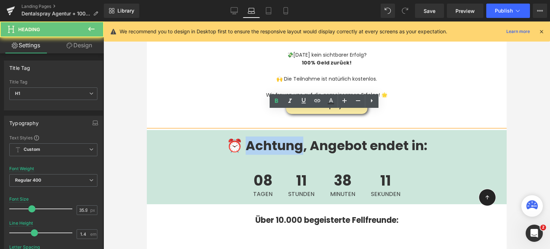
click at [269, 137] on strong "⏰ Achtung, Angebot endet in:" at bounding box center [327, 146] width 201 height 18
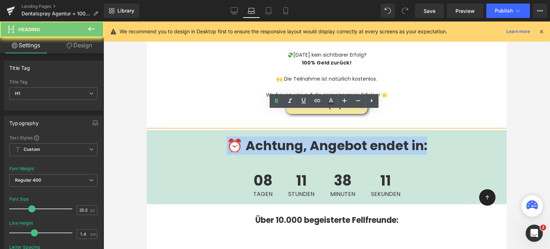
click at [269, 137] on strong "⏰ Achtung, Angebot endet in:" at bounding box center [327, 146] width 201 height 18
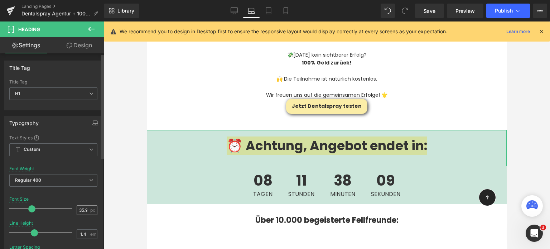
click at [78, 209] on input "35.98" at bounding box center [83, 210] width 13 height 9
type input "28"
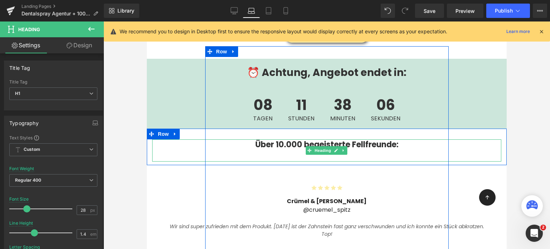
scroll to position [2296, 0]
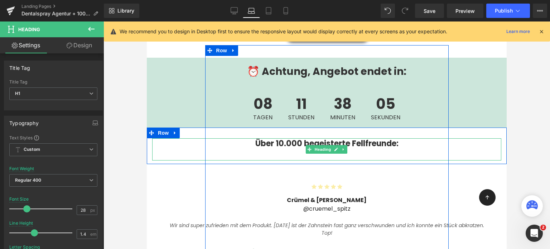
click at [271, 138] on b "Über 10.000 begeisterte Fellfreunde:" at bounding box center [326, 143] width 143 height 11
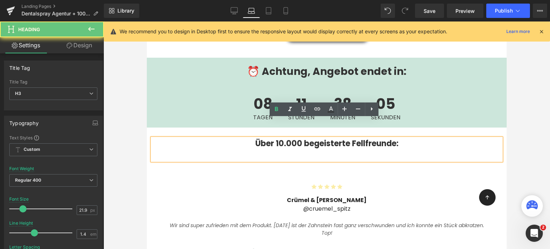
click at [271, 138] on b "Über 10.000 begeisterte Fellfreunde:" at bounding box center [326, 143] width 143 height 11
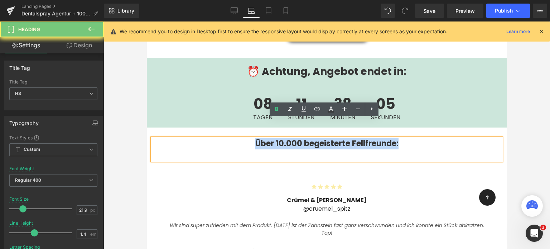
click at [271, 138] on b "Über 10.000 begeisterte Fellfreunde:" at bounding box center [326, 143] width 143 height 11
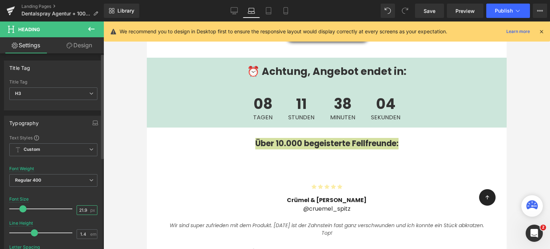
click at [77, 209] on input "21.98" at bounding box center [83, 210] width 13 height 9
type input "28"
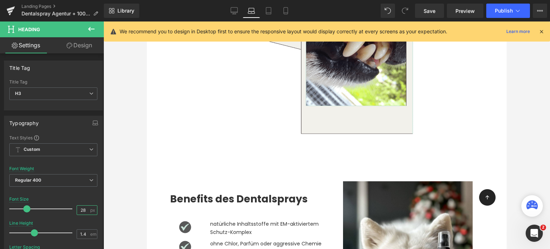
scroll to position [2673, 0]
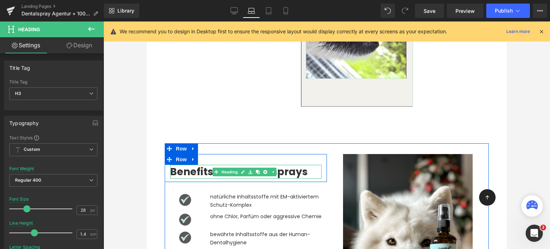
click at [207, 165] on strong "Benefits des Dentalsprays" at bounding box center [239, 172] width 138 height 14
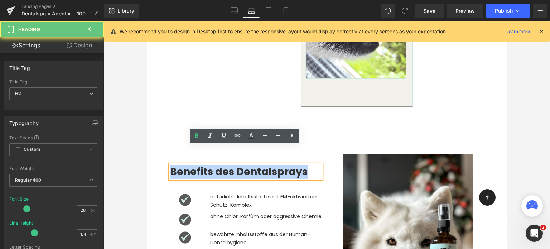
click at [207, 165] on strong "Benefits des Dentalsprays" at bounding box center [239, 172] width 138 height 14
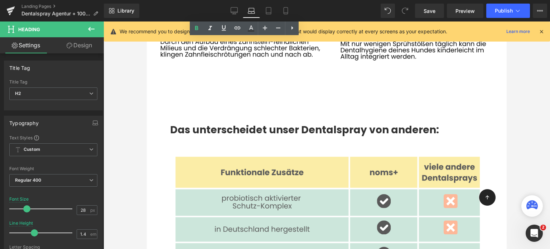
scroll to position [3090, 0]
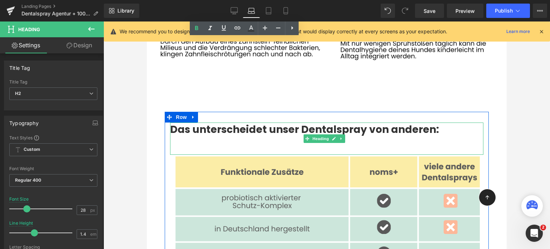
click at [210, 123] on strong "Das unterscheidet unser Dentalspray von anderen:" at bounding box center [304, 130] width 269 height 14
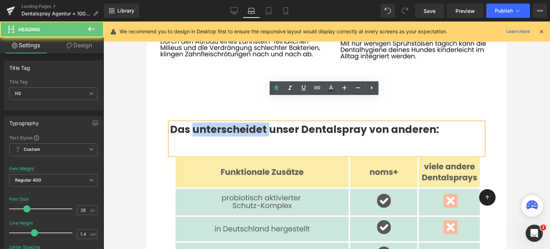
click at [210, 123] on strong "Das unterscheidet unser Dentalspray von anderen:" at bounding box center [304, 130] width 269 height 14
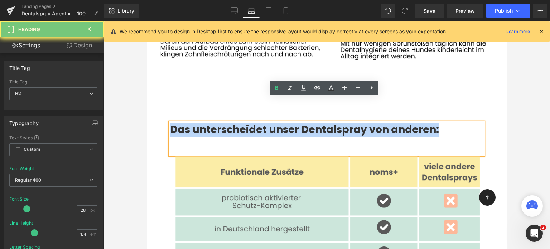
click at [210, 123] on strong "Das unterscheidet unser Dentalspray von anderen:" at bounding box center [304, 130] width 269 height 14
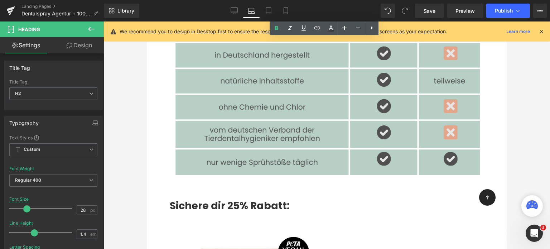
scroll to position [3304, 0]
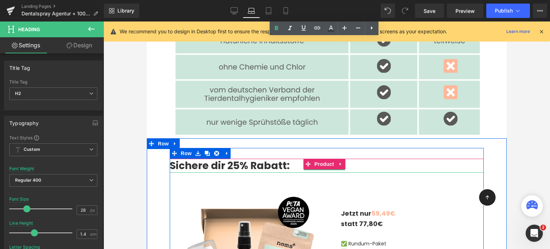
click at [206, 159] on strong "Sichere dir 25% Rabatt:" at bounding box center [230, 166] width 120 height 14
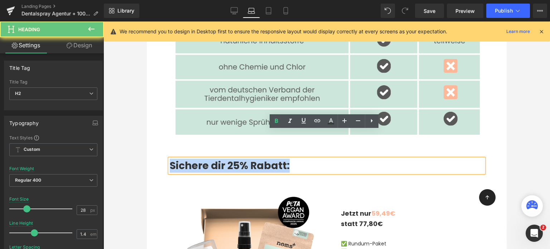
click at [206, 159] on strong "Sichere dir 25% Rabatt:" at bounding box center [230, 166] width 120 height 14
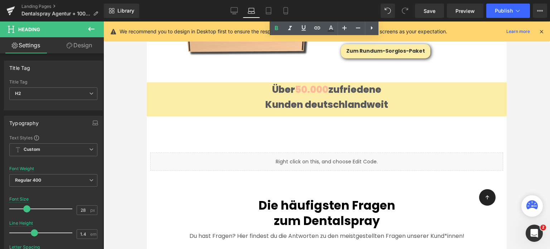
scroll to position [3572, 0]
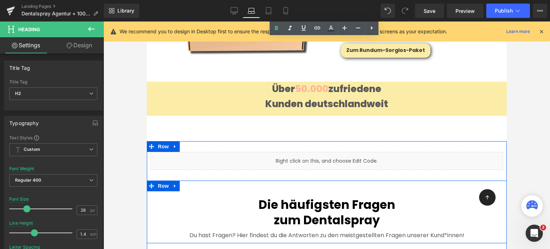
click at [293, 196] on span "Die häufigsten Fragen" at bounding box center [327, 204] width 137 height 17
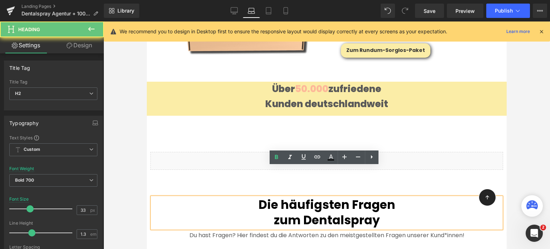
click at [293, 196] on span "Die häufigsten Fragen" at bounding box center [327, 204] width 137 height 17
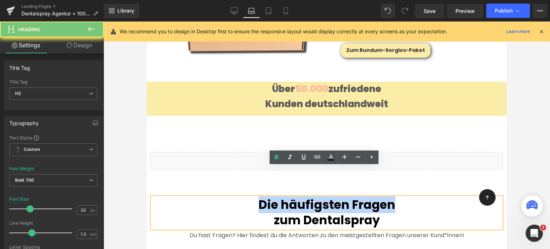
click at [293, 196] on span "Die häufigsten Fragen" at bounding box center [327, 204] width 137 height 17
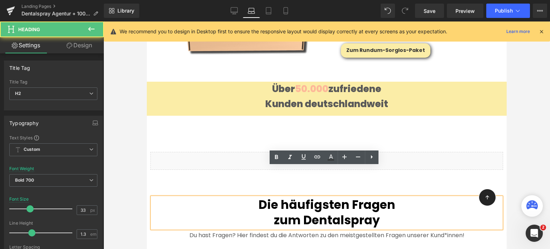
click at [299, 212] on span "zum Dentalspray" at bounding box center [327, 220] width 106 height 17
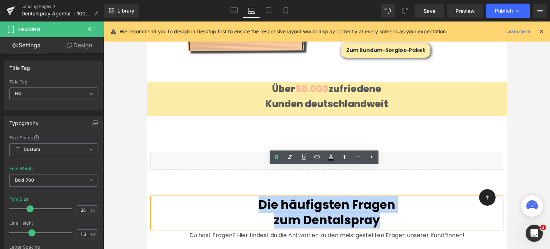
drag, startPoint x: 384, startPoint y: 193, endPoint x: 245, endPoint y: 180, distance: 140.0
click at [245, 197] on div "Die häufigsten Fragen zum Dentalspray" at bounding box center [326, 212] width 349 height 31
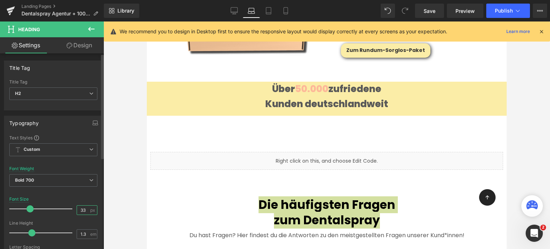
click at [82, 210] on input "33" at bounding box center [83, 210] width 13 height 9
click at [82, 210] on input "3328" at bounding box center [83, 210] width 13 height 9
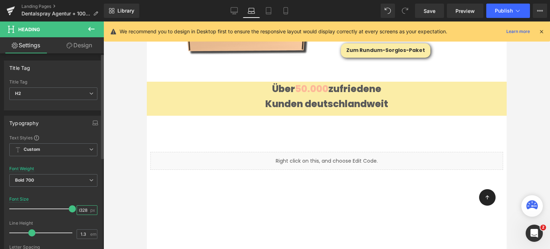
click at [82, 210] on input "3328" at bounding box center [83, 210] width 13 height 9
type input "28"
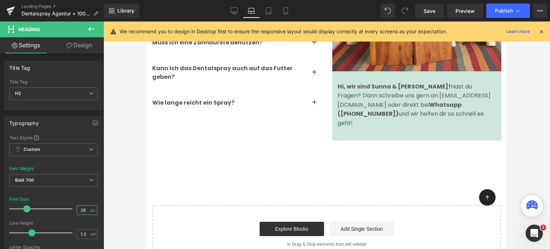
scroll to position [3923, 0]
click at [497, 8] on span "Publish" at bounding box center [504, 11] width 18 height 6
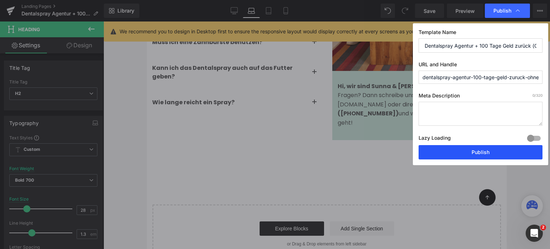
click at [487, 154] on button "Publish" at bounding box center [481, 152] width 124 height 14
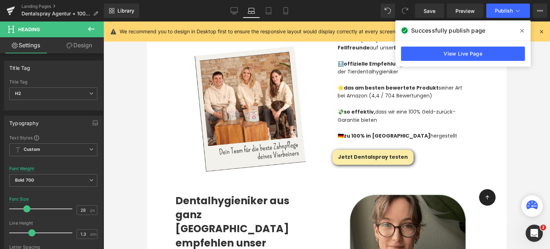
scroll to position [956, 0]
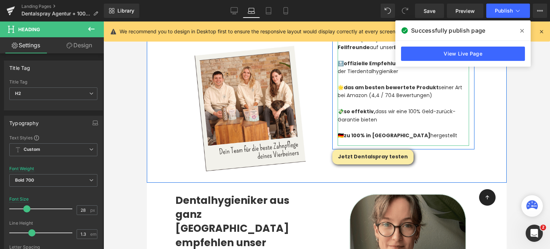
click at [340, 59] on div "🔝 offizielle Empfehlung vom deutschen Verband der Tierdentalhygieniker" at bounding box center [404, 67] width 132 height 16
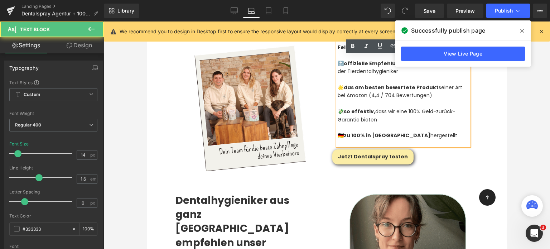
click at [340, 62] on div "🔝 offizielle Empfehlung vom deutschen Verband der Tierdentalhygieniker" at bounding box center [404, 67] width 132 height 16
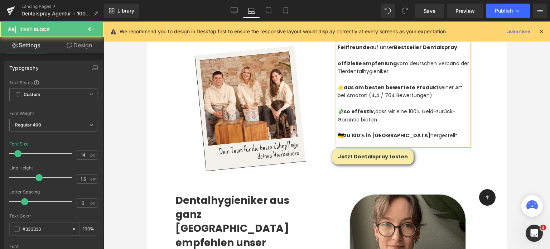
click at [340, 62] on strong "offizielle Empfehlung" at bounding box center [367, 63] width 59 height 7
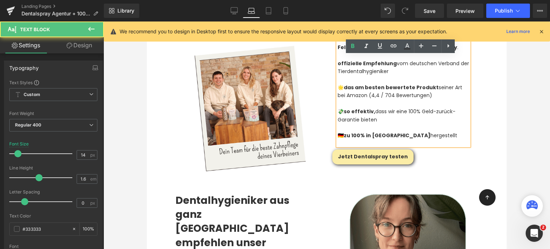
click at [338, 61] on strong "offizielle Empfehlung" at bounding box center [367, 63] width 59 height 7
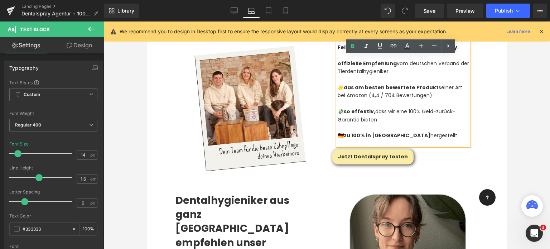
click at [338, 63] on strong "offizielle Empfehlung" at bounding box center [367, 63] width 59 height 7
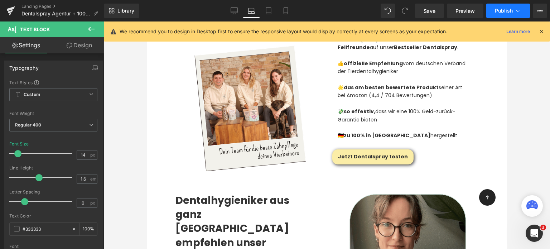
click at [507, 7] on button "Publish" at bounding box center [509, 11] width 44 height 14
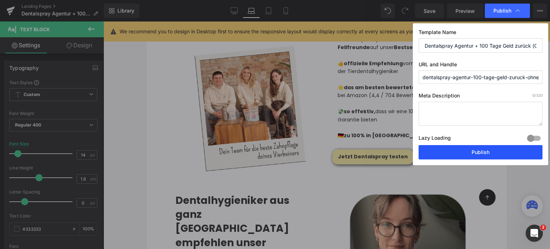
click at [455, 156] on button "Publish" at bounding box center [481, 152] width 124 height 14
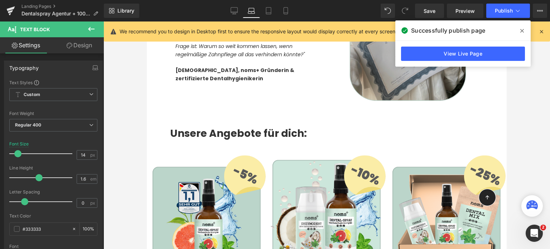
scroll to position [1260, 0]
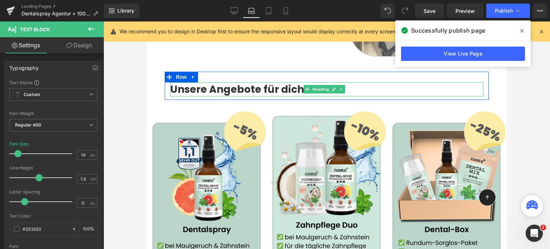
click at [236, 82] on strong "Unsere Angebote für dich:" at bounding box center [238, 89] width 137 height 14
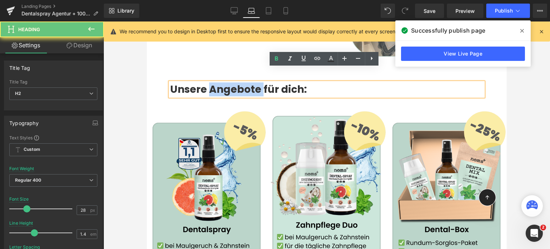
click at [236, 82] on strong "Unsere Angebote für dich:" at bounding box center [238, 89] width 137 height 14
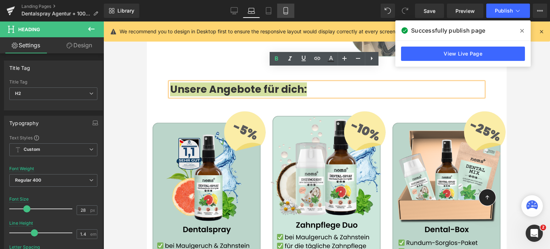
click at [282, 5] on link "Mobile" at bounding box center [285, 11] width 17 height 14
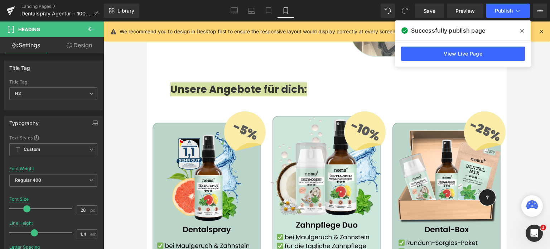
type input "100"
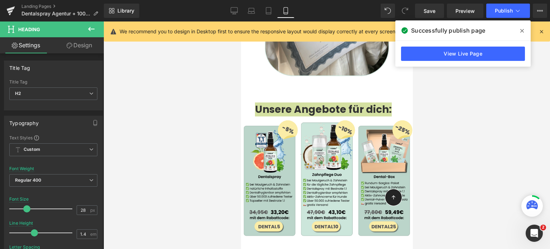
scroll to position [1685, 0]
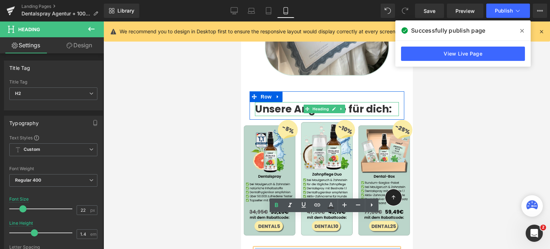
click at [301, 102] on strong "Unsere Angebote für dich:" at bounding box center [323, 109] width 137 height 14
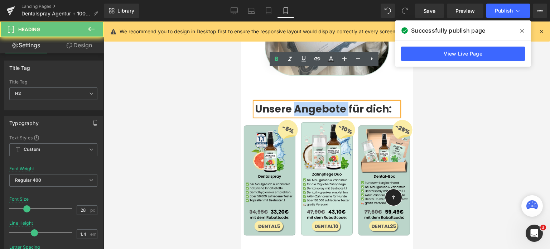
click at [301, 102] on strong "Unsere Angebote für dich:" at bounding box center [323, 109] width 137 height 14
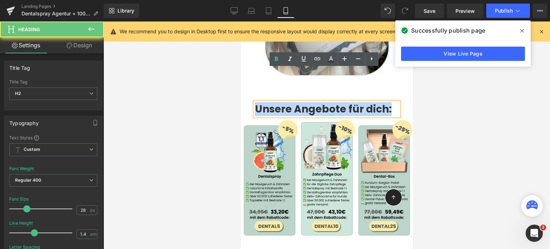
click at [301, 102] on strong "Unsere Angebote für dich:" at bounding box center [323, 109] width 137 height 14
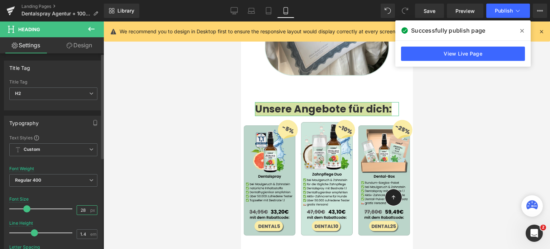
click at [81, 210] on input "28" at bounding box center [83, 210] width 13 height 9
type input "22"
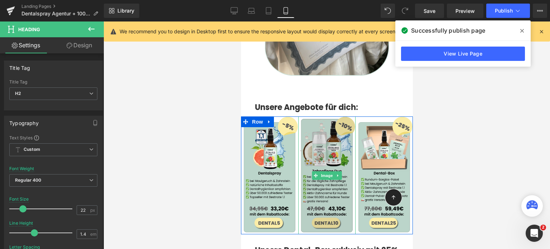
click at [344, 149] on img at bounding box center [326, 175] width 57 height 118
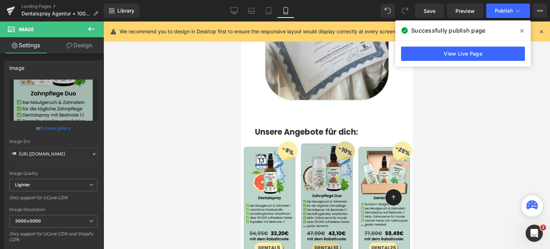
scroll to position [1660, 0]
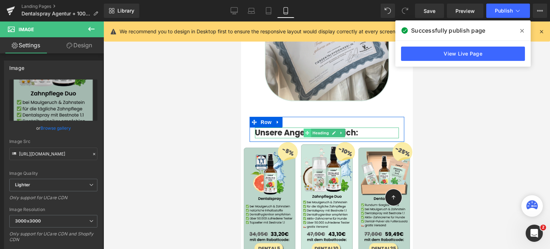
click at [309, 131] on icon at bounding box center [307, 133] width 4 height 4
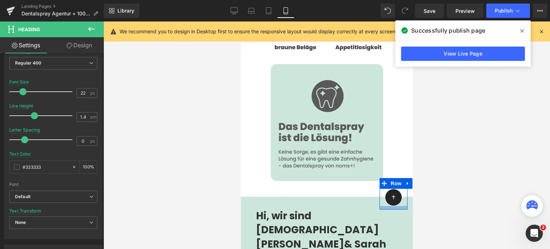
scroll to position [852, 0]
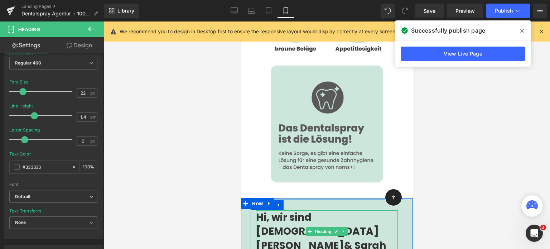
click at [272, 210] on span "Hi, wir sind [DEMOGRAPHIC_DATA][PERSON_NAME]" at bounding box center [317, 231] width 123 height 42
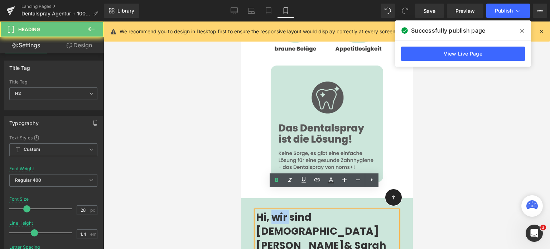
click at [272, 210] on span "Hi, wir sind [DEMOGRAPHIC_DATA][PERSON_NAME]" at bounding box center [317, 231] width 123 height 42
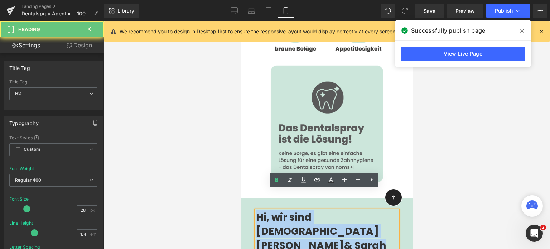
click at [272, 210] on span "Hi, wir sind [DEMOGRAPHIC_DATA][PERSON_NAME]" at bounding box center [317, 231] width 123 height 42
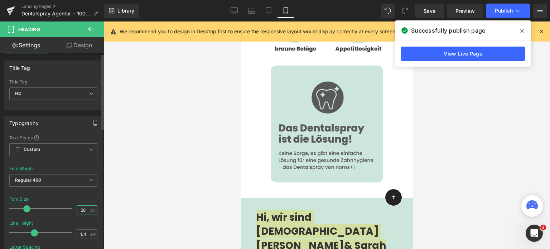
click at [78, 208] on input "28" at bounding box center [83, 210] width 13 height 9
click at [84, 208] on input "28" at bounding box center [83, 210] width 13 height 9
type input "22"
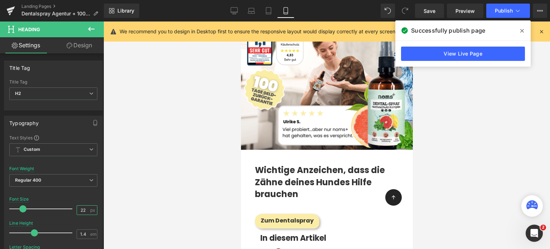
scroll to position [82, 0]
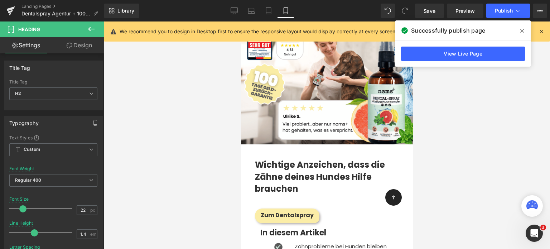
click at [286, 175] on strong "Wichtige Anzeichen, dass die Zähne deines Hundes Hilfe brauchen" at bounding box center [320, 177] width 130 height 36
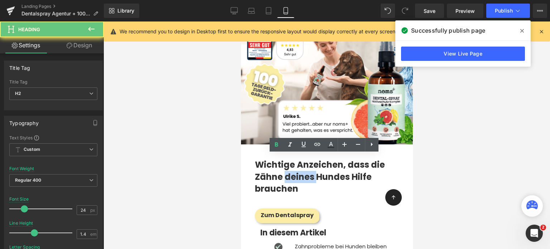
click at [286, 175] on strong "Wichtige Anzeichen, dass die Zähne deines Hundes Hilfe brauchen" at bounding box center [320, 177] width 130 height 36
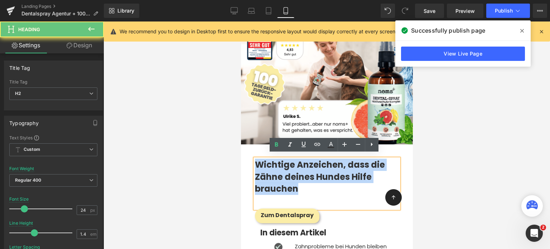
click at [286, 175] on strong "Wichtige Anzeichen, dass die Zähne deines Hundes Hilfe brauchen" at bounding box center [320, 177] width 130 height 36
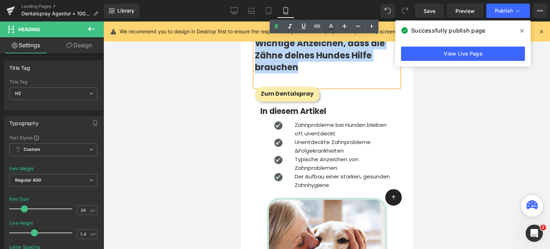
scroll to position [204, 0]
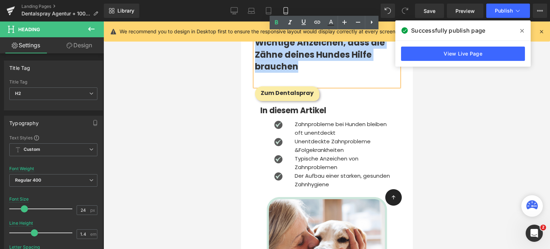
click at [292, 106] on span "In diesem Artikel" at bounding box center [293, 110] width 66 height 11
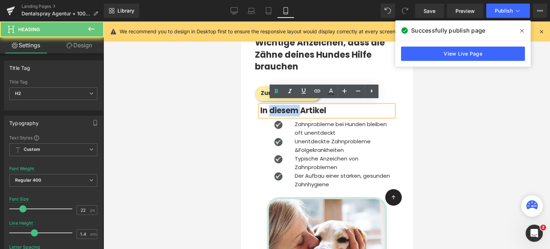
click at [292, 106] on span "In diesem Artikel" at bounding box center [293, 110] width 66 height 11
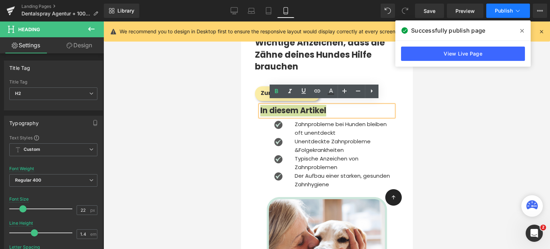
click at [502, 10] on span "Publish" at bounding box center [504, 11] width 18 height 6
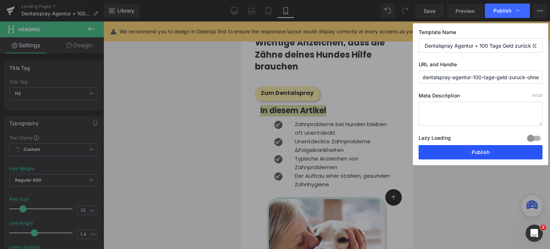
click at [474, 157] on button "Publish" at bounding box center [481, 152] width 124 height 14
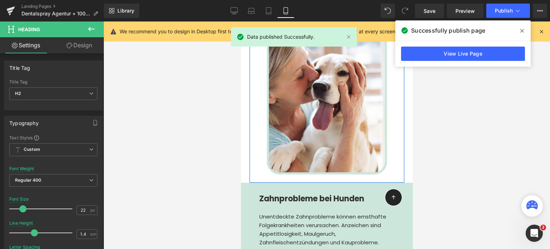
scroll to position [374, 0]
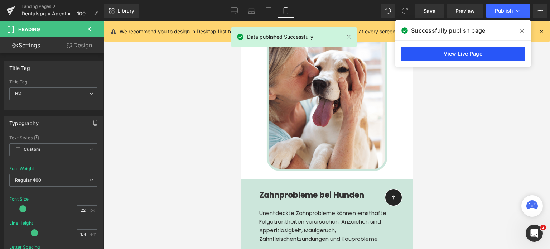
click at [459, 56] on link "View Live Page" at bounding box center [463, 54] width 124 height 14
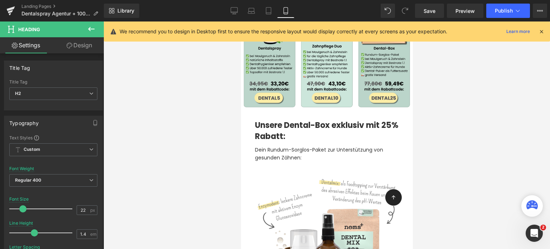
scroll to position [1668, 0]
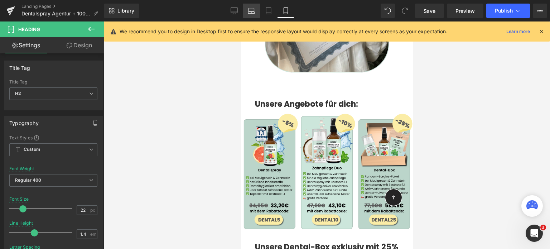
click at [248, 12] on link "Laptop" at bounding box center [251, 11] width 17 height 14
type input "28"
type input "100"
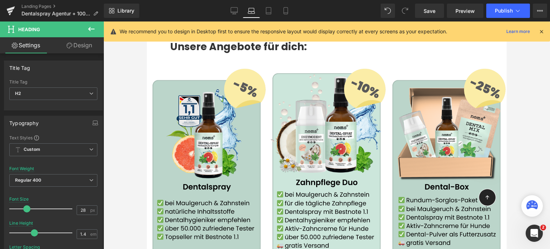
scroll to position [1260, 0]
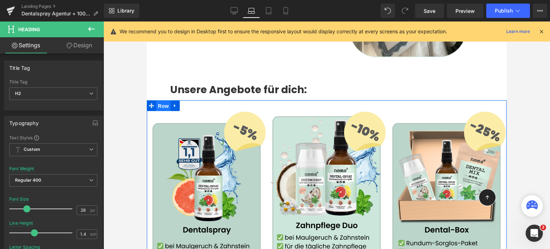
click at [164, 101] on span "Row" at bounding box center [163, 106] width 14 height 11
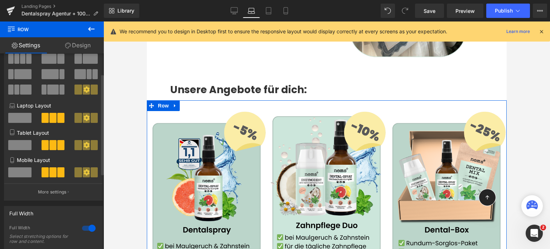
scroll to position [36, 0]
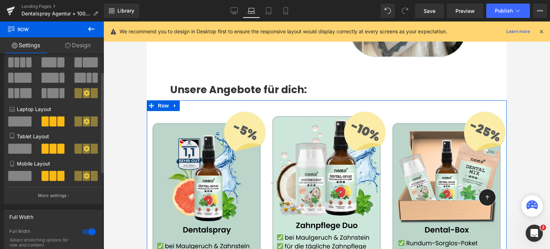
click at [83, 120] on icon at bounding box center [86, 121] width 6 height 6
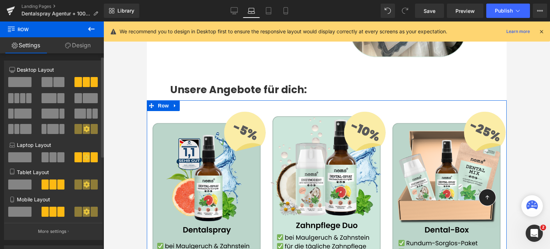
scroll to position [13, 0]
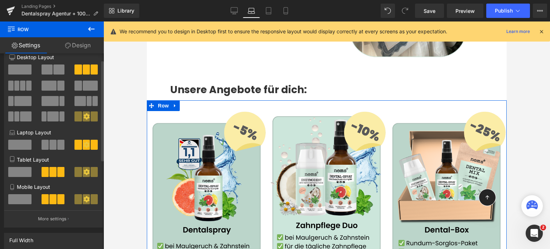
click at [91, 143] on span at bounding box center [94, 145] width 7 height 10
click at [84, 144] on icon at bounding box center [86, 145] width 6 height 6
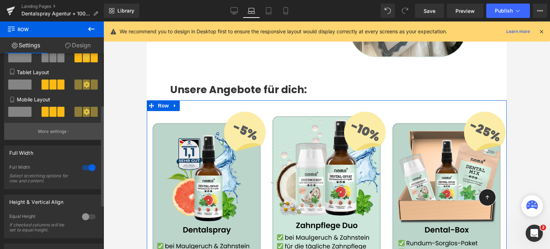
click at [69, 134] on button "More settings" at bounding box center [53, 131] width 98 height 17
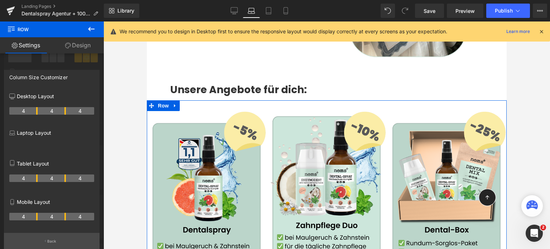
click at [50, 240] on p "Back" at bounding box center [51, 241] width 9 height 5
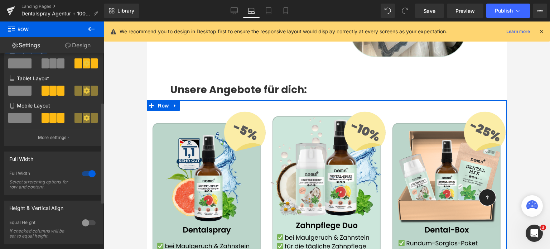
scroll to position [95, 0]
click at [86, 171] on div at bounding box center [88, 172] width 17 height 11
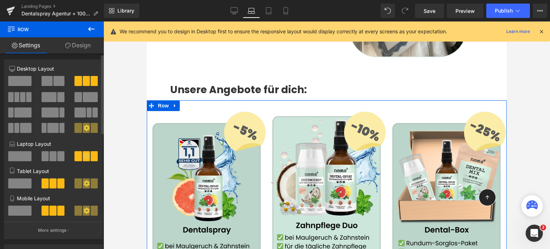
scroll to position [1, 0]
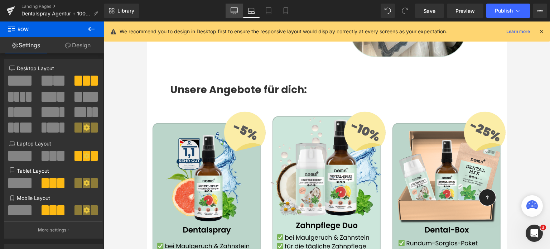
click at [234, 11] on icon at bounding box center [234, 10] width 7 height 7
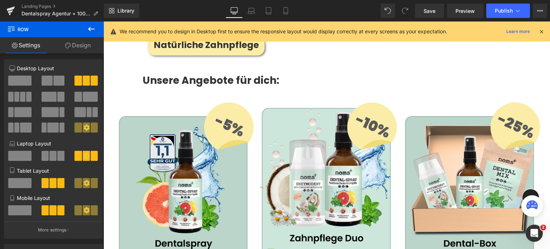
scroll to position [1298, 0]
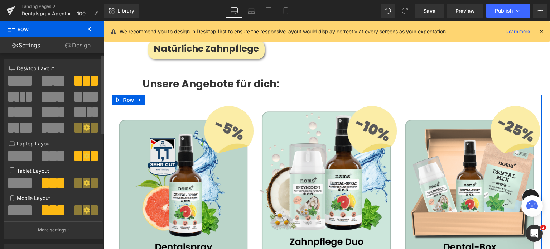
click at [85, 81] on span at bounding box center [86, 81] width 7 height 10
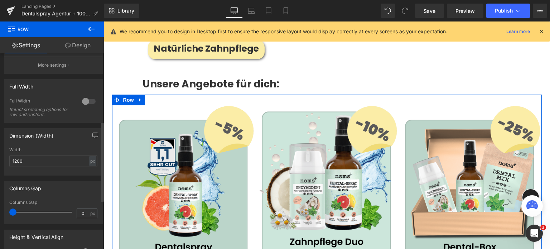
scroll to position [167, 0]
click at [51, 163] on input "1200" at bounding box center [53, 160] width 88 height 12
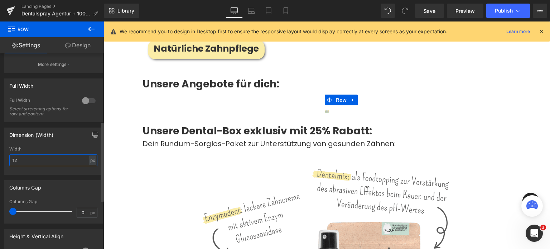
type input "1"
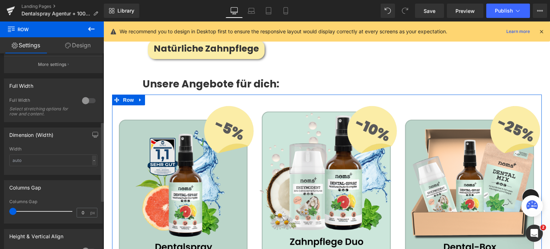
click at [92, 160] on div "-" at bounding box center [94, 161] width 4 height 10
click at [90, 175] on li "%" at bounding box center [92, 171] width 9 height 10
click at [64, 166] on input "text" at bounding box center [53, 160] width 88 height 12
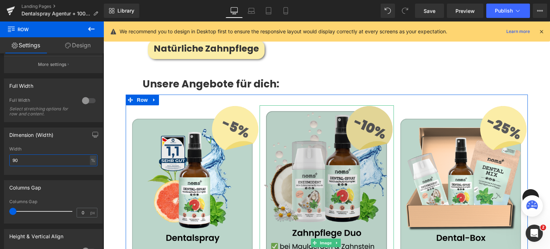
scroll to position [1415, 0]
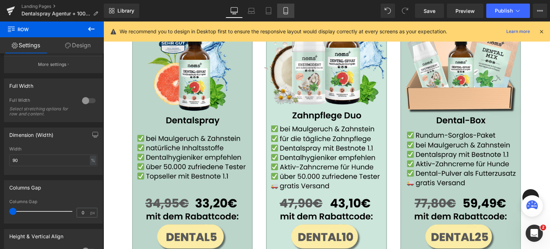
click at [284, 6] on link "Mobile" at bounding box center [285, 11] width 17 height 14
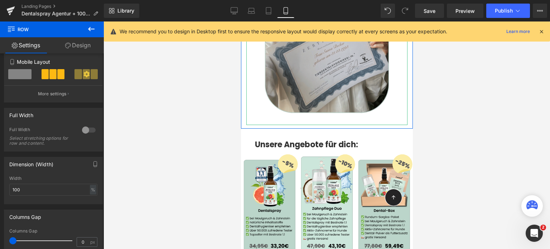
scroll to position [1628, 0]
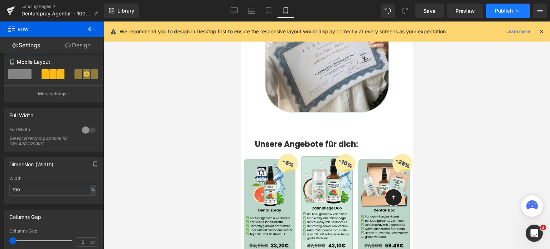
click at [500, 11] on span "Publish" at bounding box center [504, 11] width 18 height 6
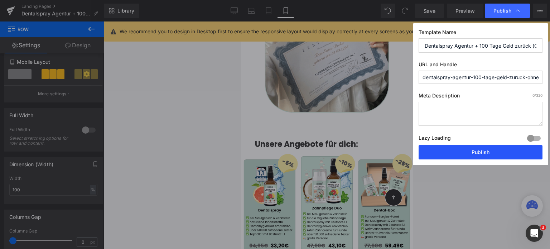
click at [484, 151] on button "Publish" at bounding box center [481, 152] width 124 height 14
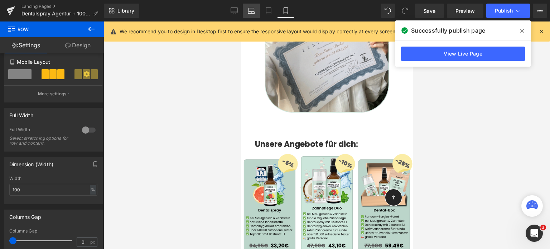
click at [254, 10] on icon at bounding box center [251, 10] width 7 height 7
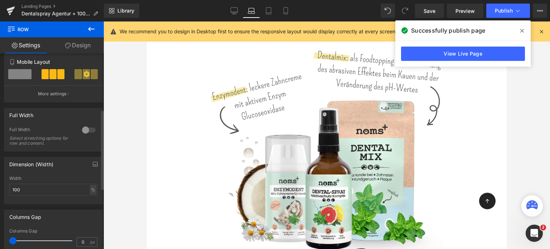
scroll to position [1223, 0]
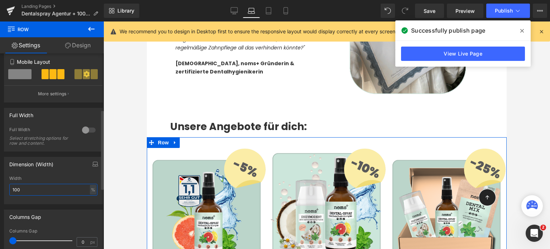
click at [48, 189] on input "100" at bounding box center [53, 190] width 88 height 12
type input "1"
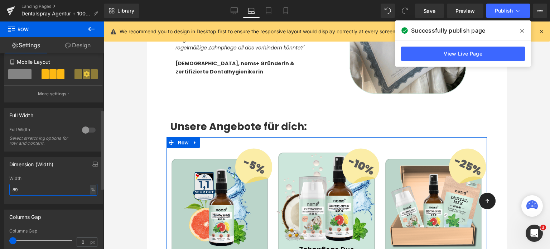
type input "8"
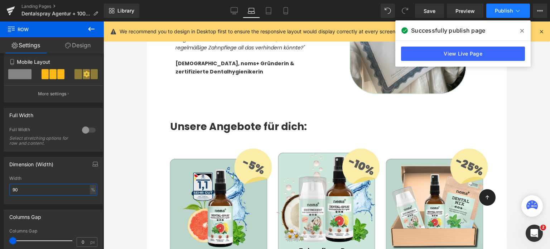
type input "90"
click at [503, 15] on button "Publish" at bounding box center [509, 11] width 44 height 14
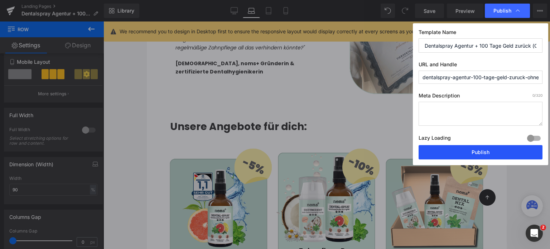
click at [444, 149] on button "Publish" at bounding box center [481, 152] width 124 height 14
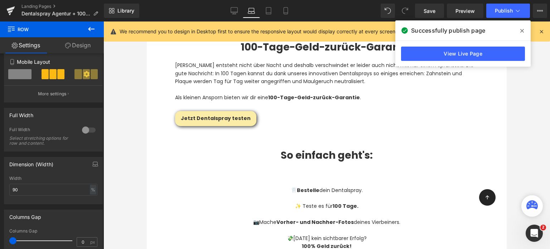
scroll to position [2120, 0]
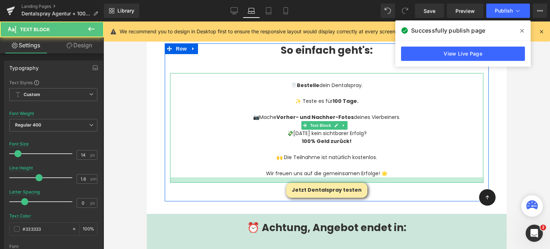
drag, startPoint x: 315, startPoint y: 153, endPoint x: 315, endPoint y: 159, distance: 5.4
click at [315, 177] on div at bounding box center [327, 179] width 314 height 5
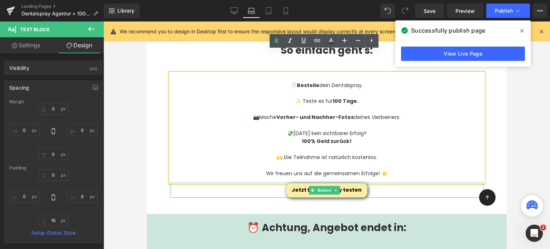
click at [314, 188] on icon at bounding box center [313, 190] width 4 height 4
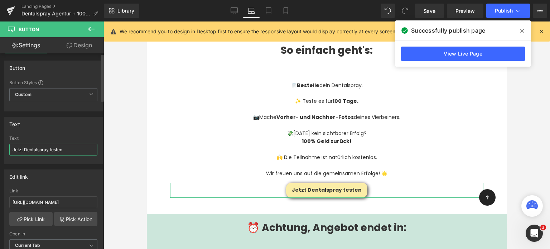
click at [48, 151] on input "Jetzt Dentalspray testen" at bounding box center [53, 150] width 88 height 12
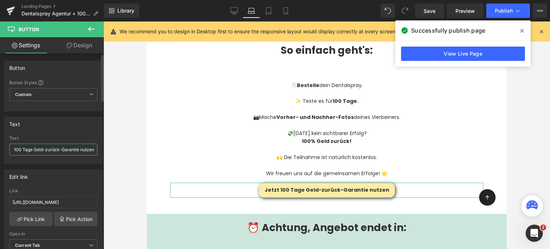
click at [48, 151] on input "Jetzt 100 Tage Geld-zurück-Garantie nutzen" at bounding box center [53, 150] width 88 height 12
click at [29, 152] on input "Jetzt 100 Tage Geld-zurück-Garantie nutzen" at bounding box center [53, 150] width 88 height 12
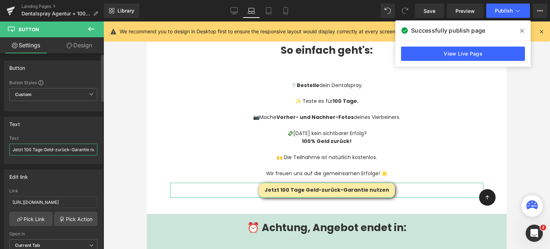
click at [29, 152] on input "Jetzt 100 Tage Geld-zurück-Garantie nutzen" at bounding box center [53, 150] width 88 height 12
paste input "100 Tage Geld zurück"
type input "100 Tage Geld zurück"
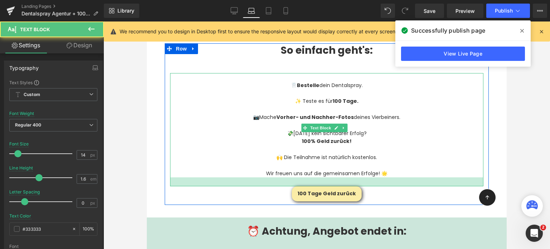
drag, startPoint x: 304, startPoint y: 159, endPoint x: 305, endPoint y: 163, distance: 3.9
click at [305, 177] on div at bounding box center [327, 181] width 314 height 9
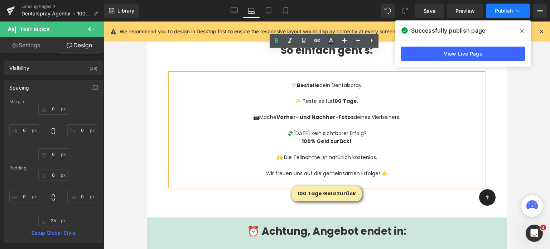
click at [505, 10] on span "Publish" at bounding box center [504, 11] width 18 height 6
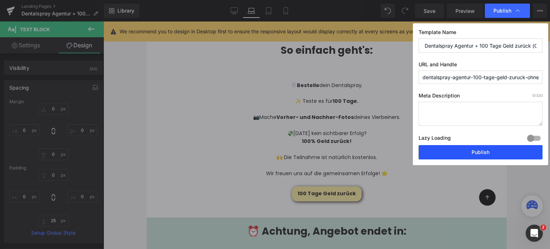
click at [462, 157] on button "Publish" at bounding box center [481, 152] width 124 height 14
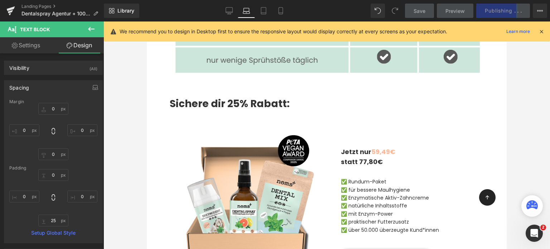
scroll to position [3465, 0]
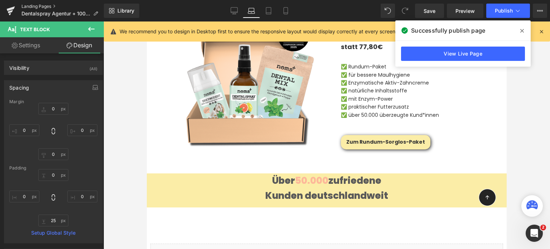
click at [34, 4] on link "Landing Pages" at bounding box center [63, 7] width 82 height 6
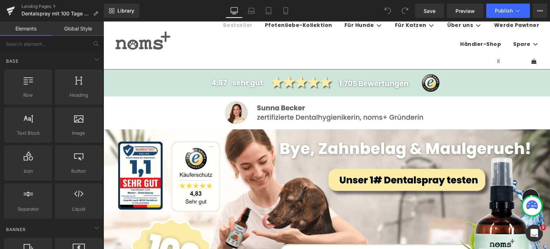
scroll to position [8, 0]
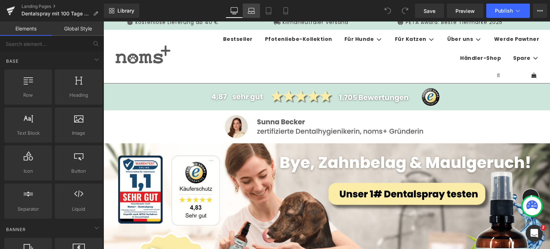
click at [252, 16] on link "Laptop" at bounding box center [251, 11] width 17 height 14
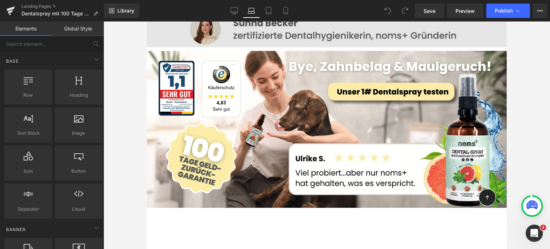
scroll to position [0, 0]
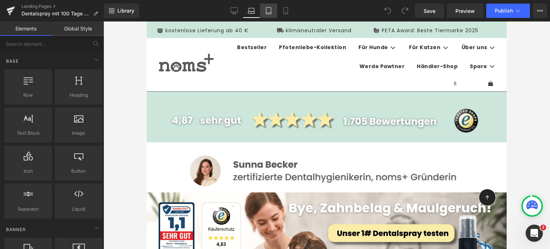
click at [269, 12] on icon at bounding box center [268, 10] width 7 height 7
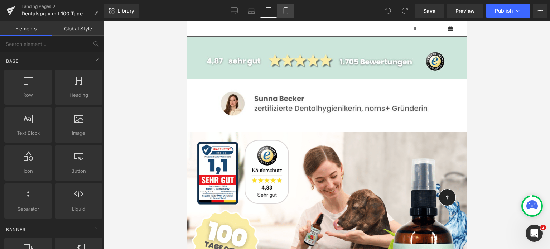
click at [285, 5] on link "Mobile" at bounding box center [285, 11] width 17 height 14
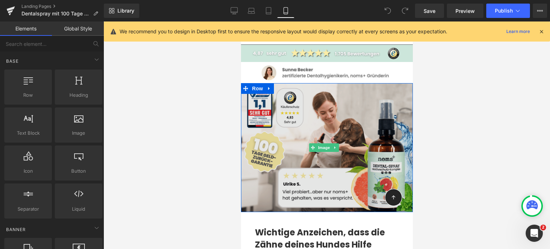
scroll to position [15, 0]
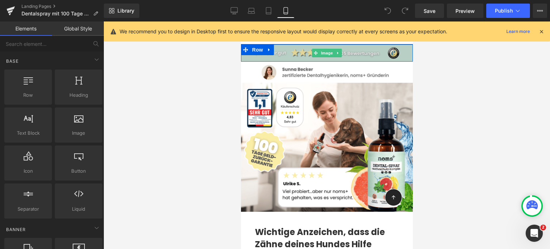
click at [247, 57] on img at bounding box center [327, 52] width 172 height 17
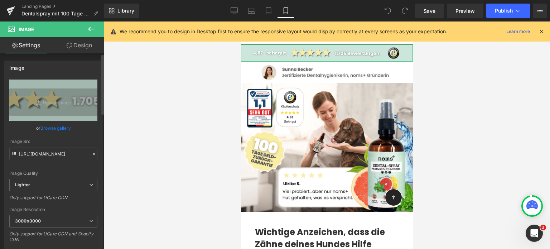
click at [59, 129] on link "Browse gallery" at bounding box center [55, 128] width 30 height 13
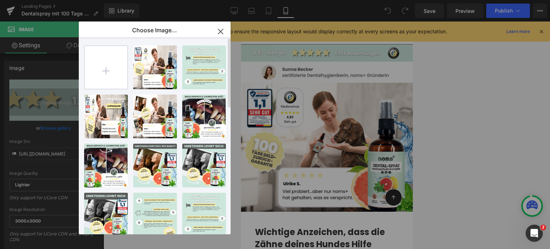
click at [104, 84] on input "file" at bounding box center [106, 67] width 43 height 43
type input "C:\fakepath\81% bereits vergriffen (1000 x 100 px).png"
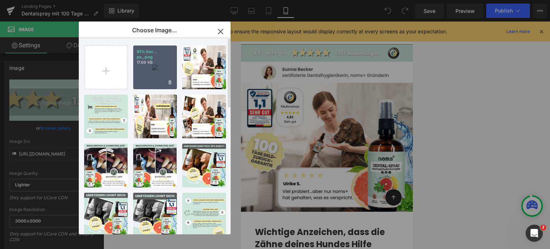
click at [174, 66] on div "81% ber... px_.png 17.69 KB" at bounding box center [155, 68] width 44 height 44
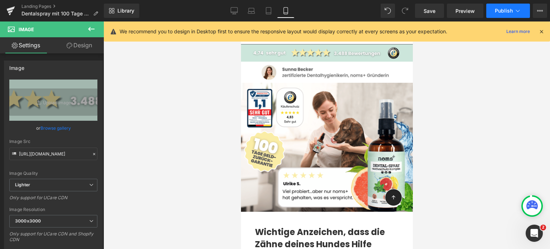
click at [500, 10] on span "Publish" at bounding box center [504, 11] width 18 height 6
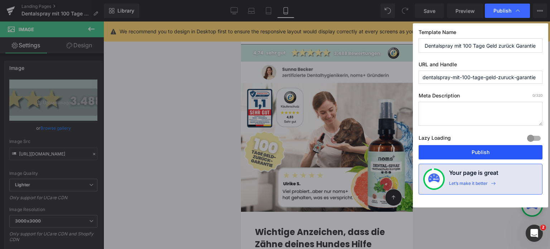
click at [472, 152] on button "Publish" at bounding box center [481, 152] width 124 height 14
